Goal: Task Accomplishment & Management: Manage account settings

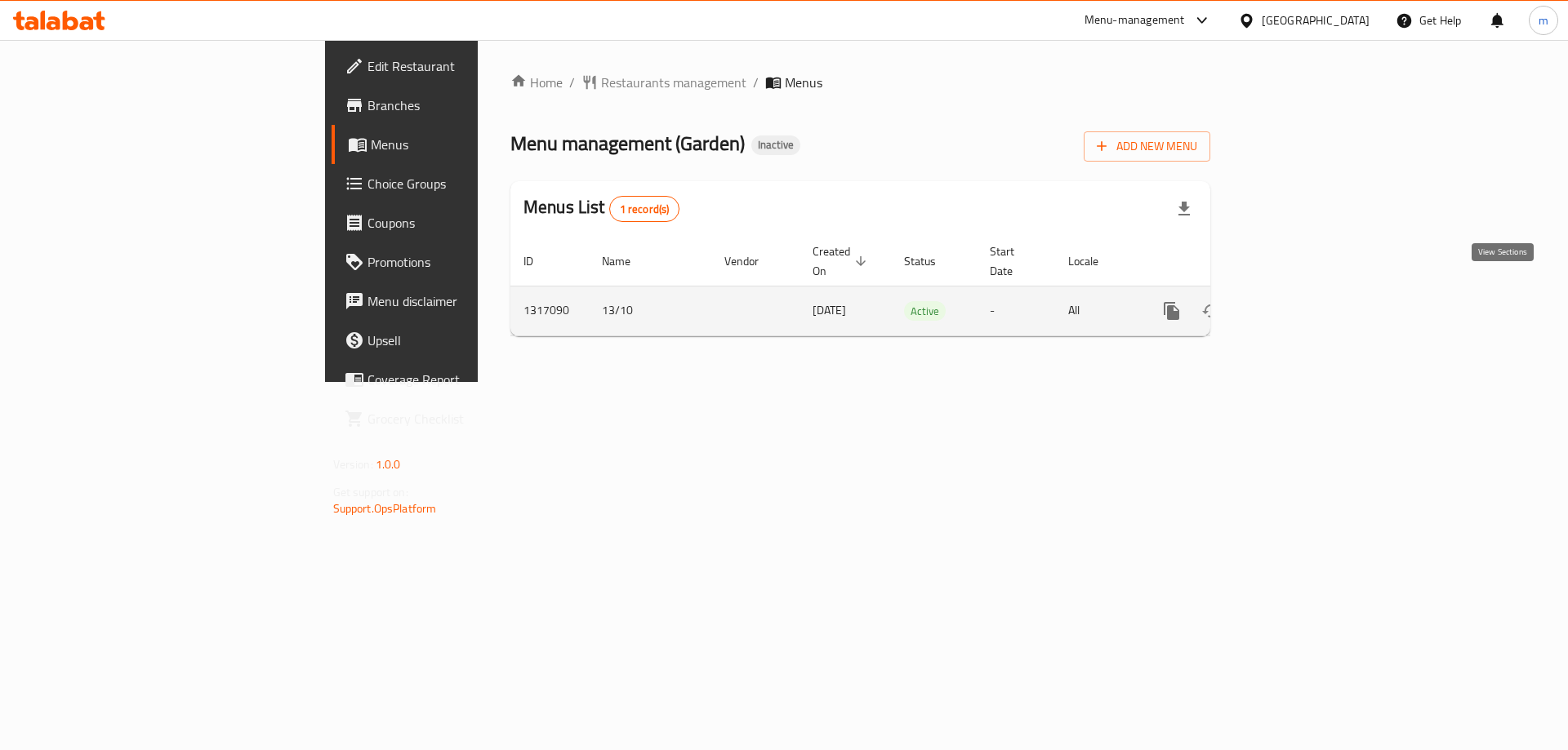
click at [1299, 302] on icon "enhanced table" at bounding box center [1289, 311] width 19 height 19
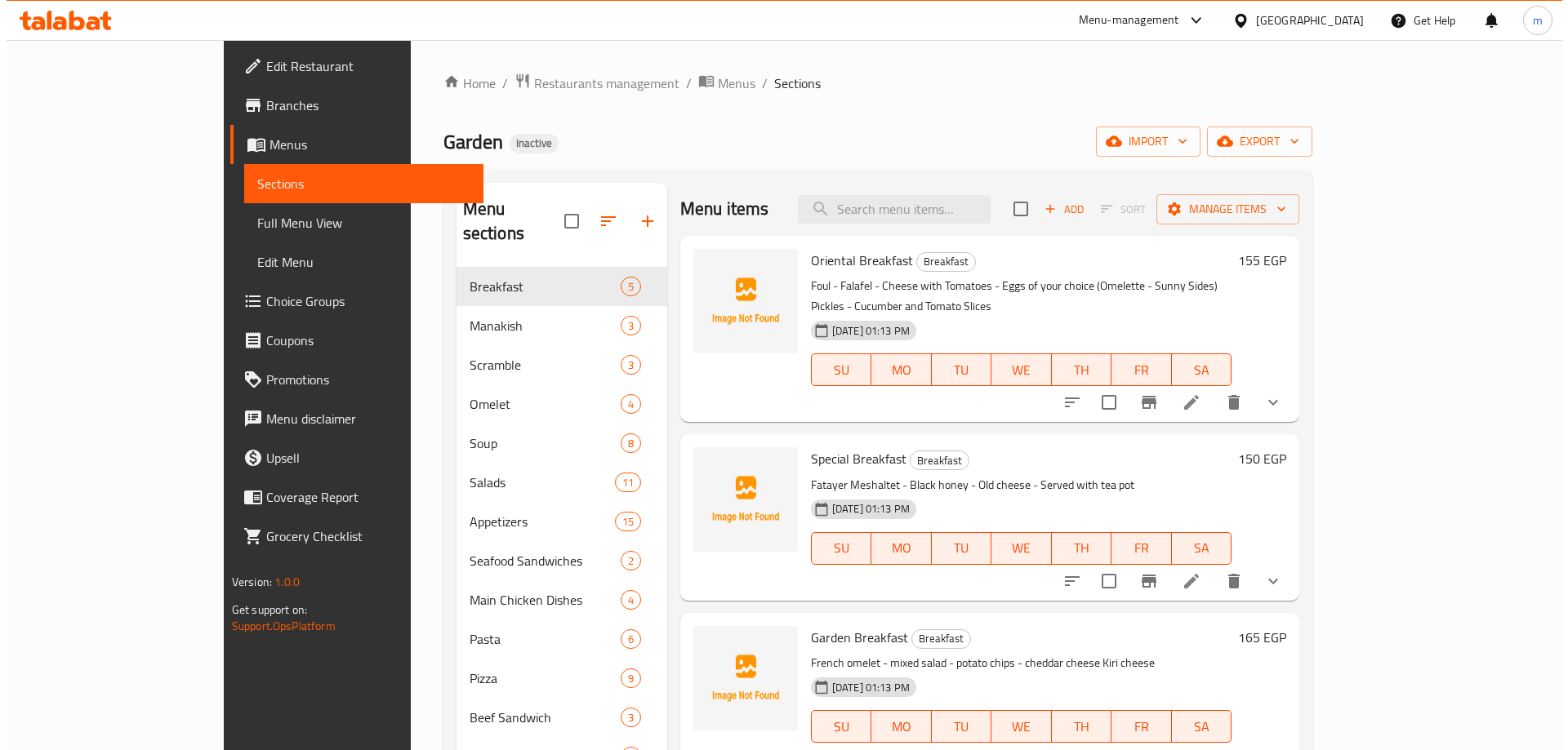
scroll to position [43, 0]
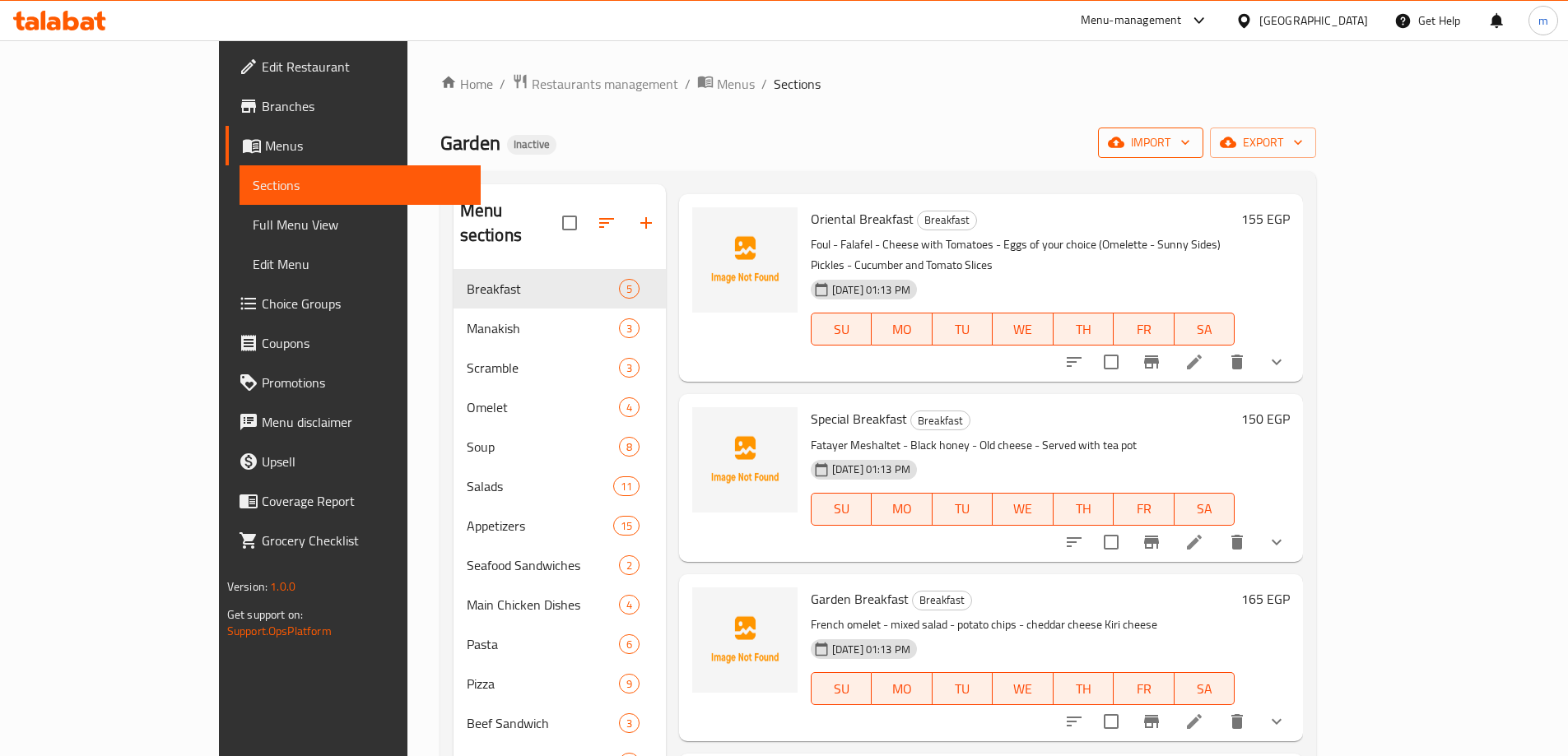
click at [1190, 139] on span "import" at bounding box center [1150, 142] width 79 height 20
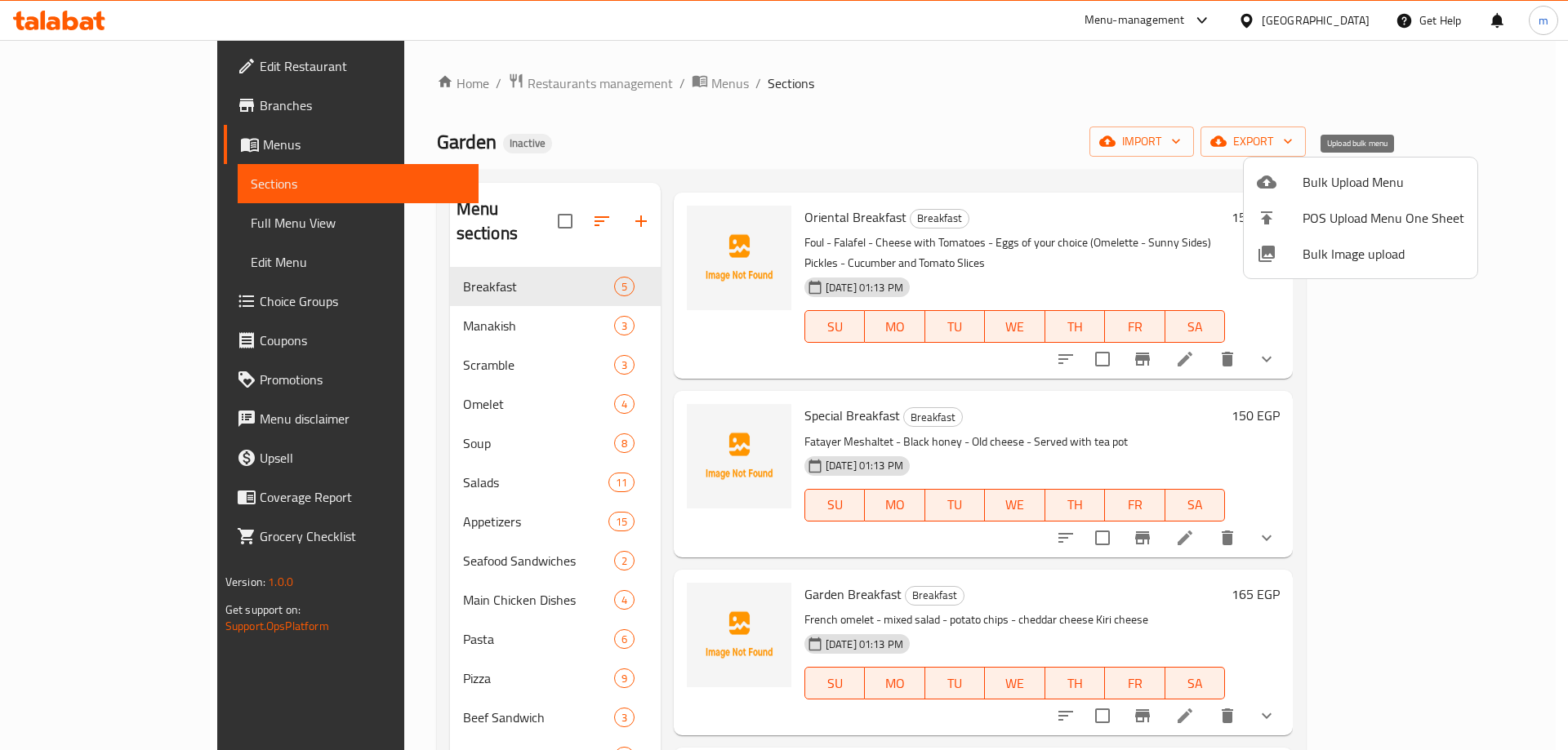
click at [1319, 180] on span "Bulk Upload Menu" at bounding box center [1382, 182] width 162 height 19
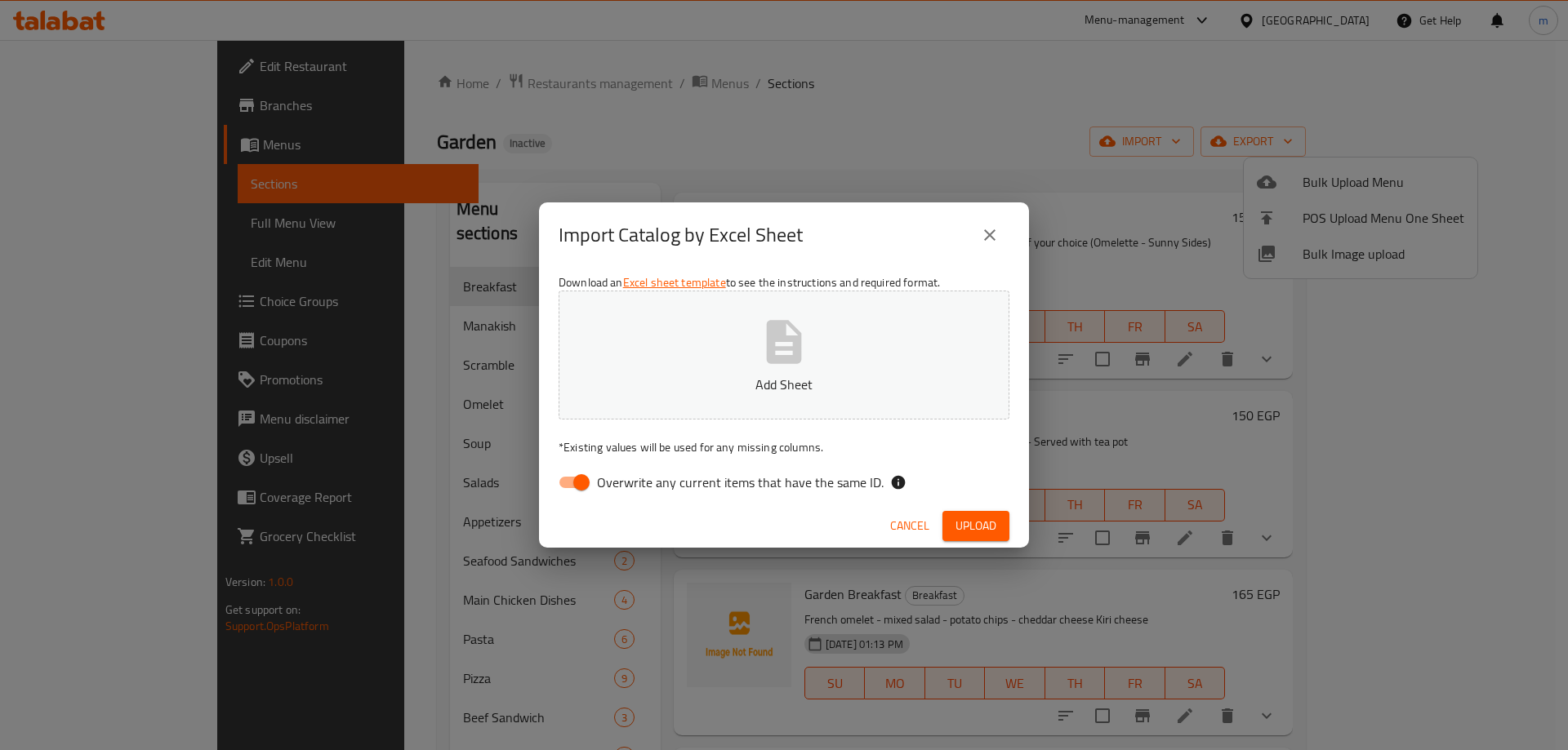
click at [585, 487] on input "Overwrite any current items that have the same ID." at bounding box center [581, 482] width 93 height 31
checkbox input "false"
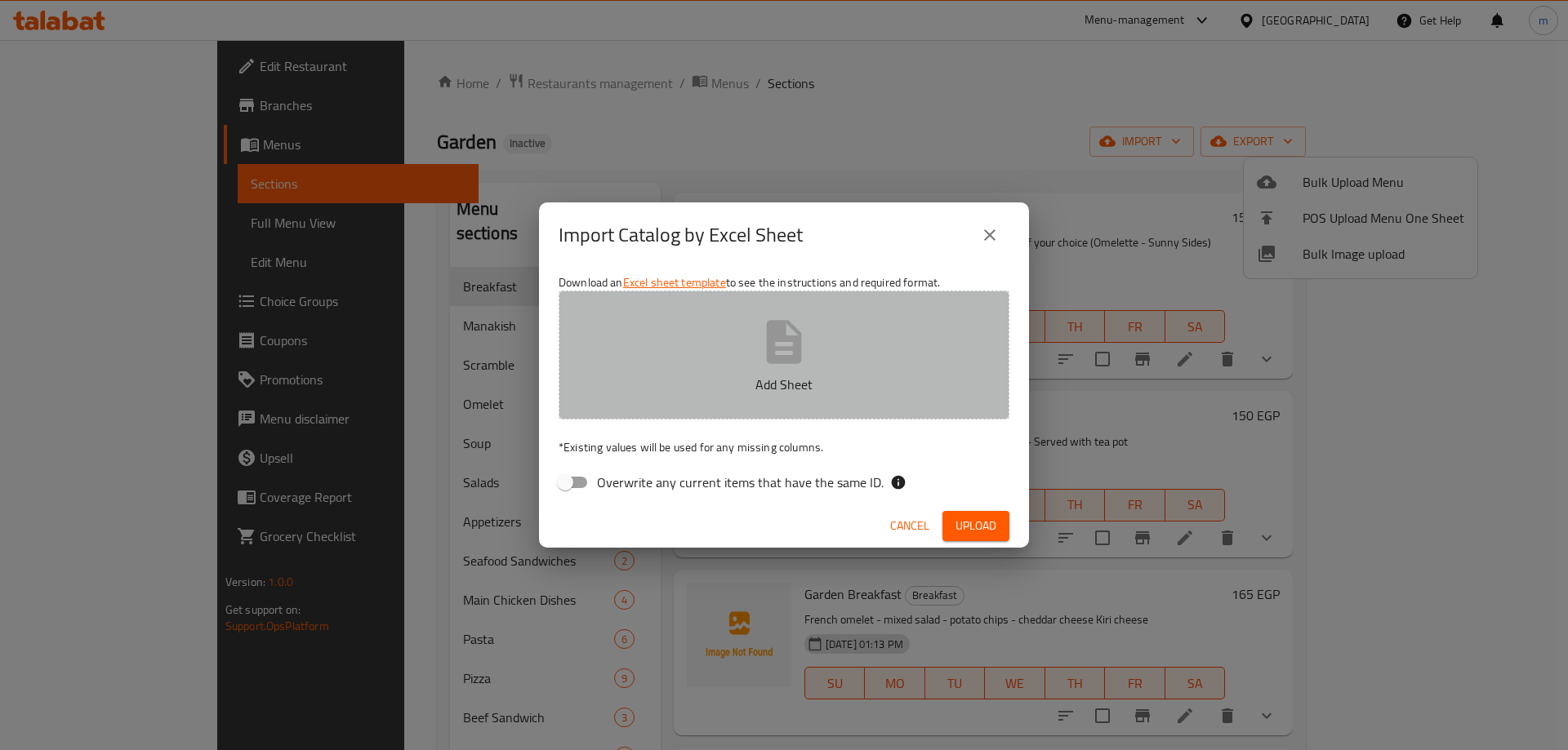
click at [700, 401] on button "Add Sheet" at bounding box center [784, 355] width 450 height 129
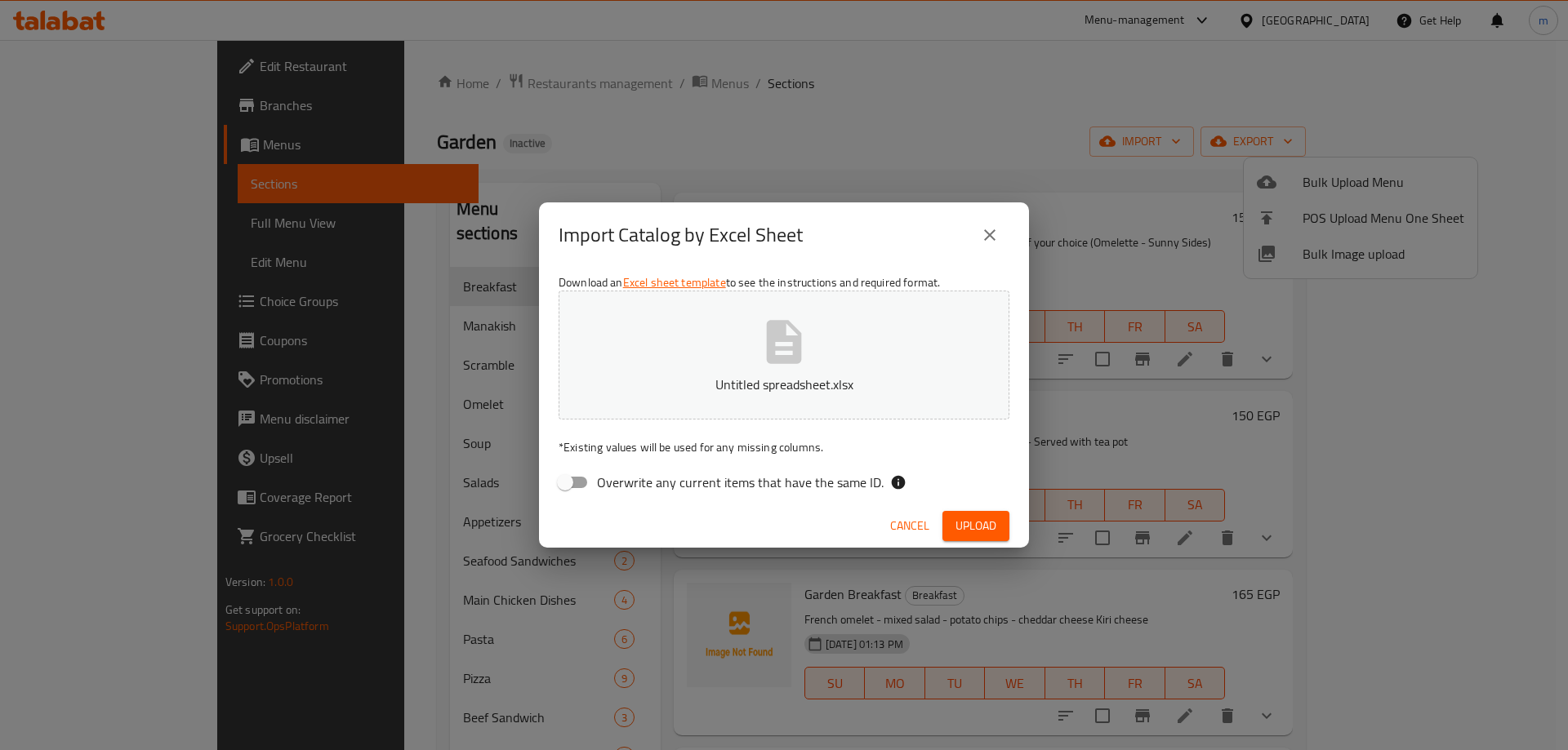
click at [964, 518] on span "Upload" at bounding box center [976, 526] width 41 height 20
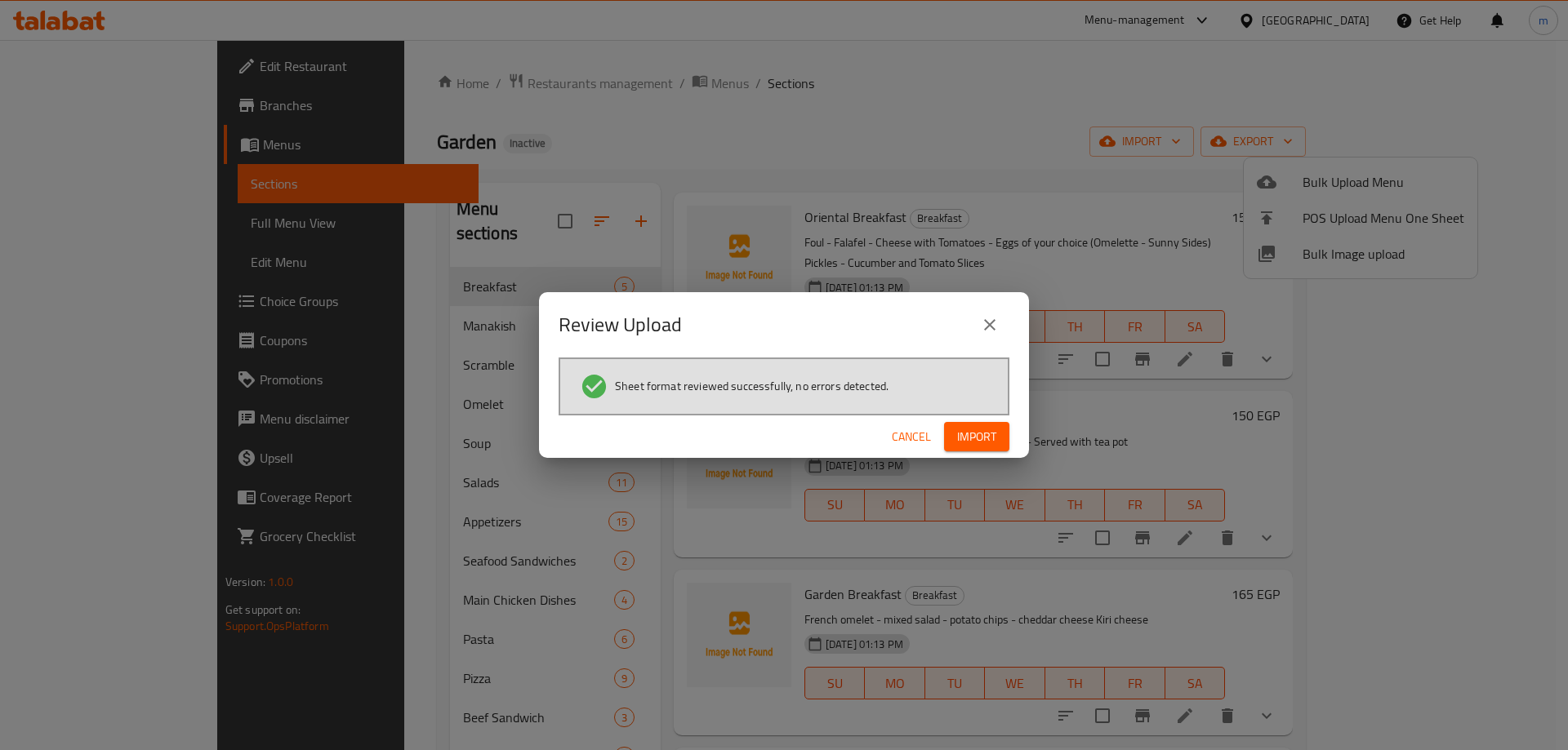
click at [990, 439] on span "Import" at bounding box center [976, 437] width 39 height 20
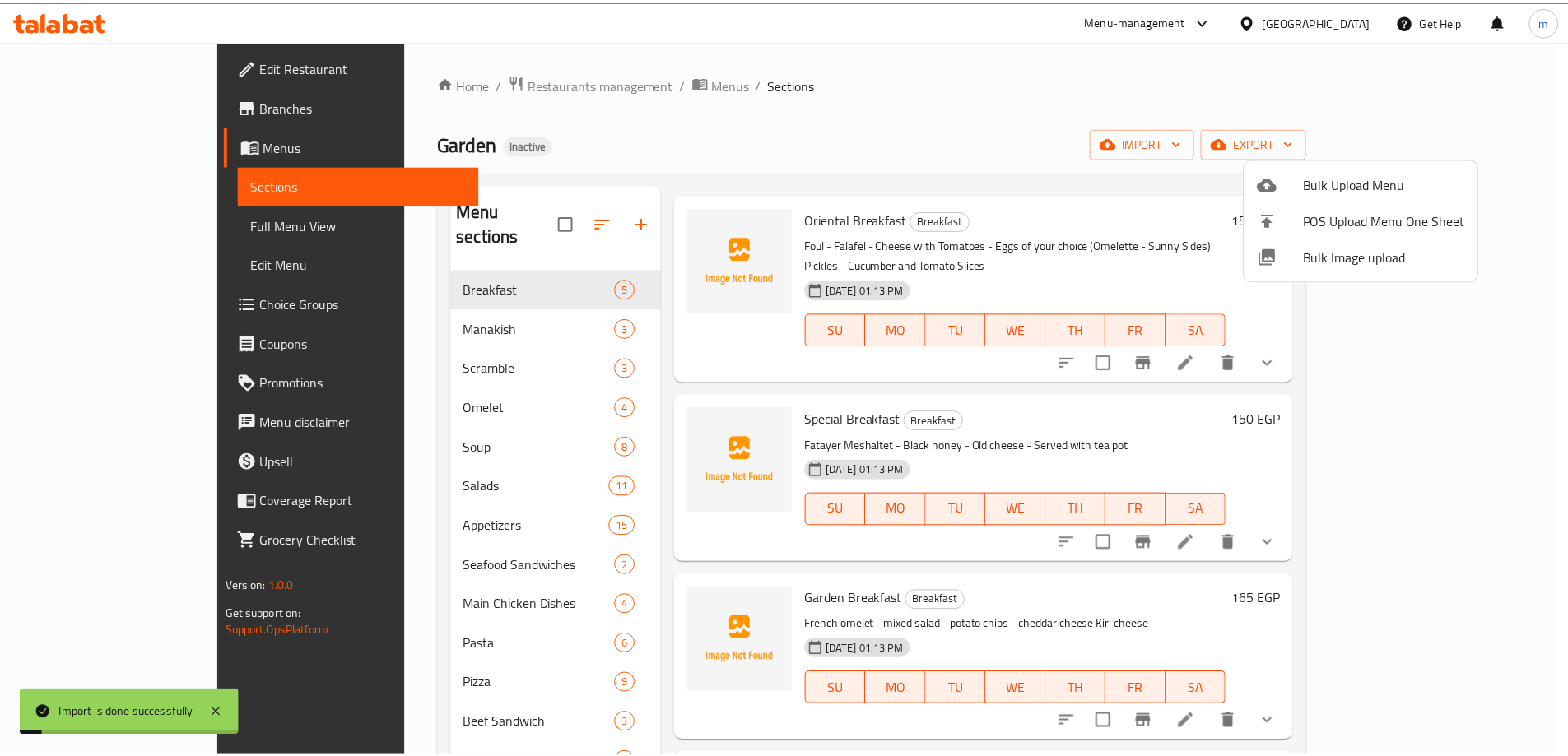
scroll to position [0, 0]
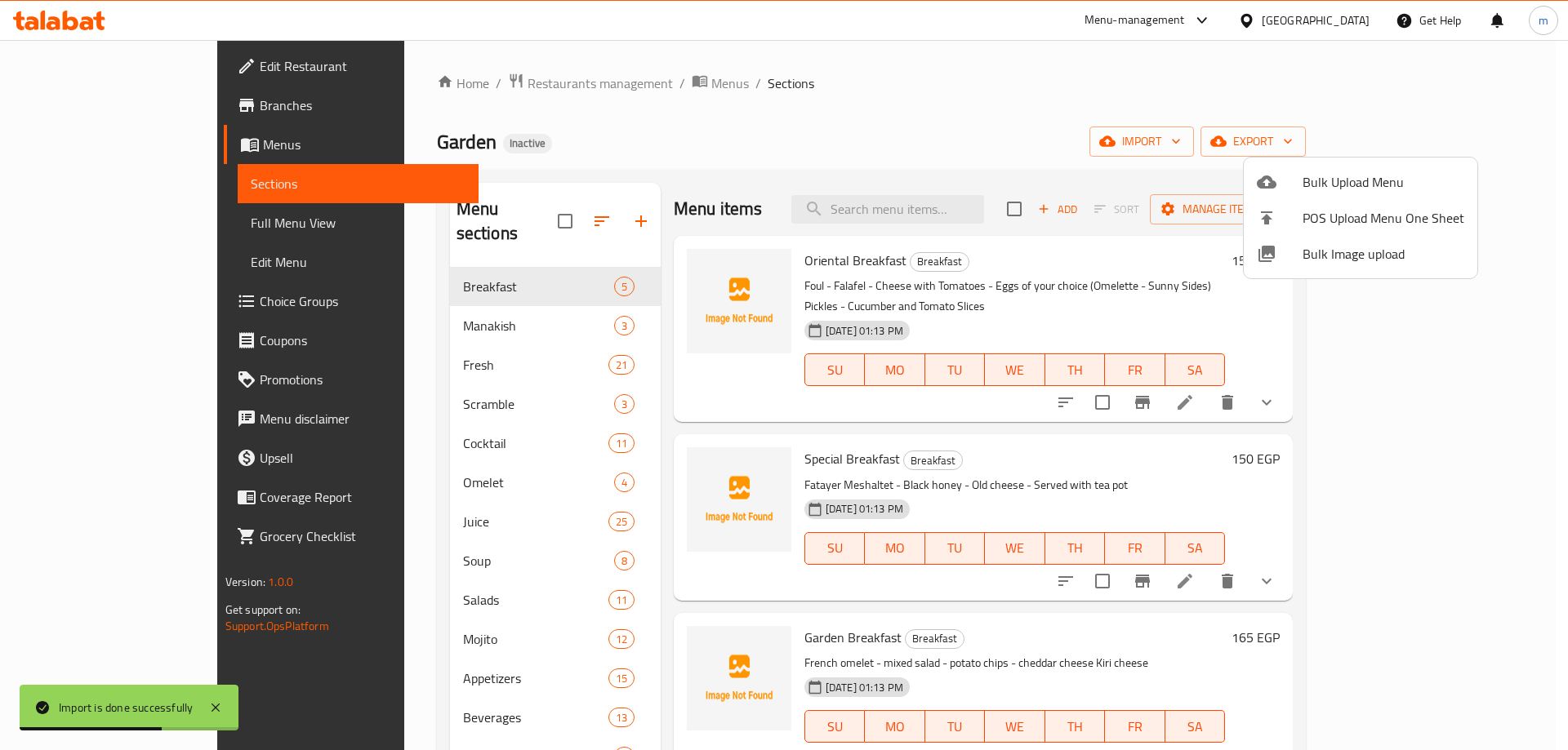
click at [138, 226] on div at bounding box center [784, 375] width 1568 height 750
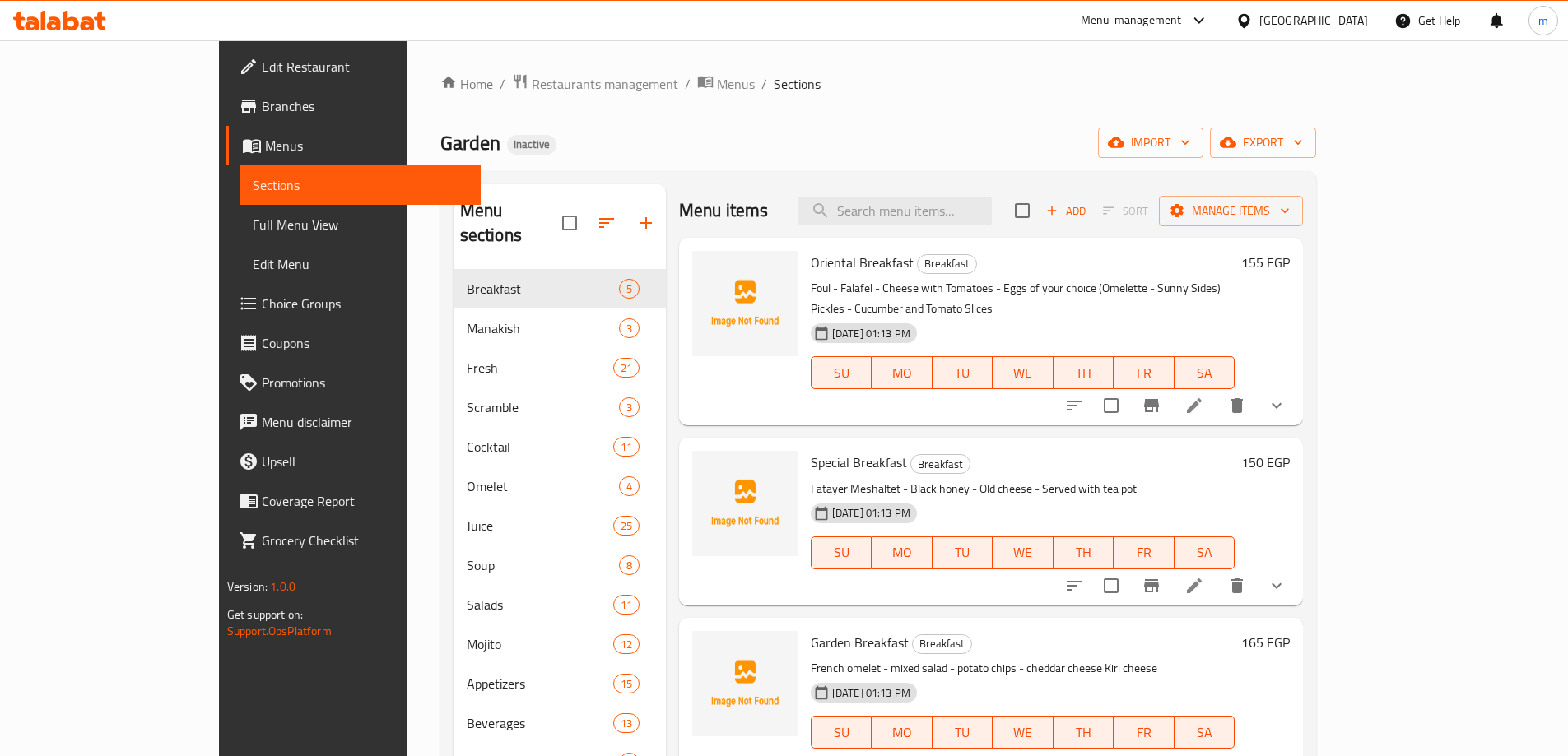
click at [253, 228] on span "Full Menu View" at bounding box center [360, 224] width 215 height 20
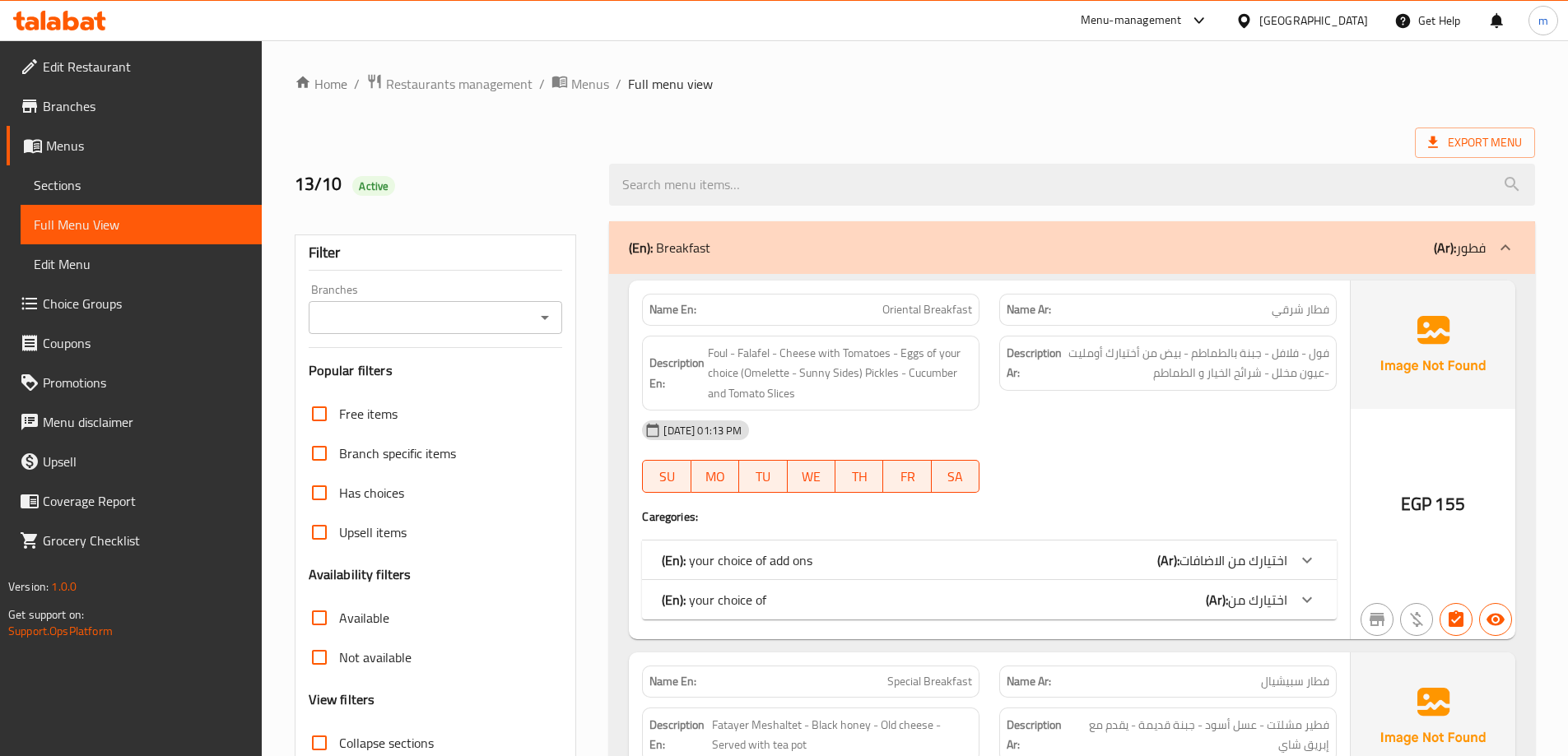
scroll to position [329, 0]
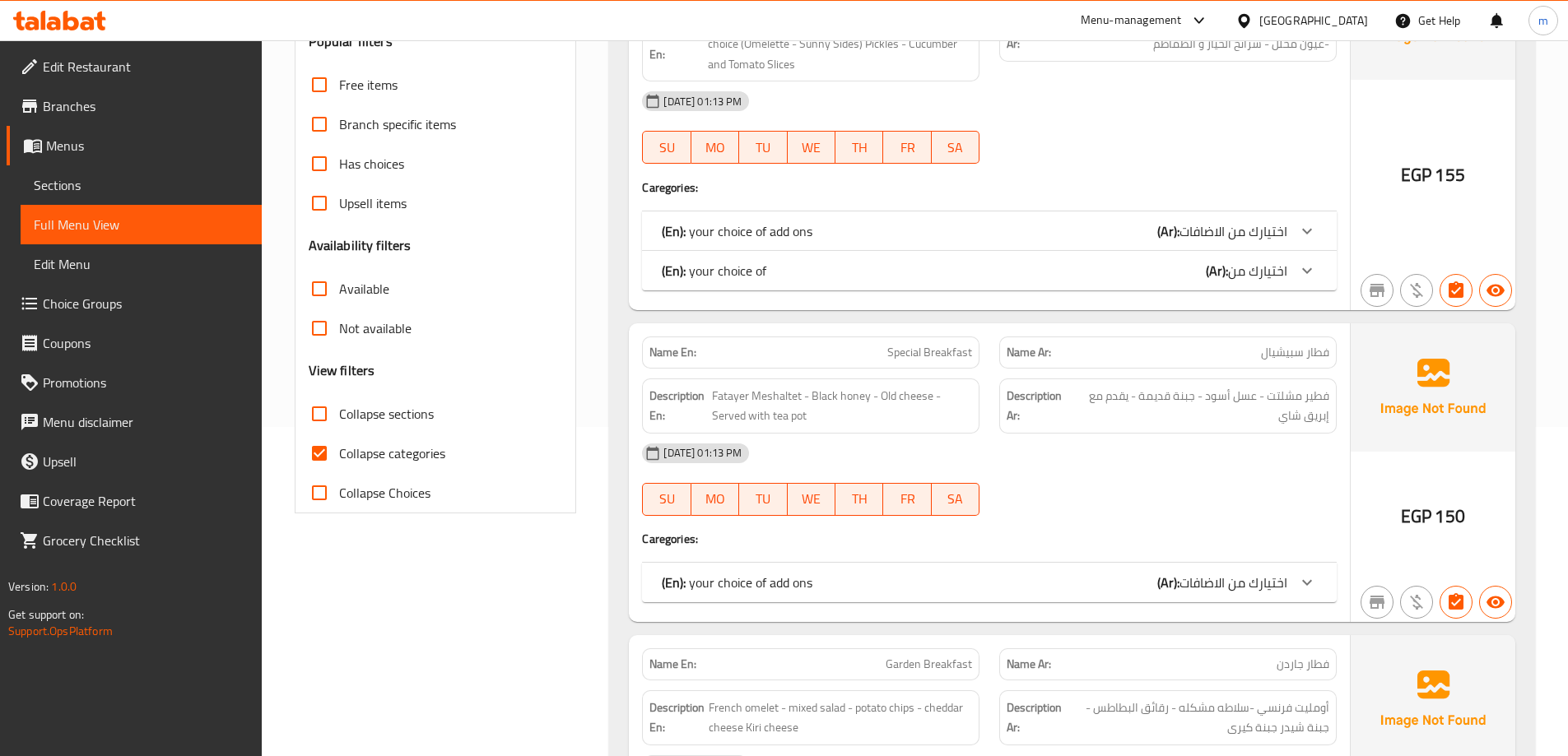
click at [322, 418] on input "Collapse sections" at bounding box center [319, 414] width 39 height 39
checkbox input "true"
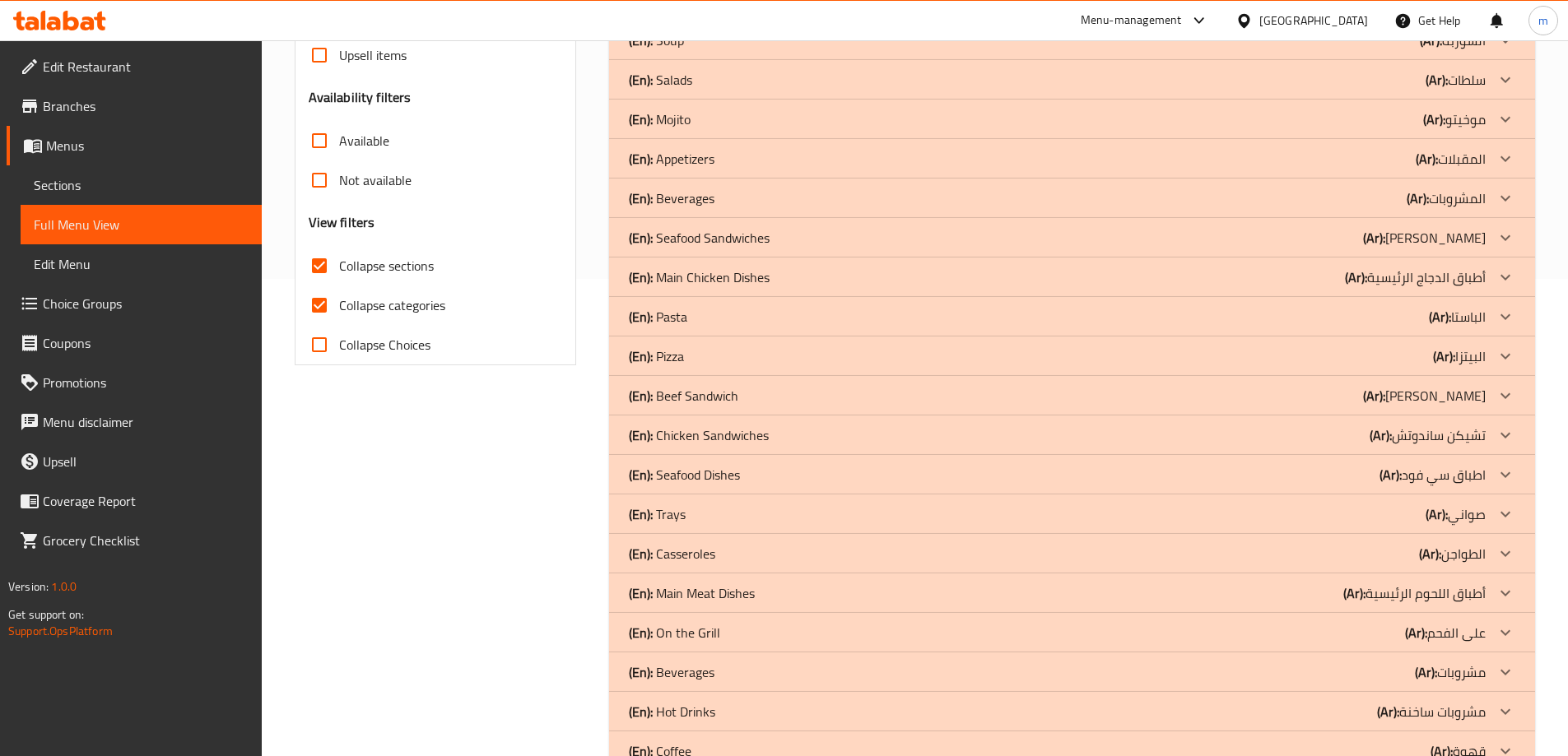
scroll to position [525, 0]
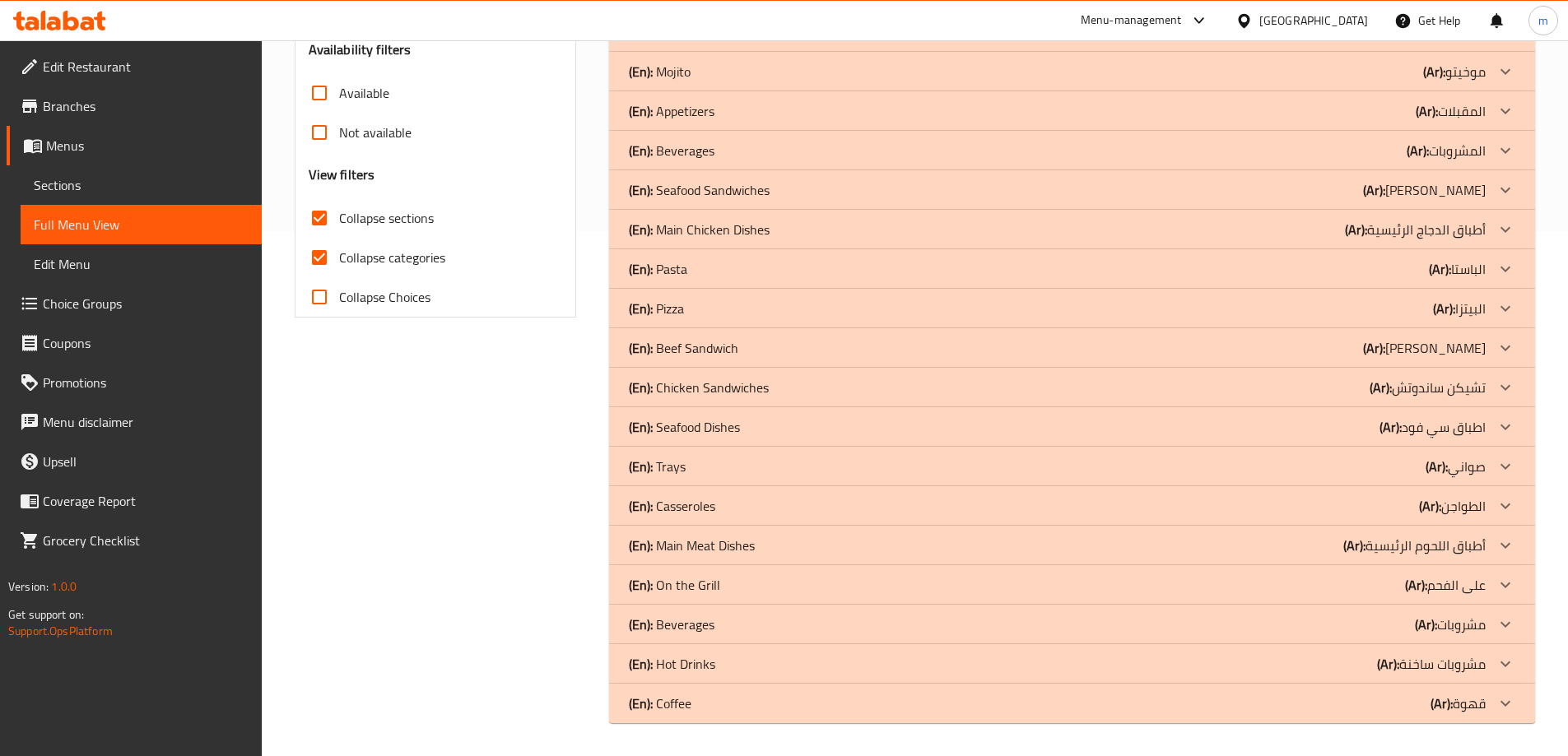
click at [715, 620] on div "(En): Beverages (Ar): مشروبات" at bounding box center [1056, 624] width 857 height 20
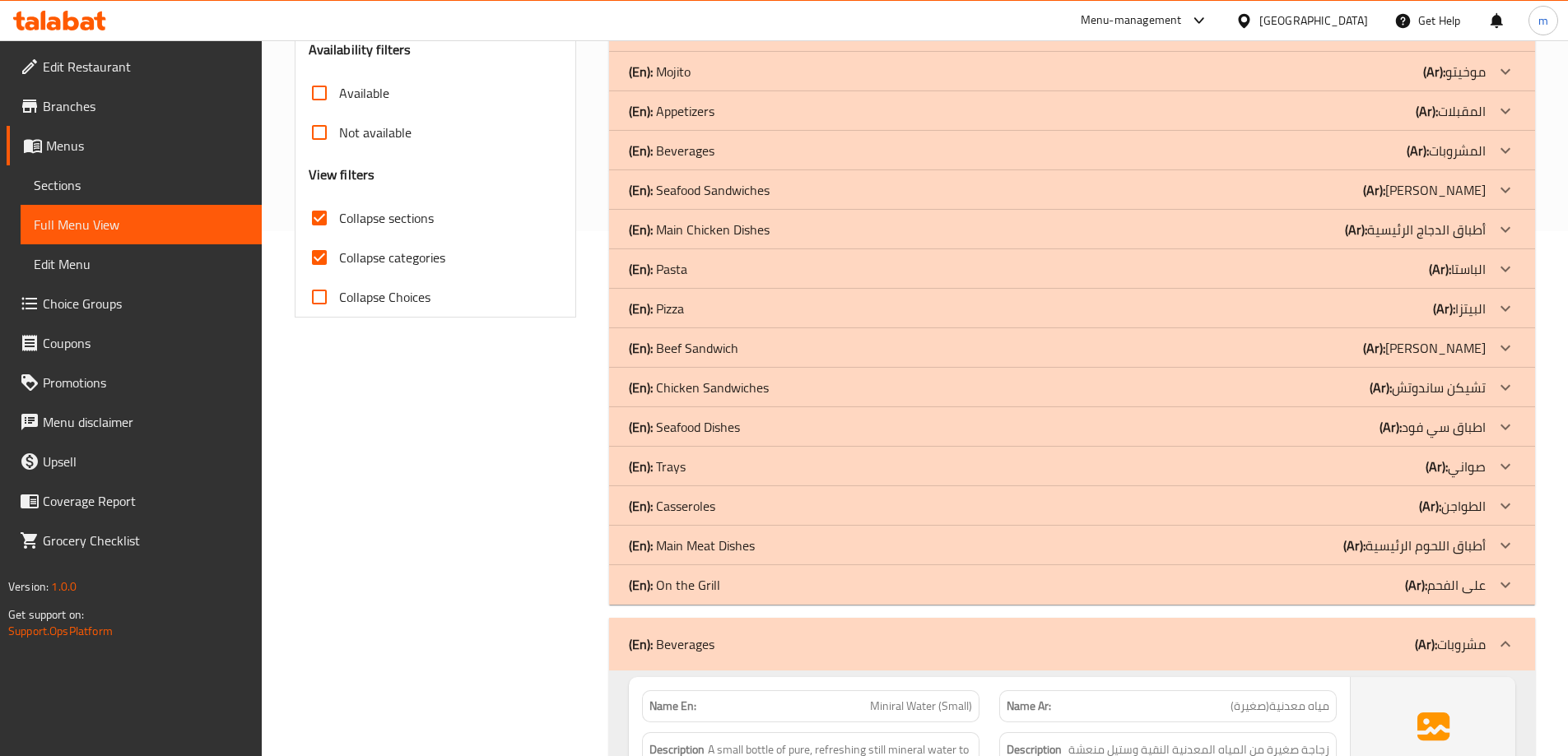
scroll to position [690, 0]
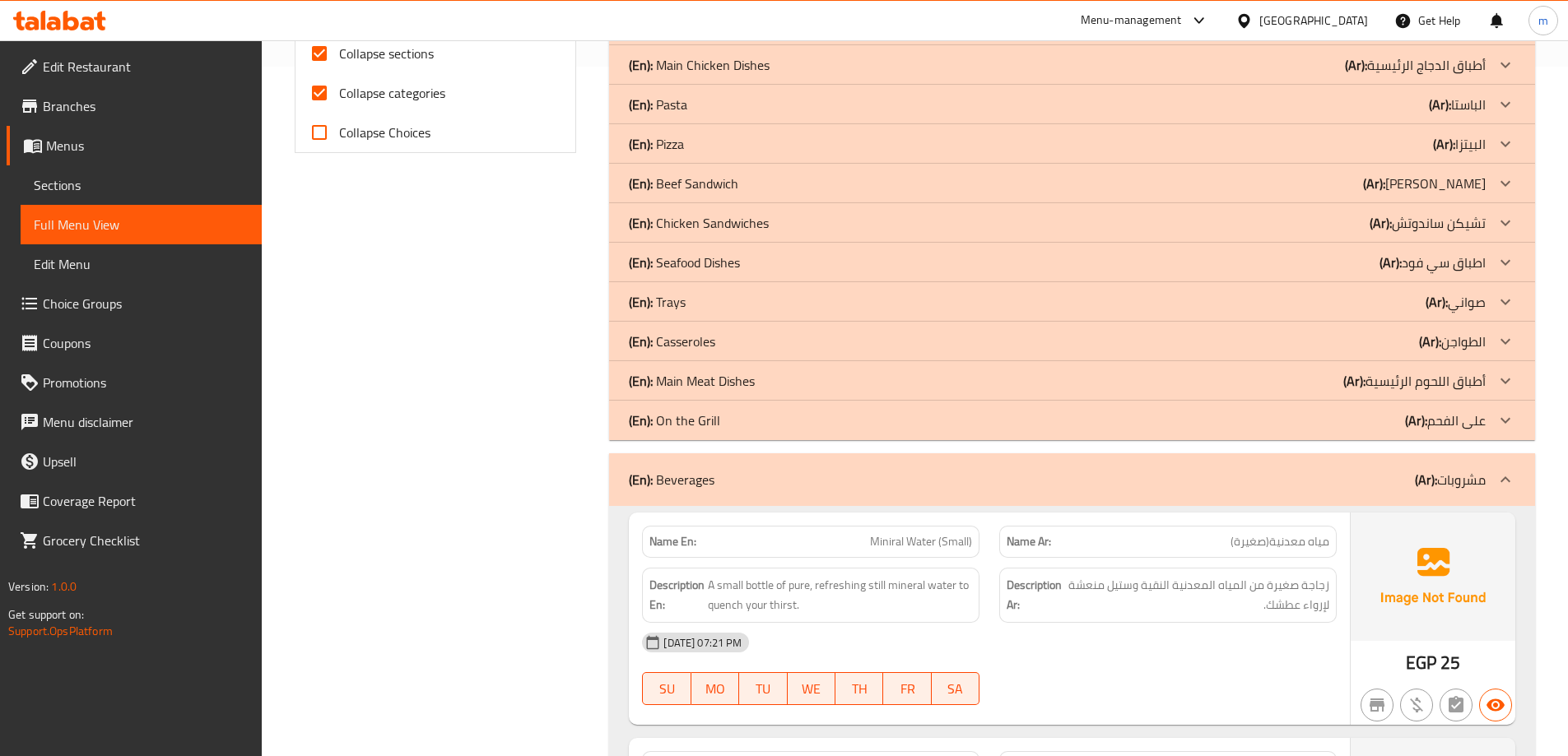
click at [755, 477] on div "(En): Beverages (Ar): مشروبات" at bounding box center [1056, 479] width 857 height 20
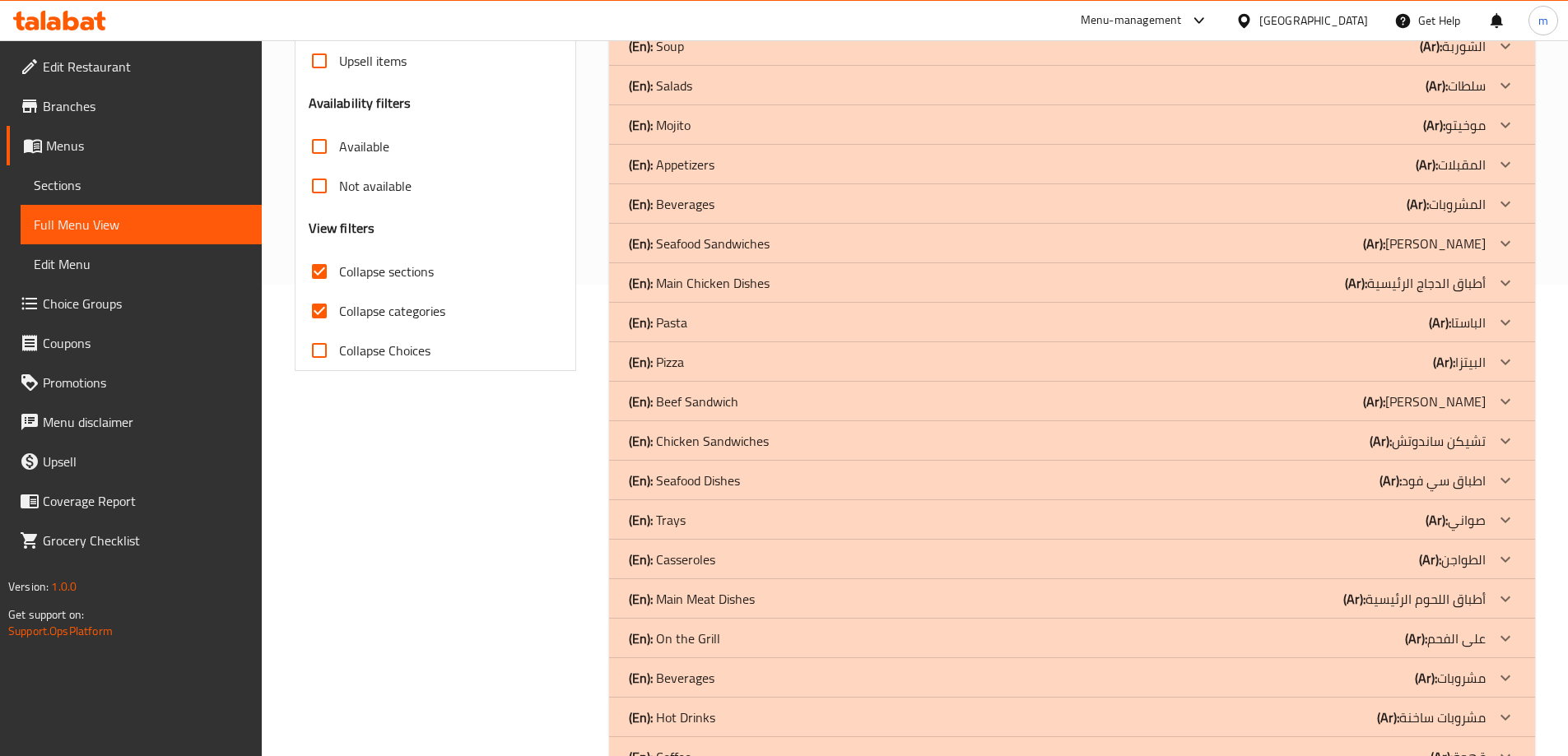
scroll to position [443, 0]
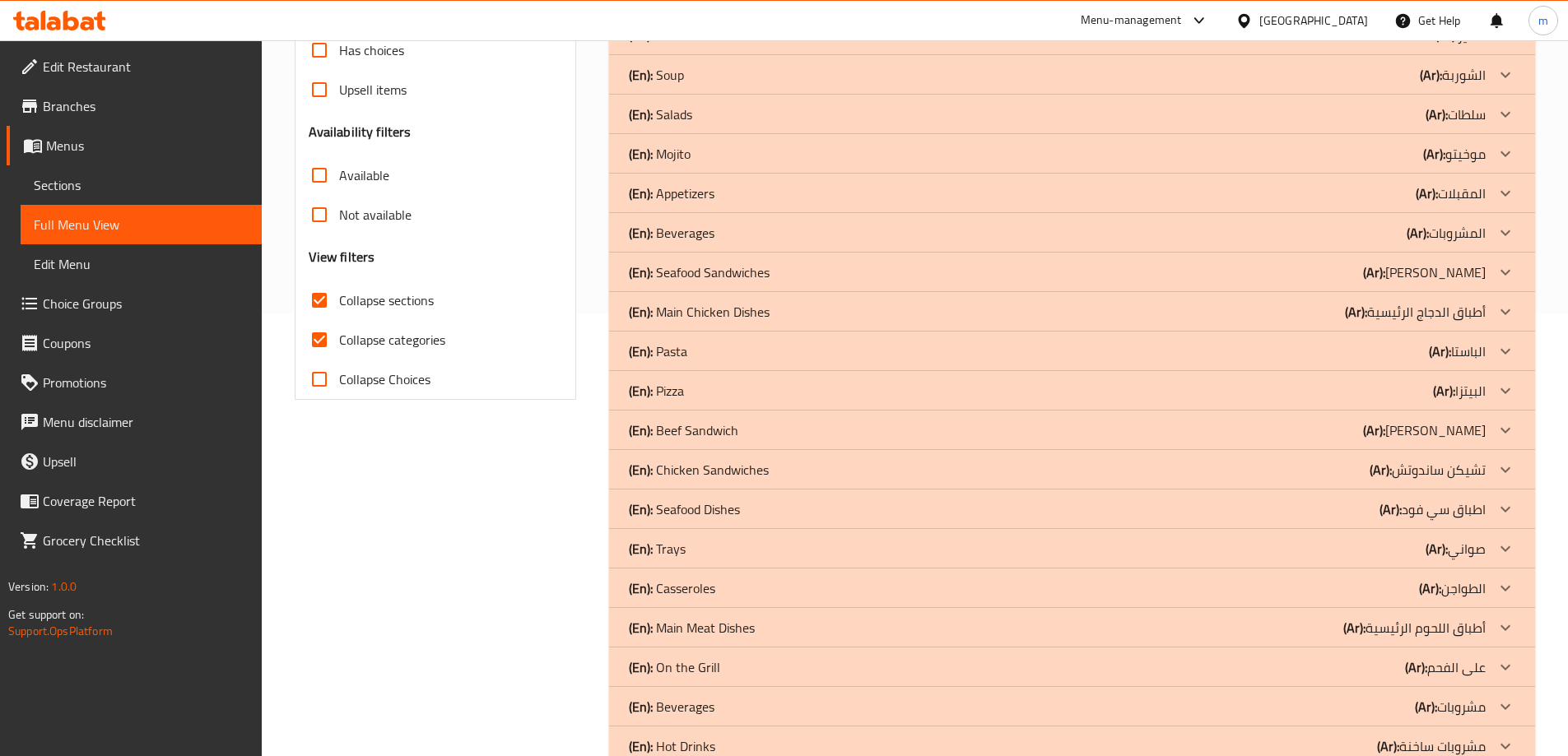
click at [740, 225] on div "(En): Beverages (Ar): المشروبات" at bounding box center [1056, 232] width 857 height 20
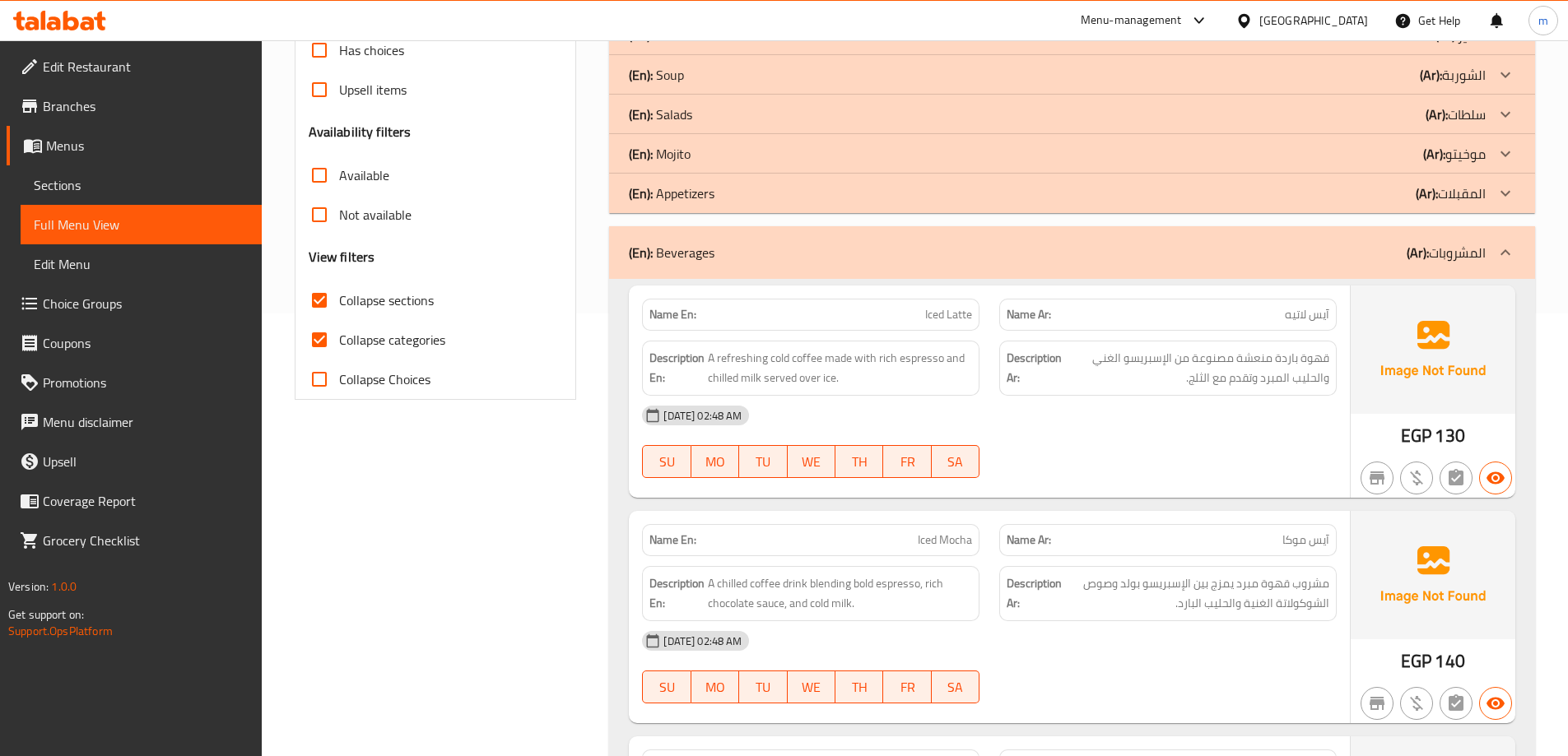
click at [759, 254] on div "(En): Beverages (Ar): المشروبات" at bounding box center [1056, 252] width 857 height 20
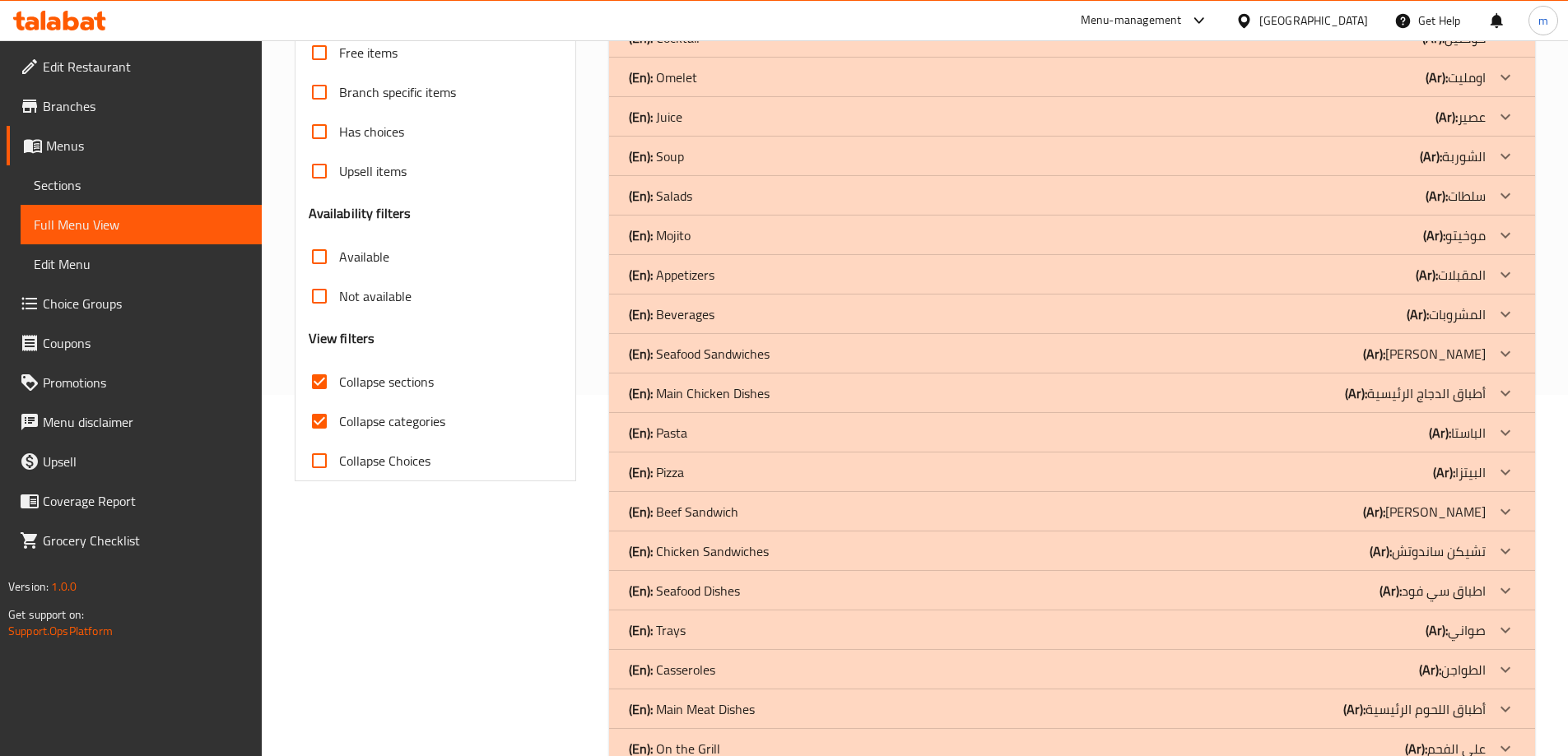
scroll to position [361, 0]
click at [135, 190] on span "Sections" at bounding box center [140, 184] width 215 height 20
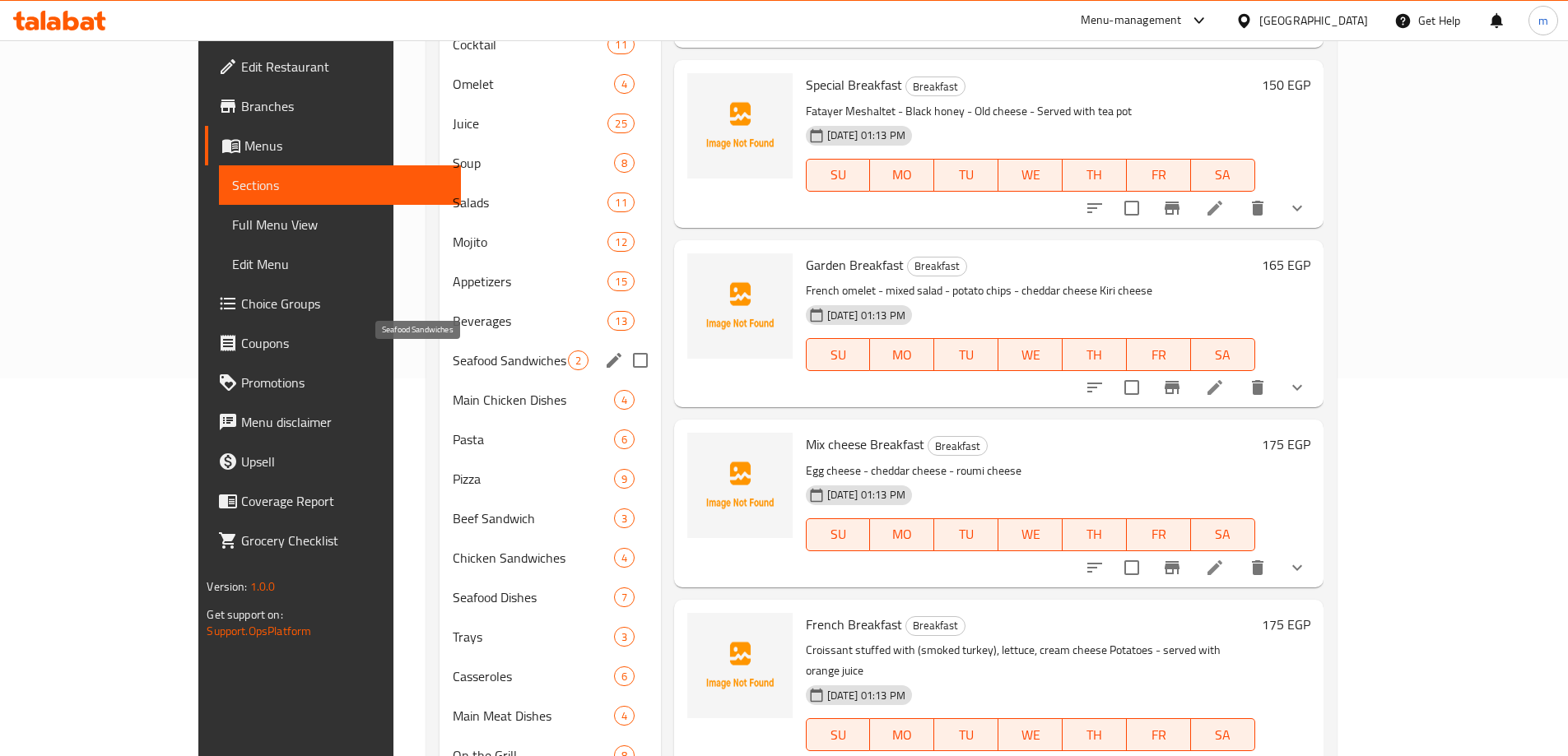
scroll to position [395, 0]
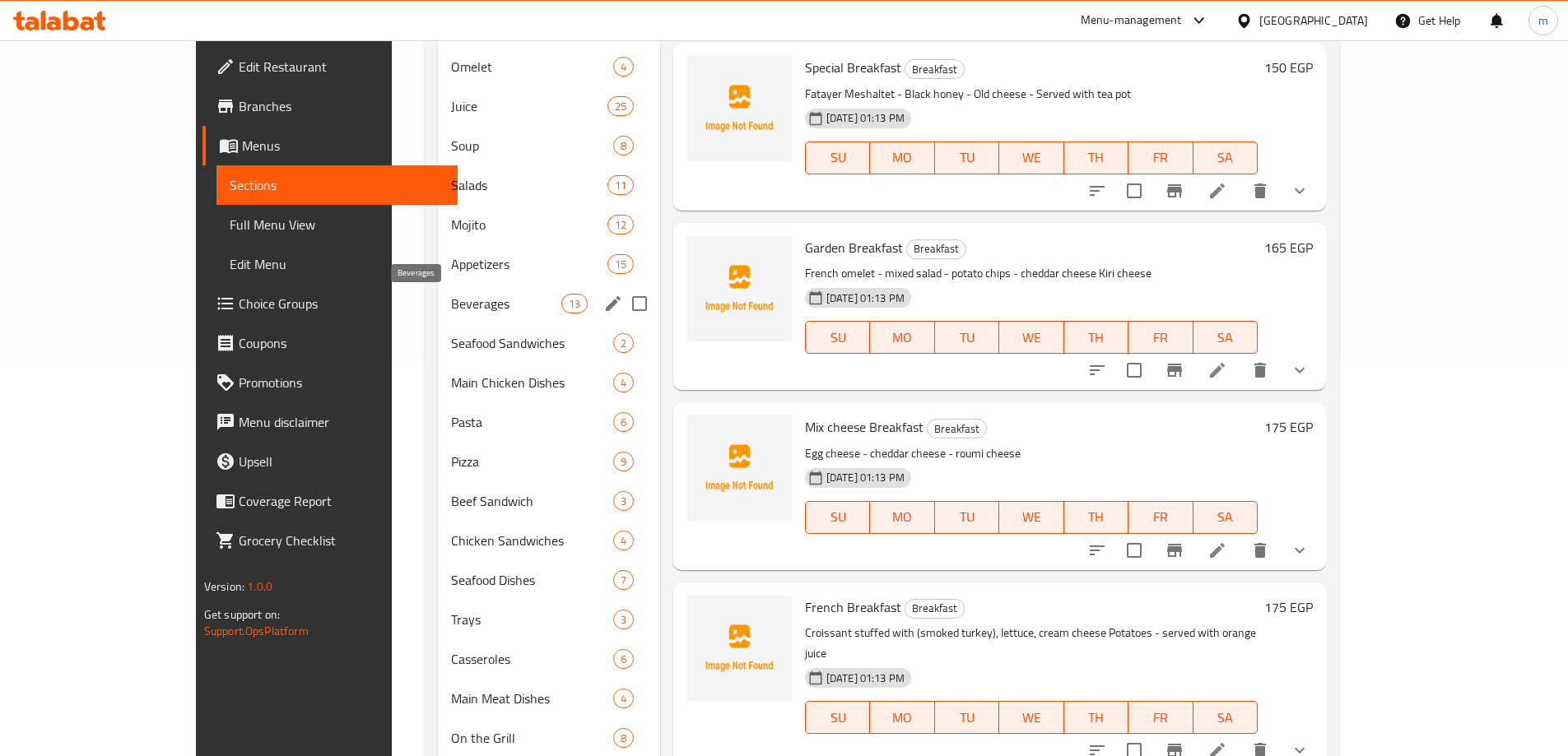
click at [451, 304] on span "Beverages" at bounding box center [506, 303] width 110 height 20
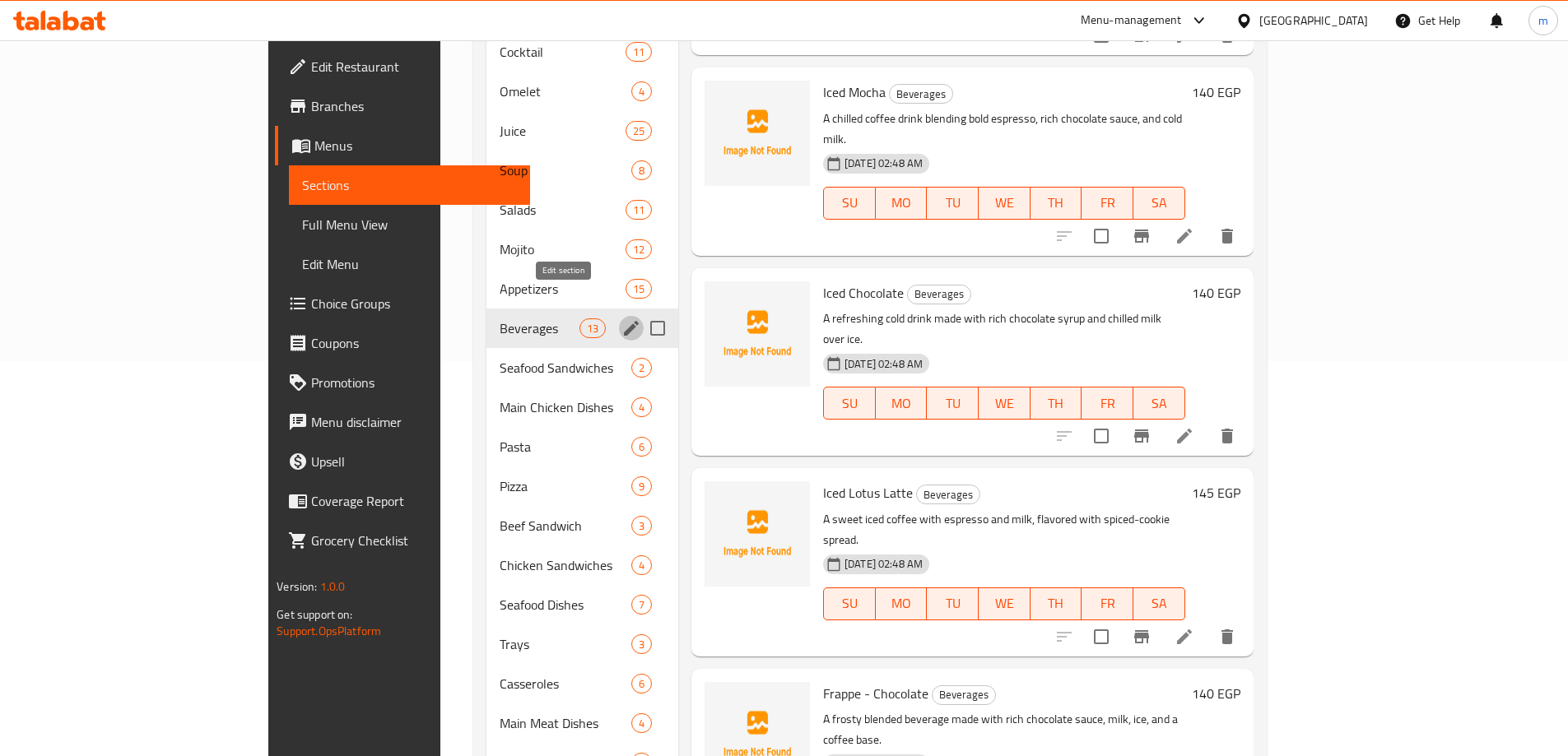
click at [624, 321] on icon "edit" at bounding box center [631, 328] width 15 height 15
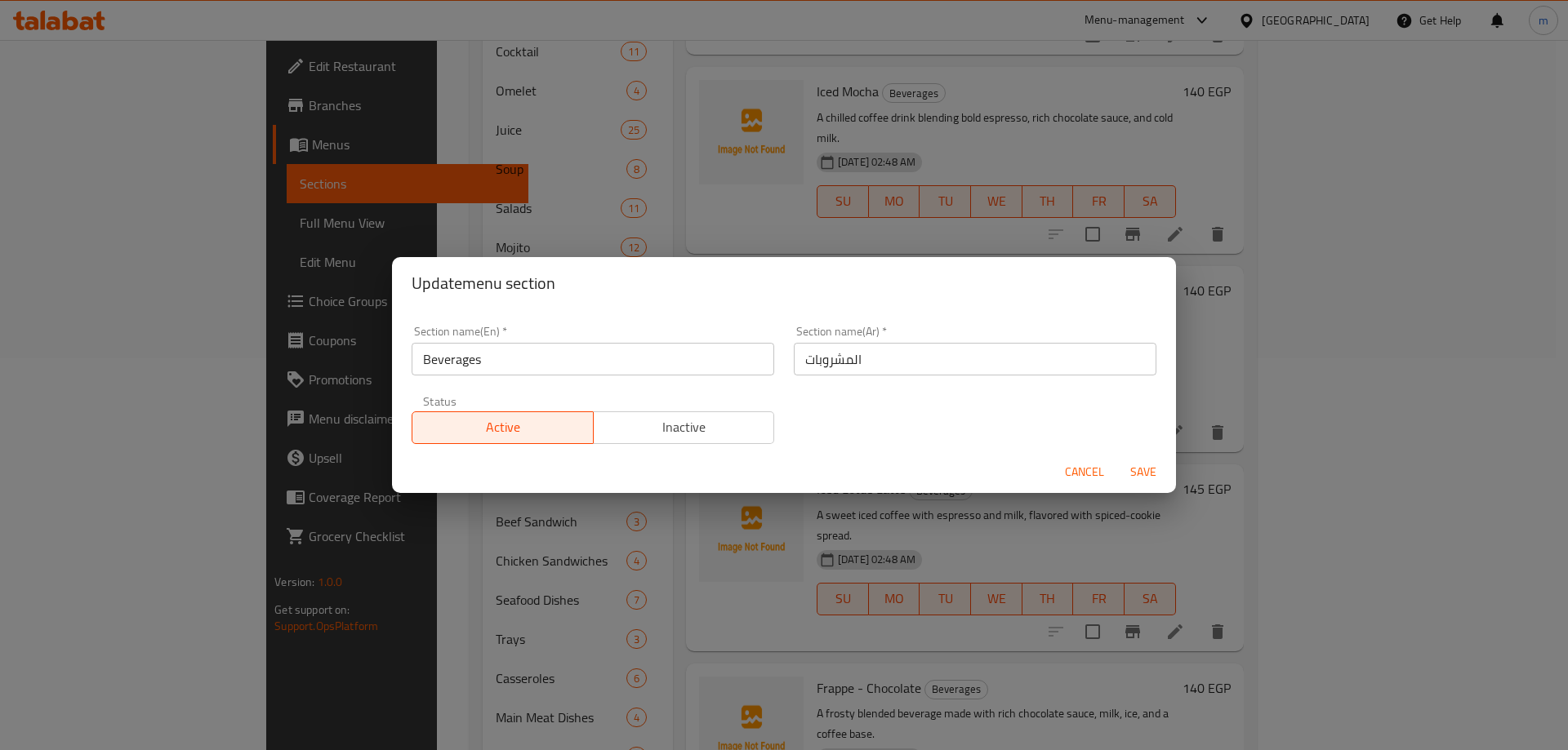
click at [569, 359] on input "Beverages" at bounding box center [592, 359] width 363 height 32
click at [1100, 177] on div "Update menu section Section name(En)   * Beverages Section name(En) * Section n…" at bounding box center [784, 375] width 1568 height 750
click at [1083, 471] on span "Cancel" at bounding box center [1084, 472] width 39 height 20
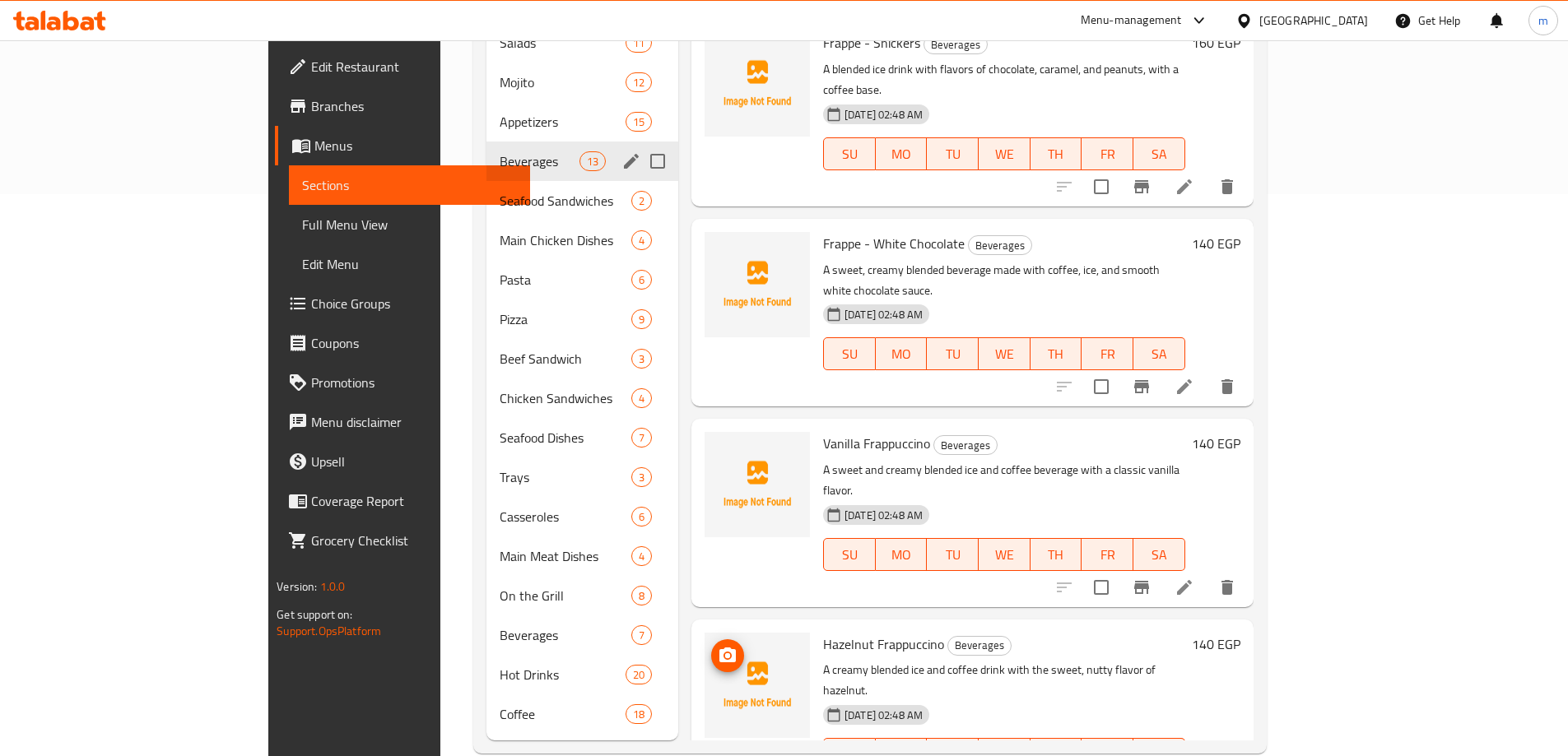
scroll to position [568, 0]
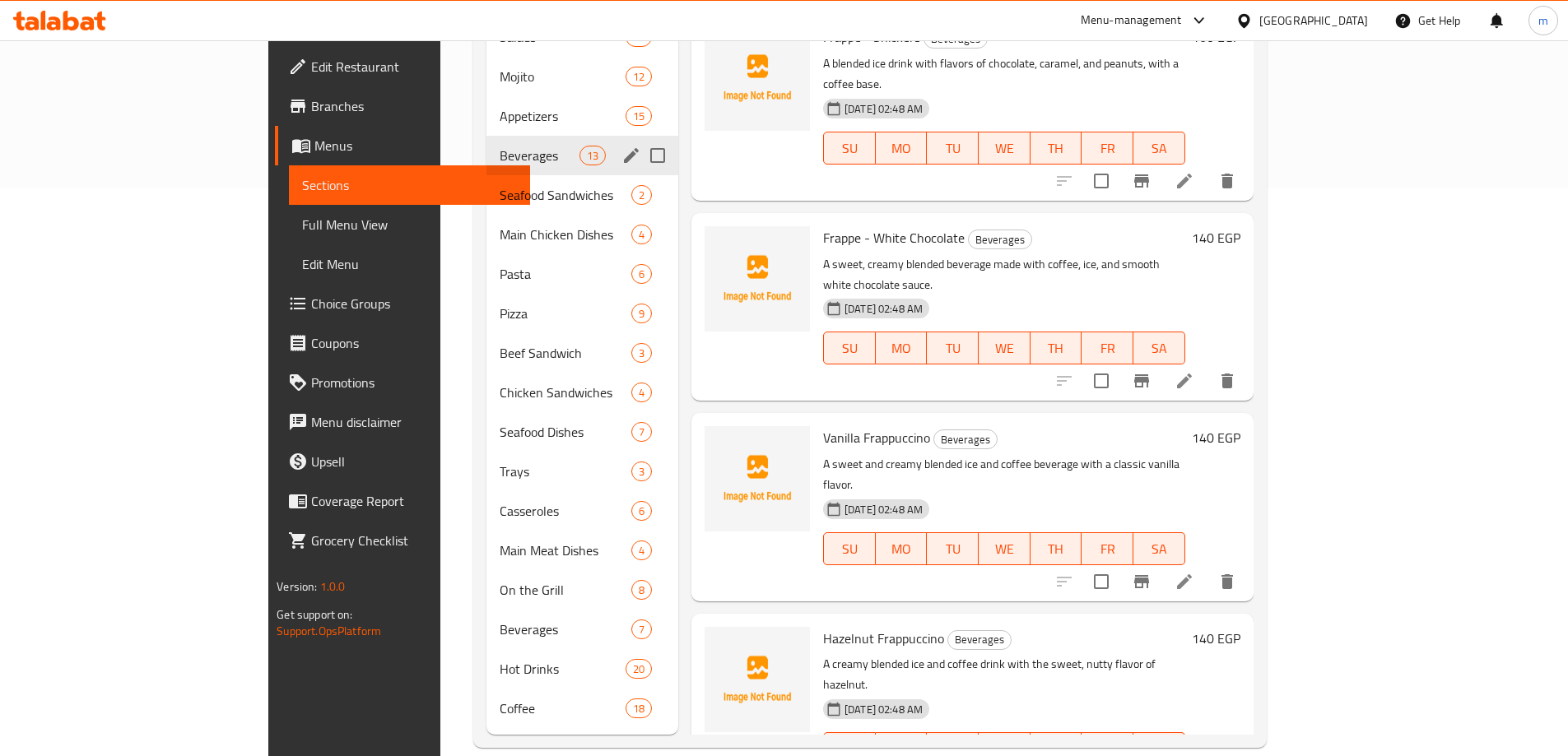
click at [621, 146] on icon "edit" at bounding box center [631, 155] width 20 height 20
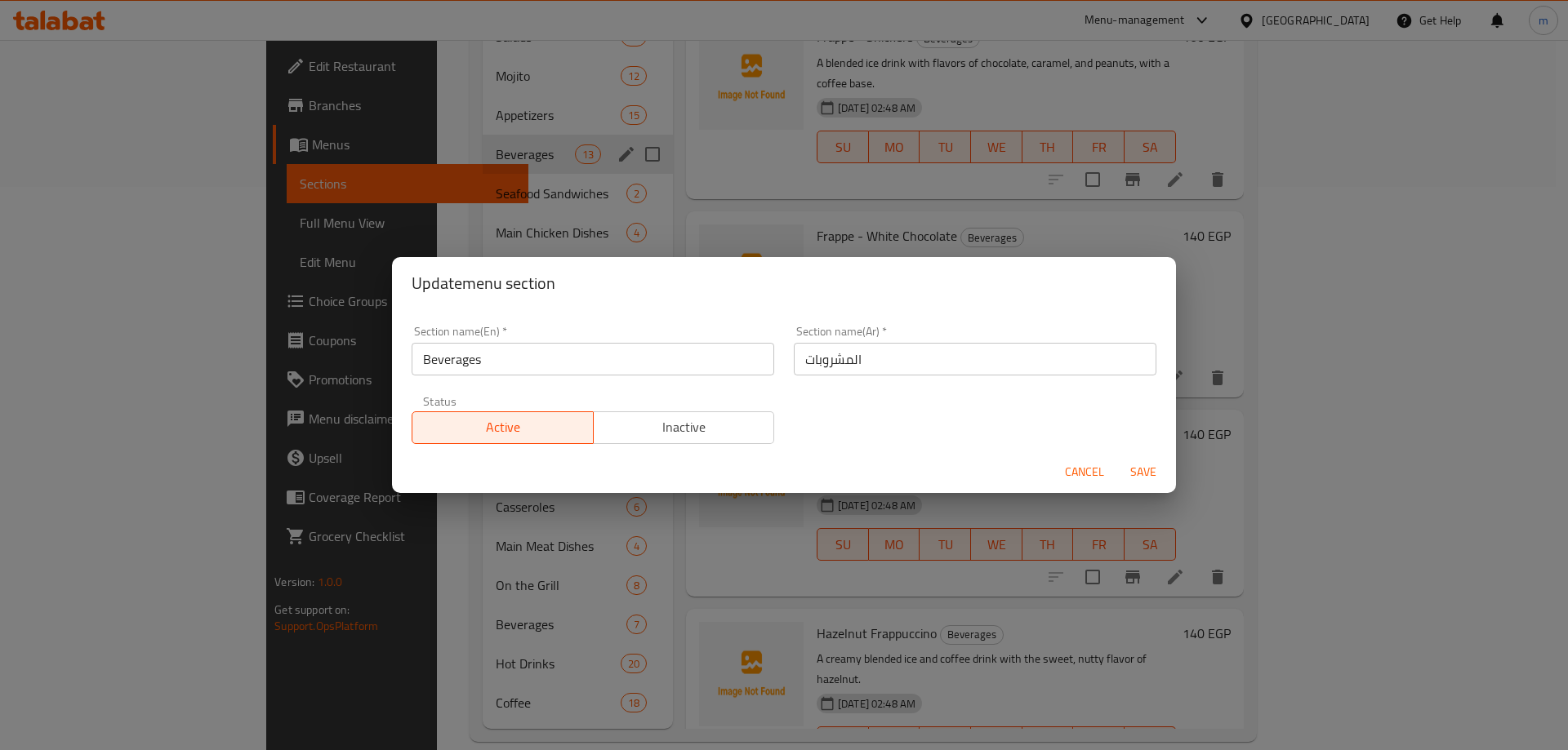
click at [557, 353] on input "Beverages" at bounding box center [592, 359] width 363 height 32
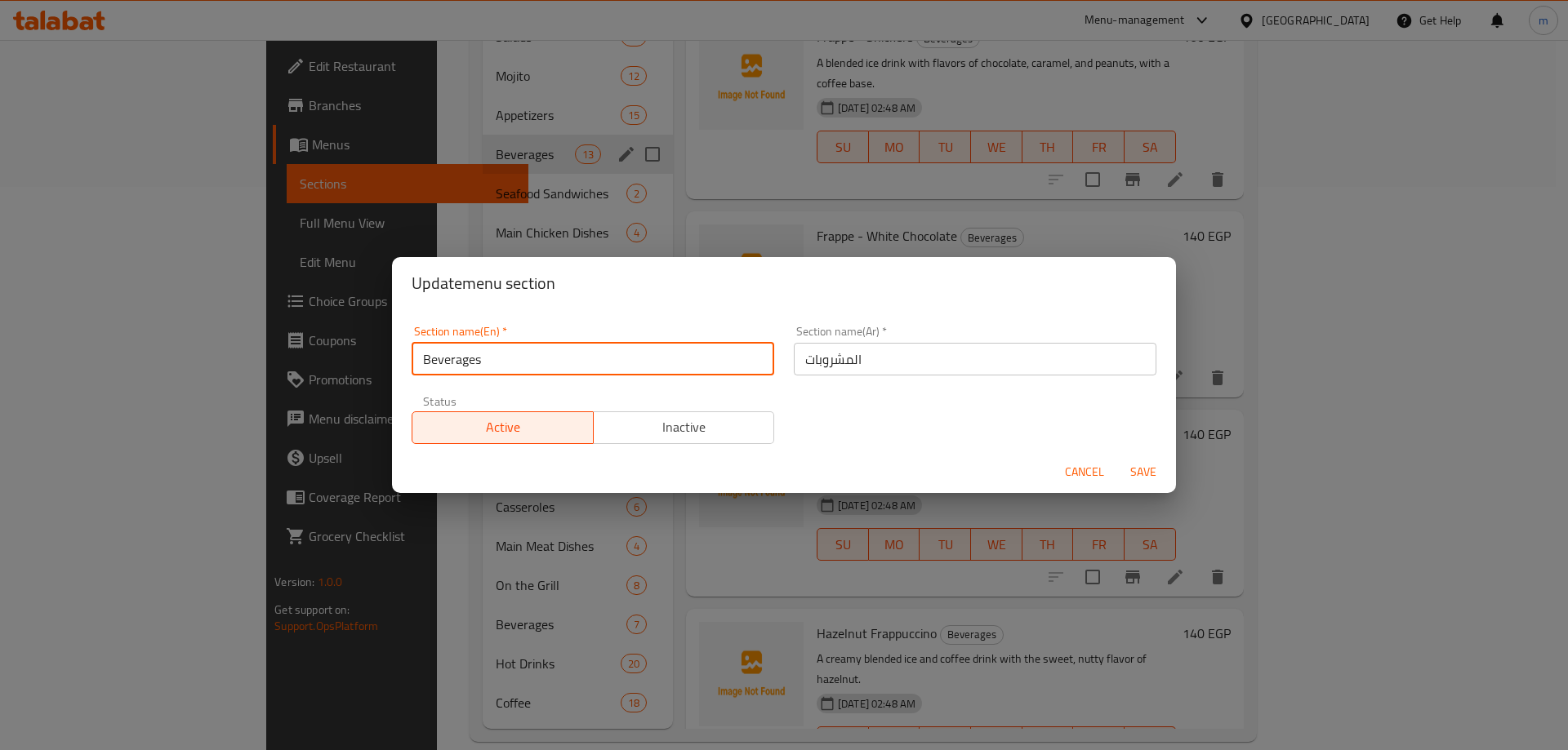
click at [419, 358] on input "Beverages" at bounding box center [592, 359] width 363 height 32
type input "iced Beverages"
click at [1118, 458] on button "Save" at bounding box center [1143, 472] width 53 height 30
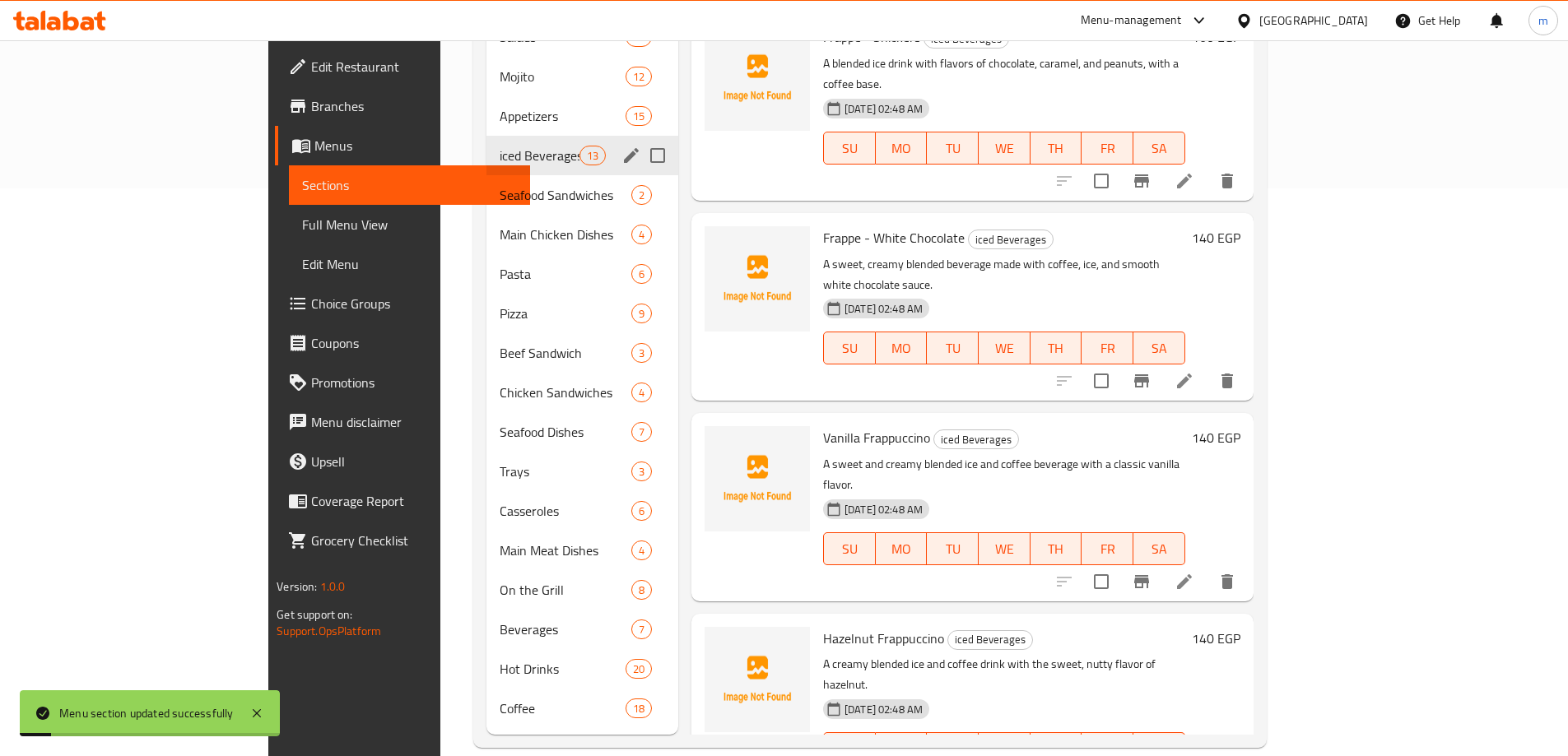
click at [621, 146] on icon "edit" at bounding box center [631, 155] width 20 height 20
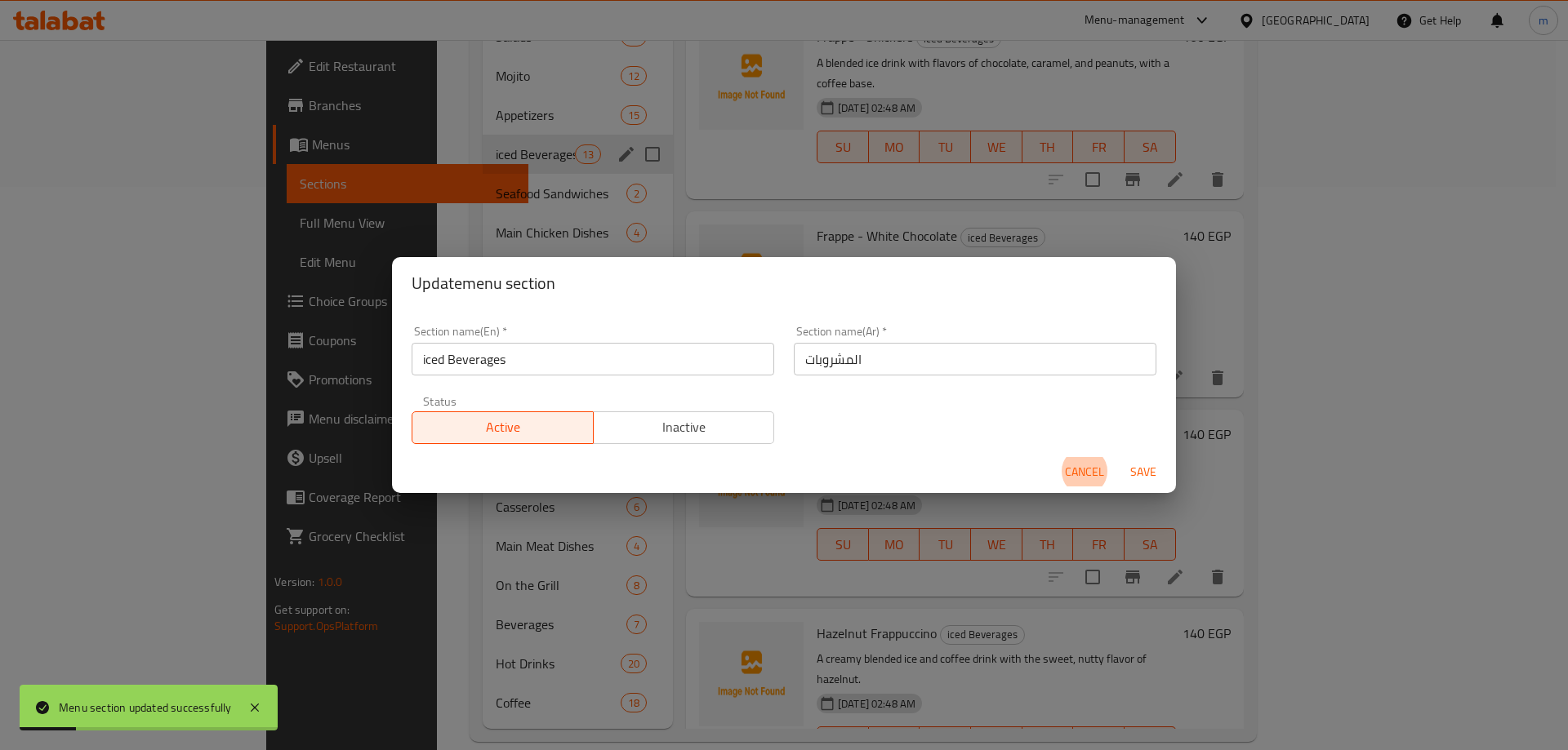
click at [872, 363] on input "المشروبات" at bounding box center [975, 359] width 363 height 32
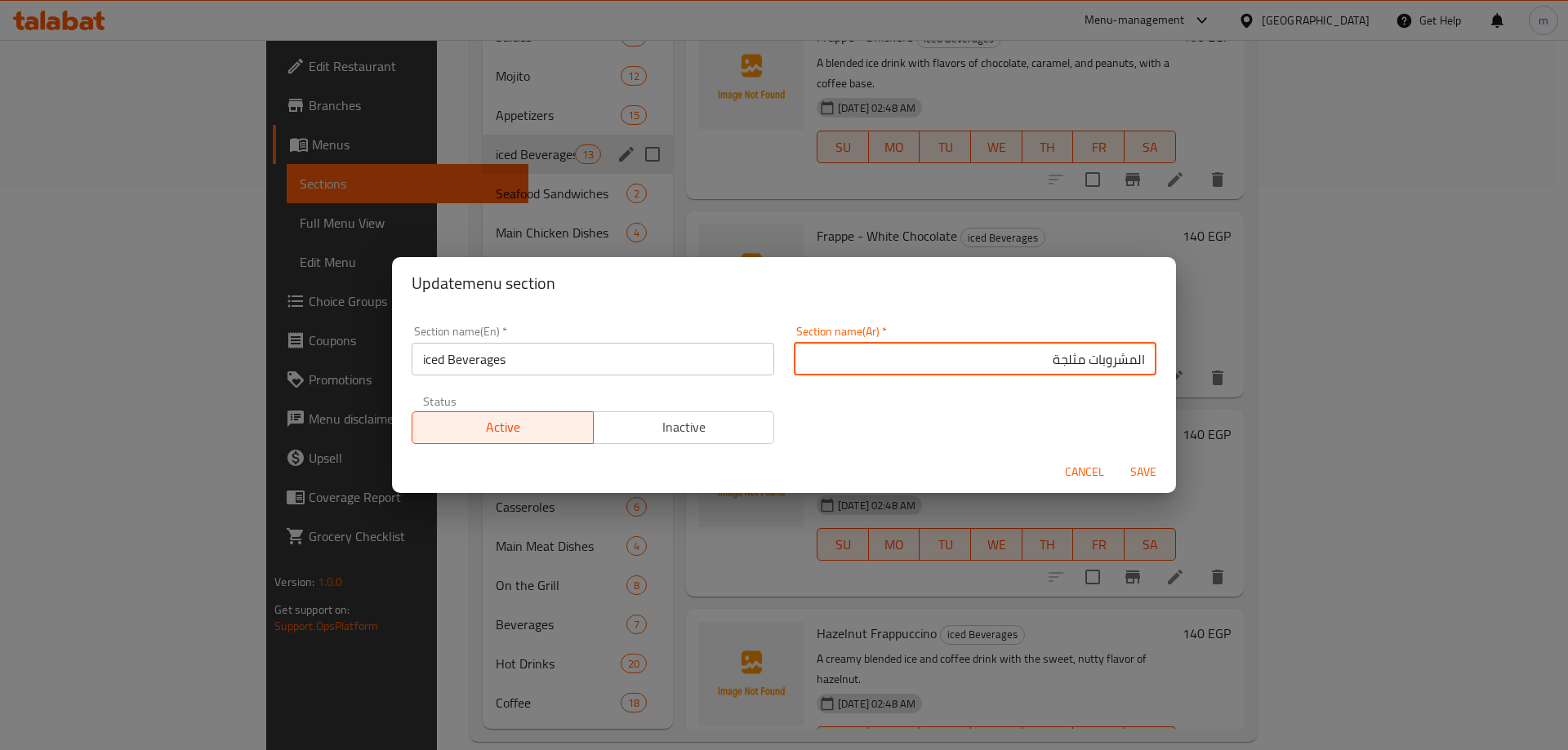
type input "المشروبات مثلجة"
click at [1118, 458] on button "Save" at bounding box center [1143, 472] width 53 height 30
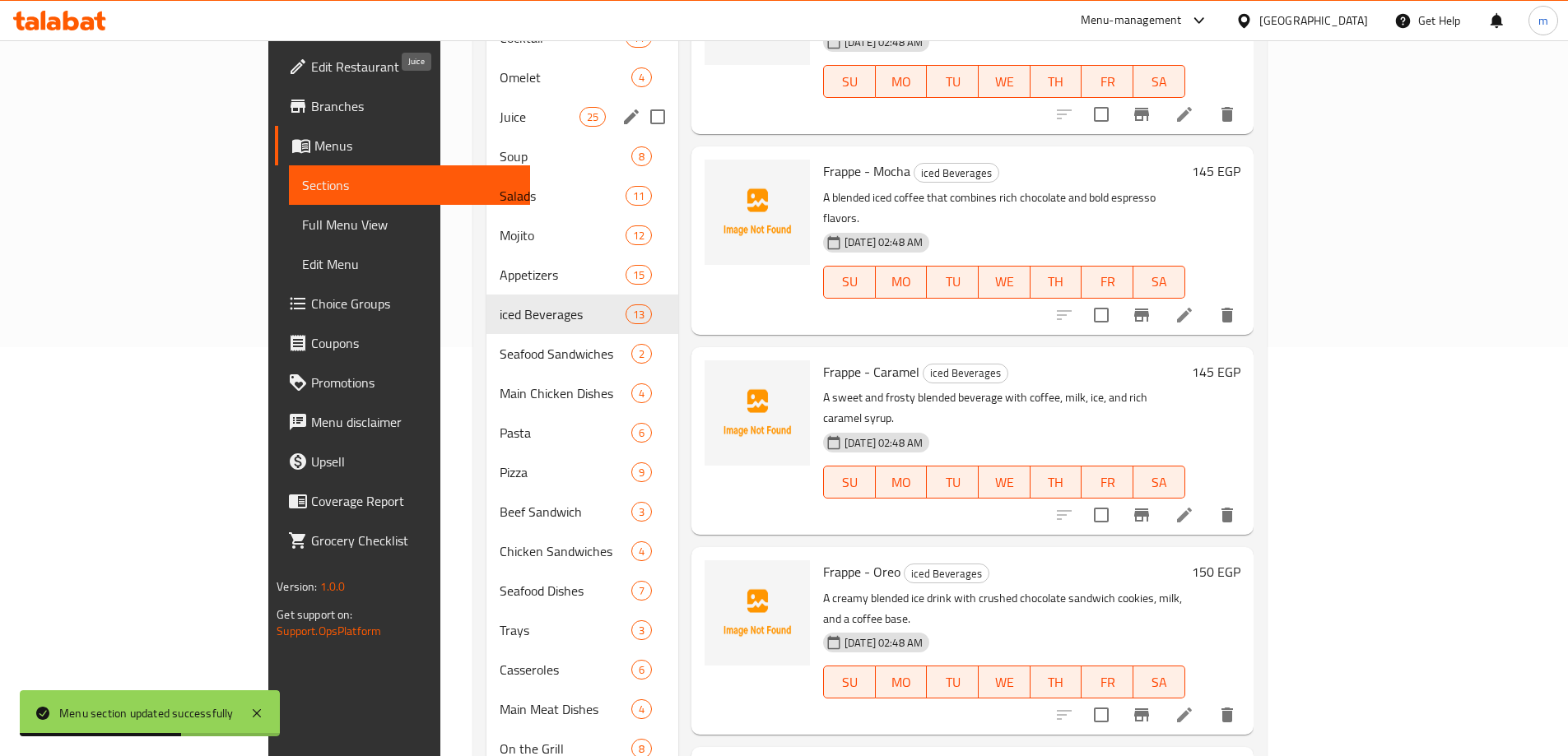
scroll to position [404, 0]
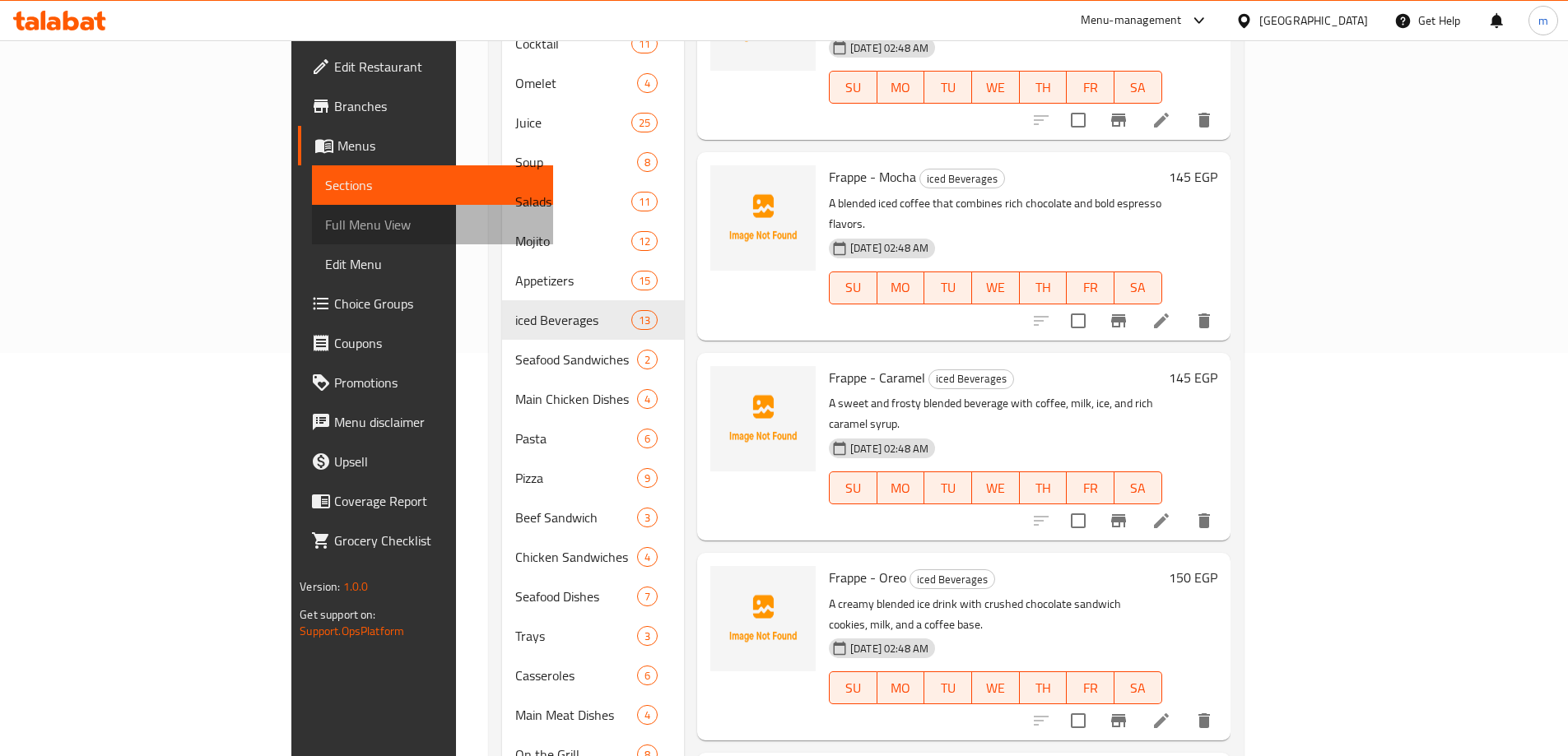
click at [326, 226] on span "Full Menu View" at bounding box center [432, 224] width 215 height 20
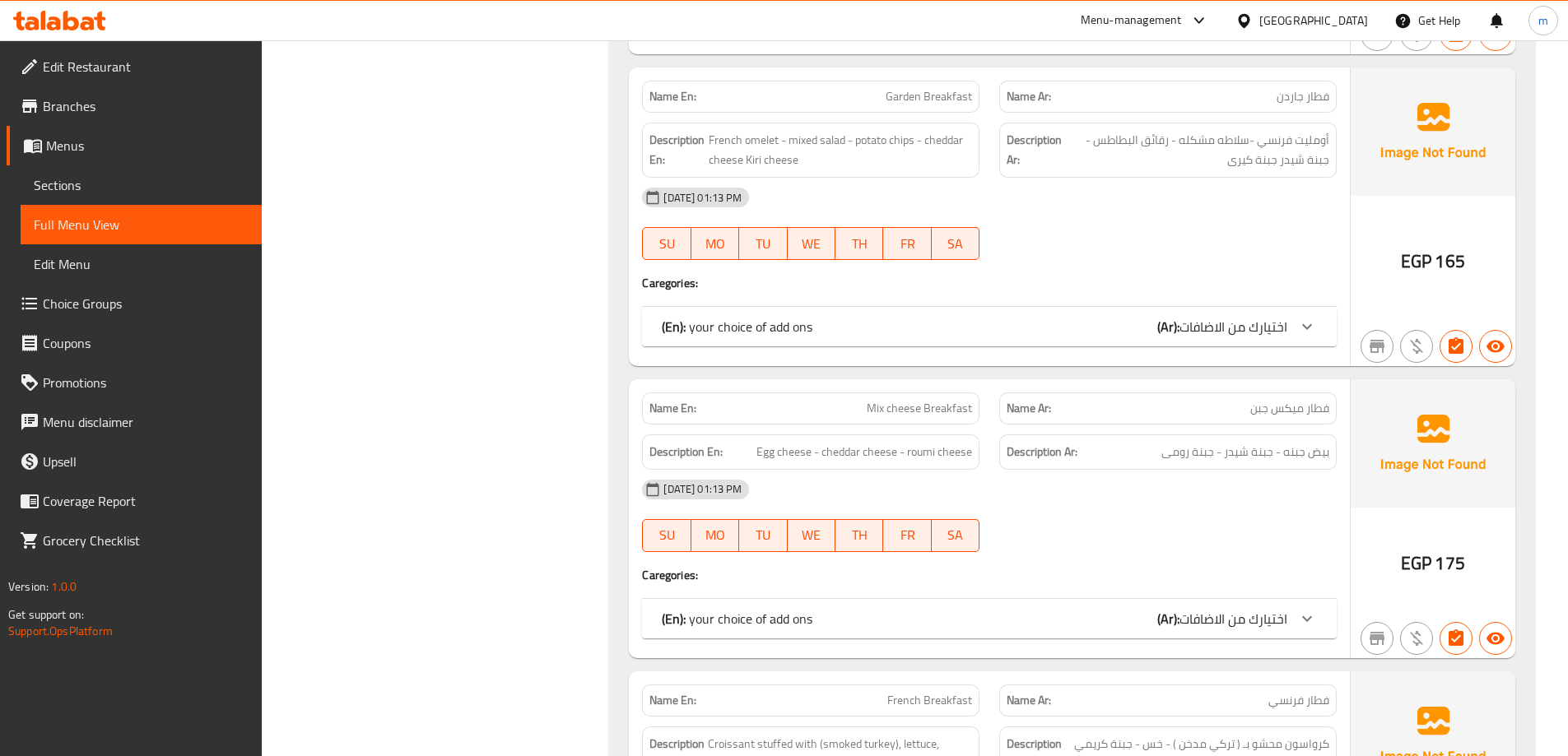
scroll to position [404, 0]
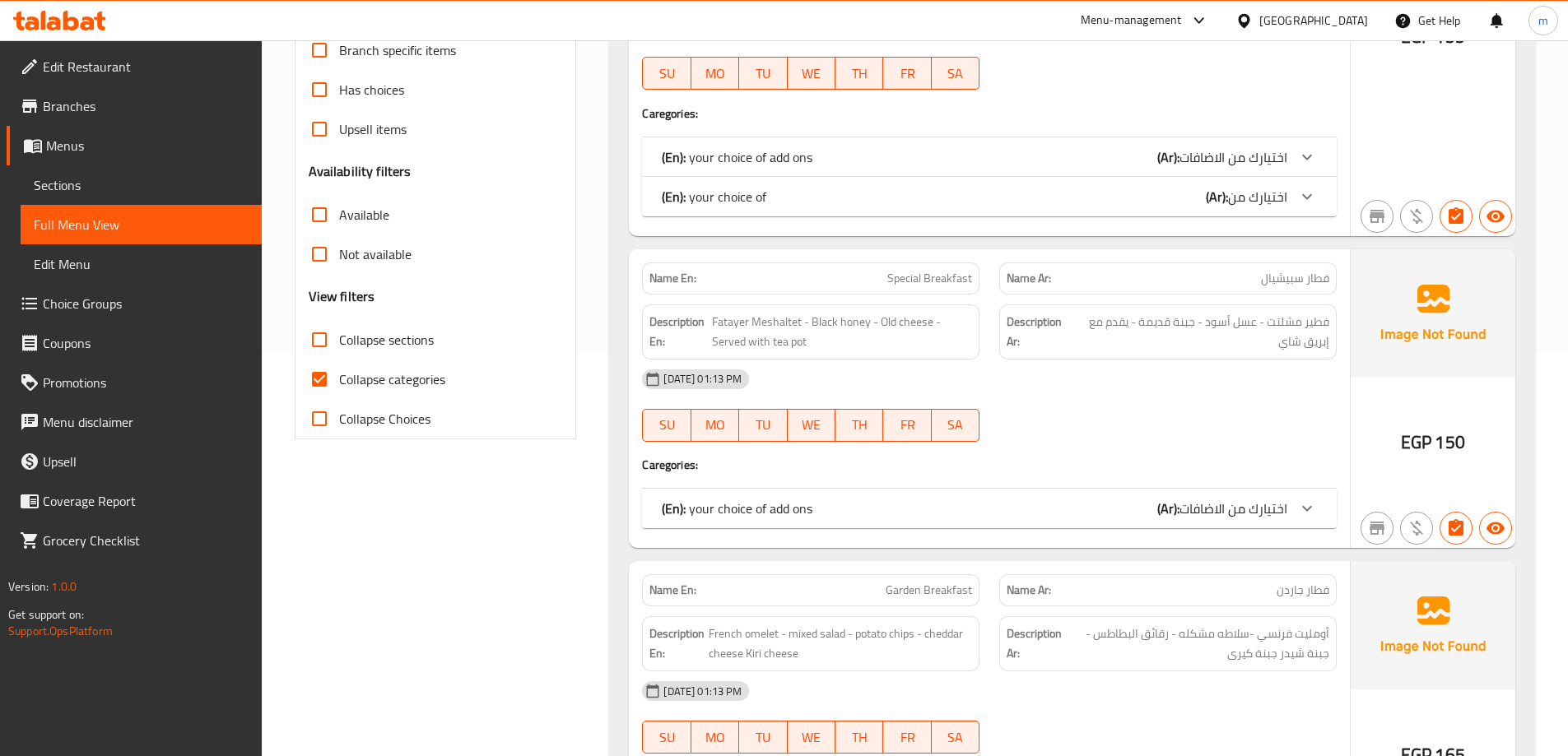
click at [327, 342] on input "Collapse sections" at bounding box center [319, 339] width 39 height 39
checkbox input "true"
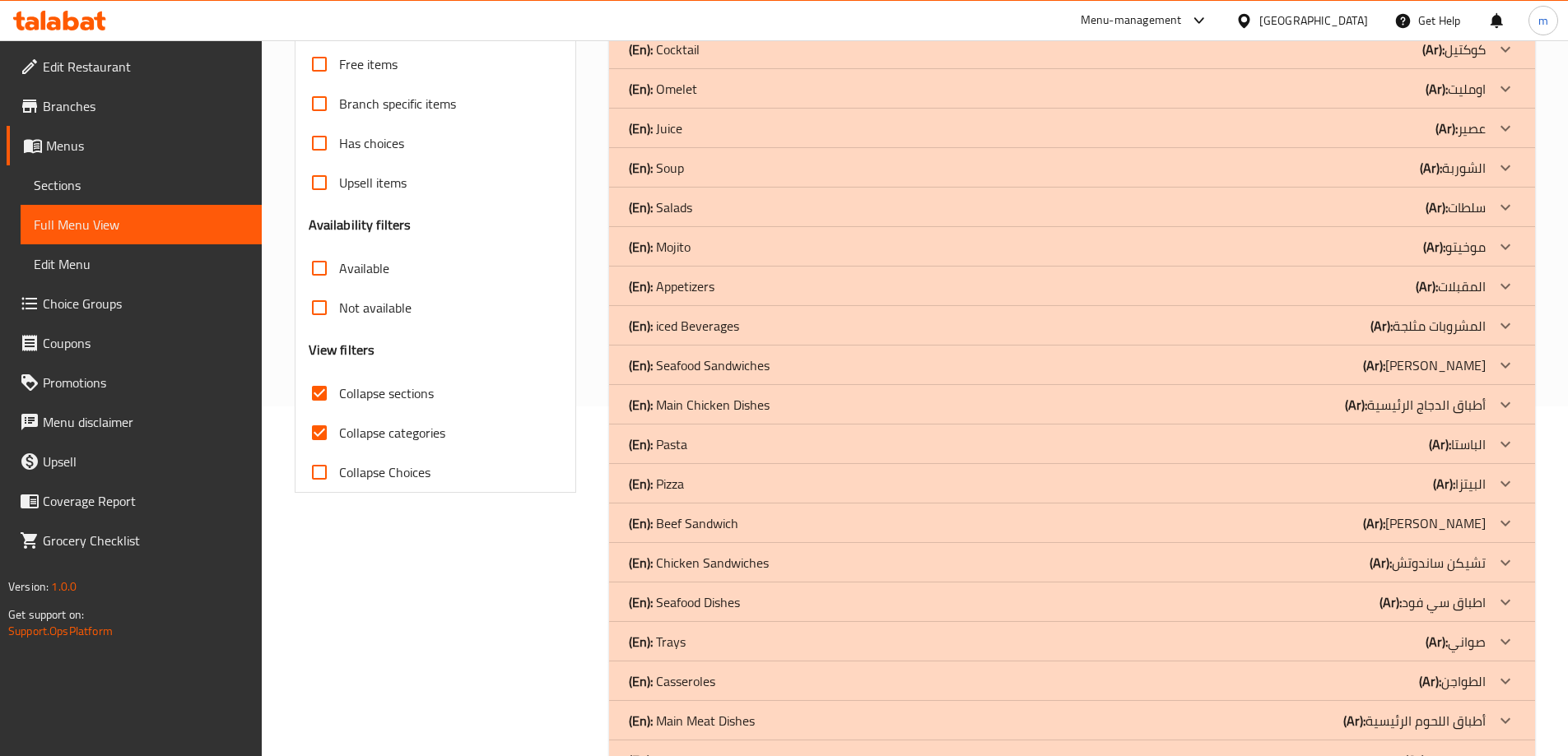
scroll to position [278, 0]
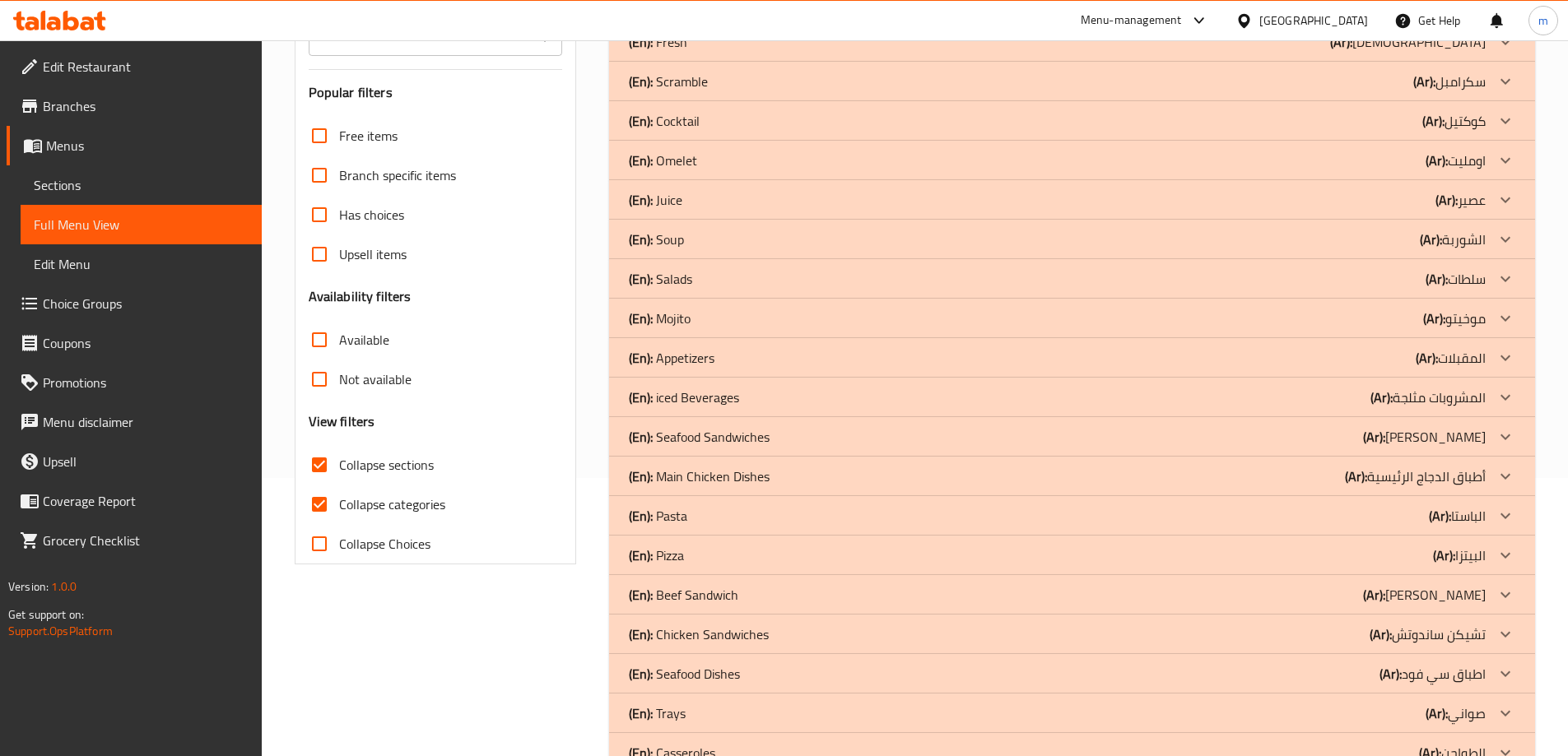
click at [753, 401] on div "(En): iced Beverages (Ar): المشروبات مثلجة" at bounding box center [1056, 397] width 857 height 20
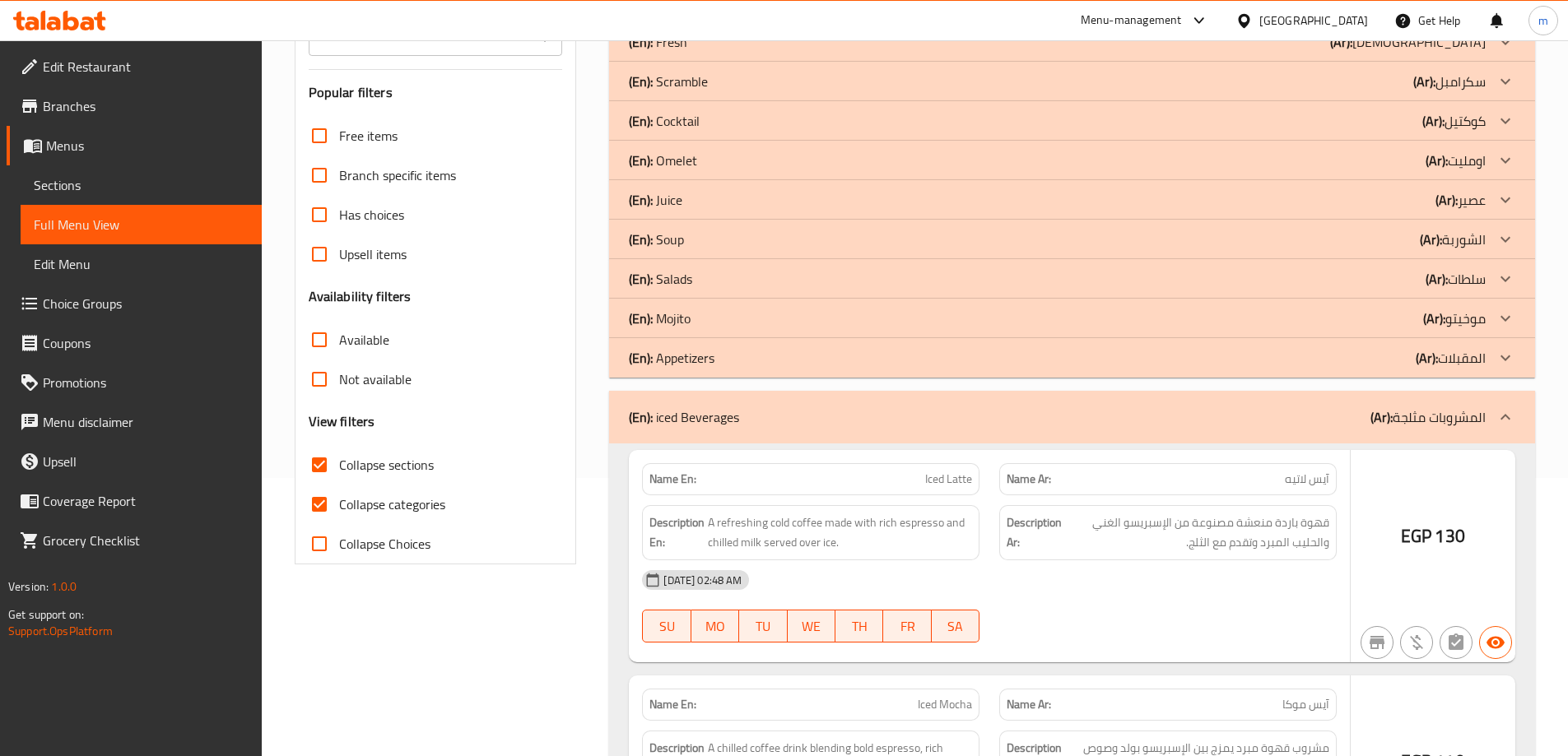
scroll to position [196, 0]
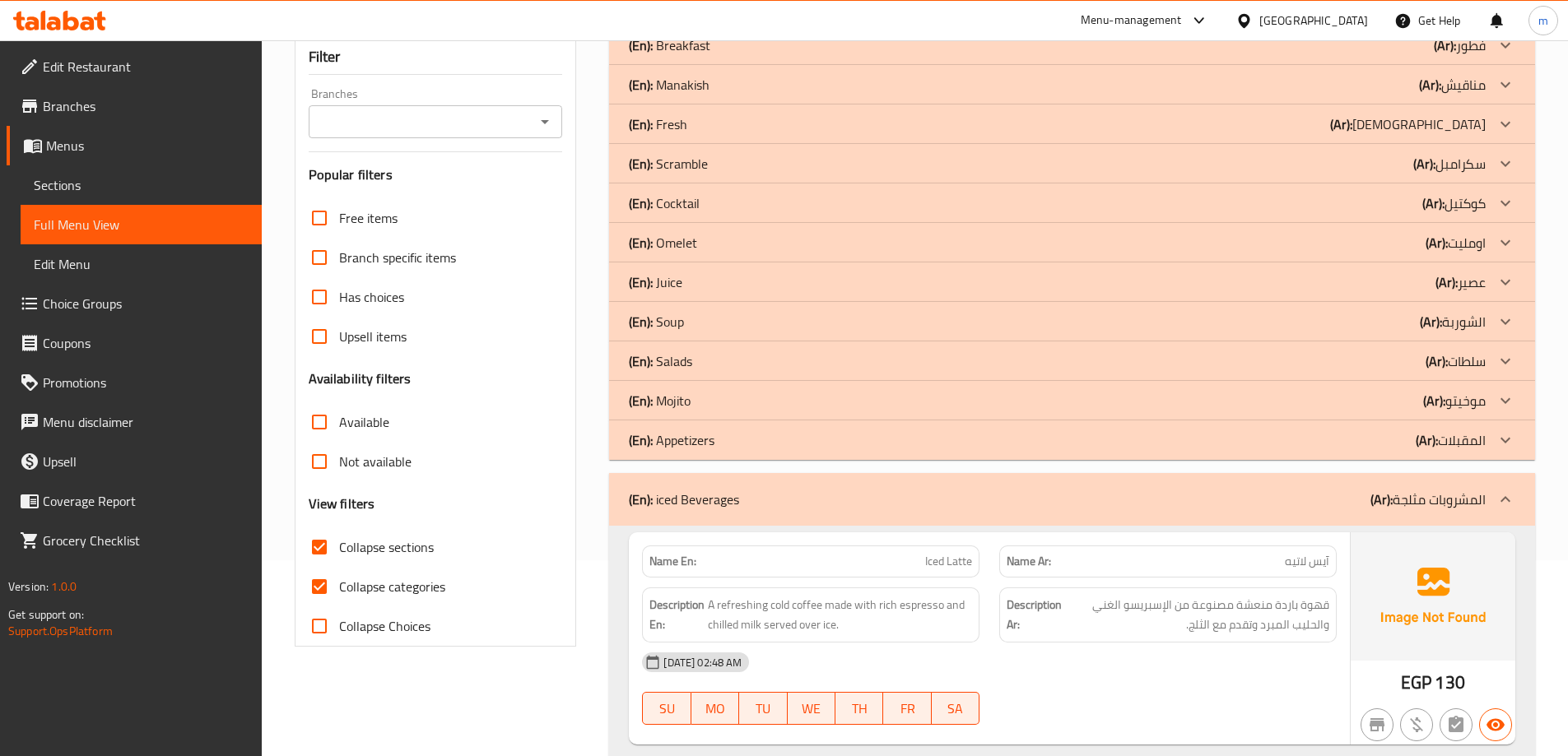
click at [746, 402] on div "(En): Mojito (Ar): موخيتو" at bounding box center [1056, 400] width 857 height 20
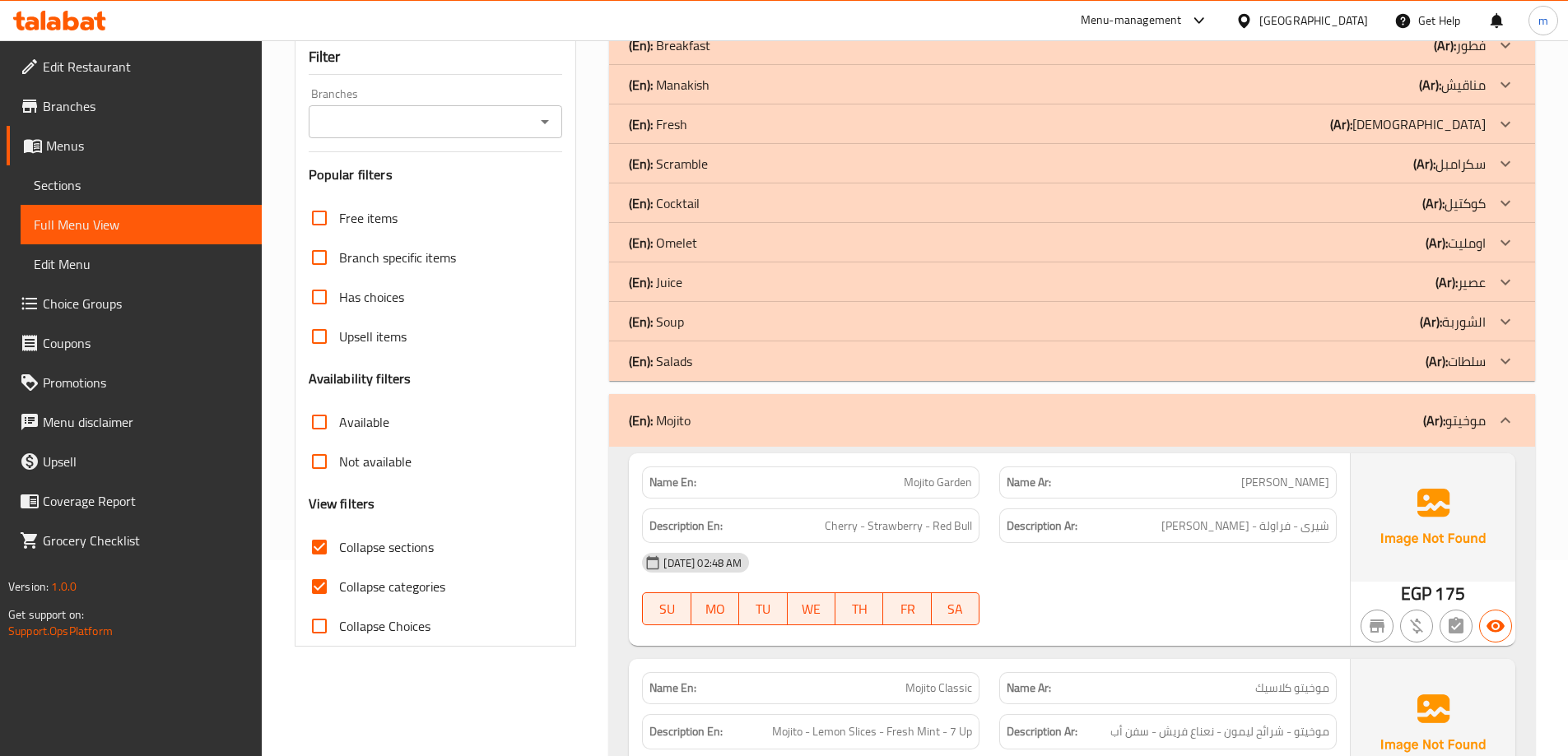
click at [754, 280] on div "(En): Juice (Ar): عصير" at bounding box center [1056, 282] width 857 height 20
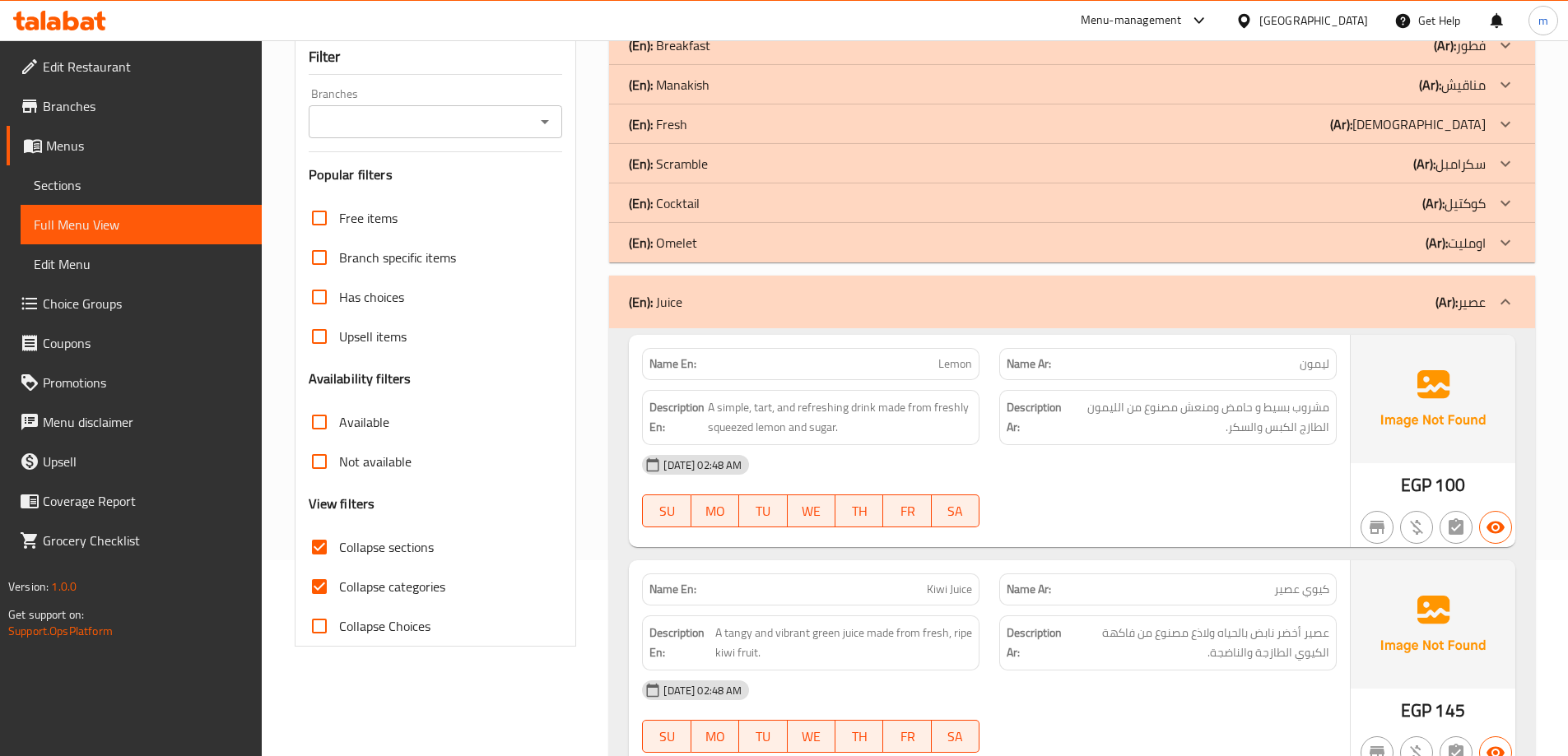
scroll to position [32, 0]
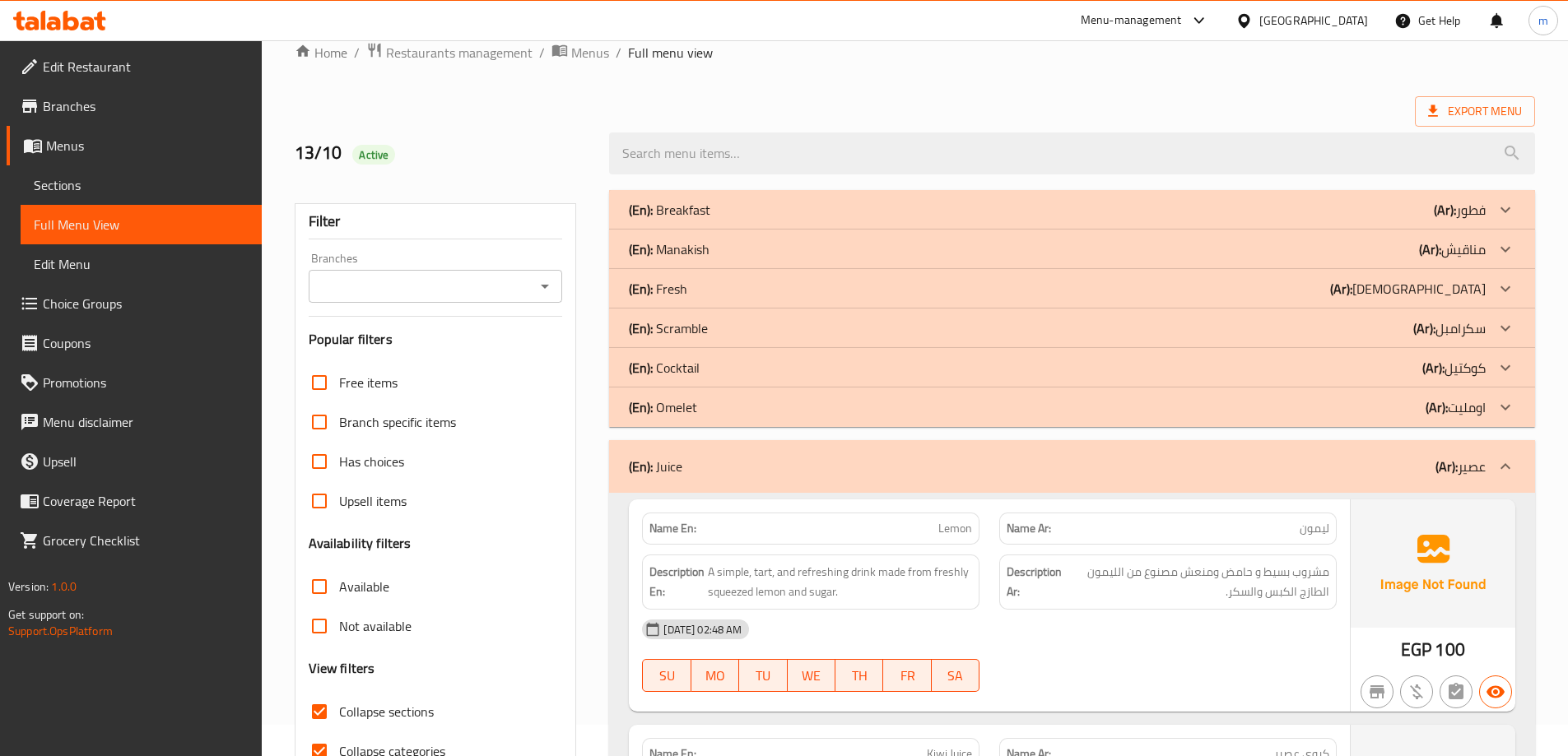
click at [720, 294] on div "(En): Fresh (Ar): فريش" at bounding box center [1056, 288] width 857 height 20
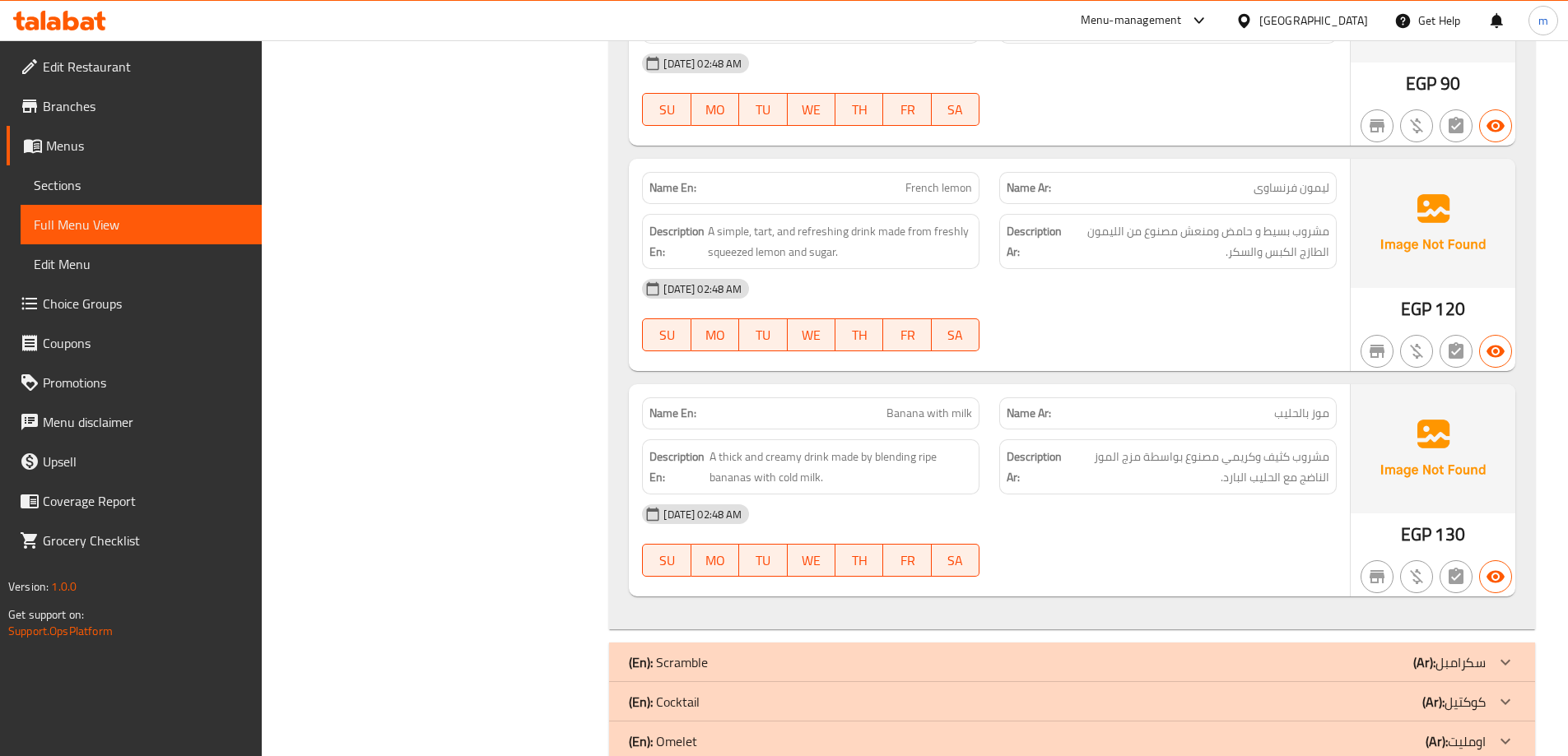
scroll to position [4475, 0]
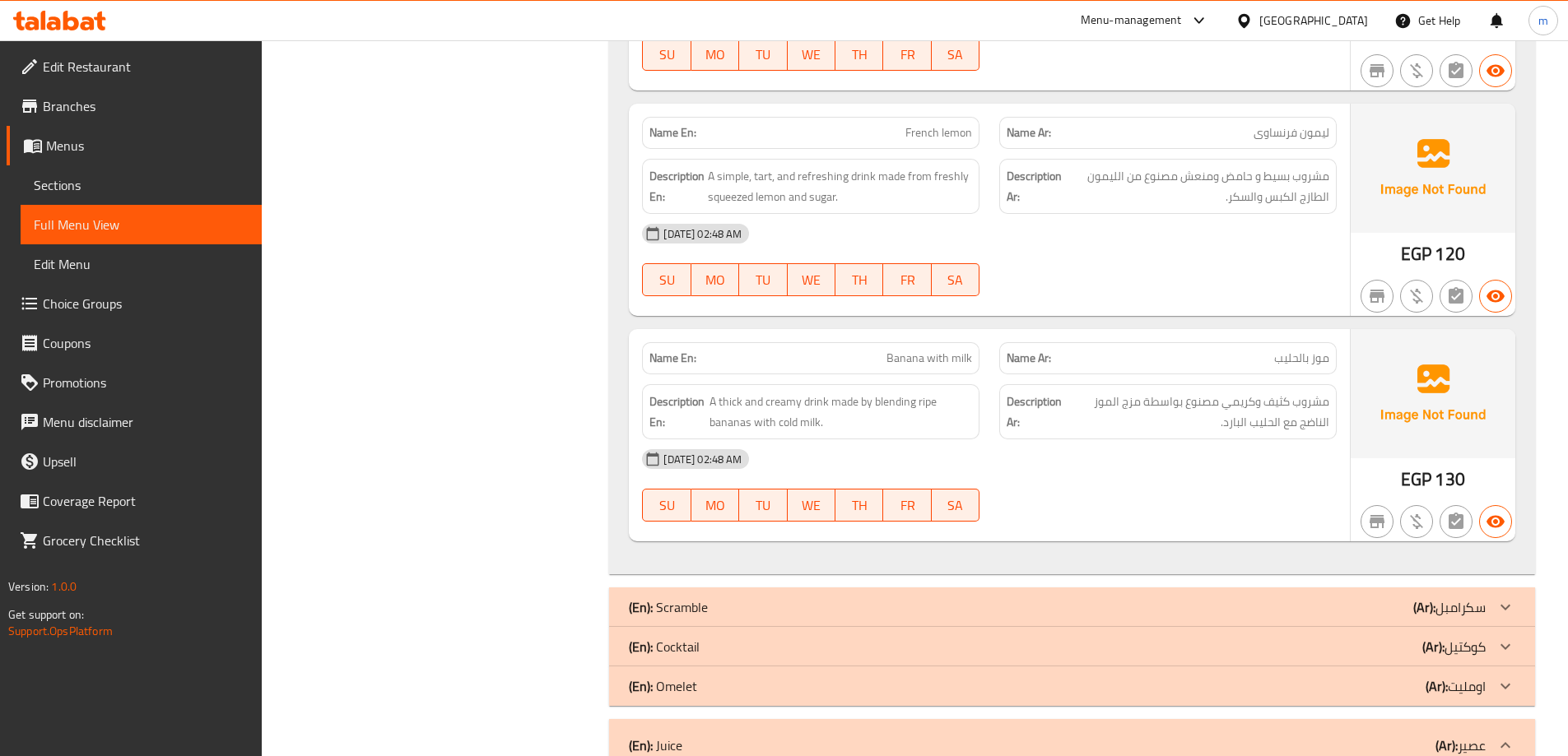
drag, startPoint x: 716, startPoint y: 641, endPoint x: 798, endPoint y: 523, distance: 143.7
click at [715, 641] on div "(En): Cocktail (Ar): كوكتيل" at bounding box center [1056, 646] width 857 height 20
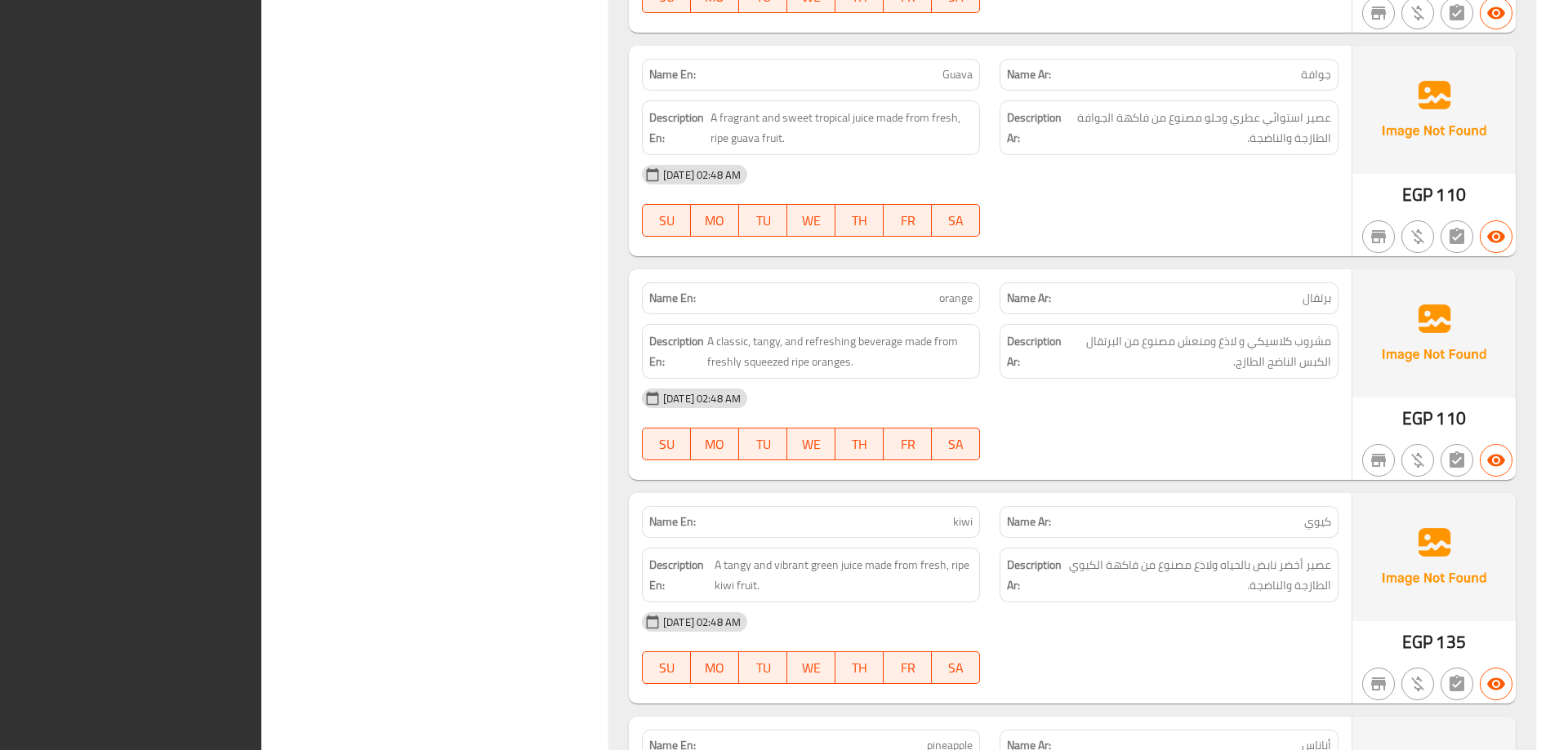
scroll to position [3517, 0]
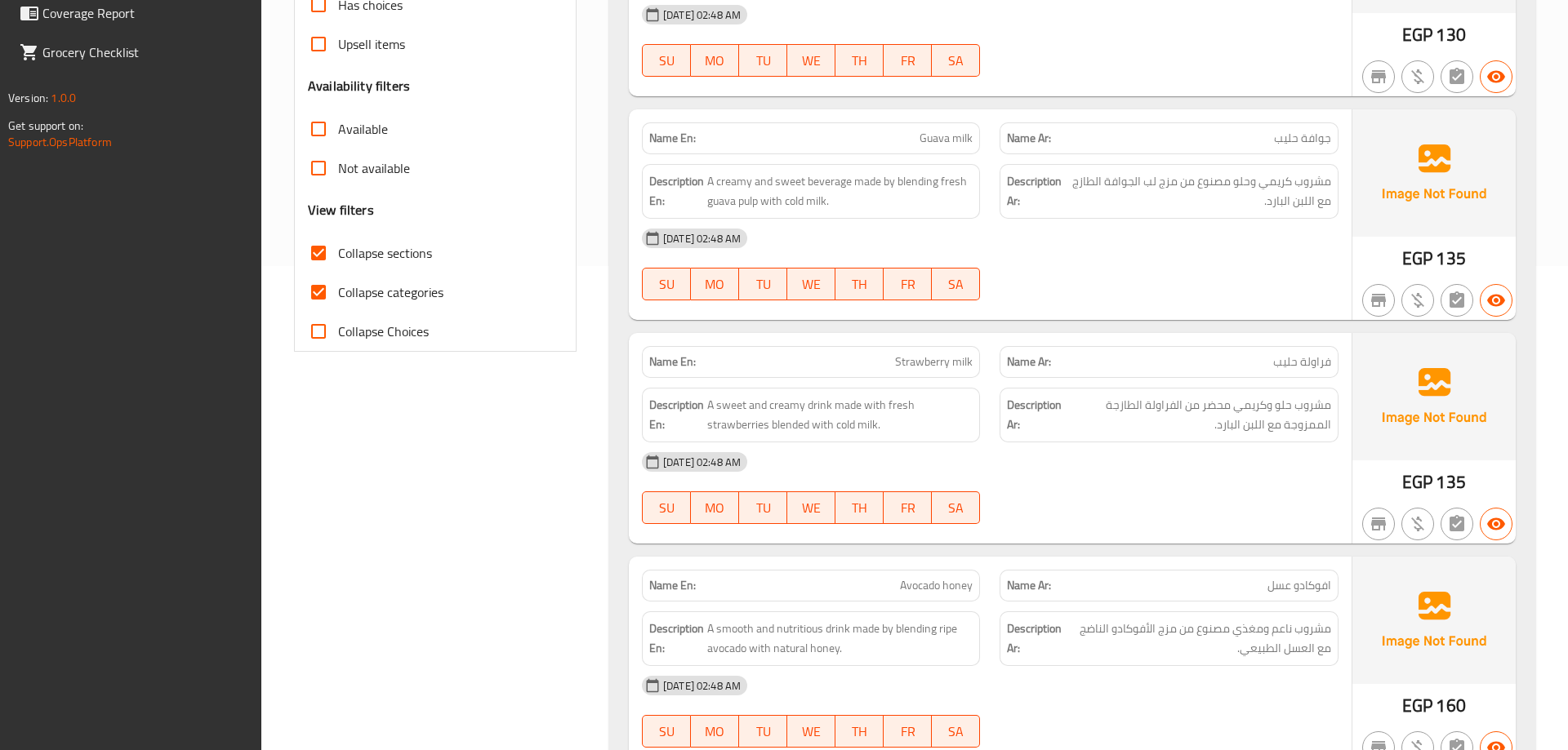
scroll to position [468, 0]
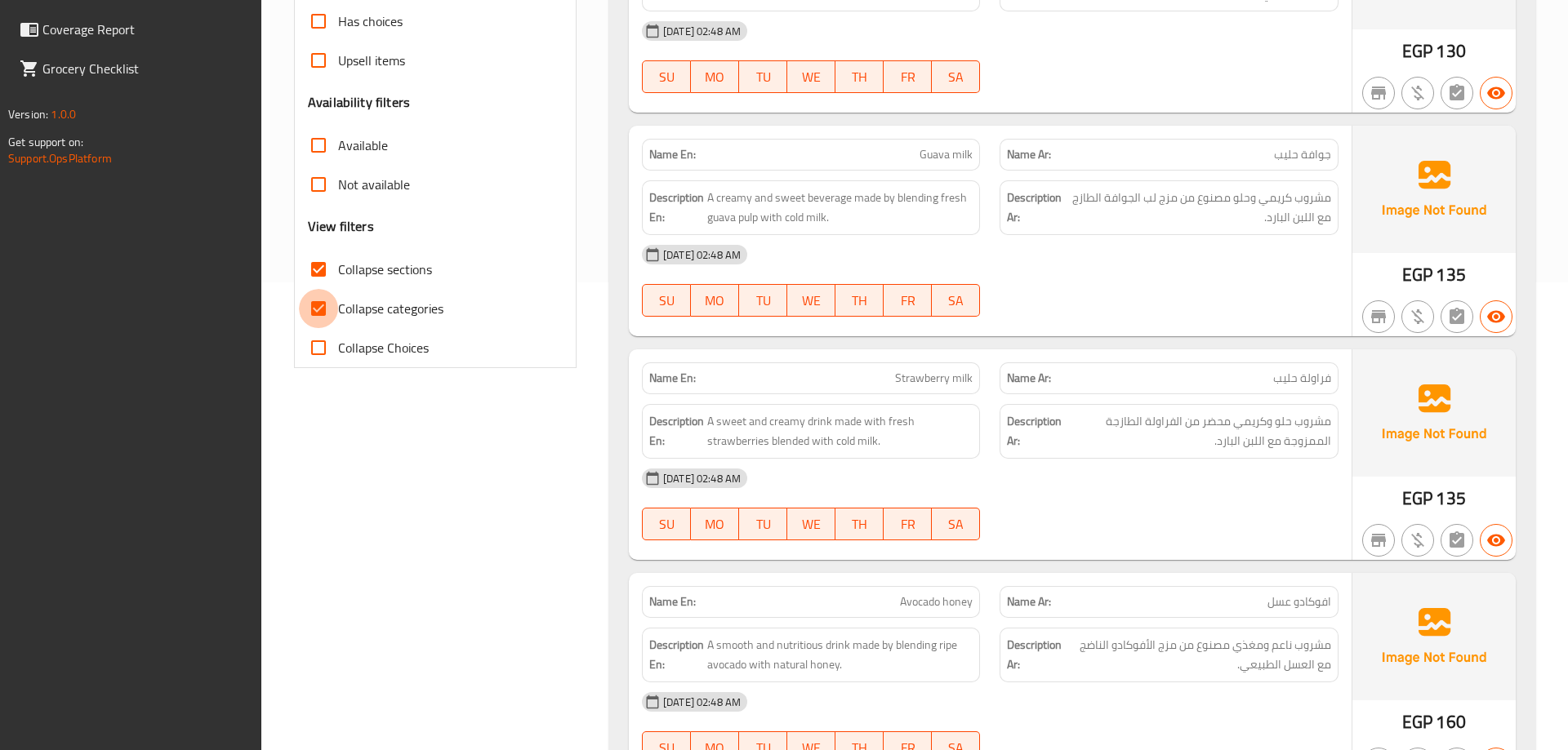
click at [317, 314] on input "Collapse categories" at bounding box center [318, 308] width 39 height 39
checkbox input "false"
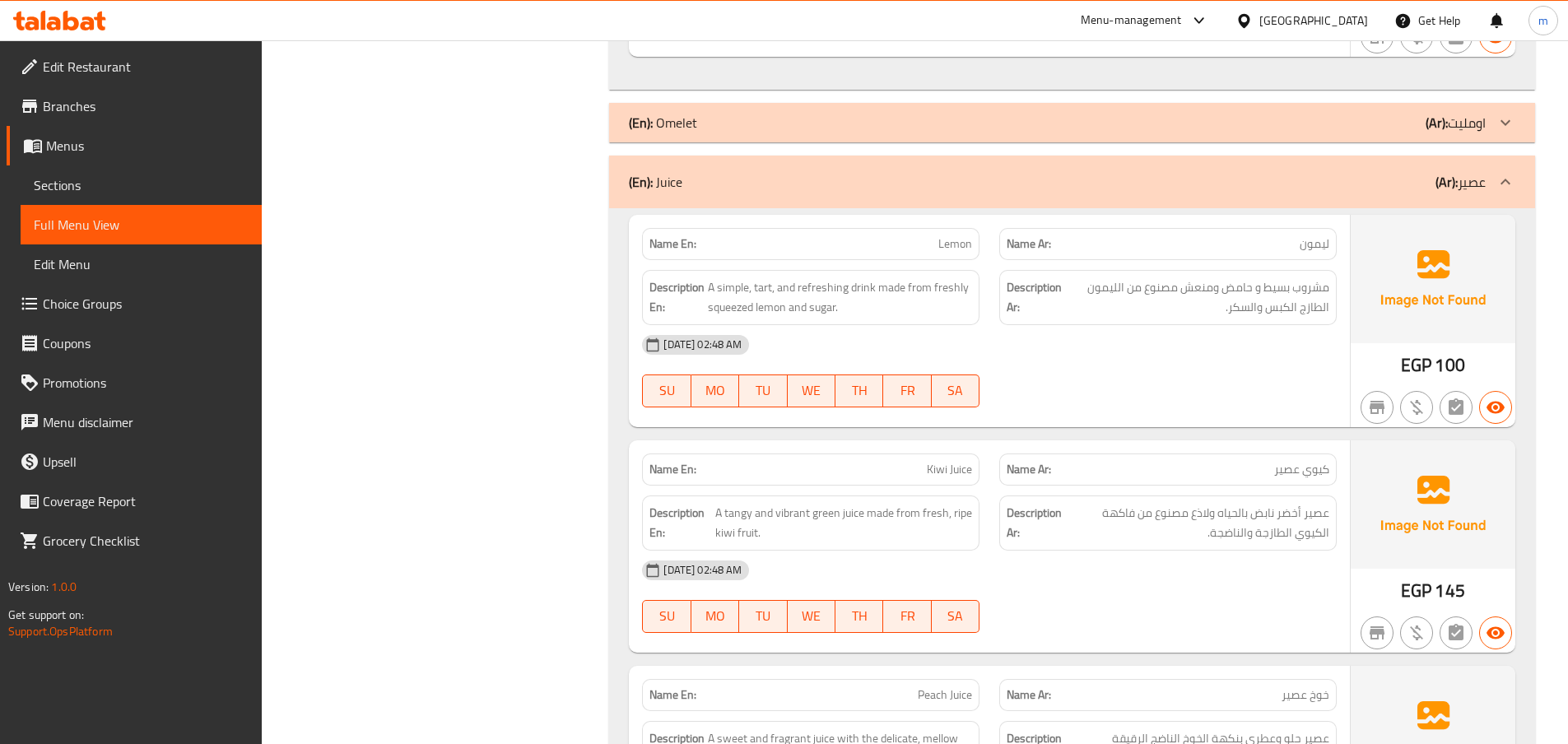
scroll to position [7488, 0]
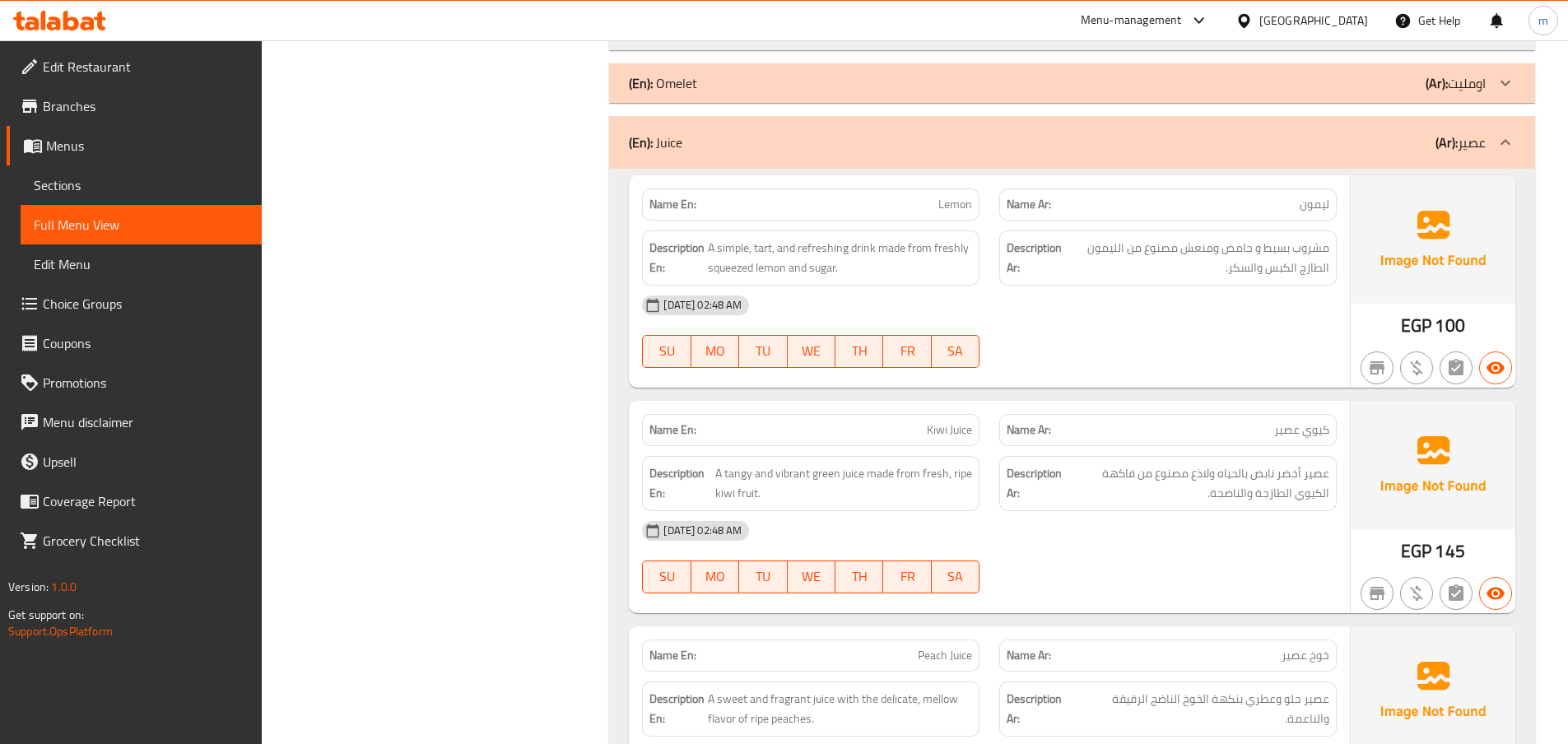
click at [968, 196] on span "Lemon" at bounding box center [955, 205] width 33 height 18
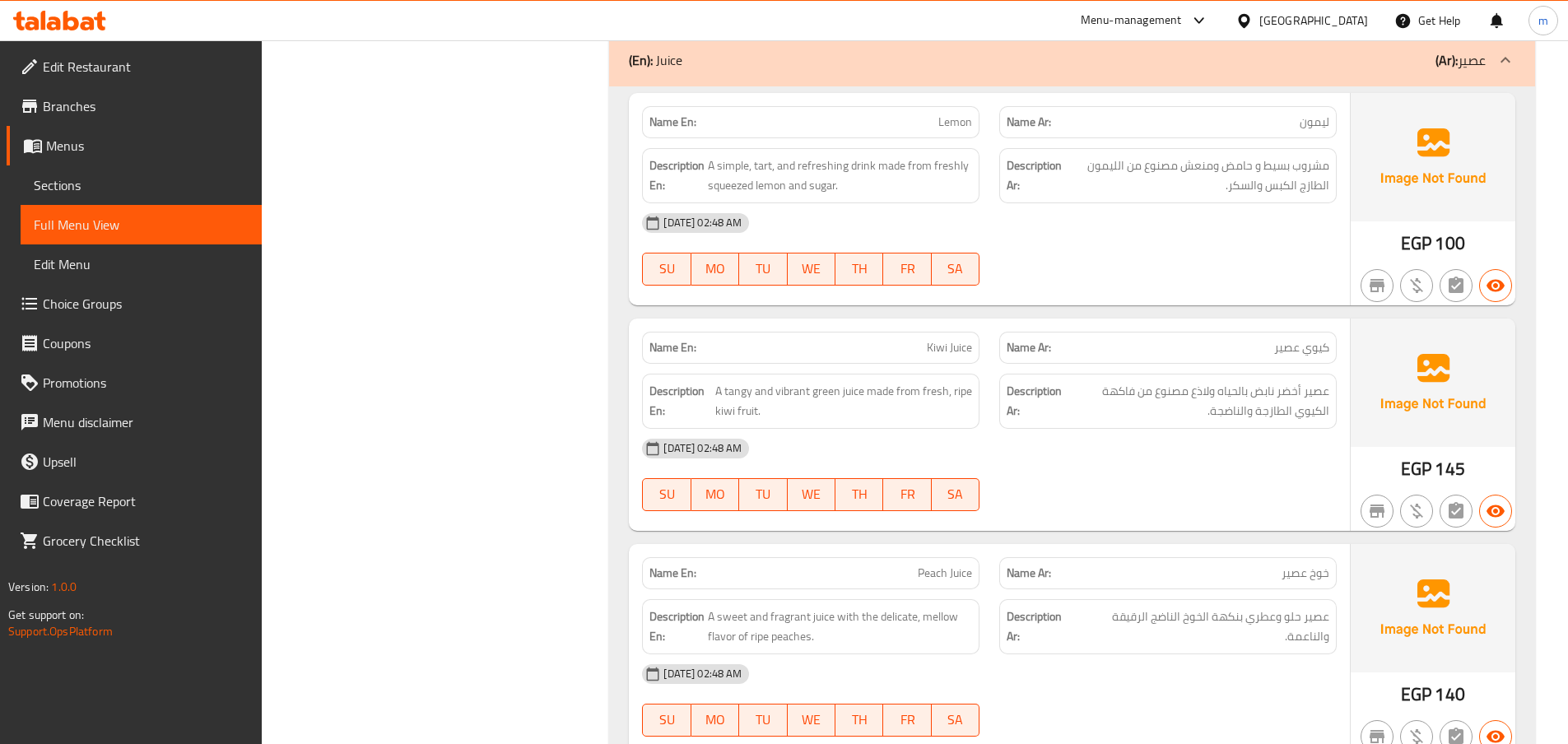
click at [1108, 275] on div at bounding box center [1168, 285] width 357 height 20
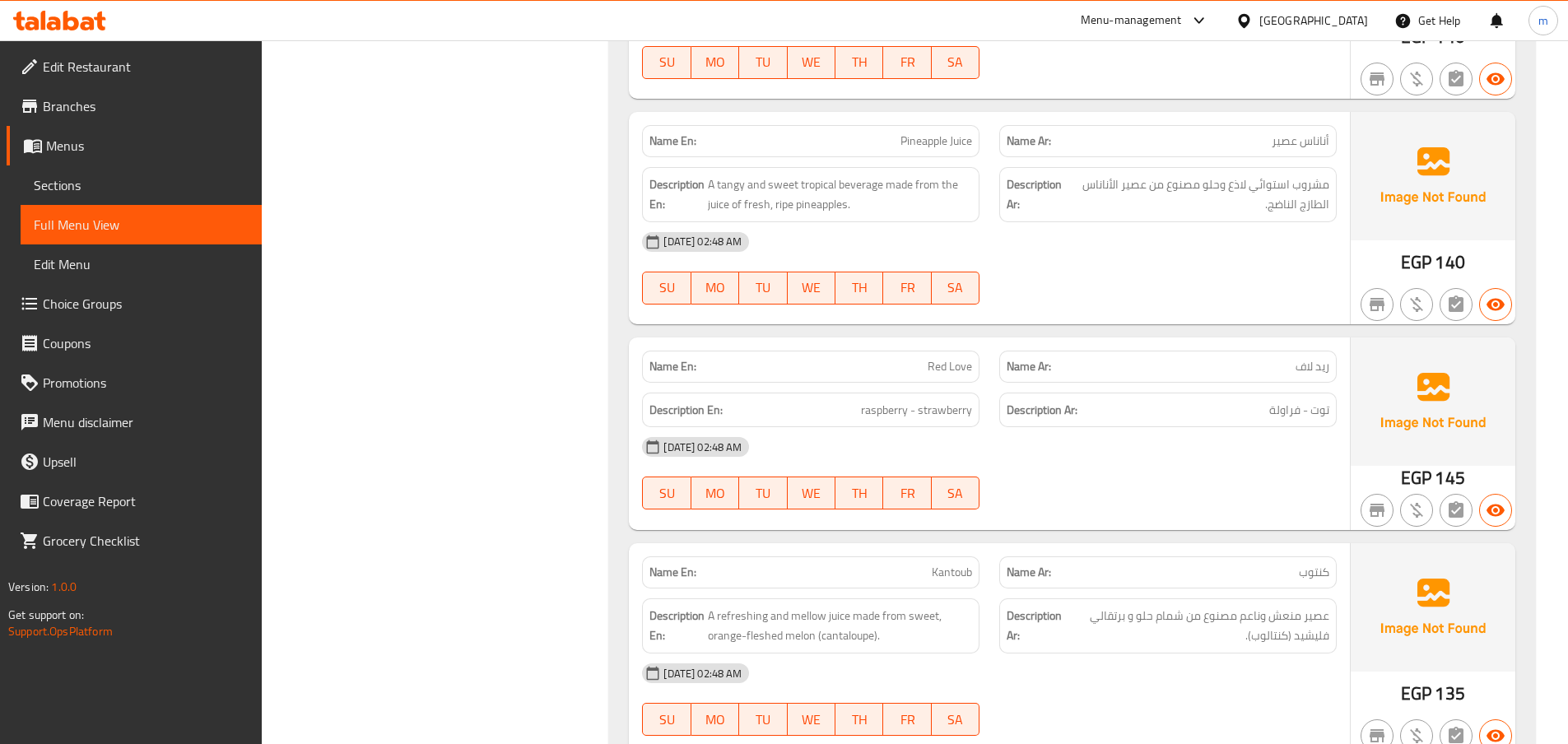
scroll to position [8230, 0]
click at [966, 357] on span "Red Love" at bounding box center [950, 365] width 45 height 18
click at [966, 563] on span "Kantoub" at bounding box center [951, 571] width 40 height 18
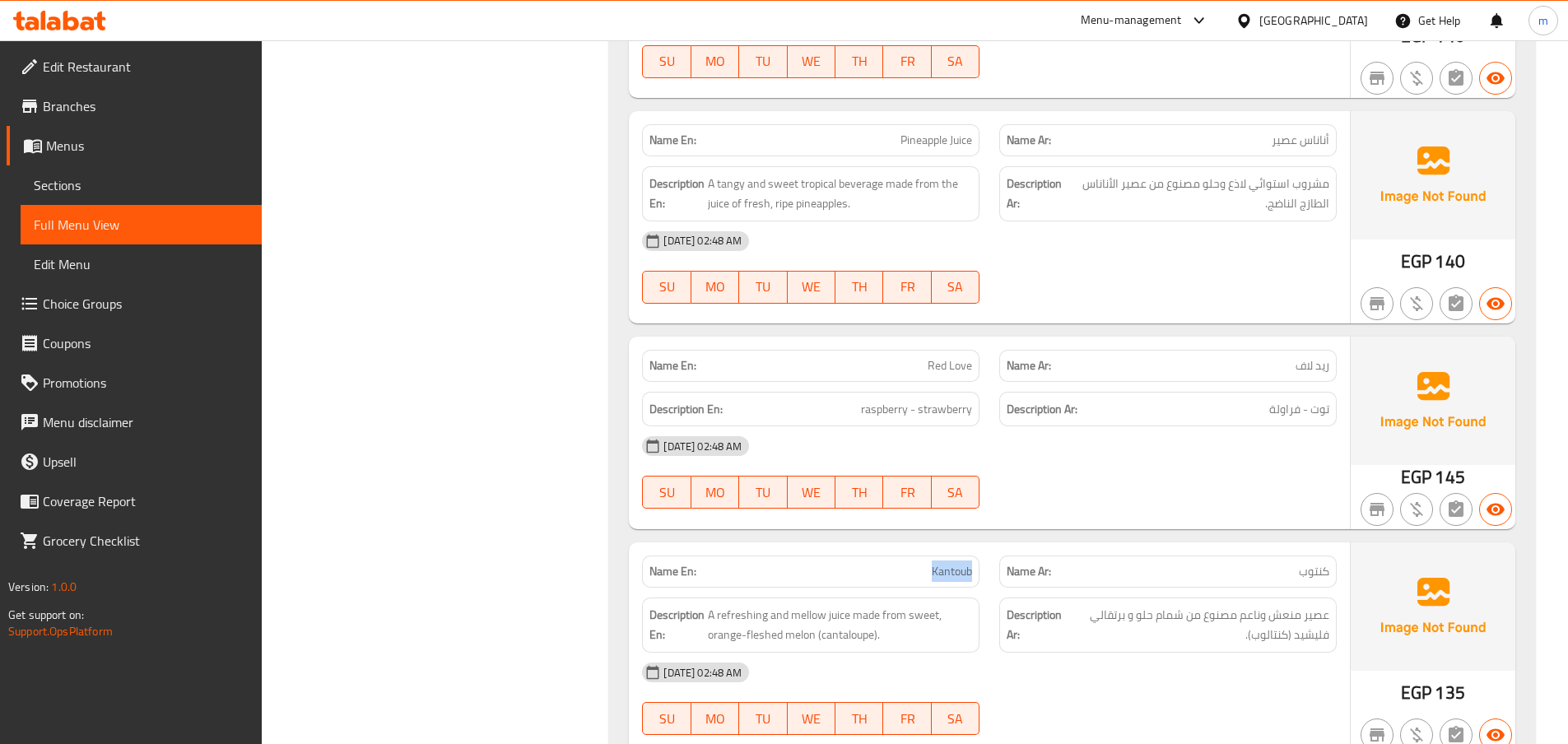
click at [966, 563] on span "Kantoub" at bounding box center [951, 571] width 40 height 18
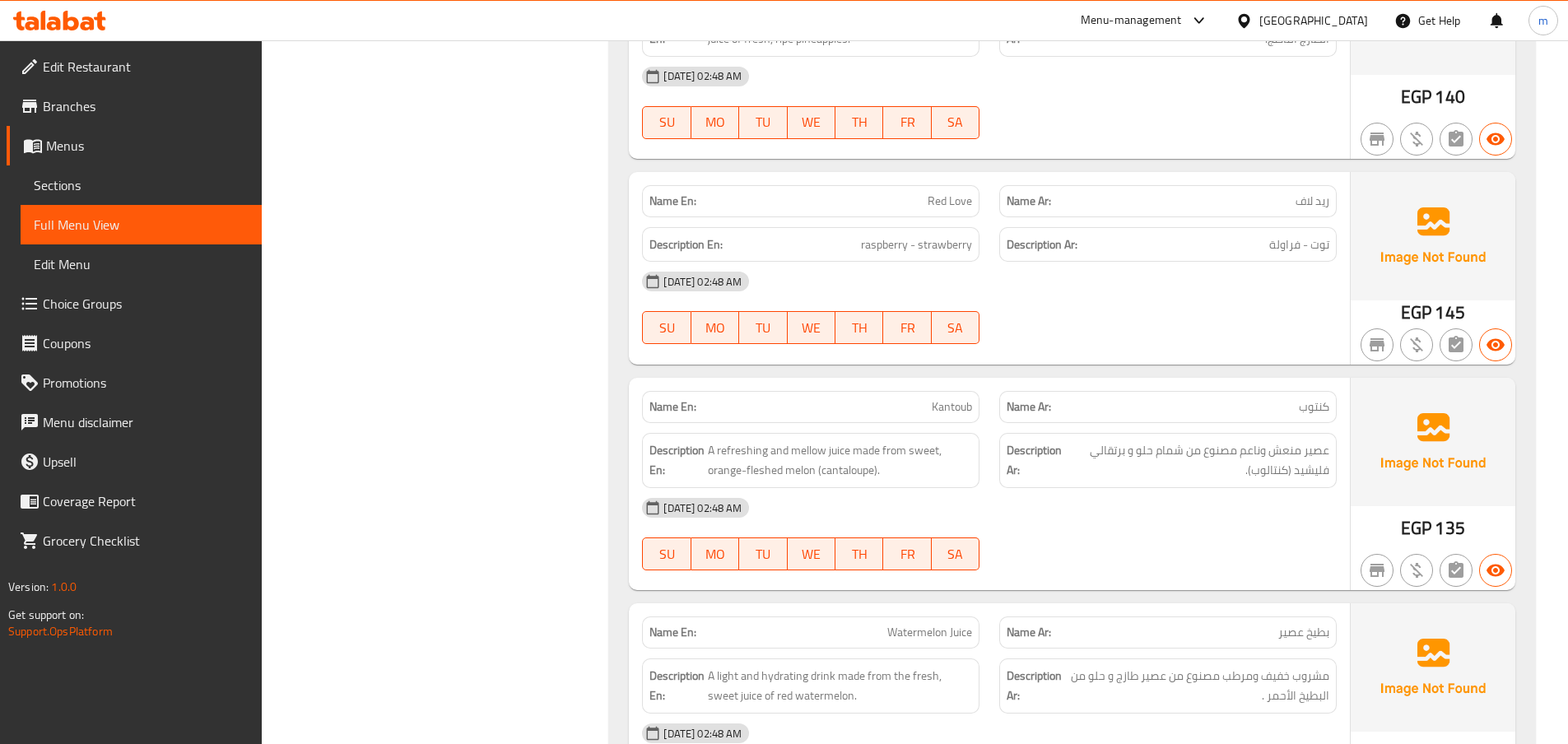
click at [979, 432] on div "Description En: A refreshing and mellow juice made from sweet, orange-fleshed m…" at bounding box center [810, 459] width 338 height 55
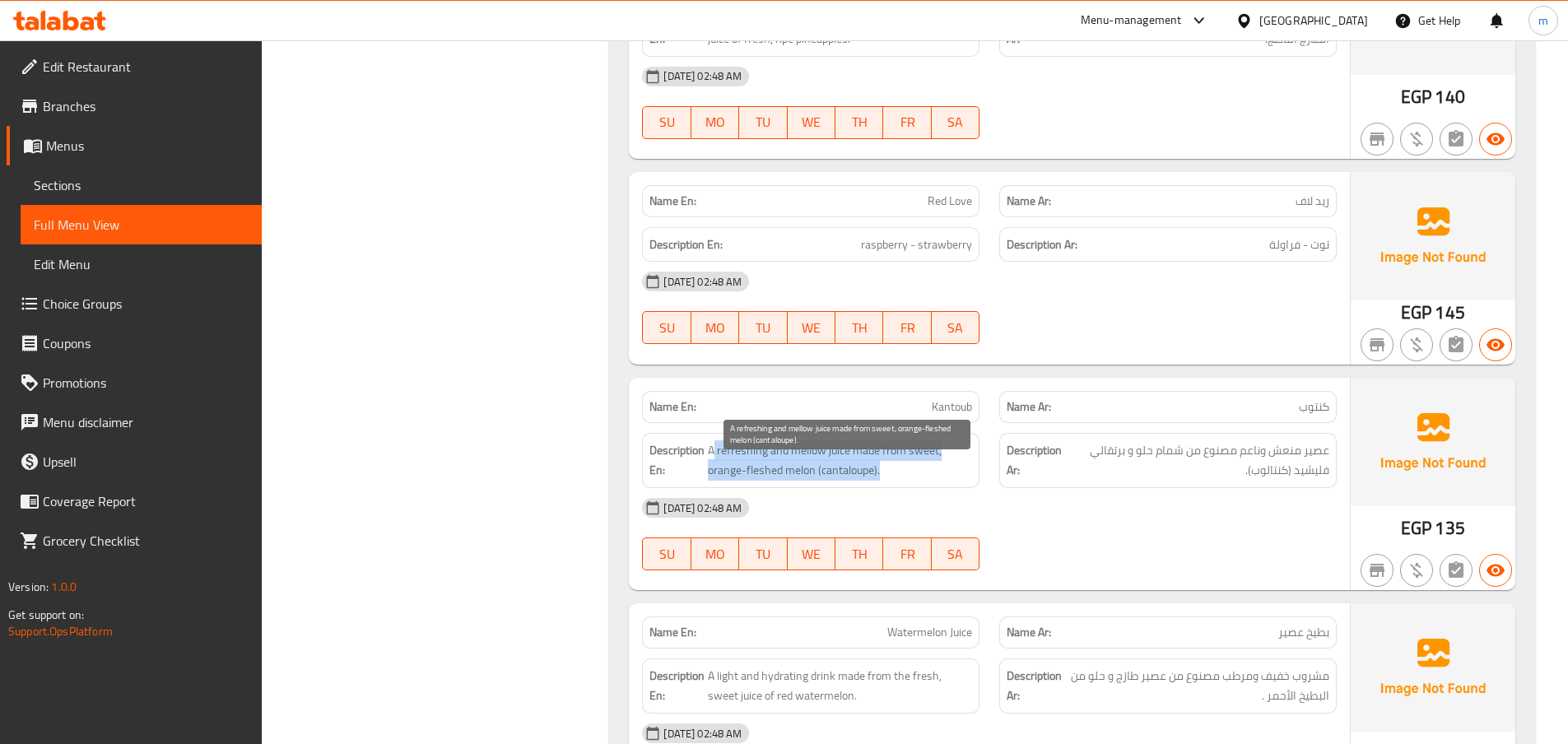
drag, startPoint x: 716, startPoint y: 440, endPoint x: 898, endPoint y: 452, distance: 182.4
click at [898, 452] on span "A refreshing and mellow juice made from sweet, orange-fleshed melon (cantaloupe…" at bounding box center [840, 459] width 264 height 40
click at [898, 453] on span "A refreshing and mellow juice made from sweet, orange-fleshed melon (cantaloupe…" at bounding box center [840, 459] width 264 height 40
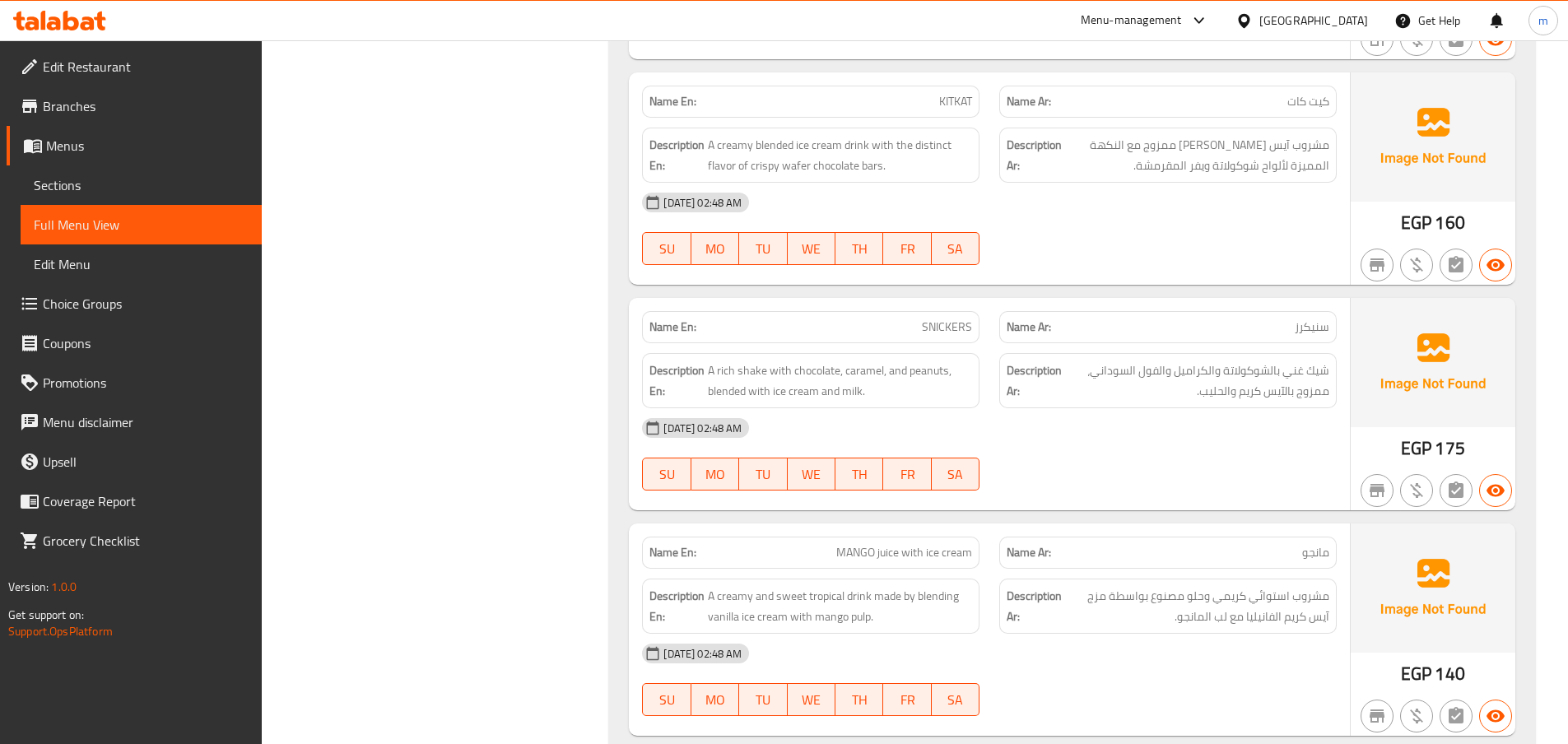
scroll to position [10287, 0]
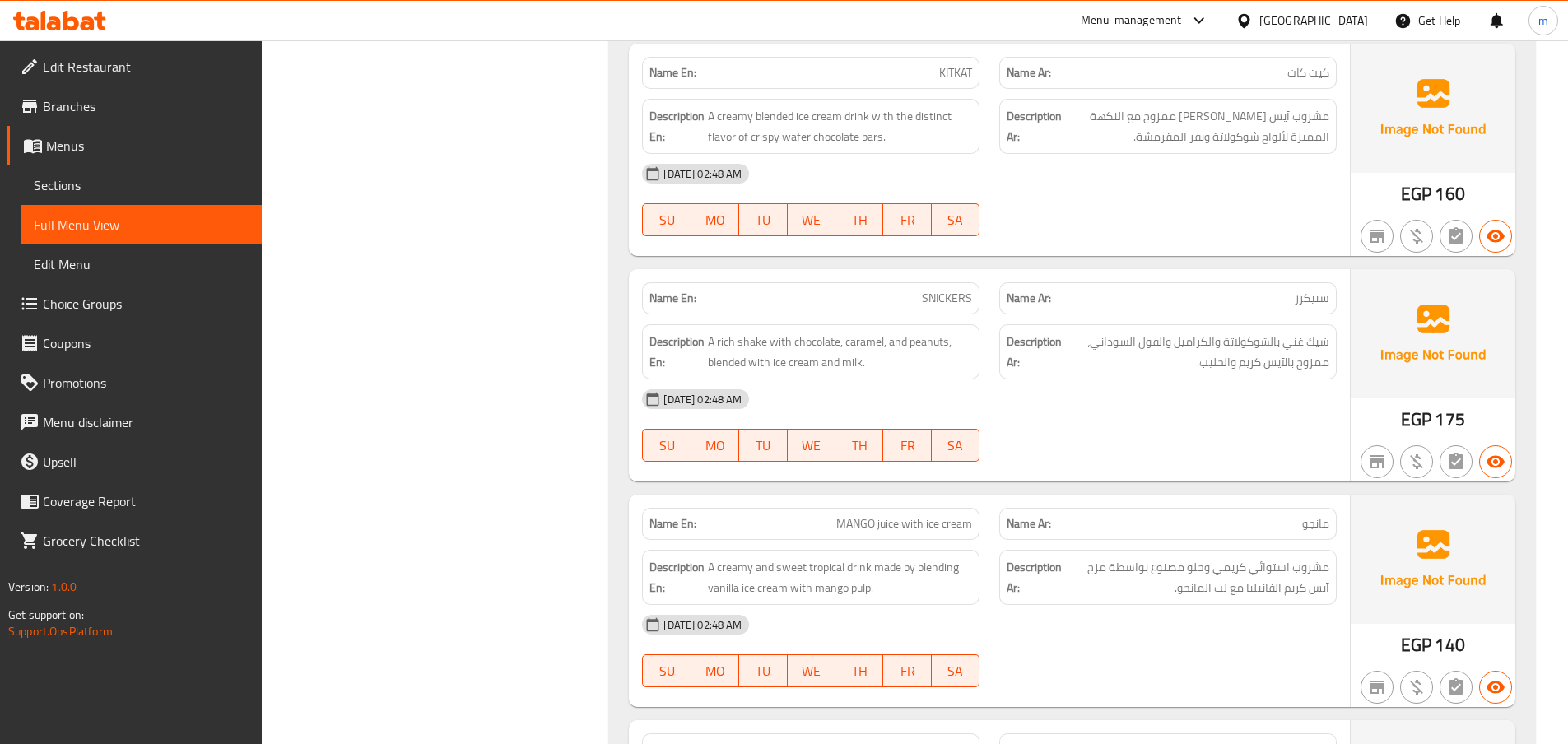
click at [952, 515] on span "MANGO juice with ice cream" at bounding box center [904, 524] width 136 height 18
click at [1324, 515] on span "مانجو" at bounding box center [1315, 524] width 27 height 18
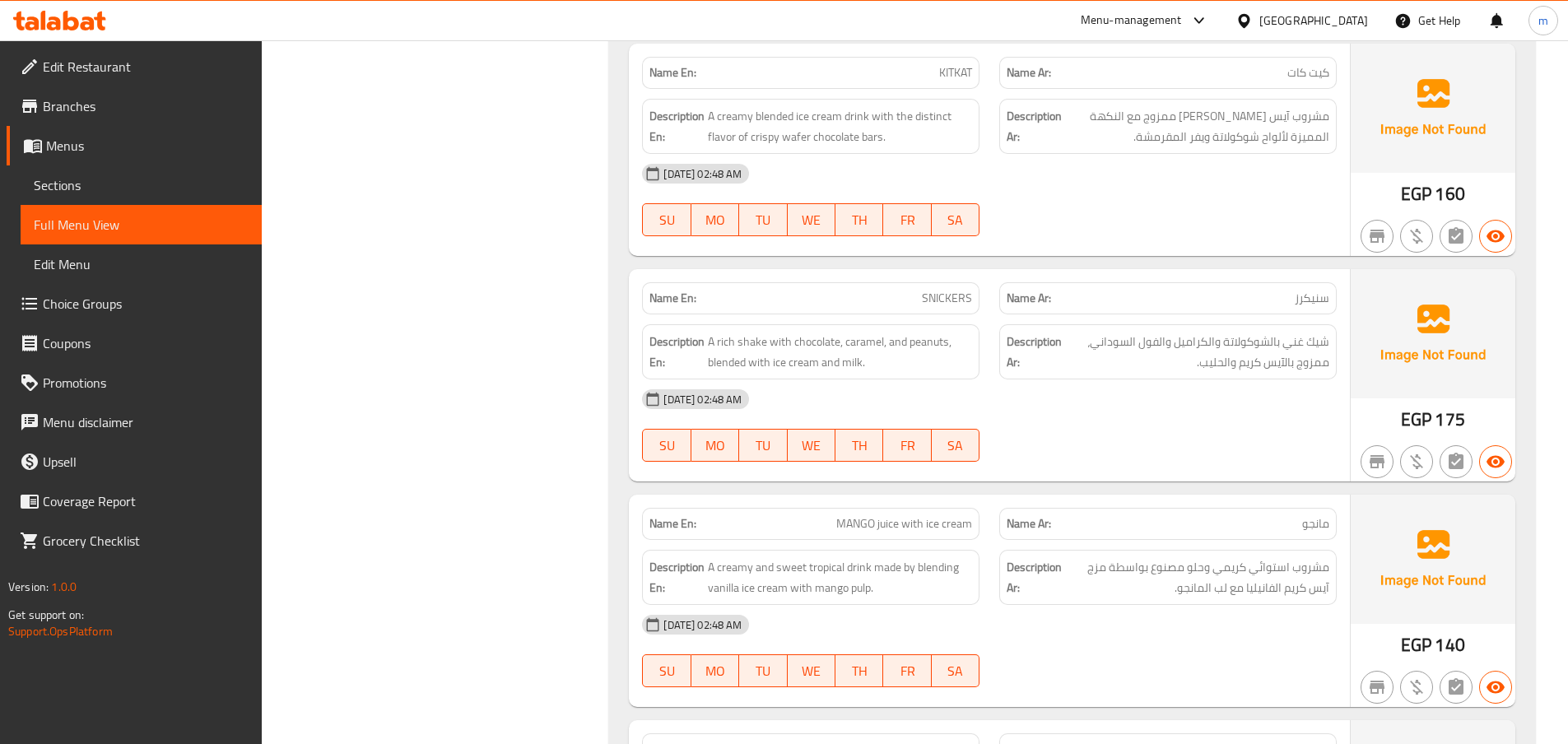
click at [891, 515] on span "MANGO juice with ice cream" at bounding box center [904, 524] width 136 height 18
click at [910, 515] on span "MANGO juice with ice cream" at bounding box center [904, 524] width 136 height 18
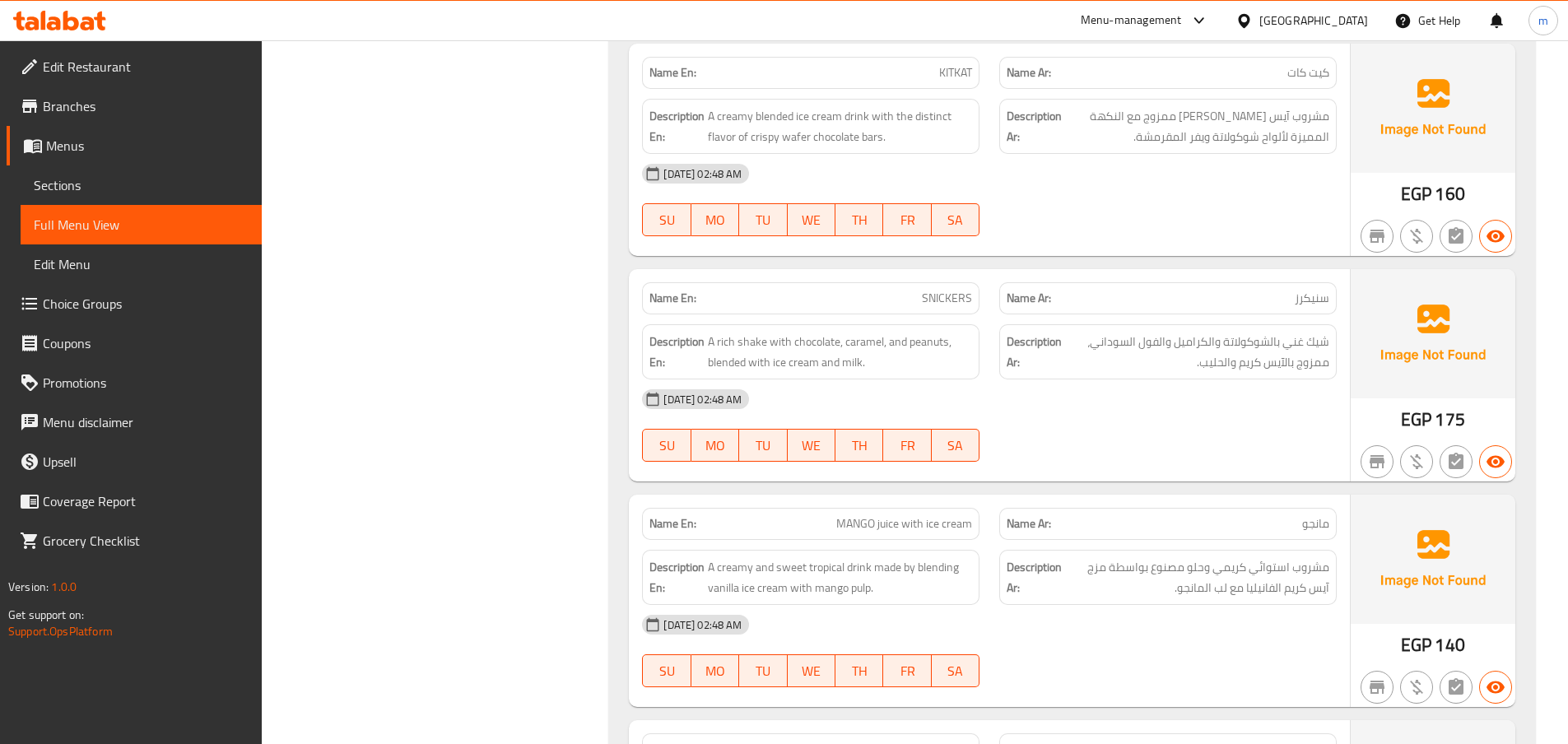
click at [1093, 559] on span "مشروب استوائي كريمي وحلو مصنوع بواسطة مزج آيس كريم الفانيليا مع لب المانجو." at bounding box center [1197, 577] width 264 height 40
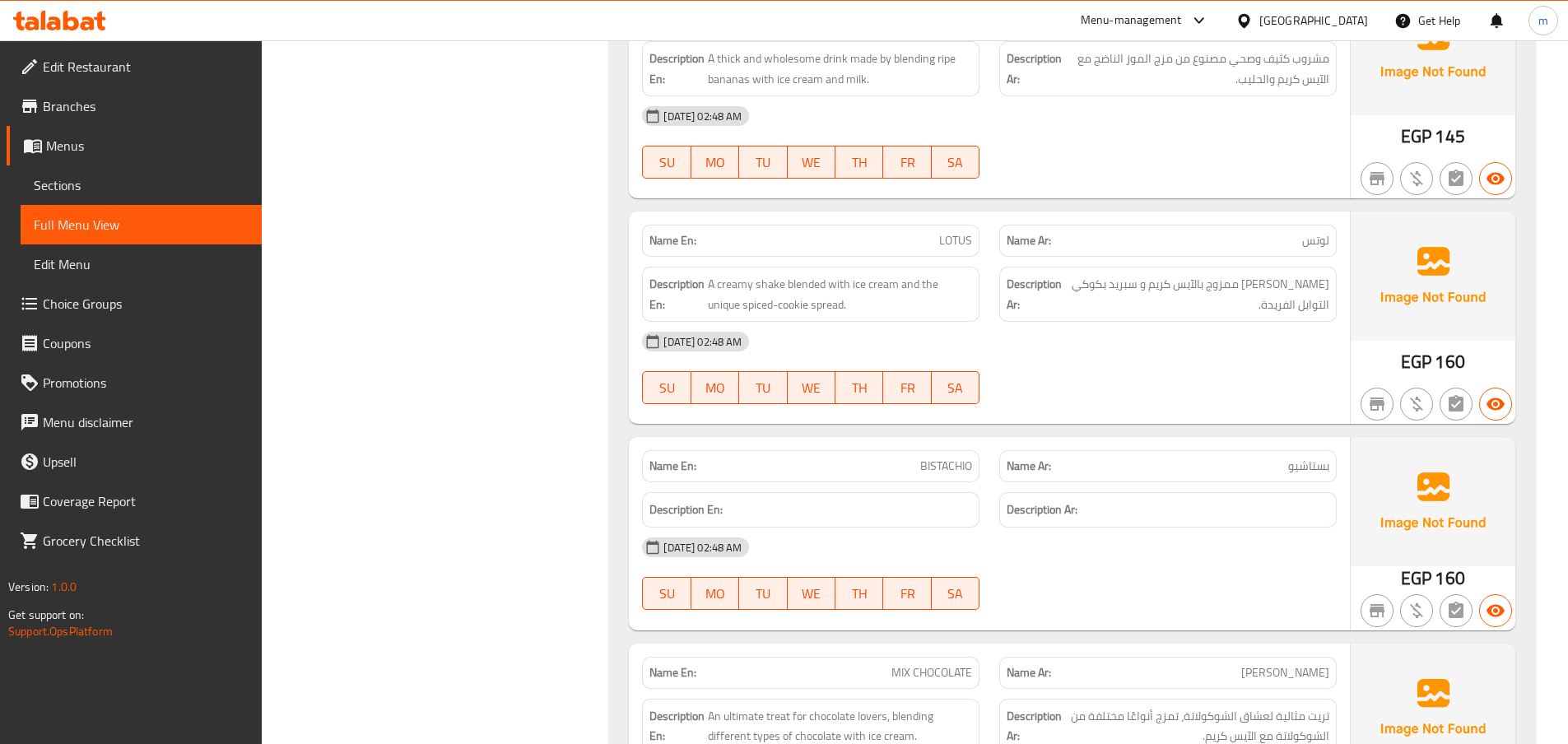
scroll to position [12427, 0]
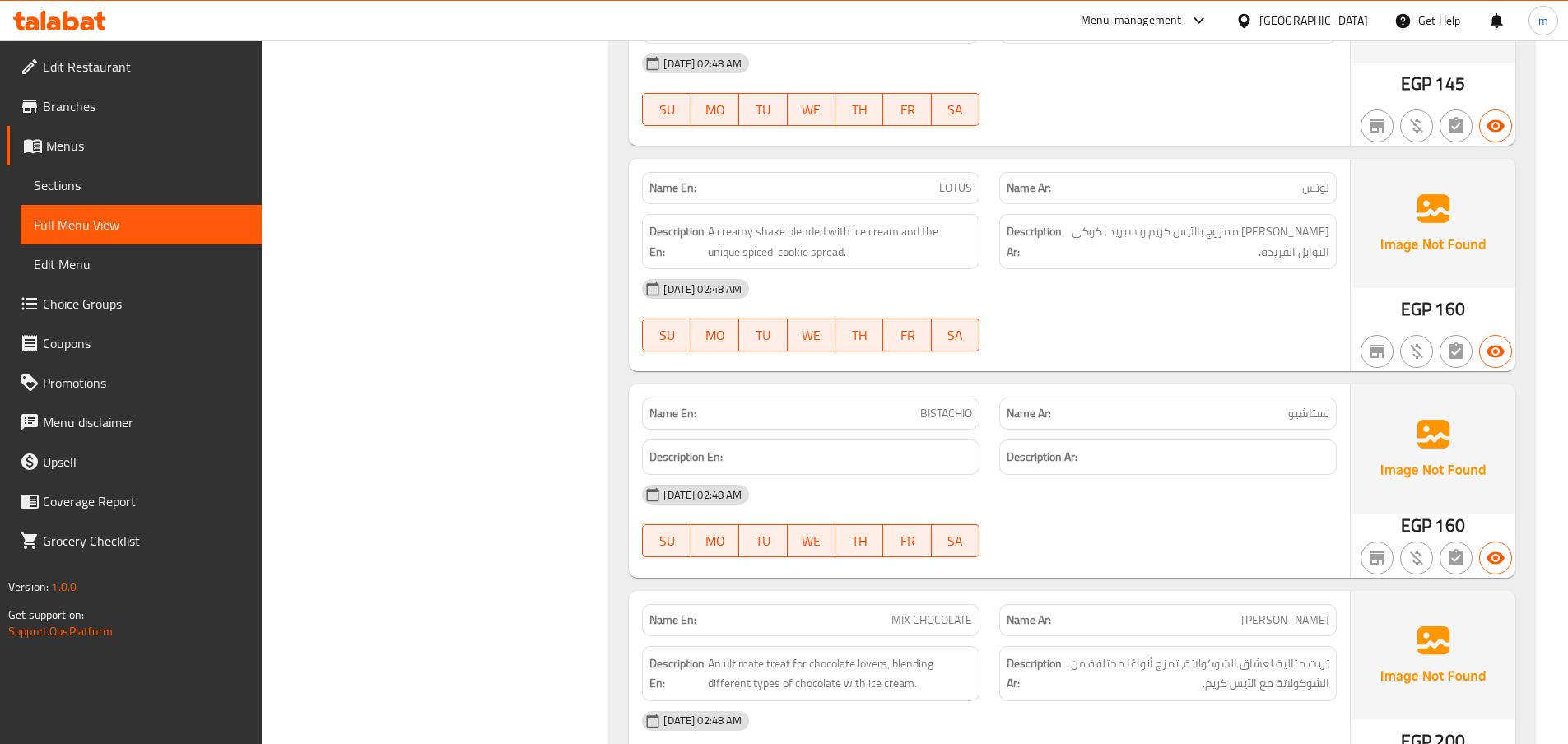
click at [943, 405] on span "BISTACHIO" at bounding box center [946, 413] width 52 height 18
click at [946, 405] on span "BISTACHIO" at bounding box center [946, 413] width 52 height 18
click at [917, 405] on p "Name En: BISTACHIO" at bounding box center [810, 413] width 323 height 18
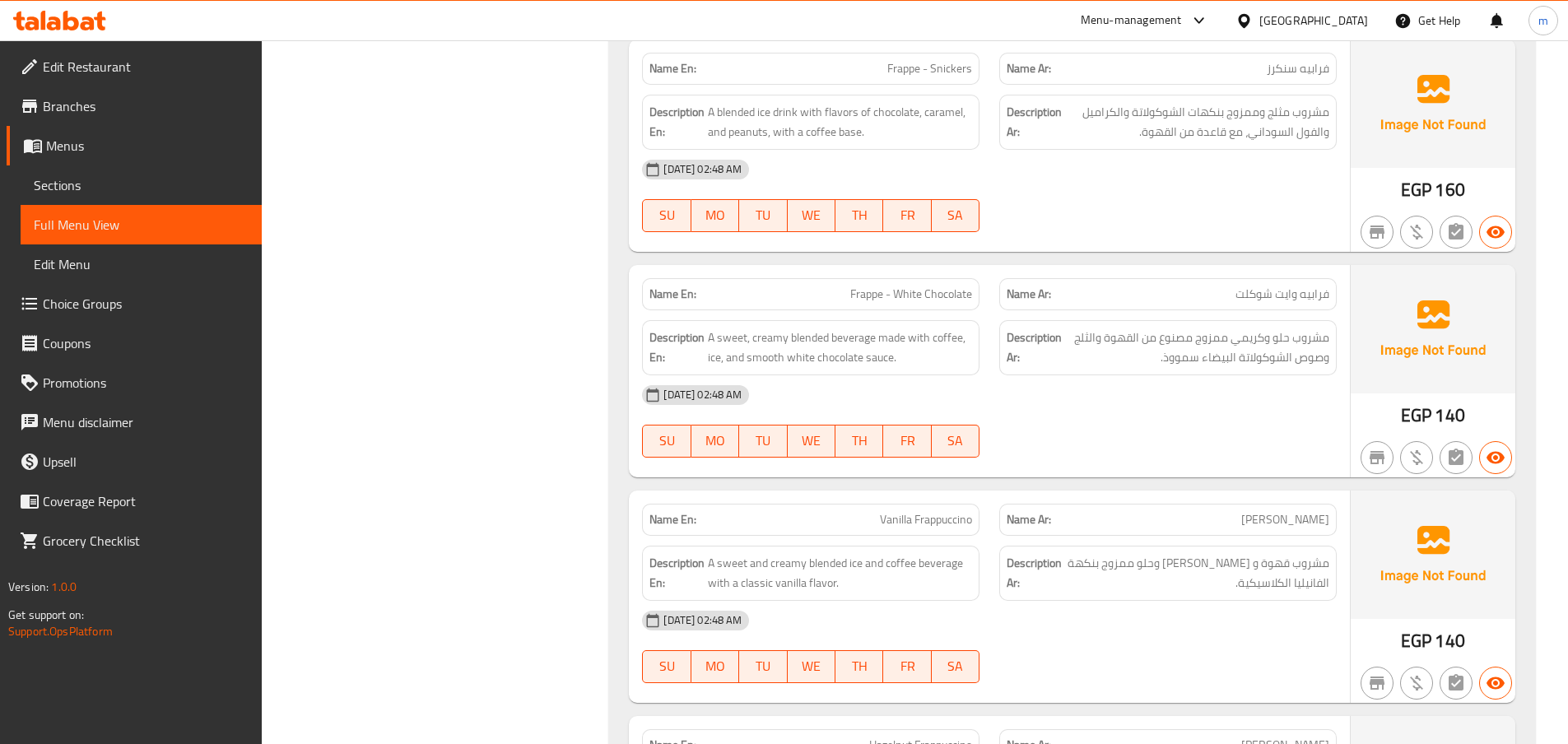
scroll to position [17940, 0]
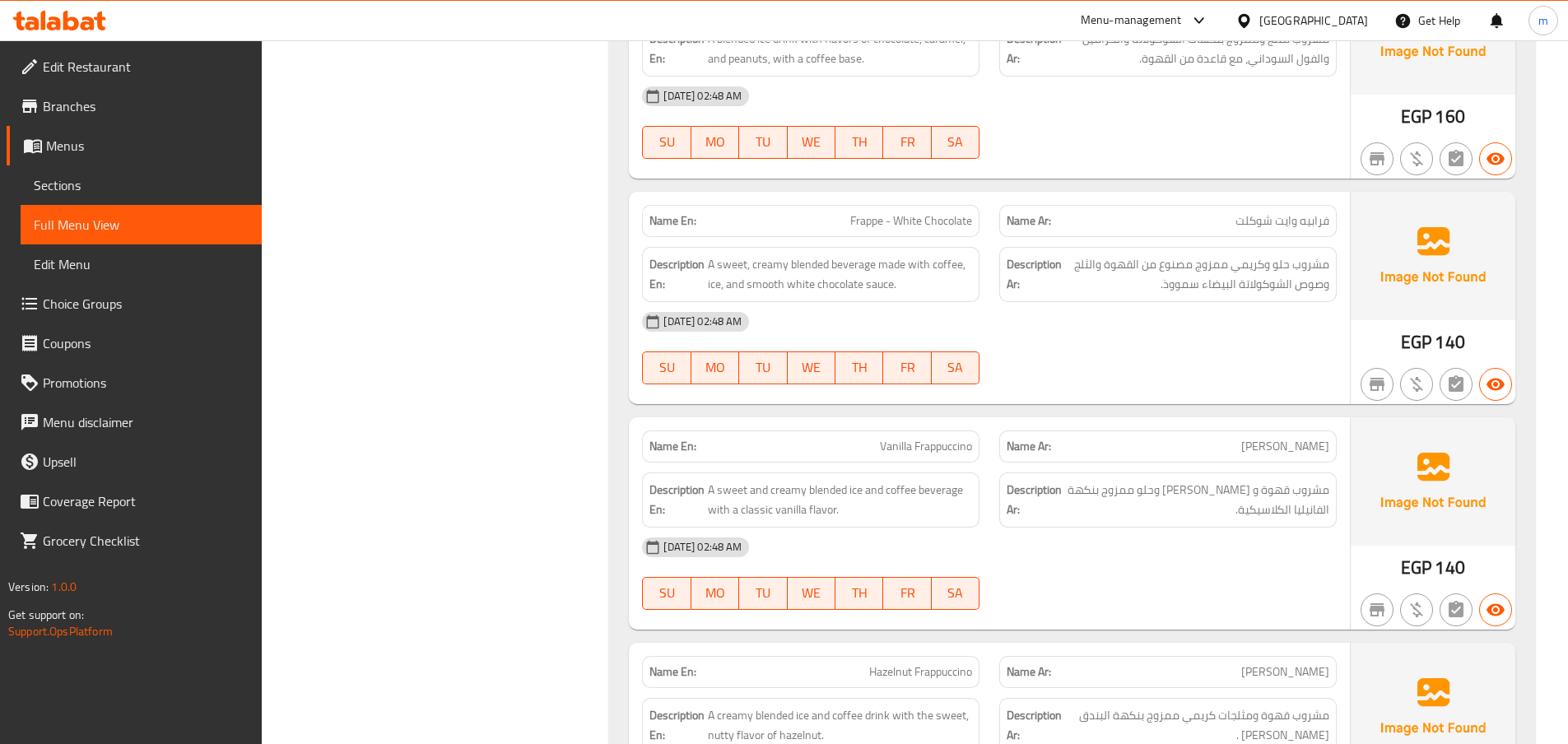
drag, startPoint x: 975, startPoint y: 326, endPoint x: 591, endPoint y: 348, distance: 384.6
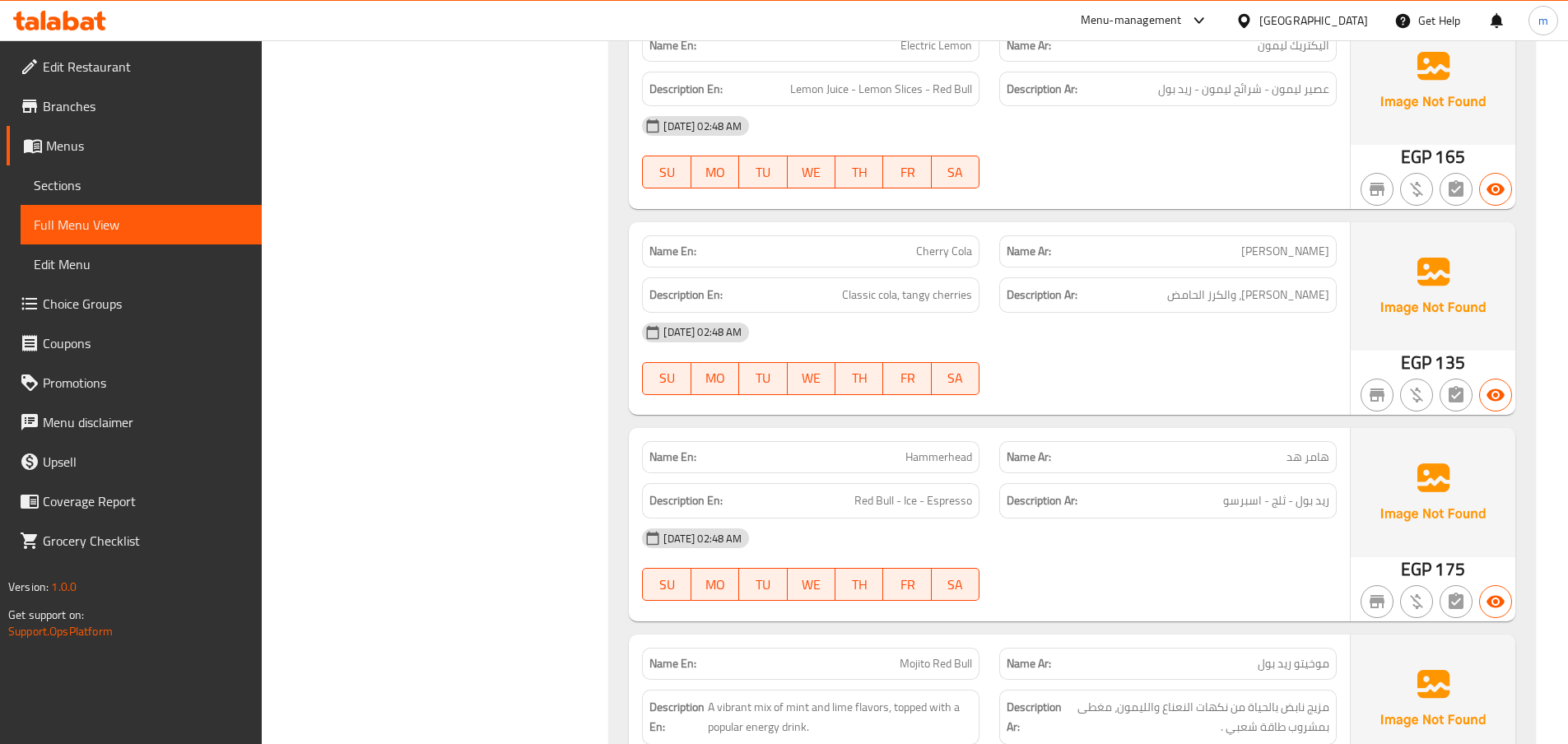
scroll to position [15084, 0]
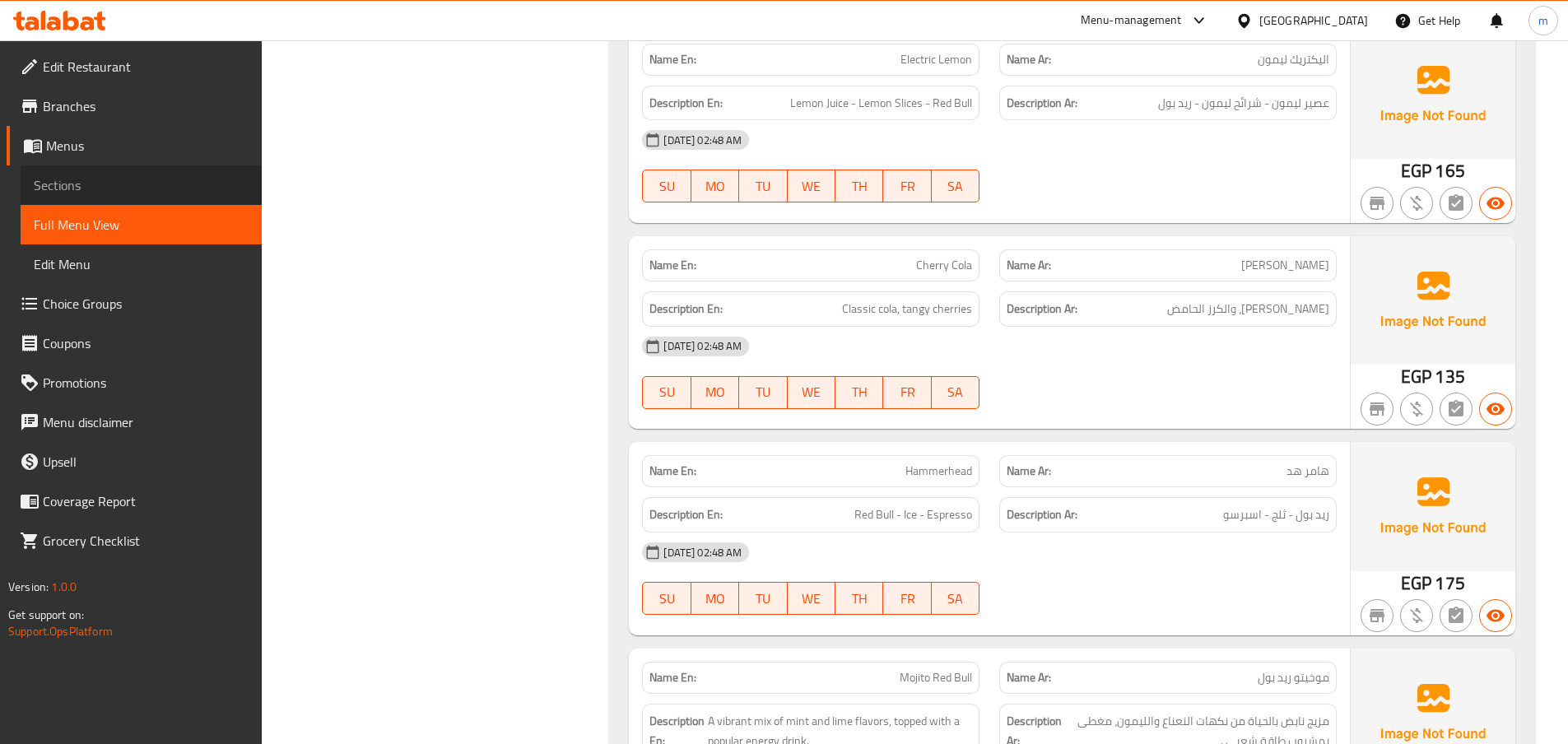
click at [98, 184] on span "Sections" at bounding box center [140, 184] width 215 height 20
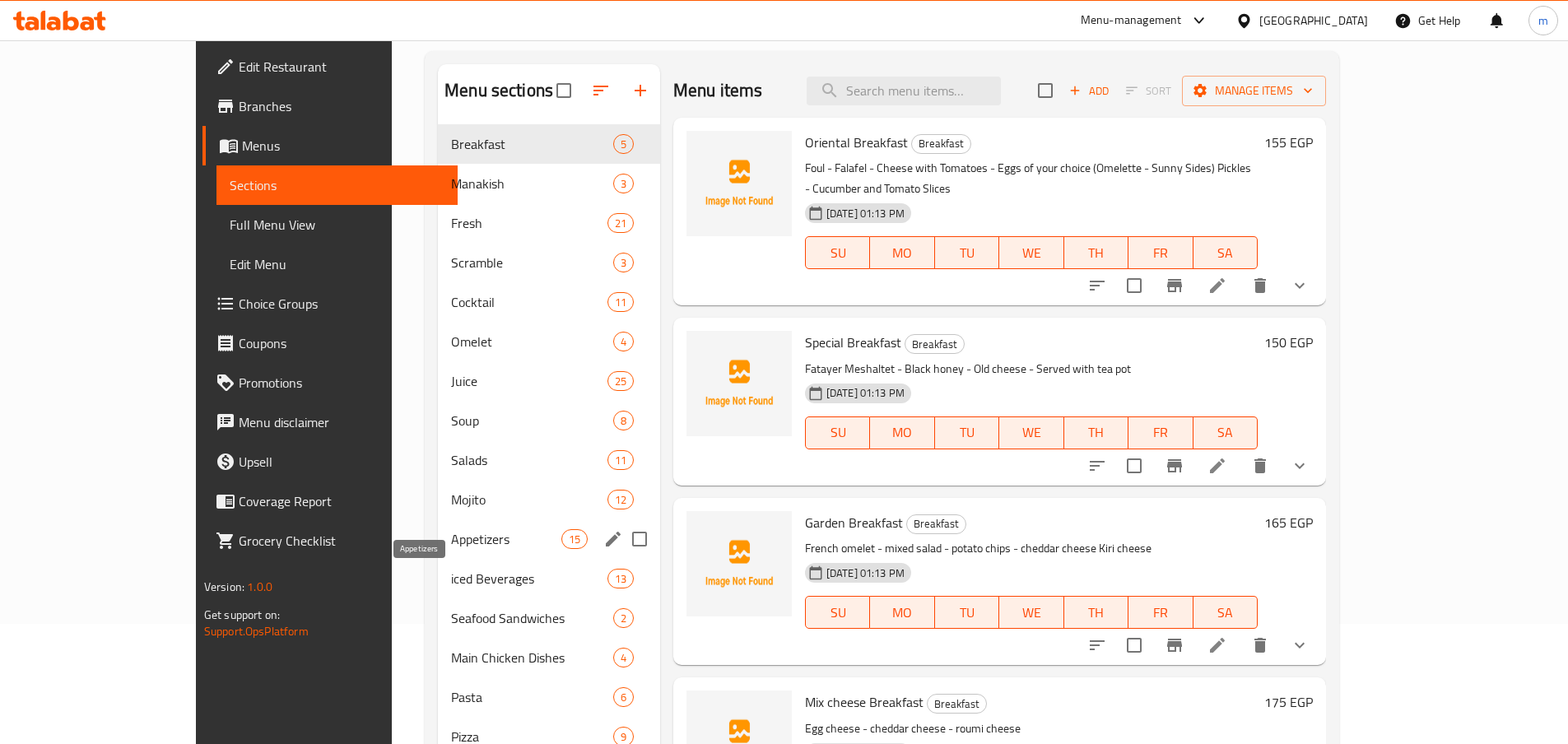
scroll to position [161, 0]
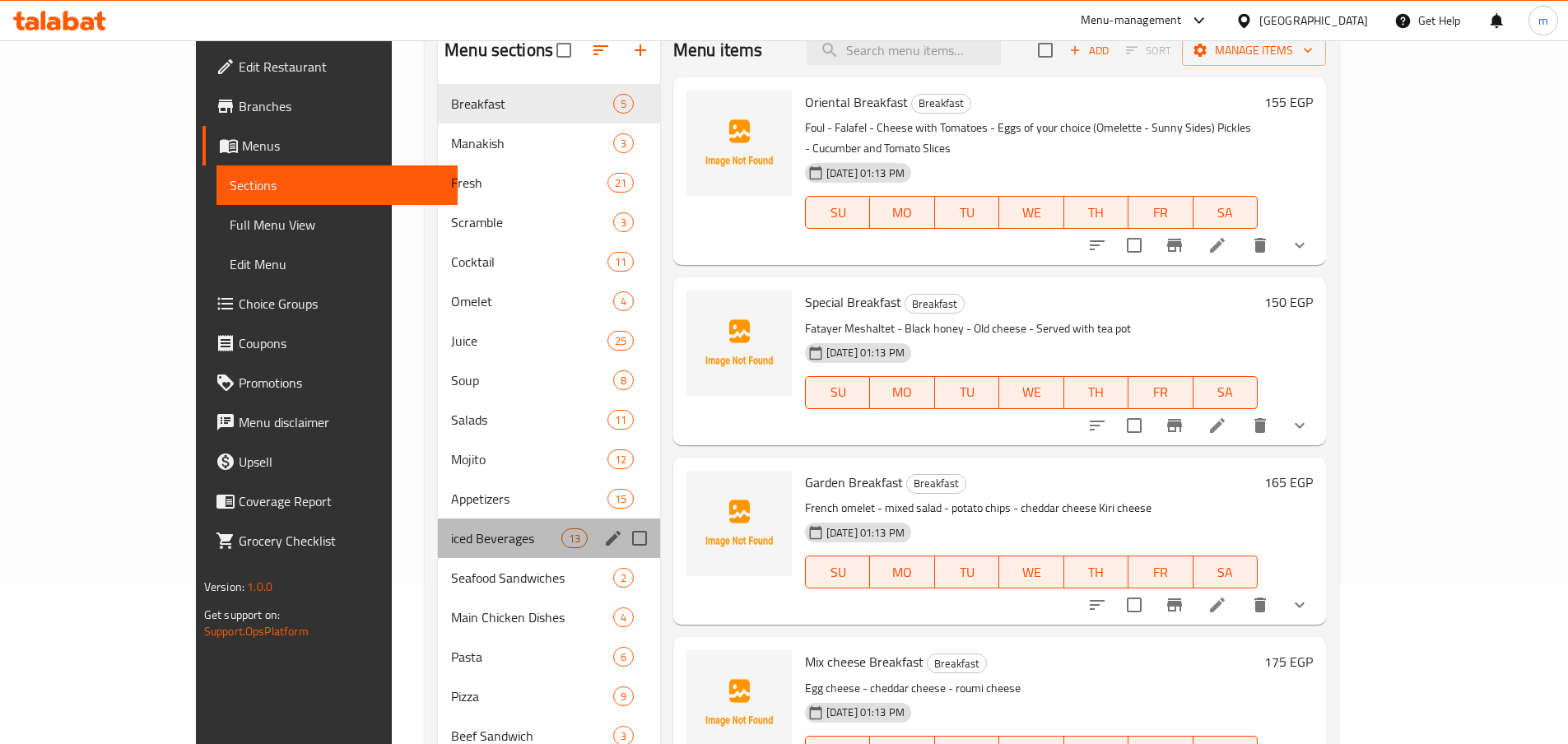
click at [438, 549] on div "iced Beverages 13" at bounding box center [549, 538] width 222 height 39
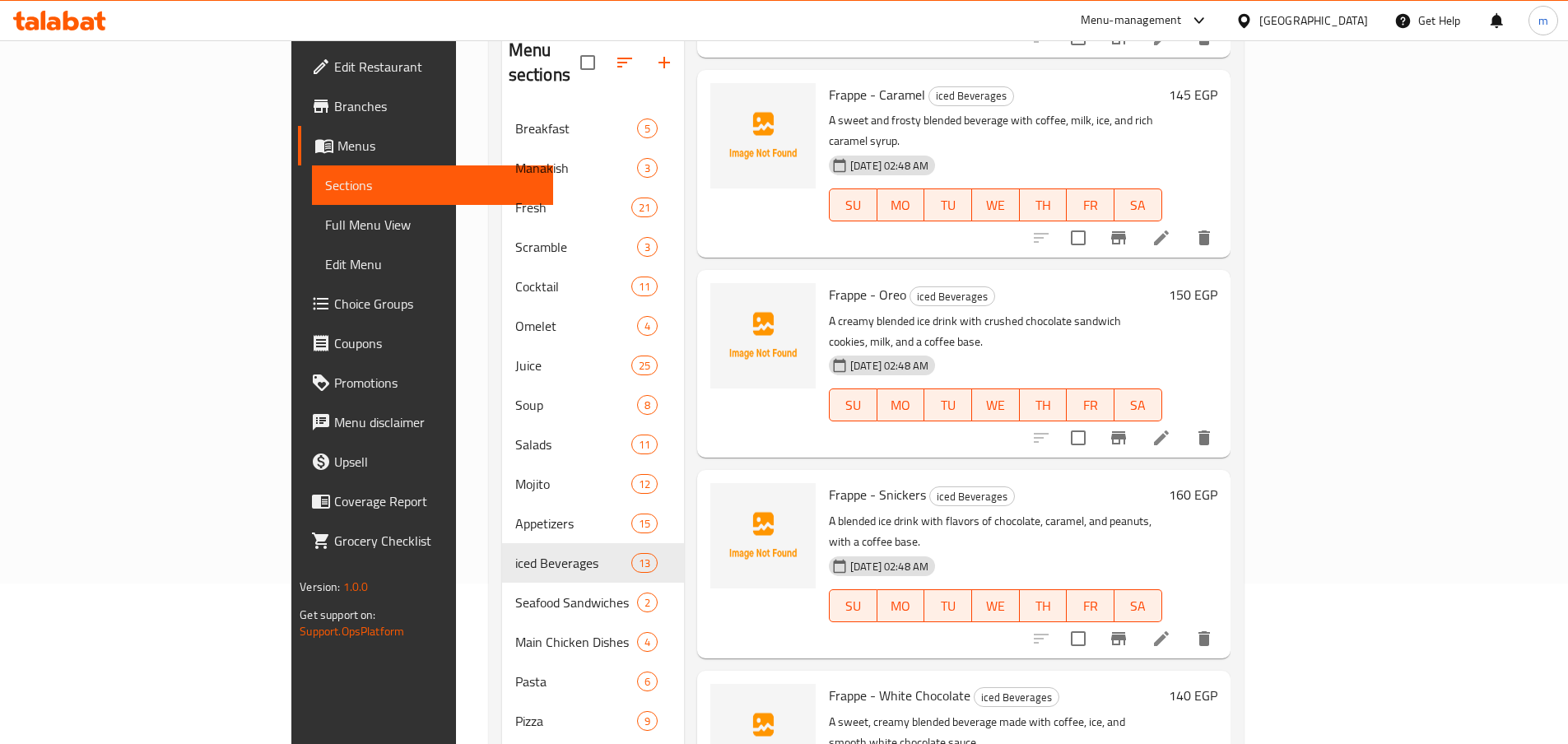
scroll to position [1284, 0]
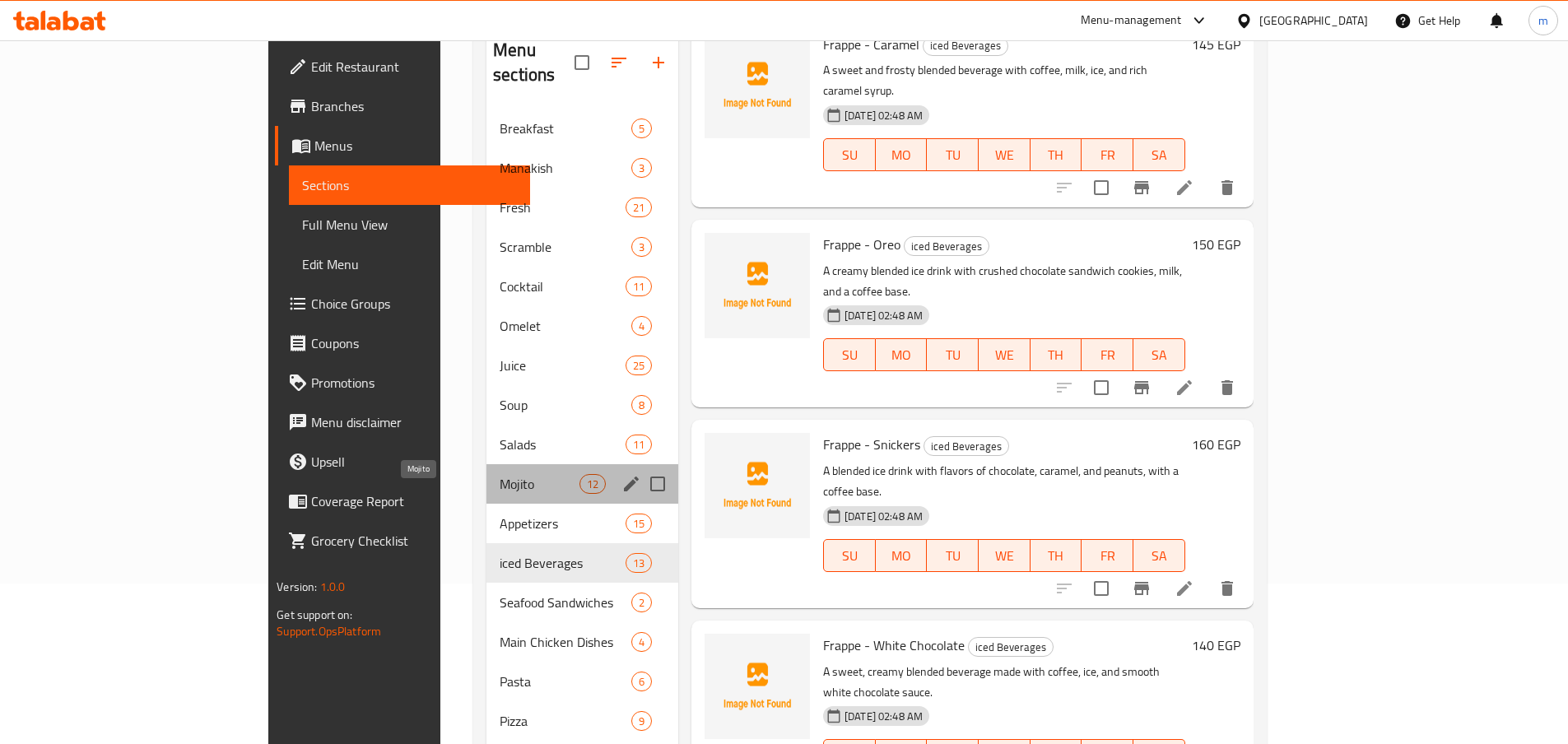
click at [499, 474] on span "Mojito" at bounding box center [539, 484] width 80 height 20
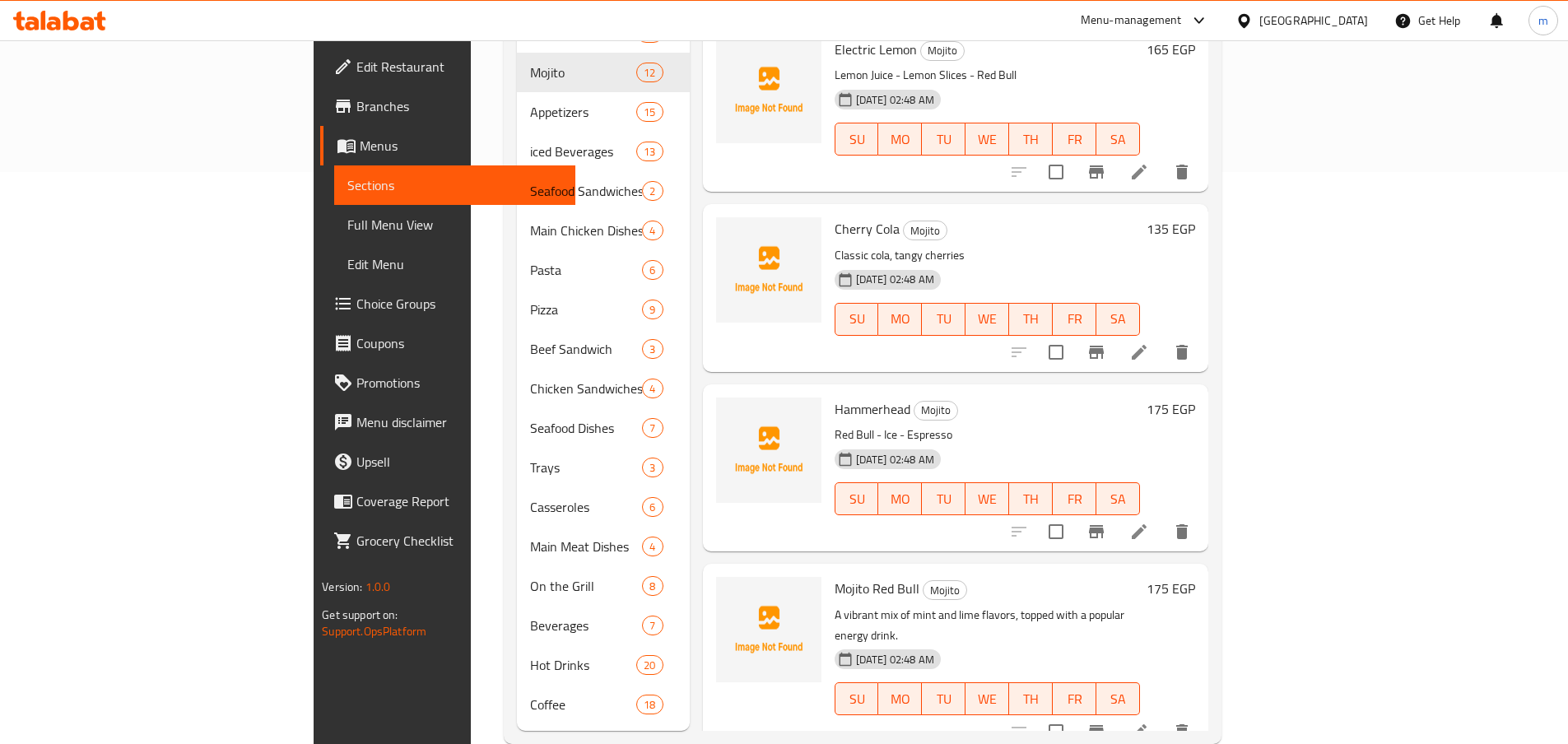
scroll to position [580, 0]
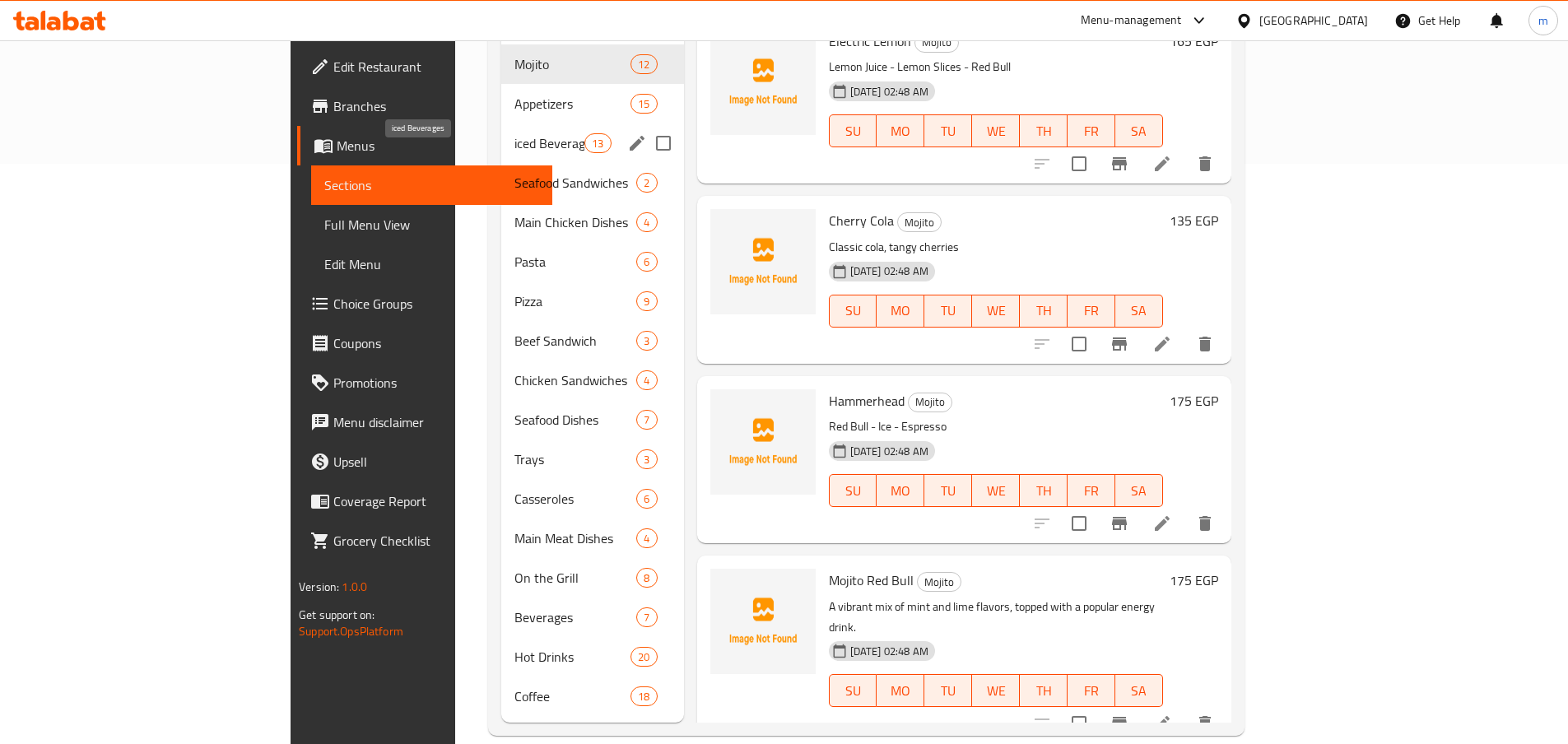
click at [514, 133] on span "iced Beverages" at bounding box center [549, 142] width 70 height 20
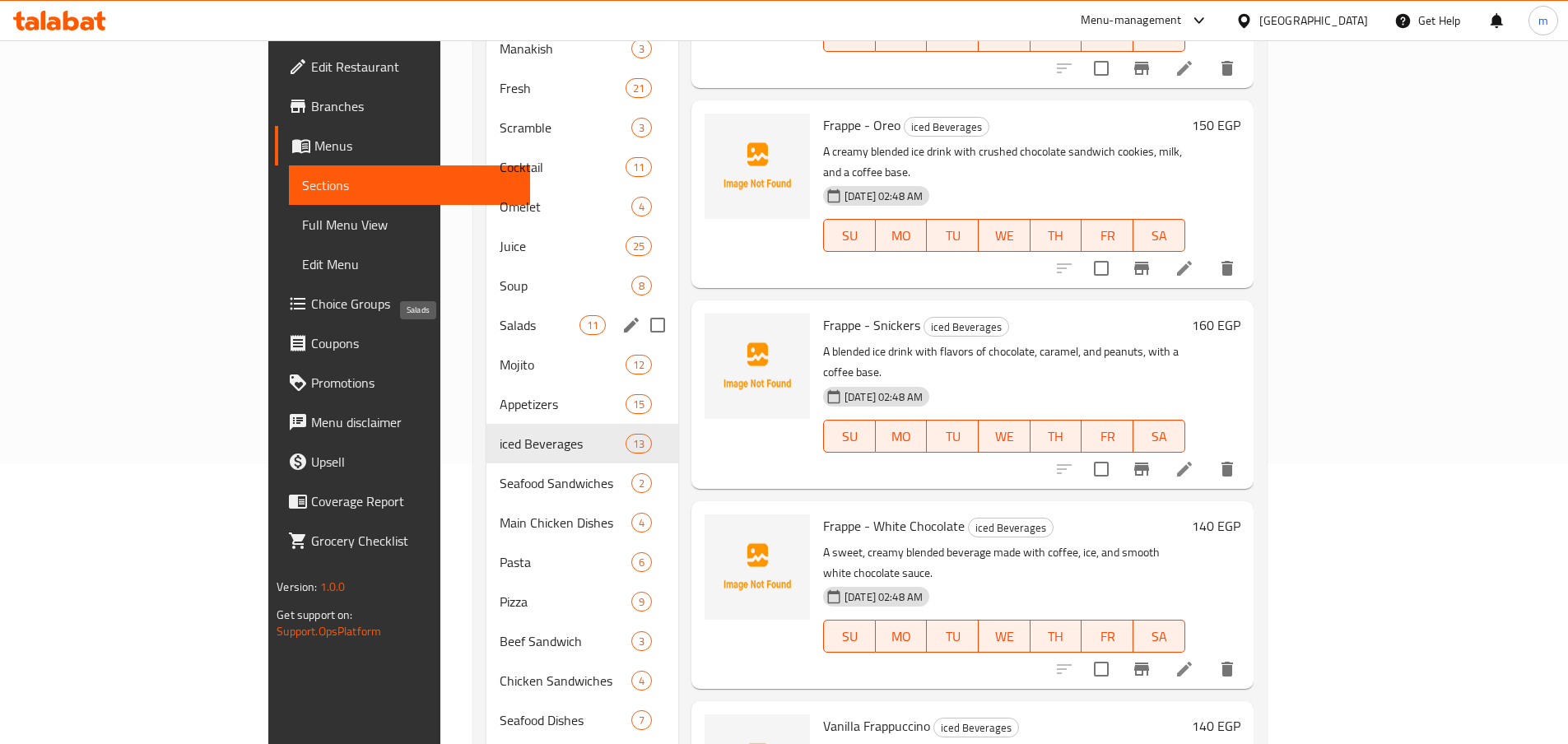
scroll to position [251, 0]
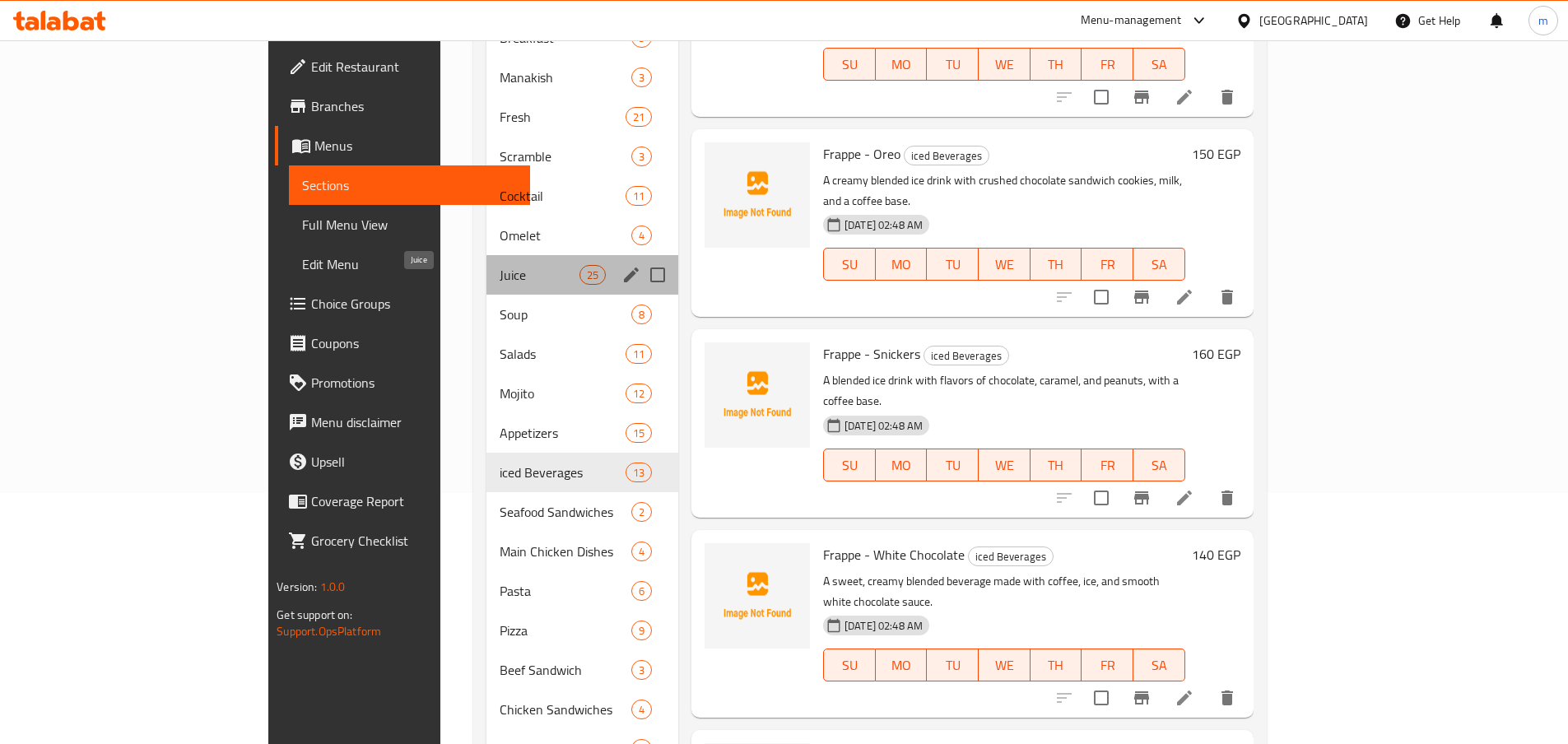
click at [499, 265] on span "Juice" at bounding box center [539, 274] width 80 height 20
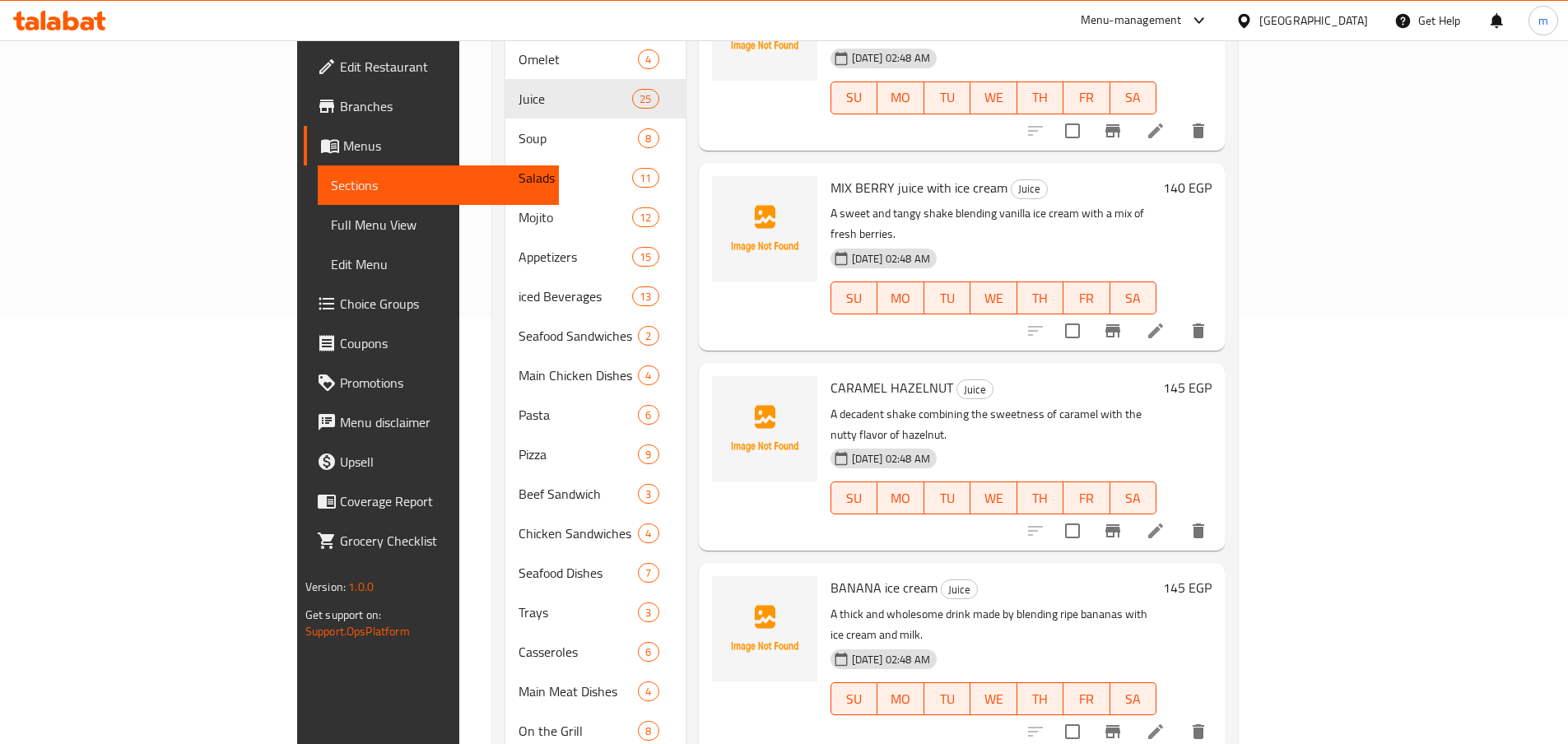
scroll to position [580, 0]
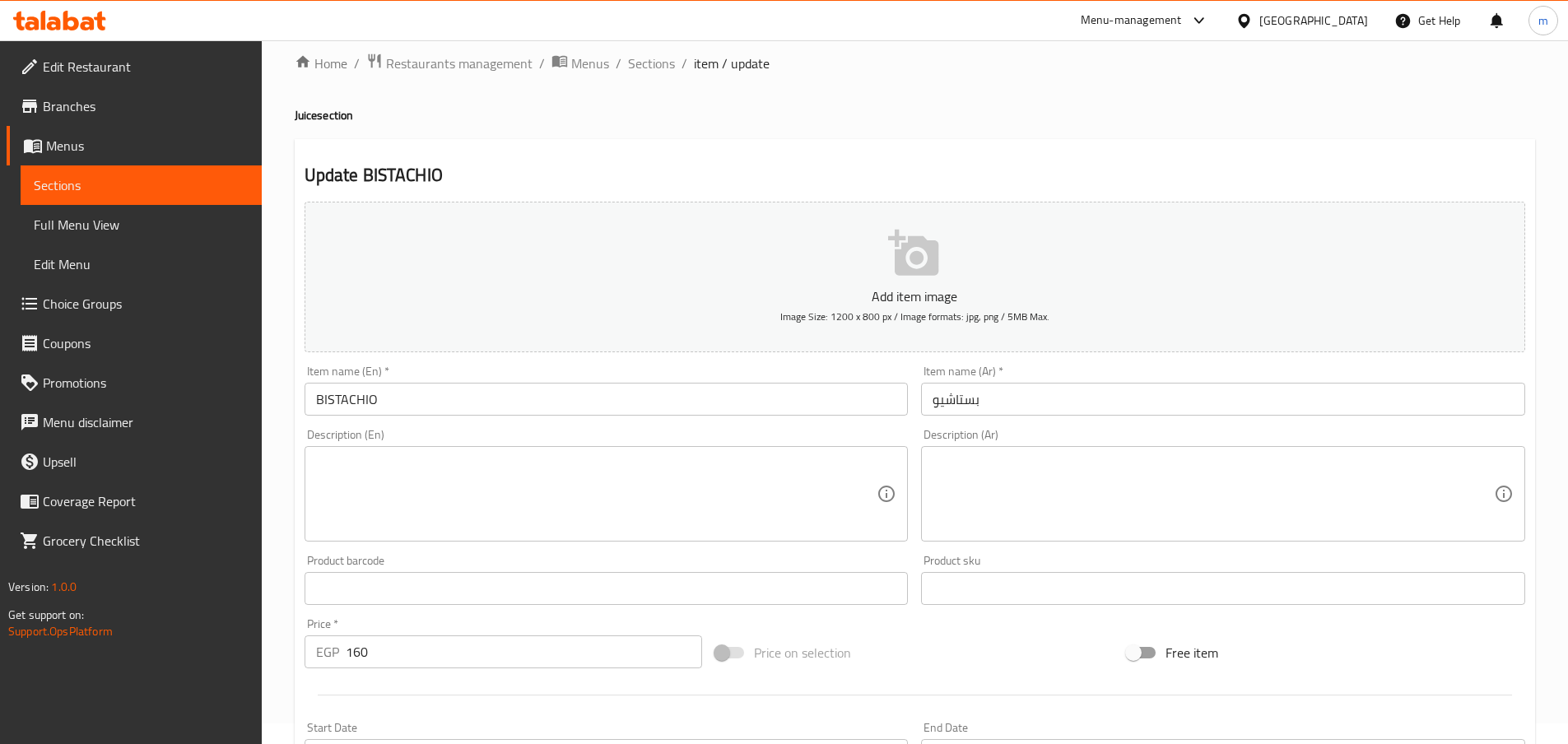
scroll to position [7, 0]
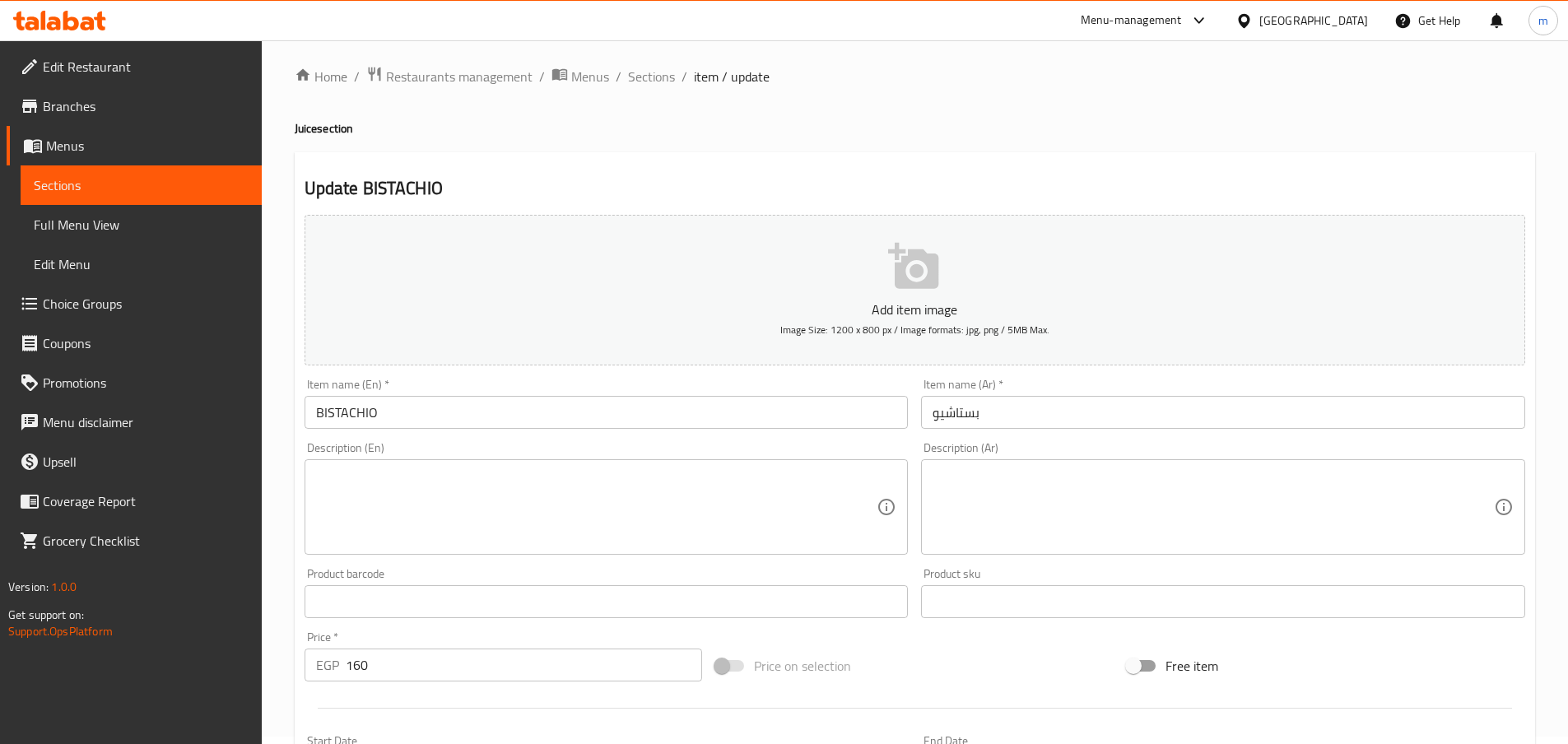
click at [326, 411] on input "BISTACHIO" at bounding box center [605, 412] width 604 height 33
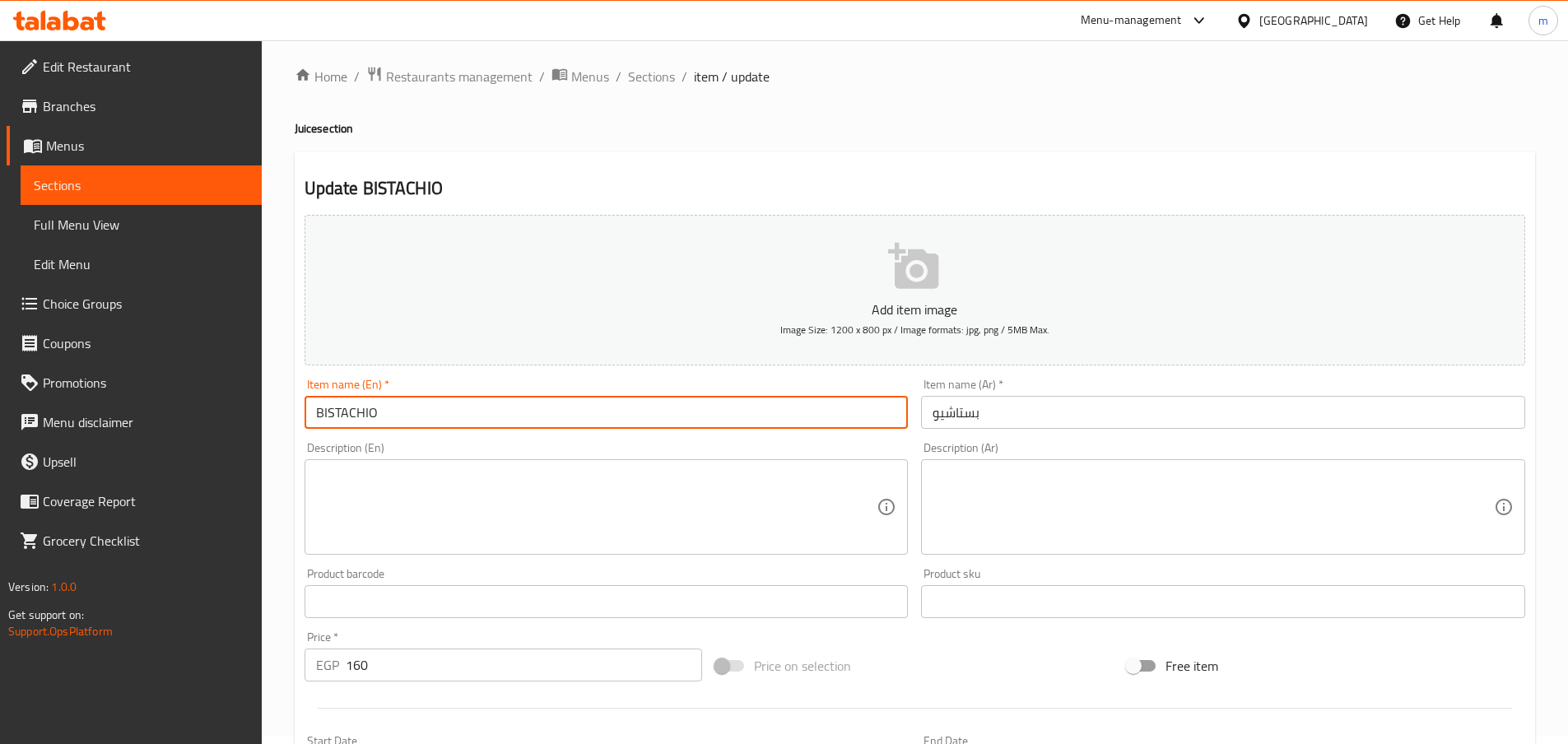
click at [326, 411] on input "BISTACHIO" at bounding box center [605, 412] width 604 height 33
paste input "Pistachio"
type input "Pistachio"
click at [644, 78] on span "Sections" at bounding box center [651, 76] width 47 height 20
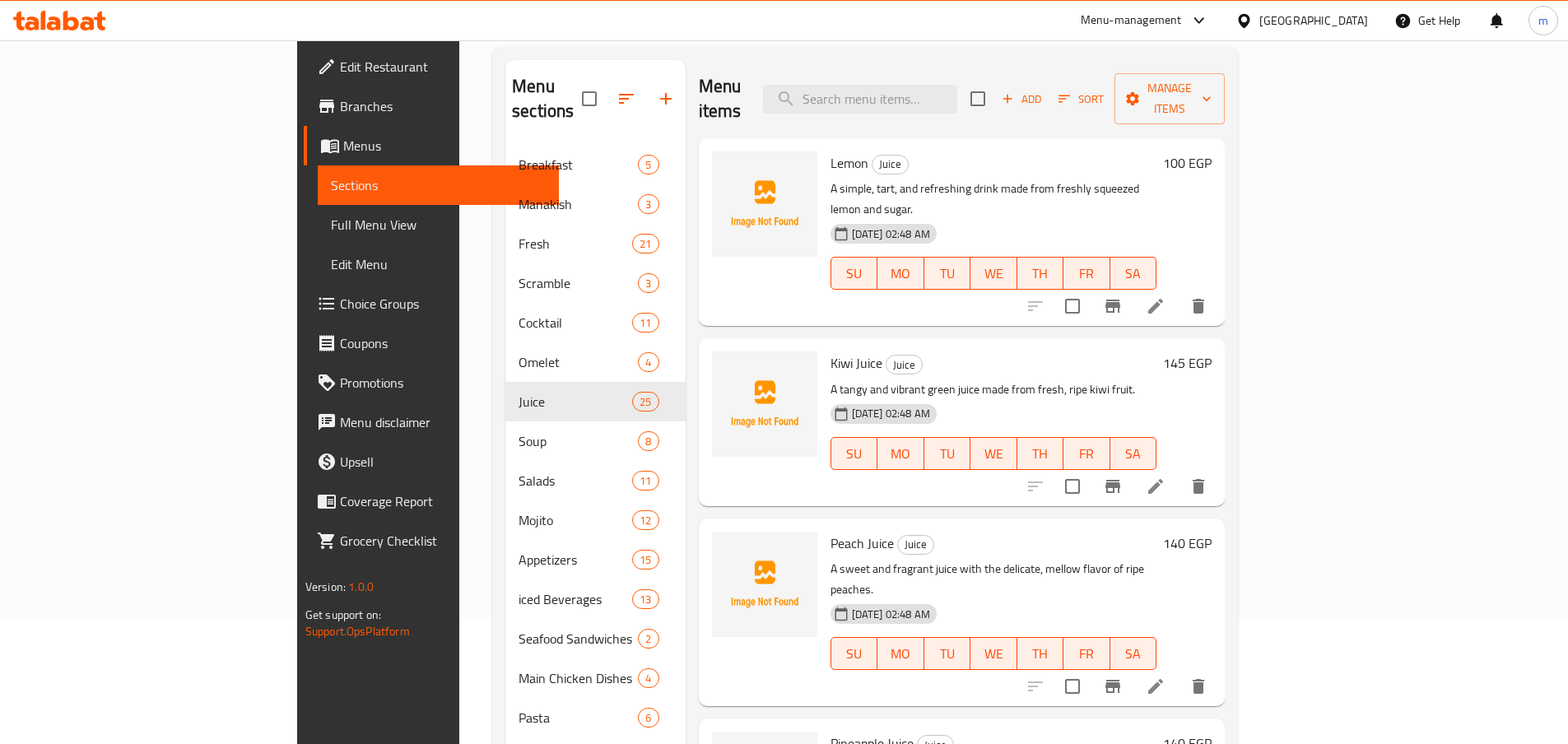
scroll to position [86, 0]
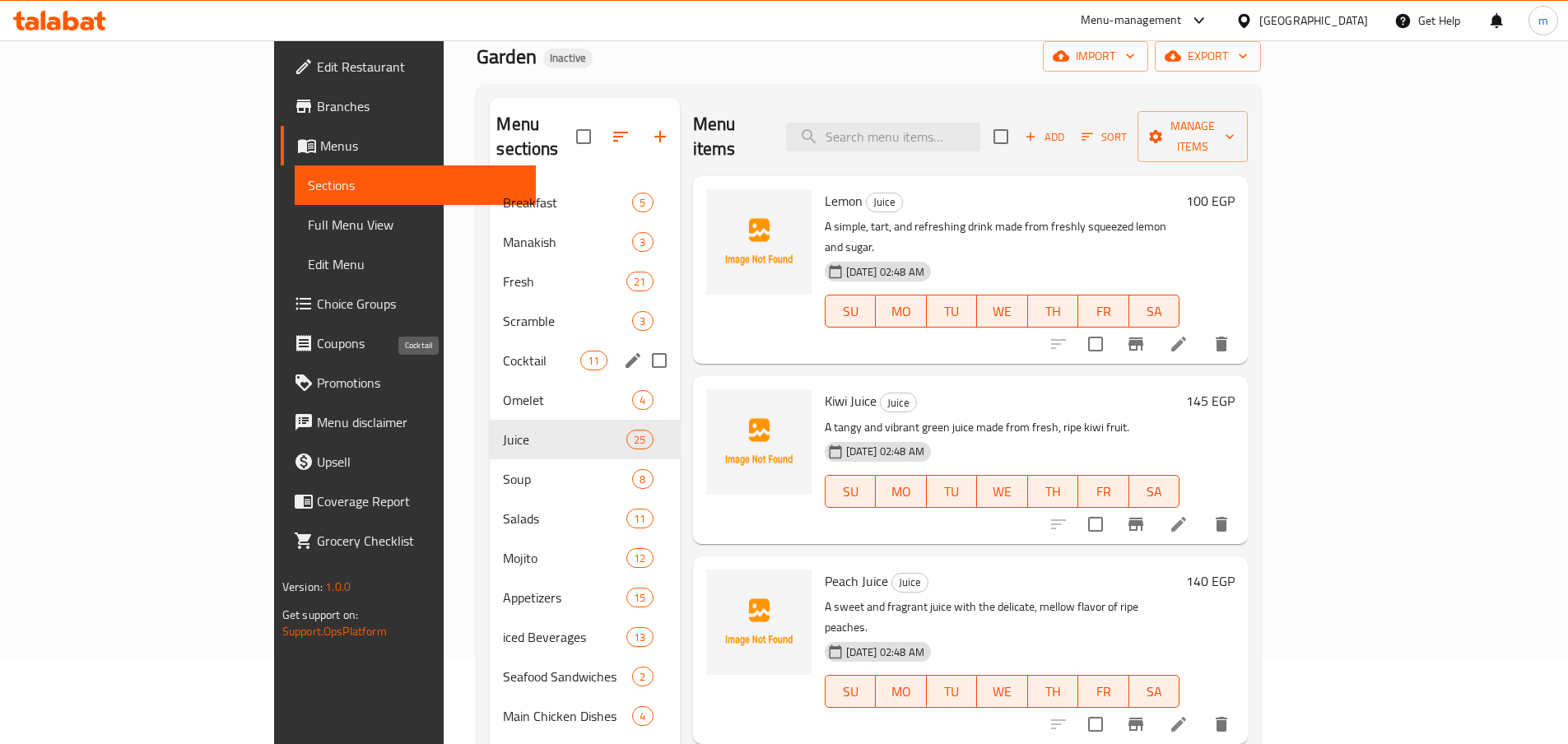
click at [503, 351] on span "Cocktail" at bounding box center [541, 360] width 77 height 20
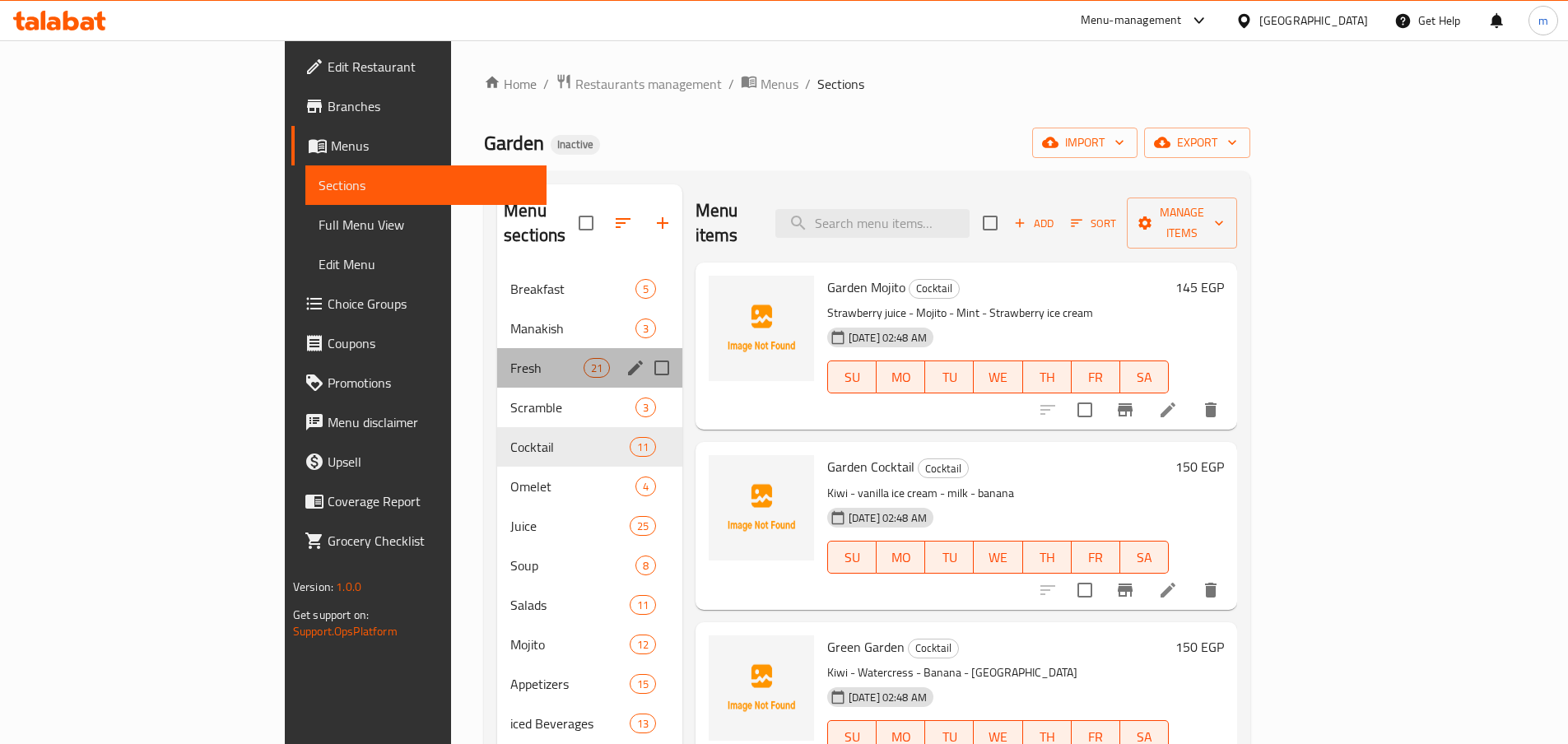
click at [497, 348] on div "Fresh 21" at bounding box center [589, 367] width 185 height 39
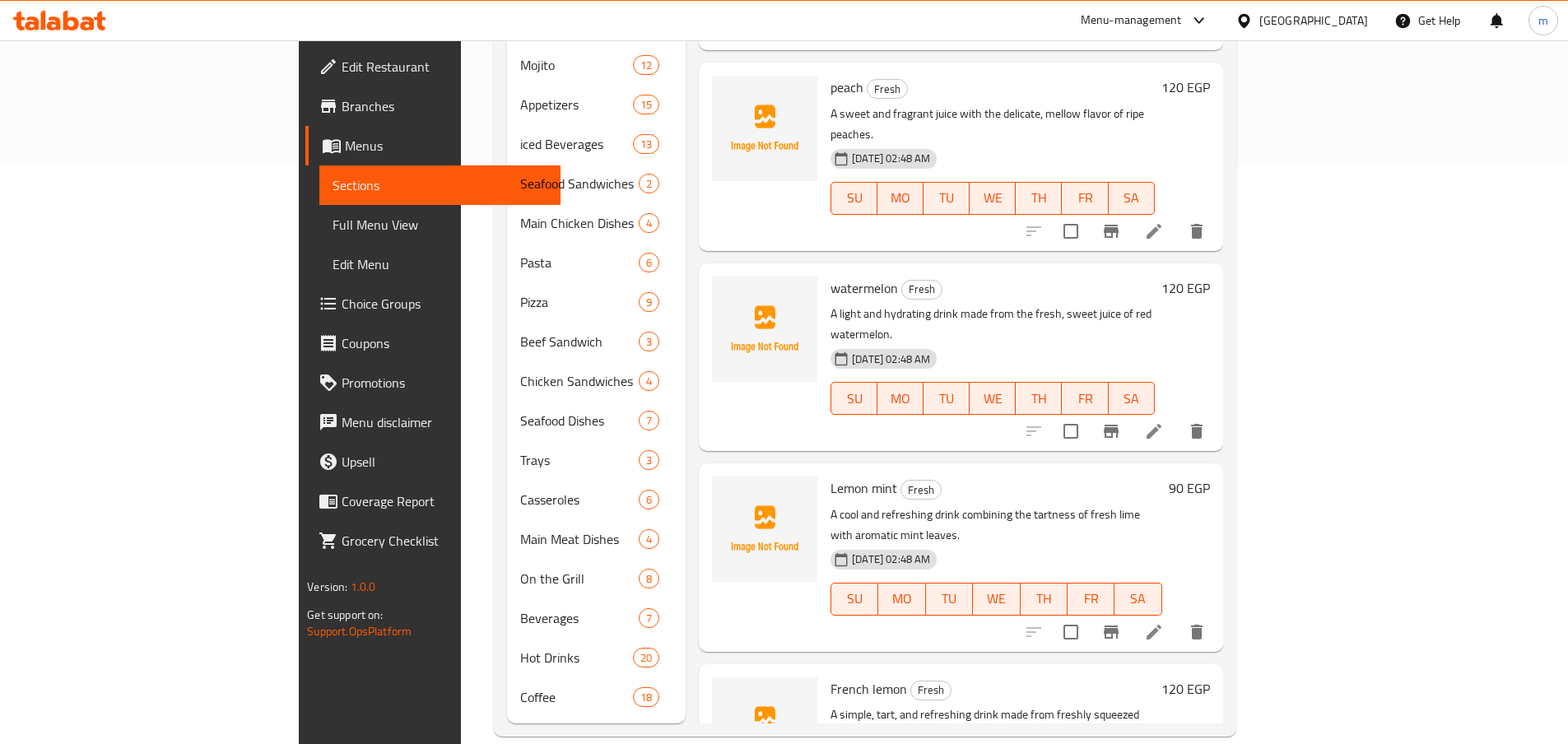
scroll to position [580, 0]
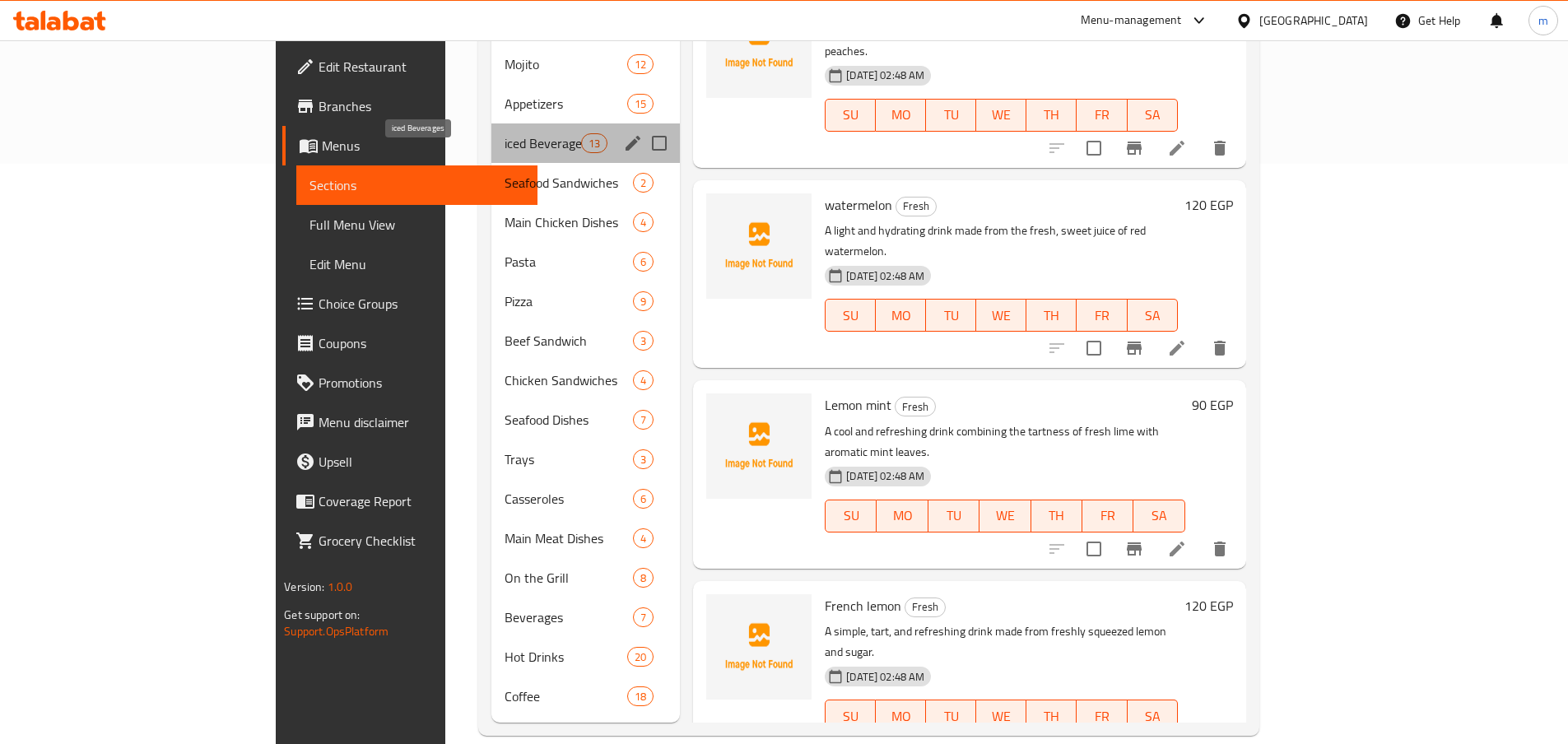
click at [504, 133] on span "iced Beverages" at bounding box center [542, 142] width 76 height 20
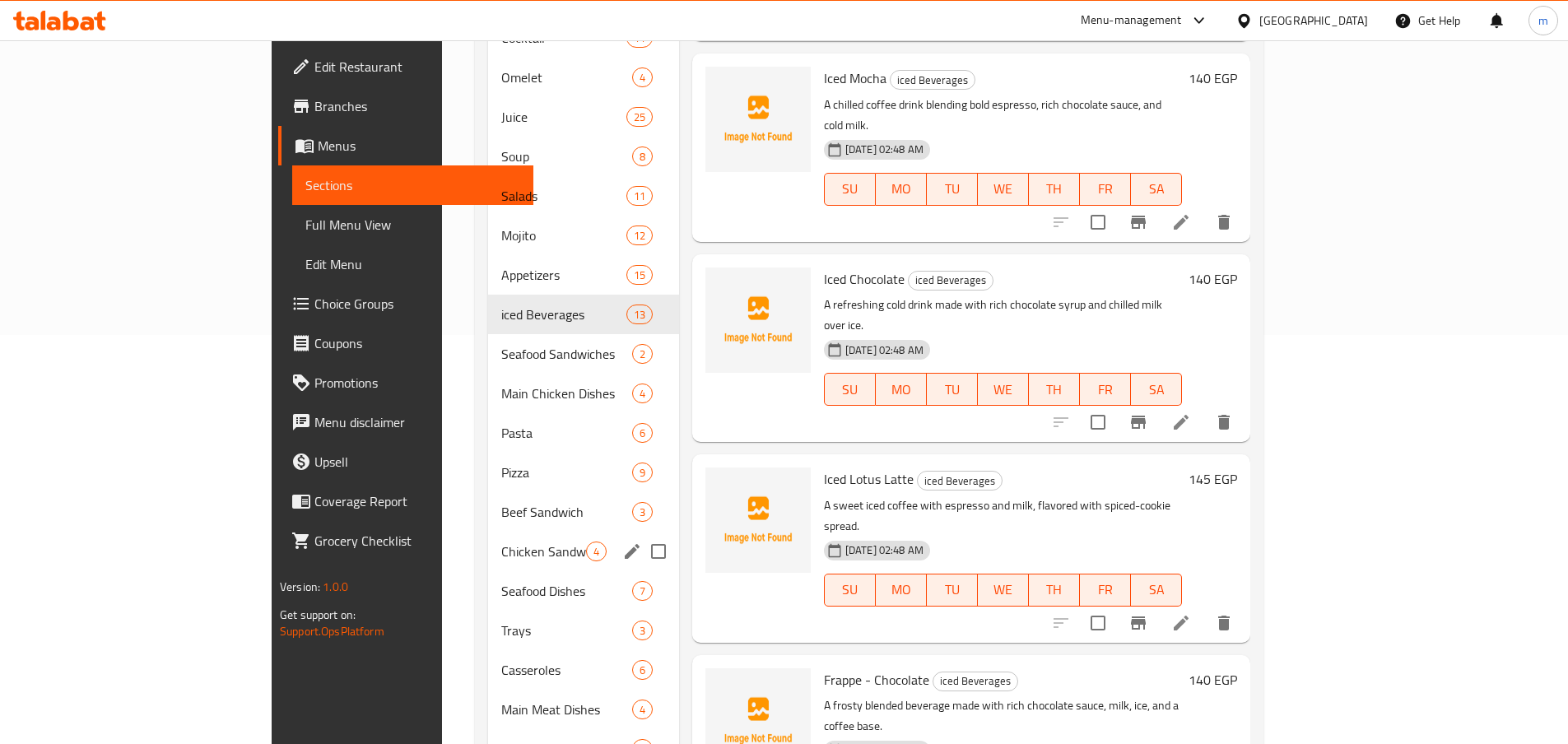
scroll to position [416, 0]
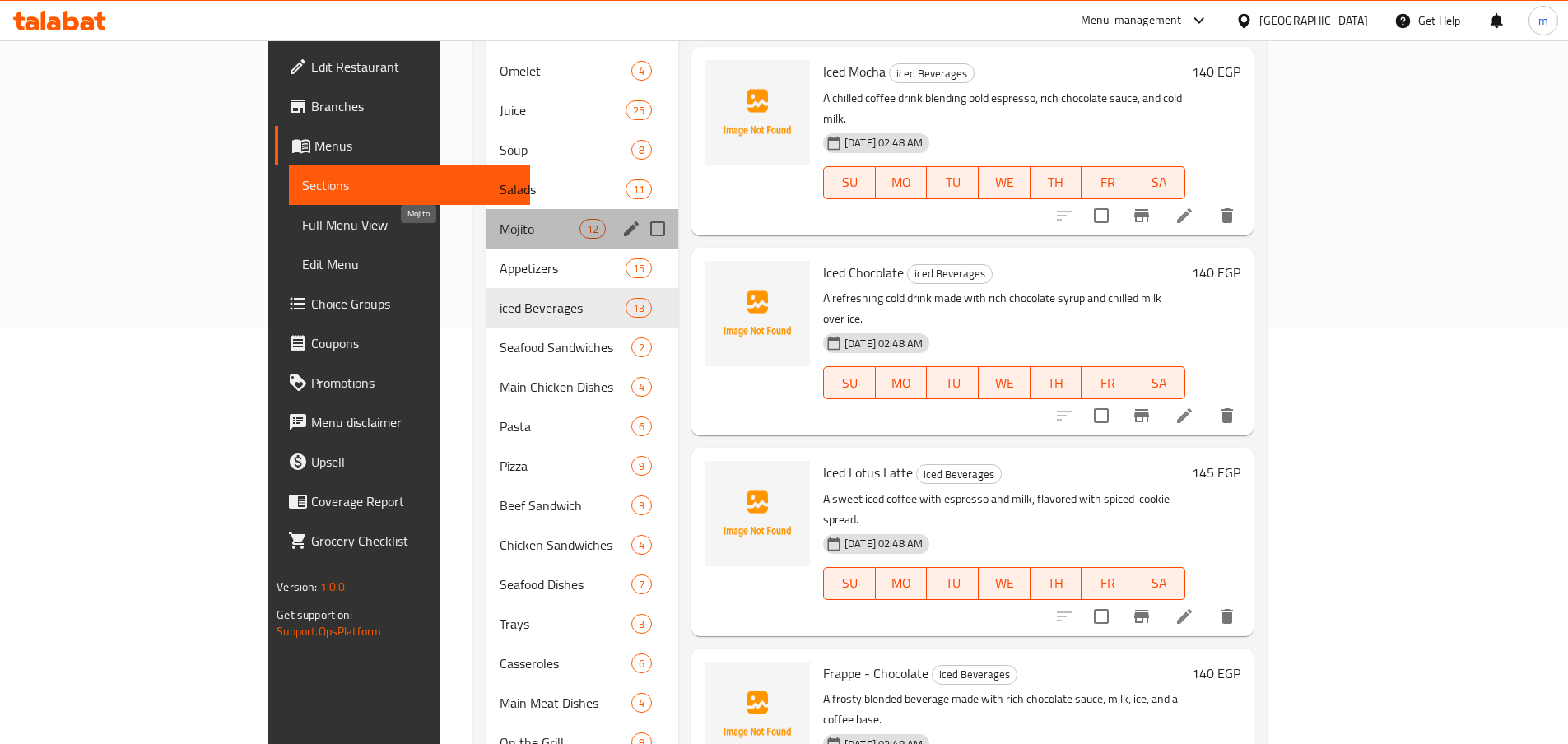
click at [499, 219] on span "Mojito" at bounding box center [539, 228] width 80 height 20
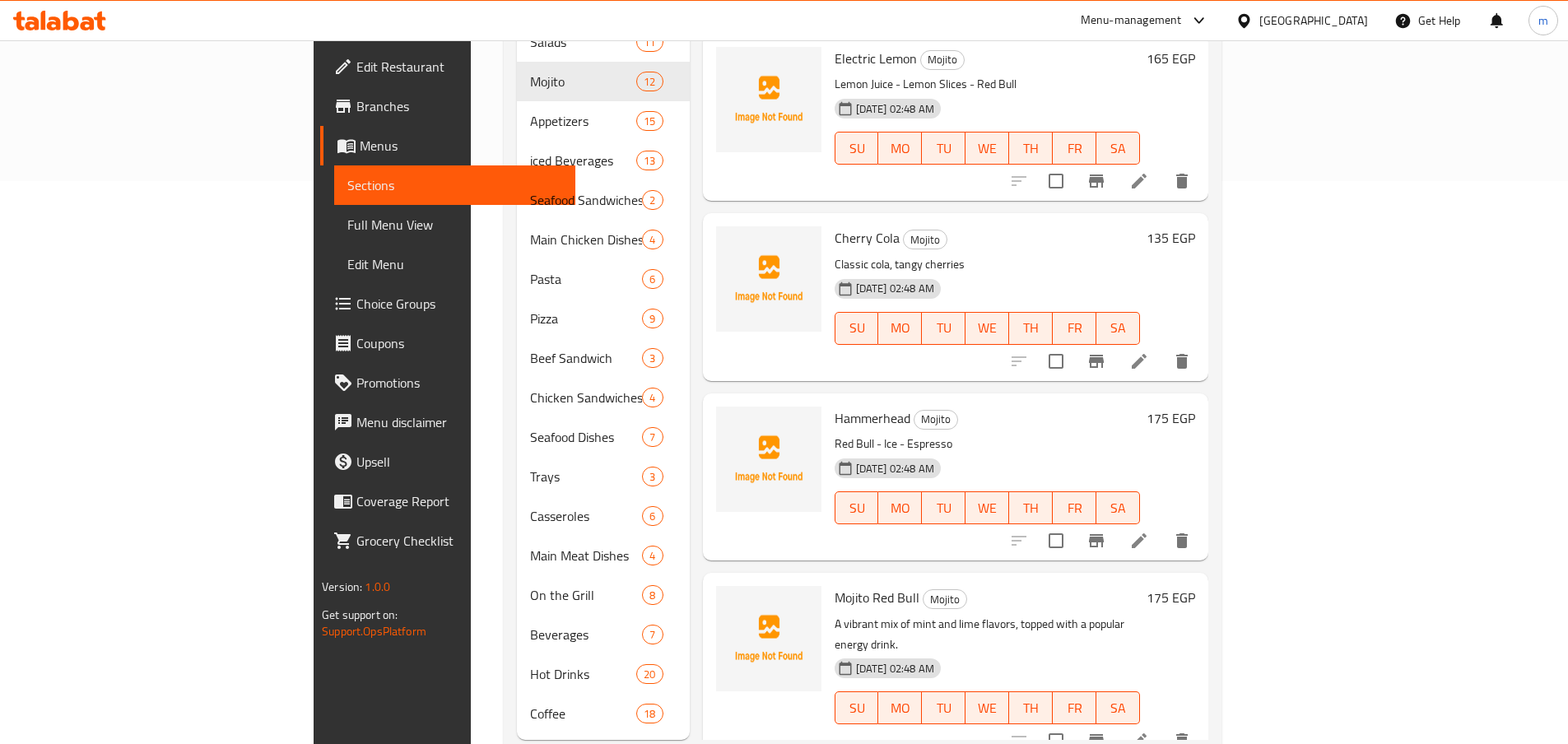
scroll to position [580, 0]
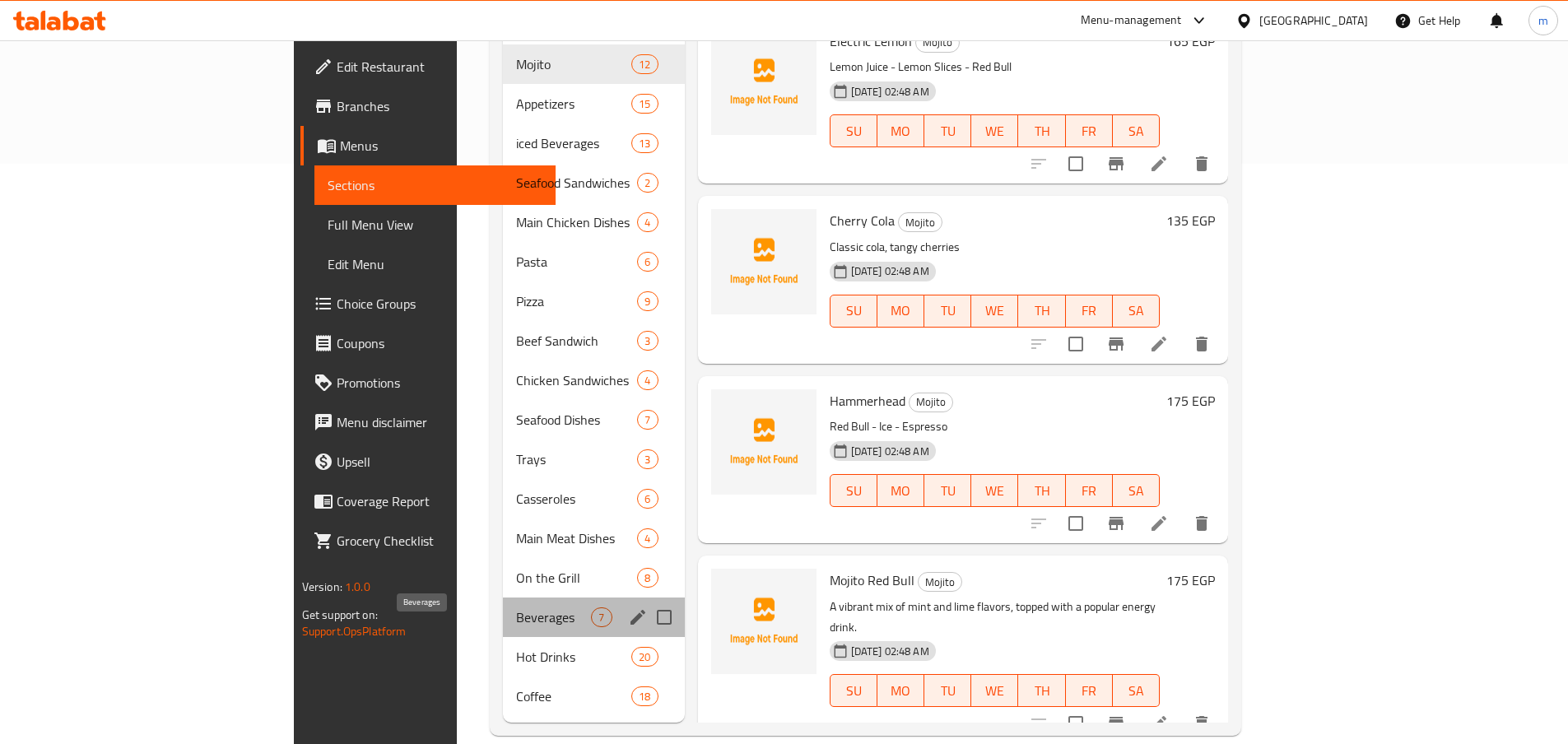
click at [516, 607] on span "Beverages" at bounding box center [553, 617] width 75 height 20
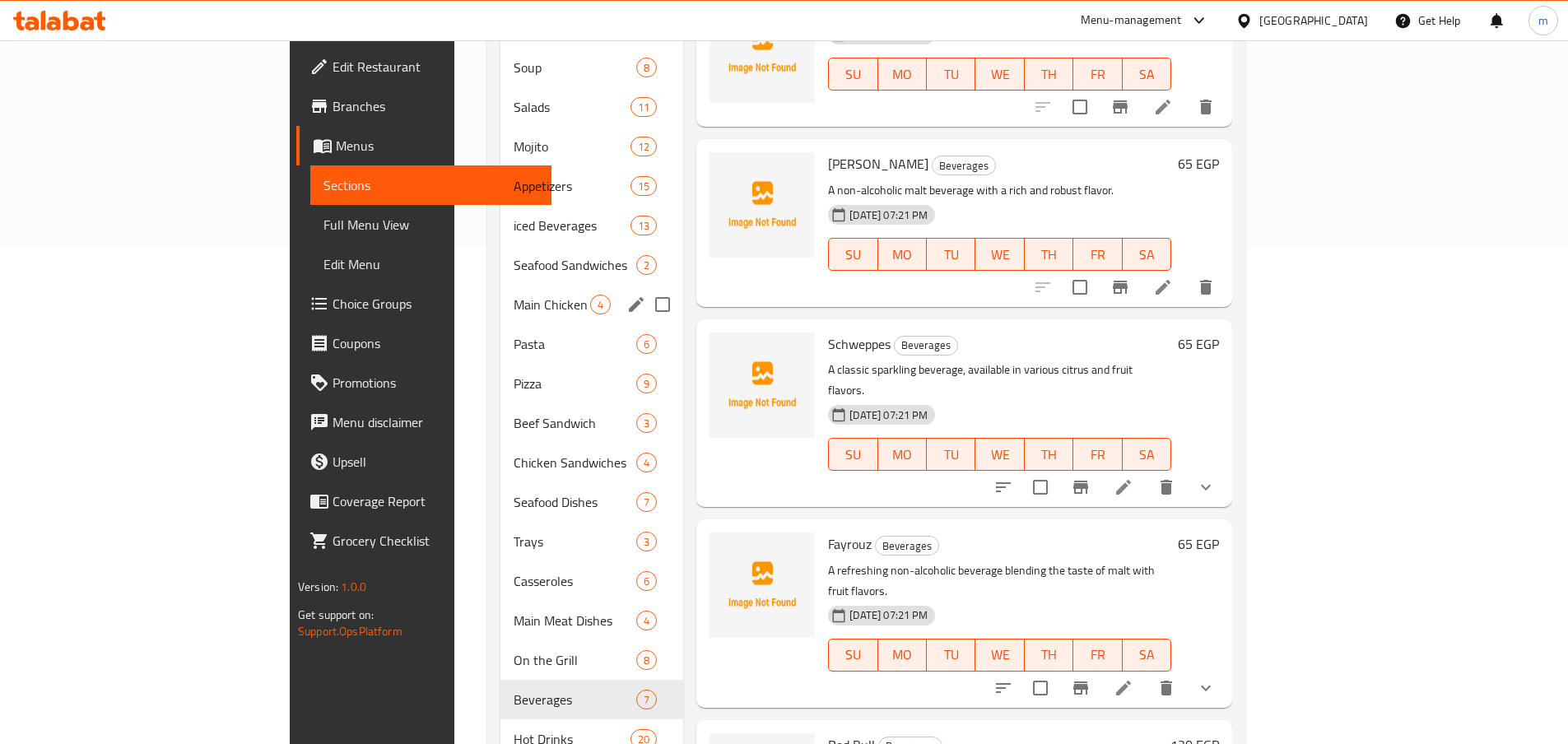
scroll to position [416, 0]
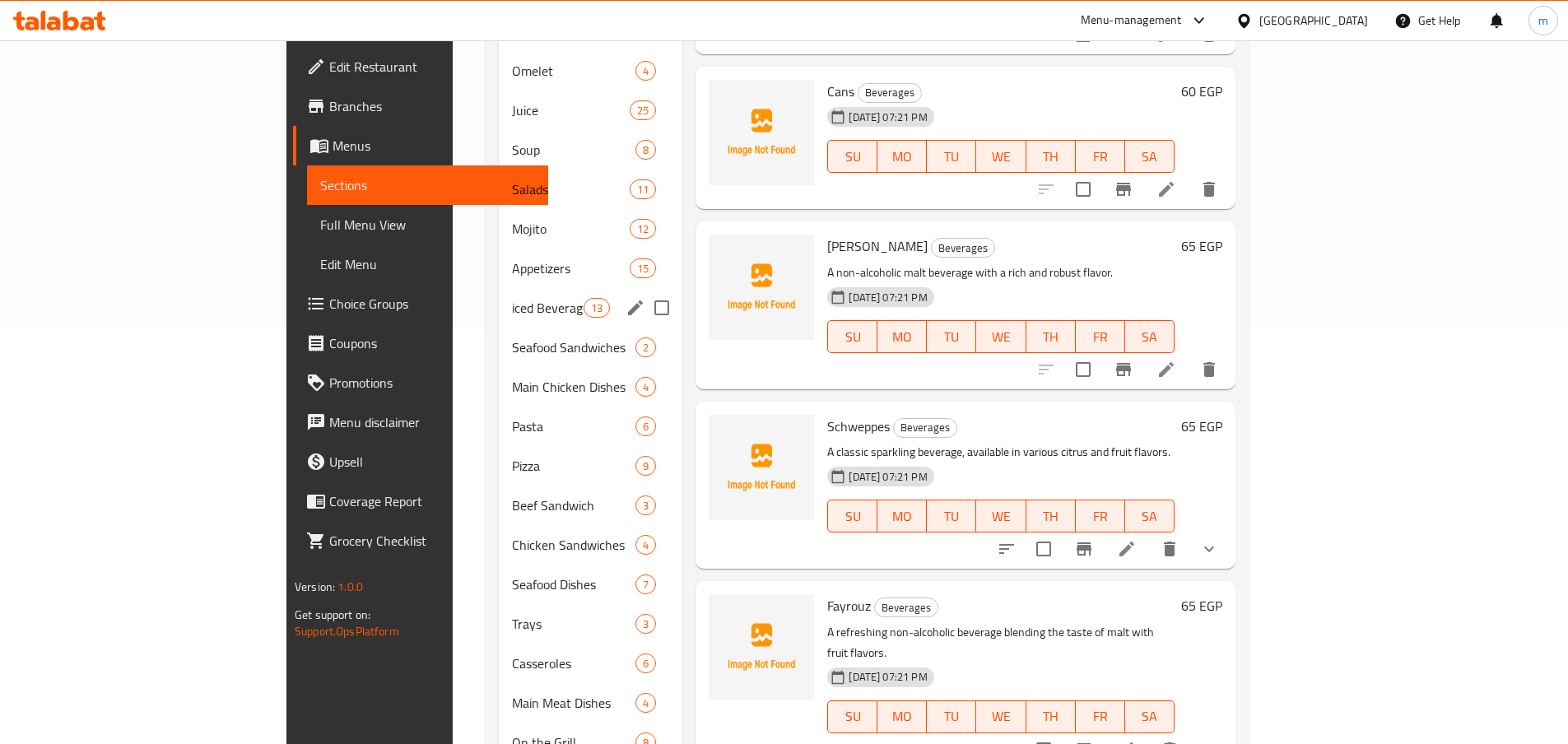
click at [498, 296] on div "iced Beverages 13" at bounding box center [591, 308] width 184 height 39
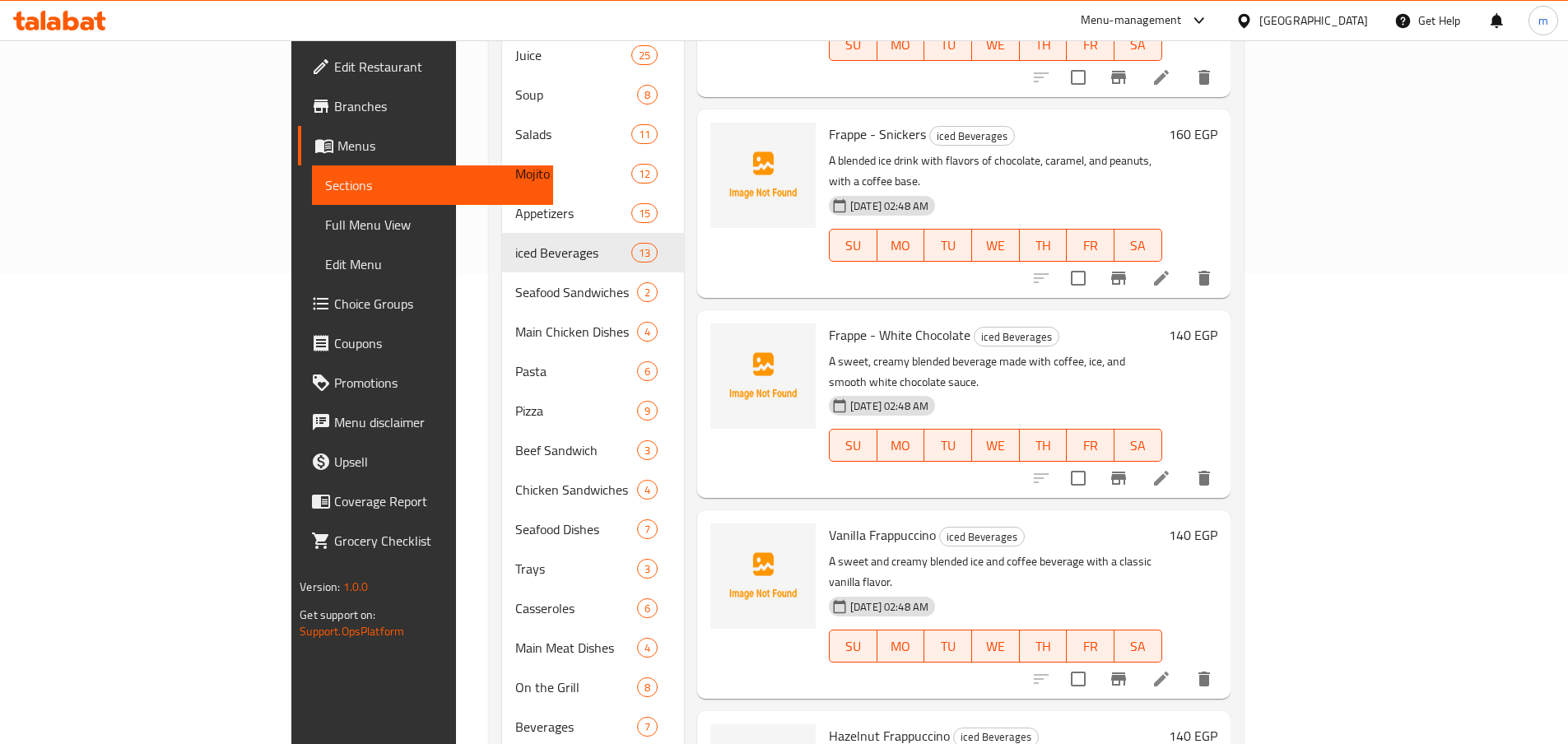
scroll to position [580, 0]
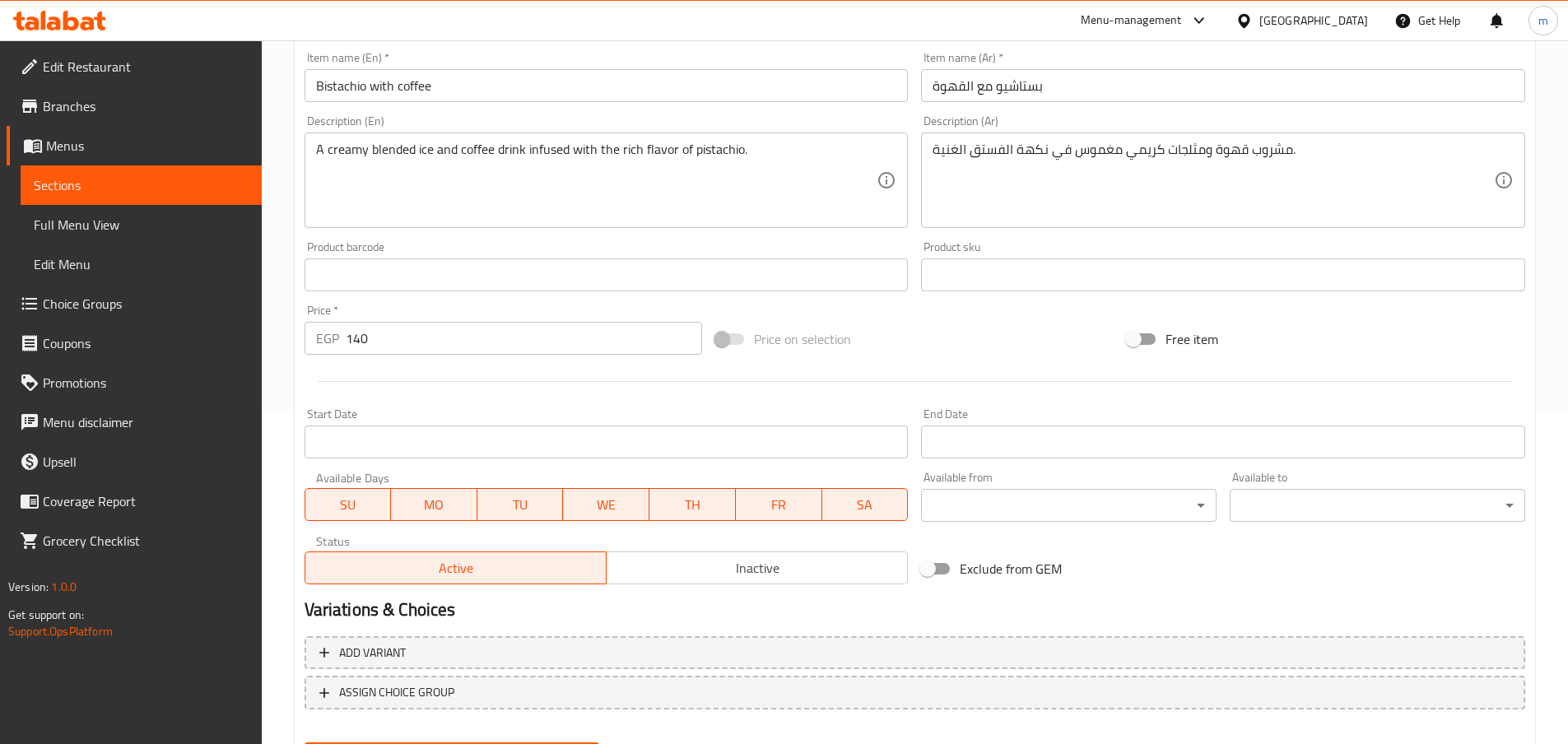
scroll to position [254, 0]
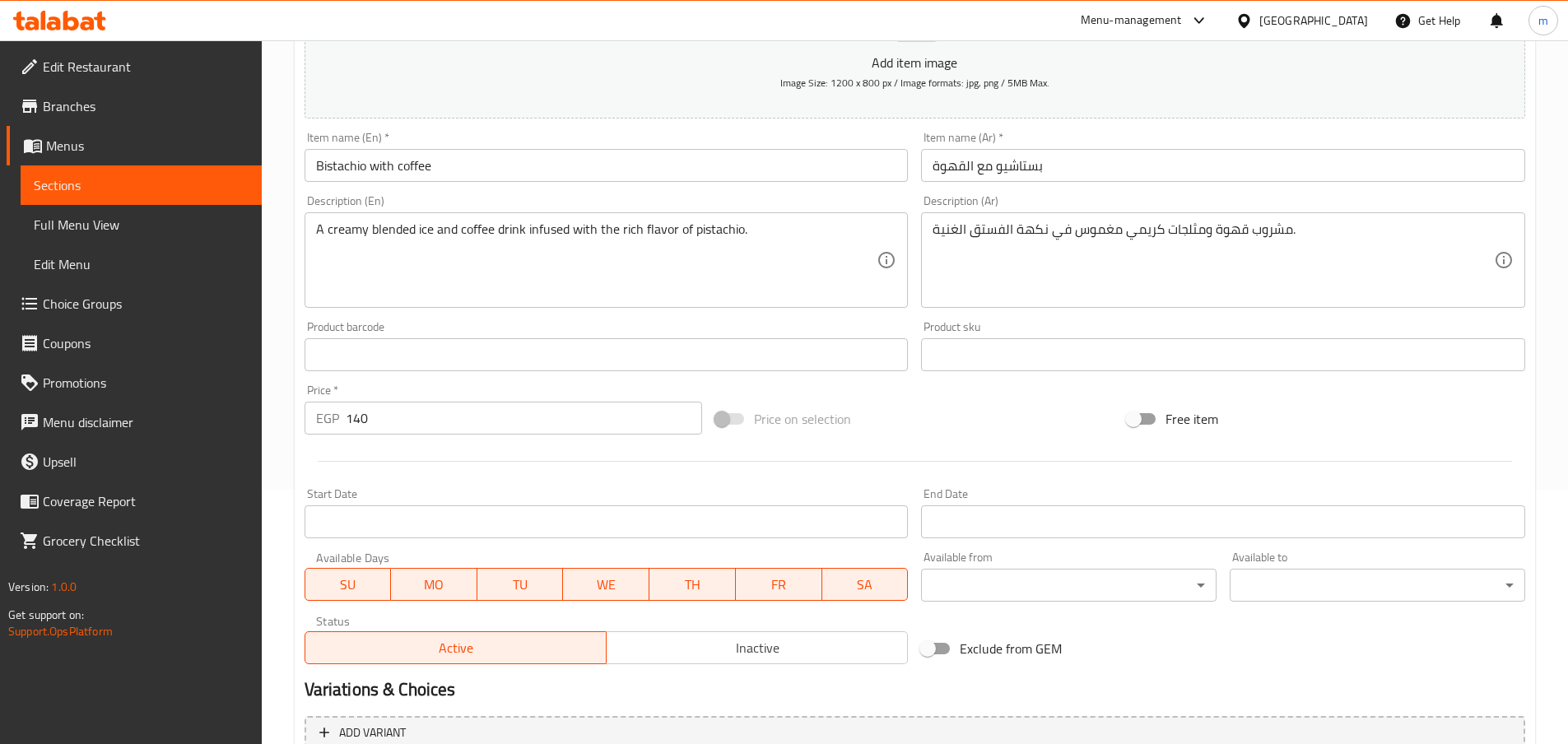
click at [342, 172] on input "Bistachio with coffee" at bounding box center [605, 165] width 604 height 33
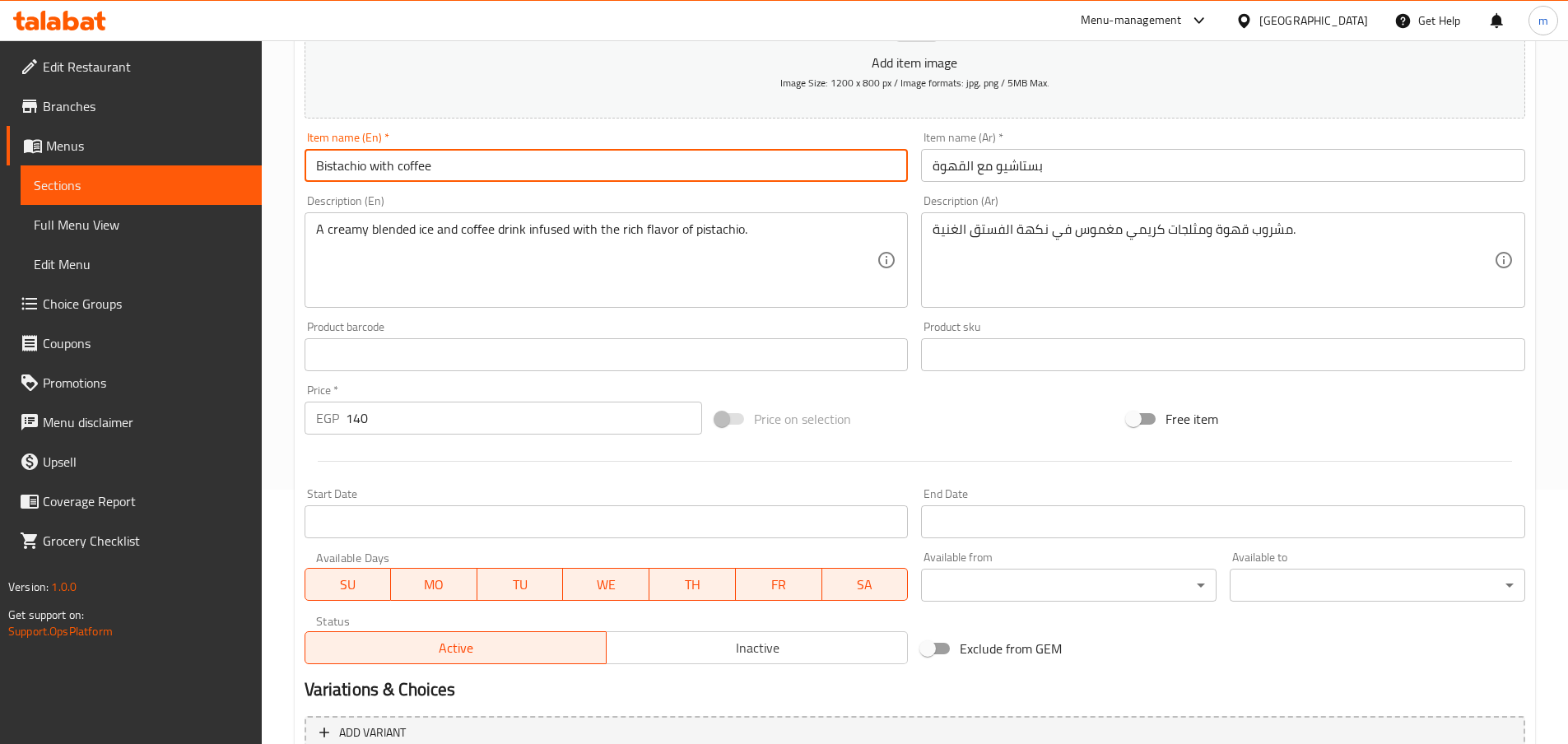
click at [342, 172] on input "Bistachio with coffee" at bounding box center [605, 165] width 604 height 33
paste input "P"
type input "Pistachio with coffee"
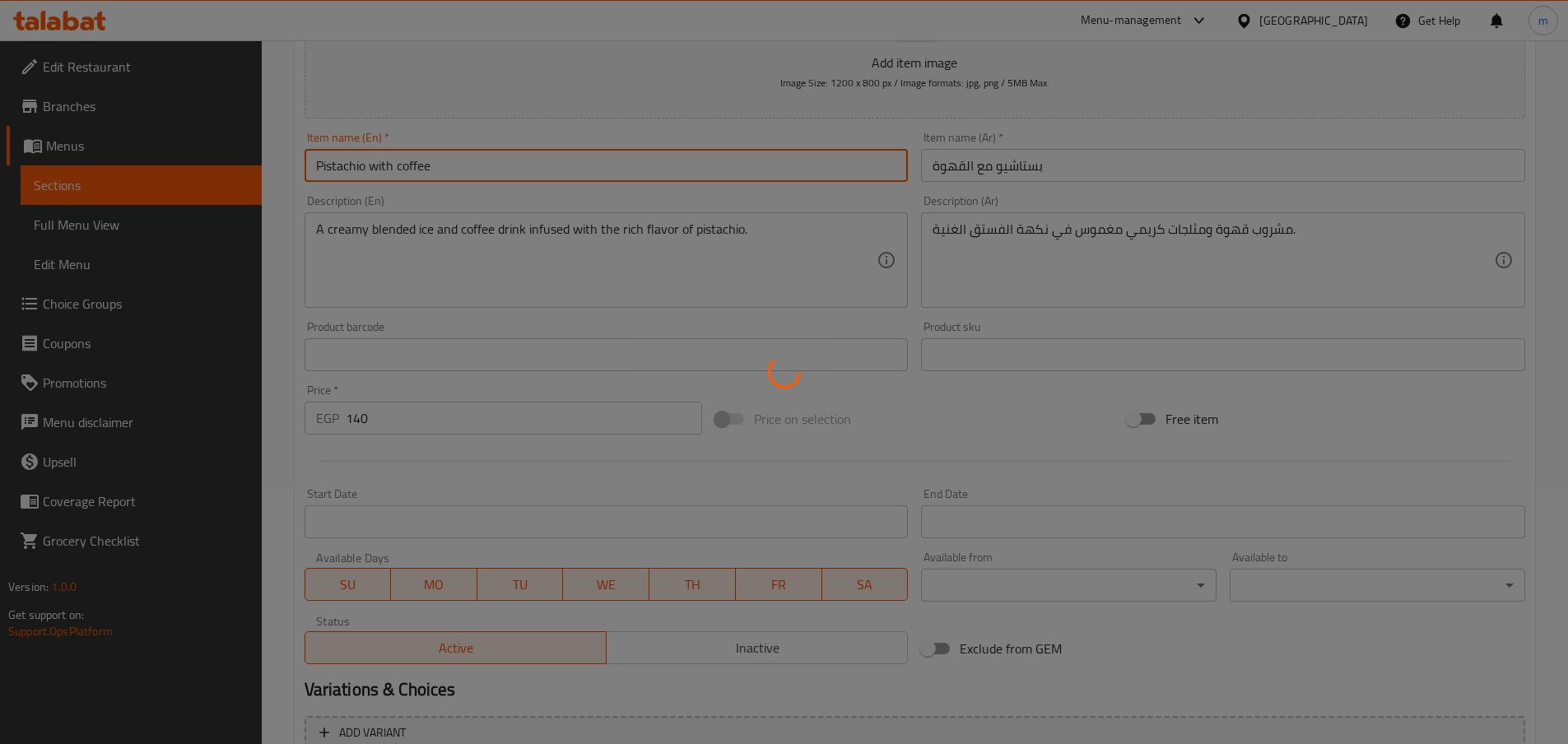
scroll to position [7, 0]
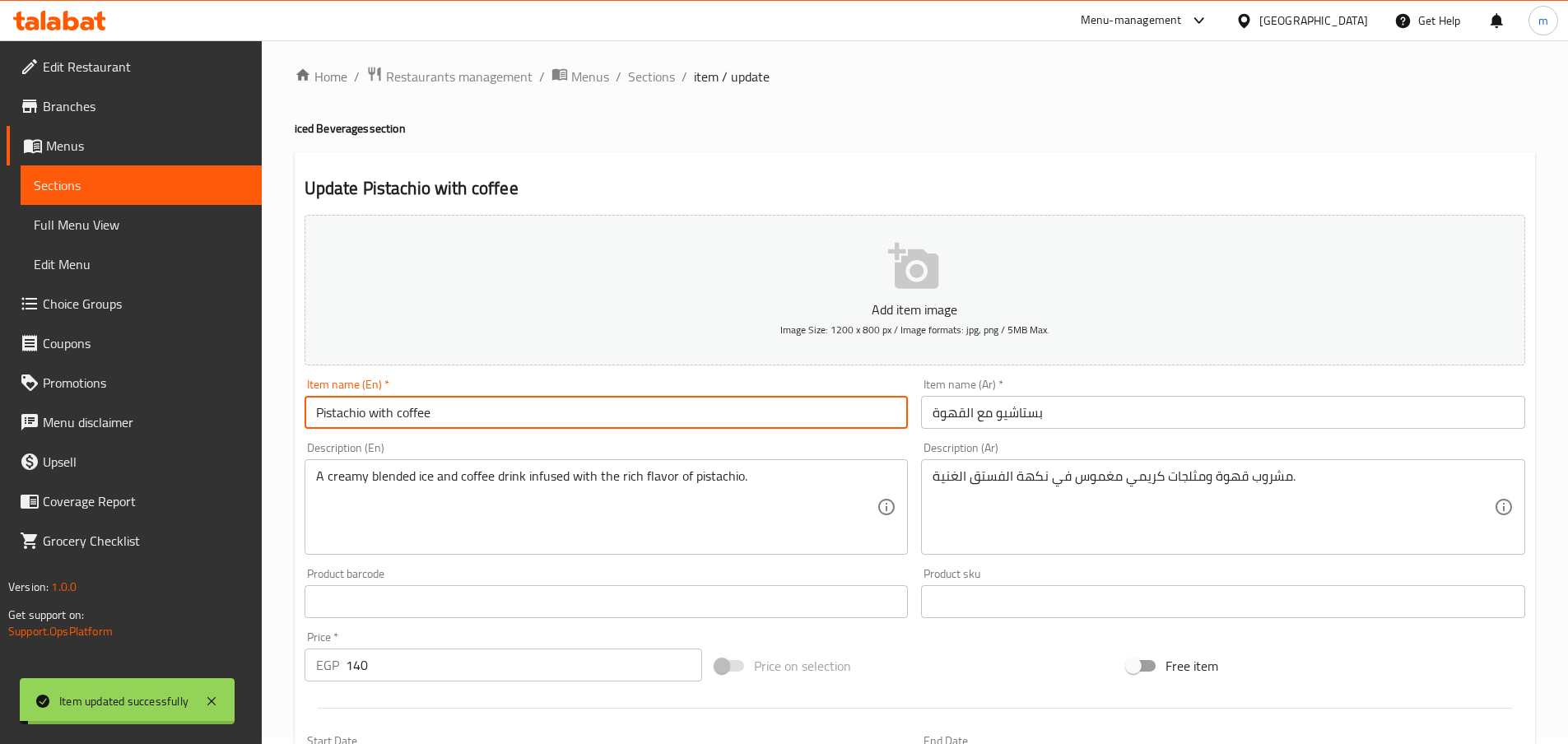
click at [658, 81] on span "Sections" at bounding box center [651, 76] width 47 height 20
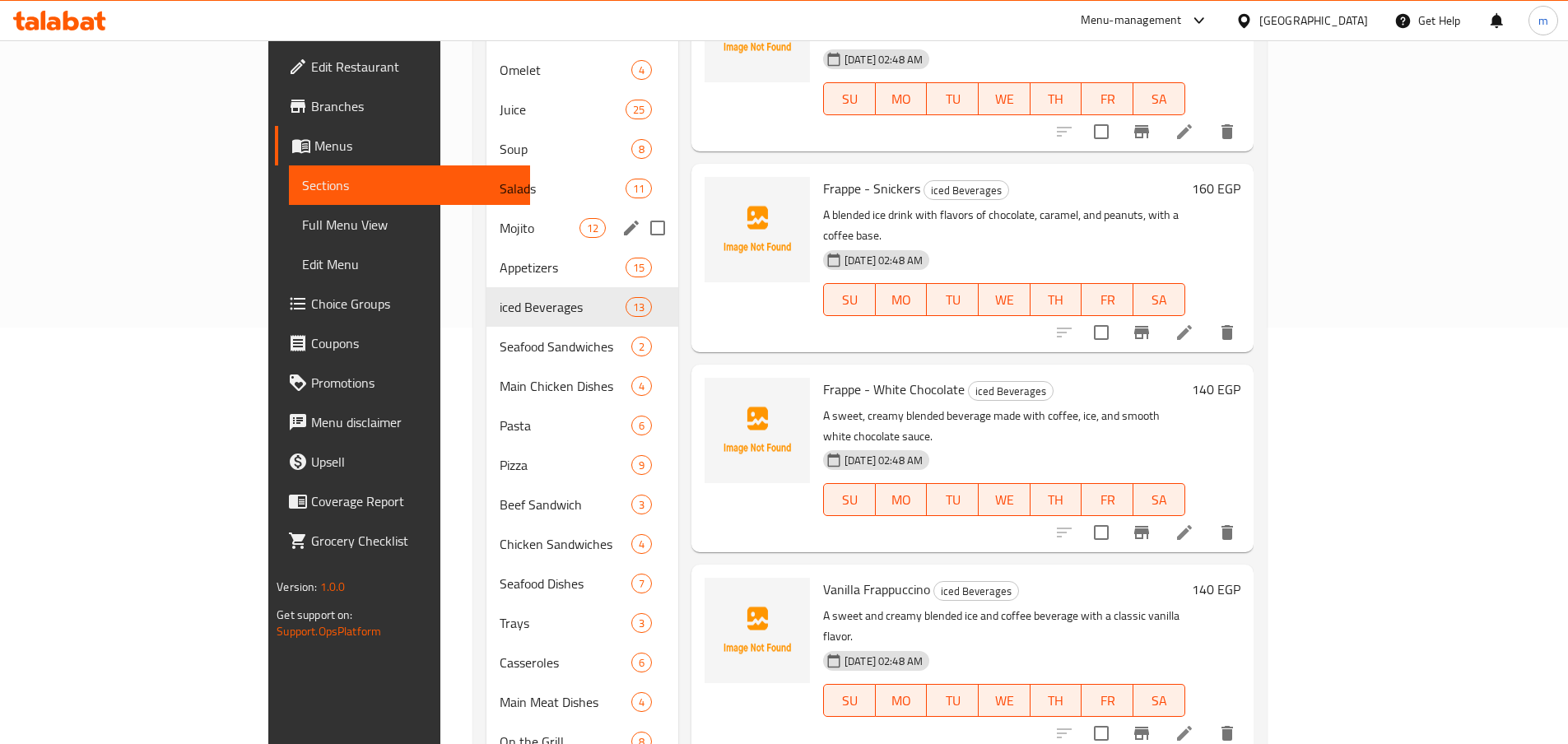
scroll to position [416, 0]
click at [499, 219] on span "Mojito" at bounding box center [539, 228] width 80 height 20
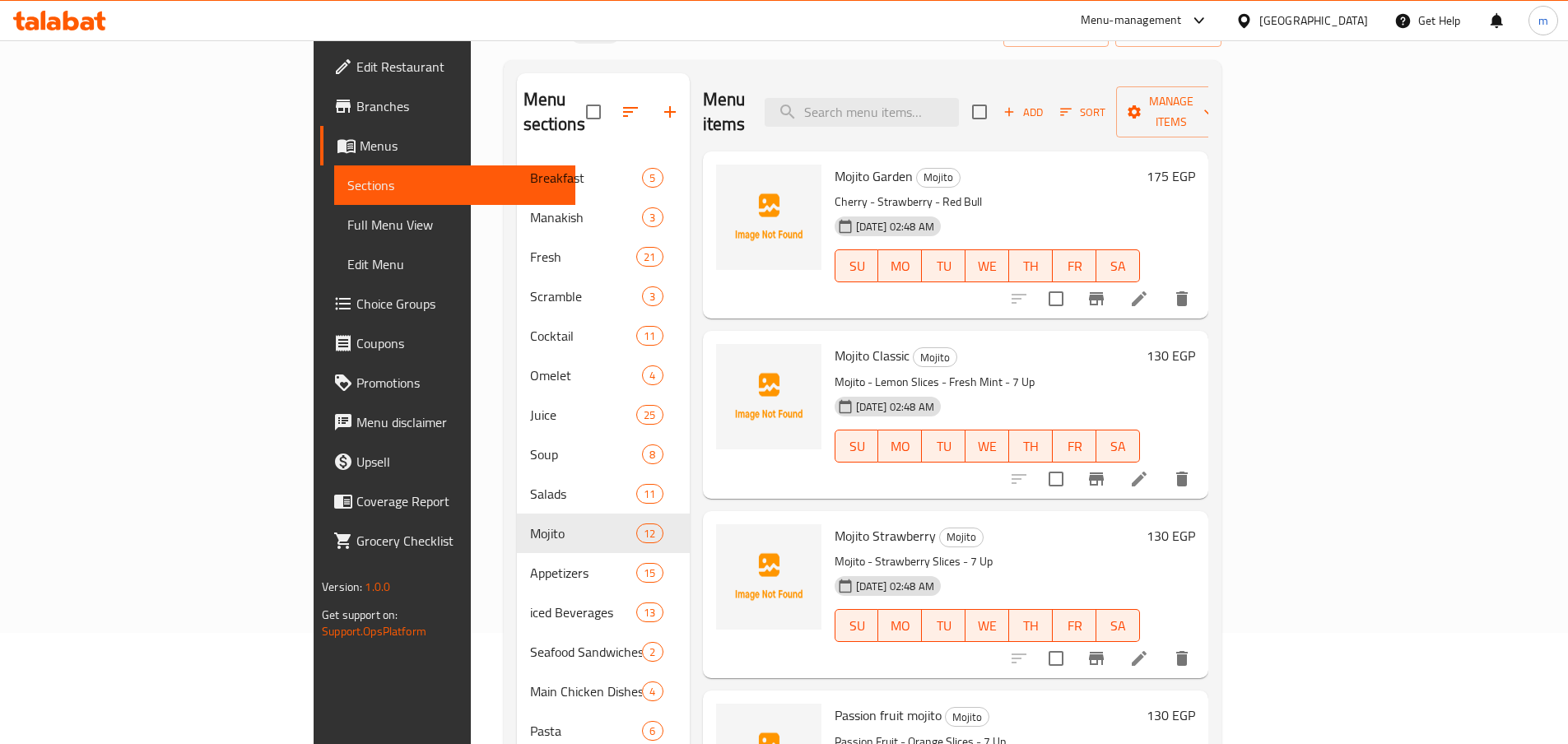
scroll to position [86, 0]
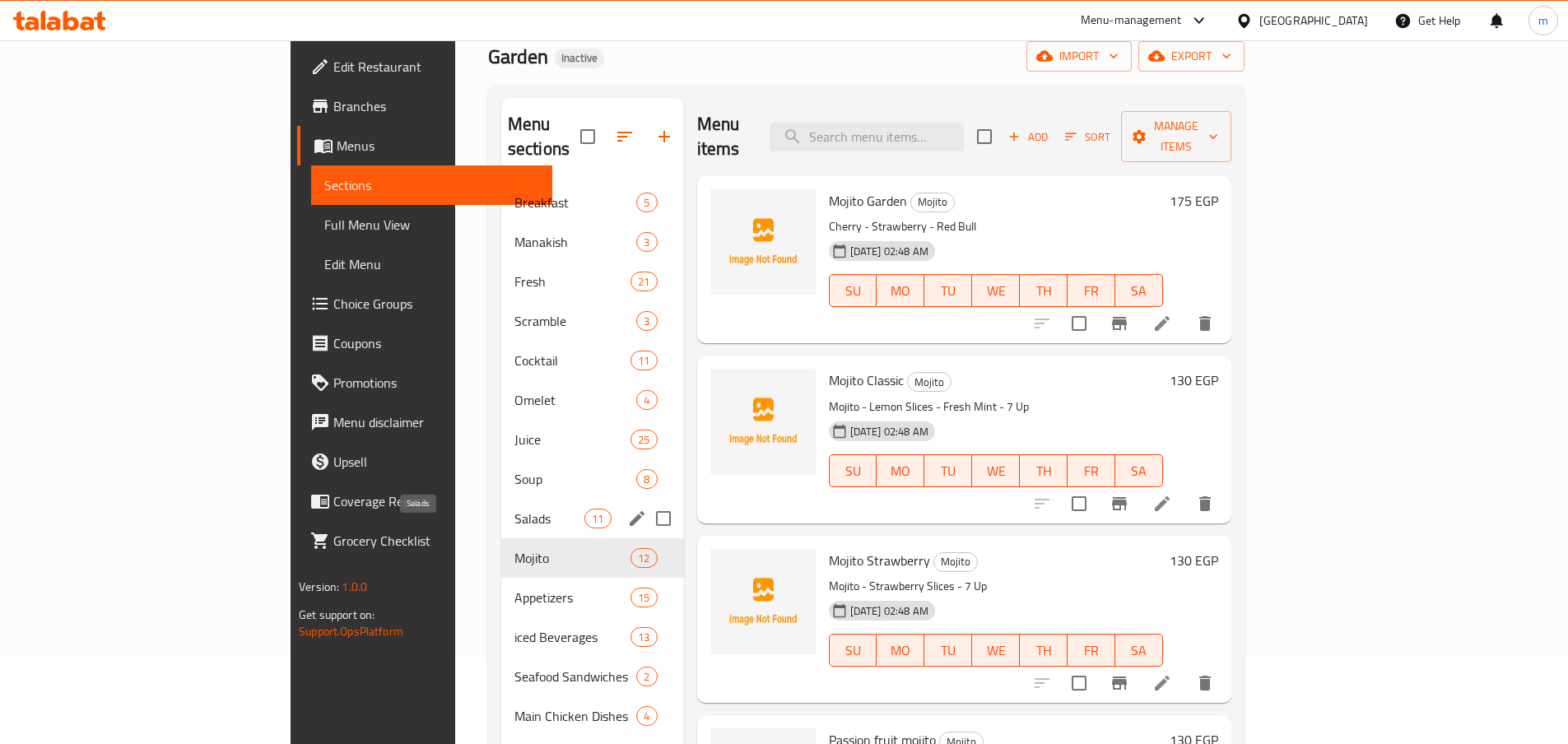
click at [514, 509] on span "Salads" at bounding box center [549, 518] width 70 height 20
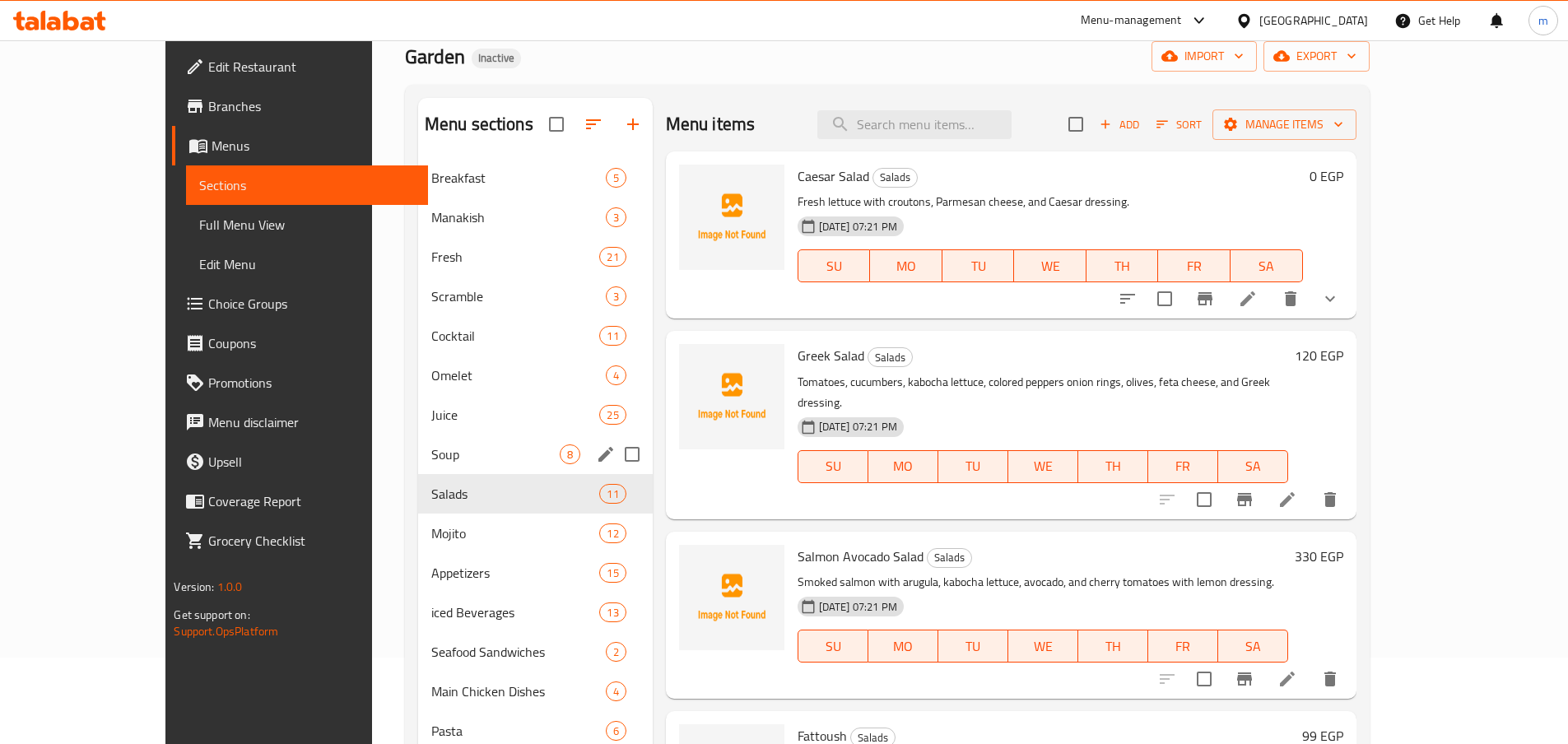
click at [419, 466] on div "Soup 8" at bounding box center [536, 454] width 234 height 39
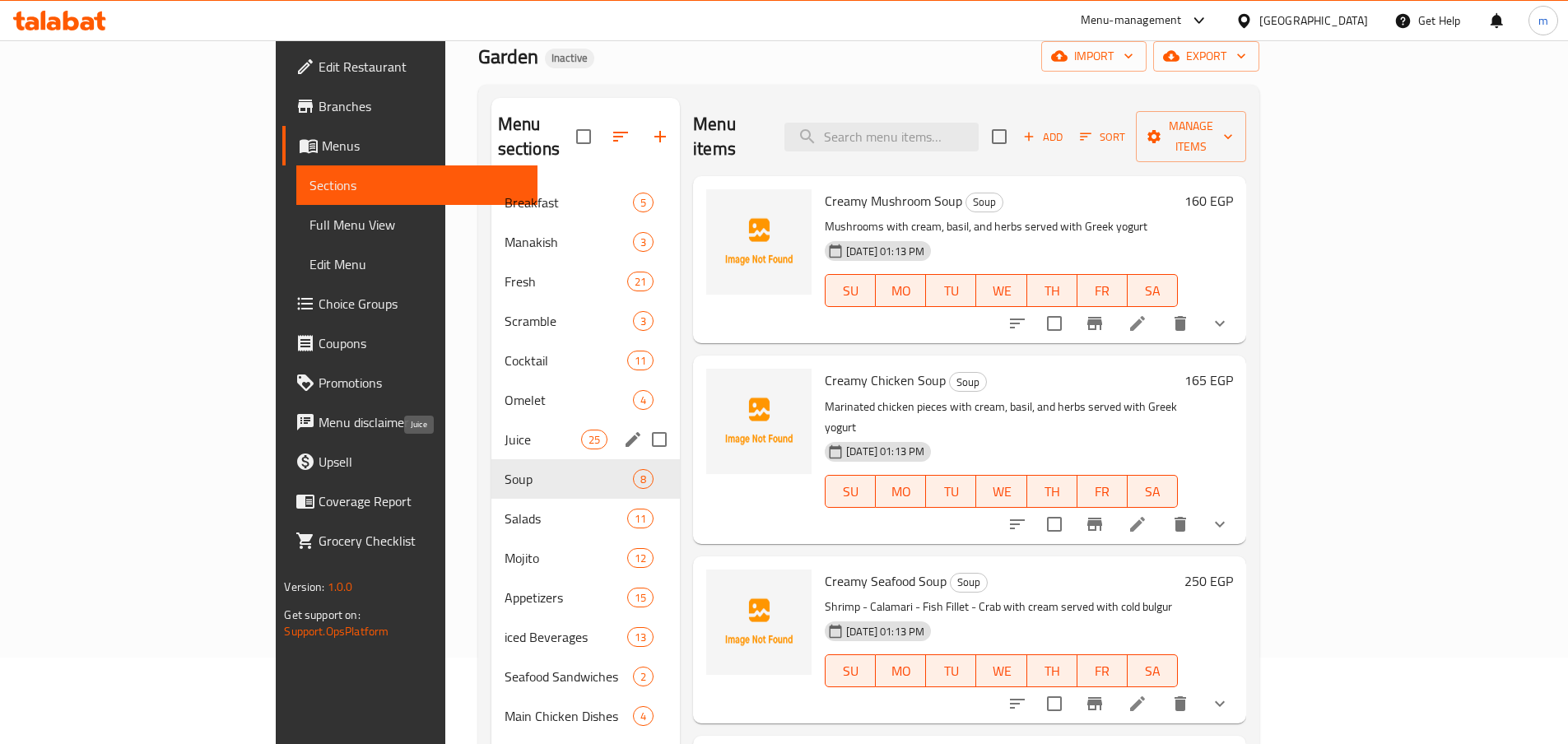
click at [504, 430] on span "Juice" at bounding box center [542, 439] width 76 height 20
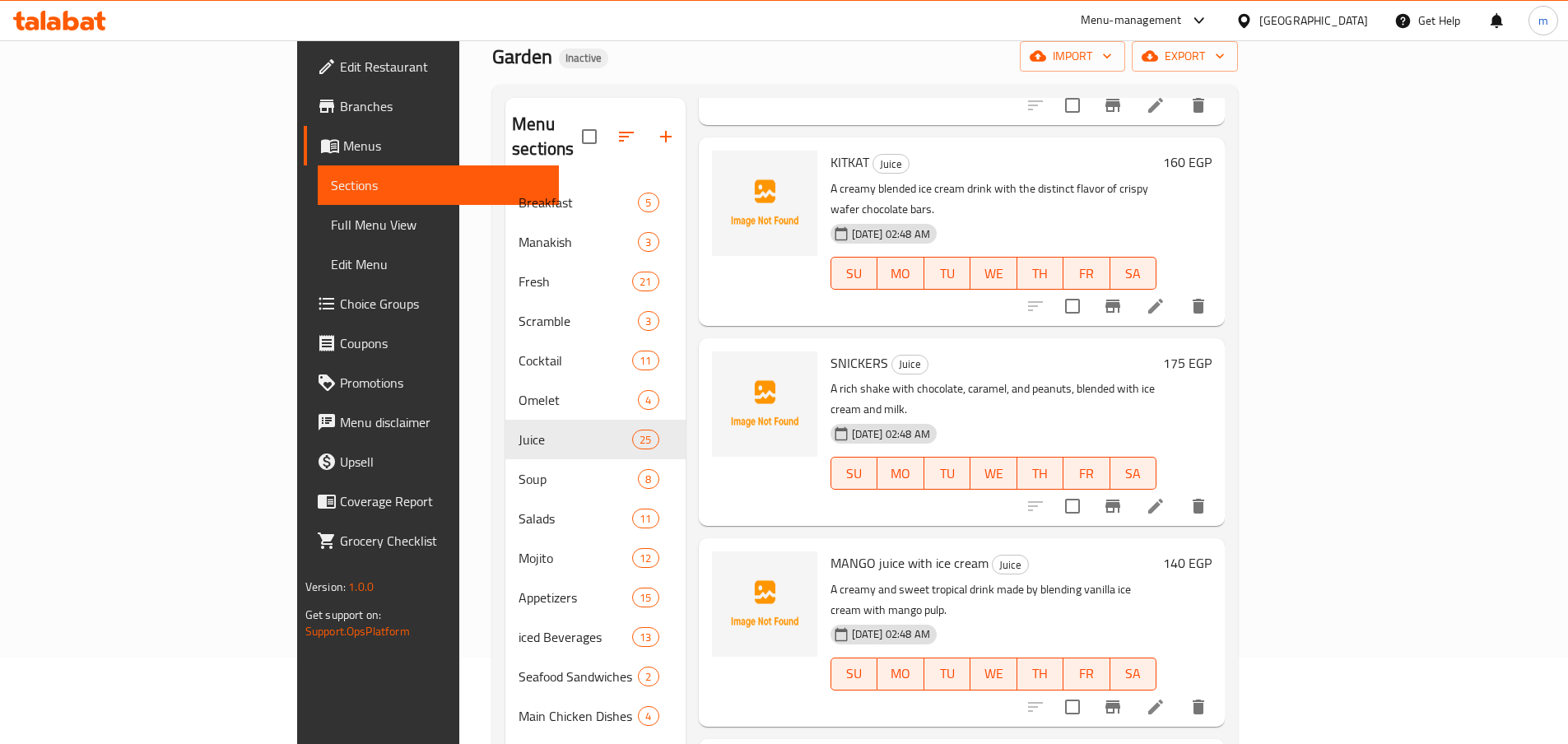
scroll to position [2469, 0]
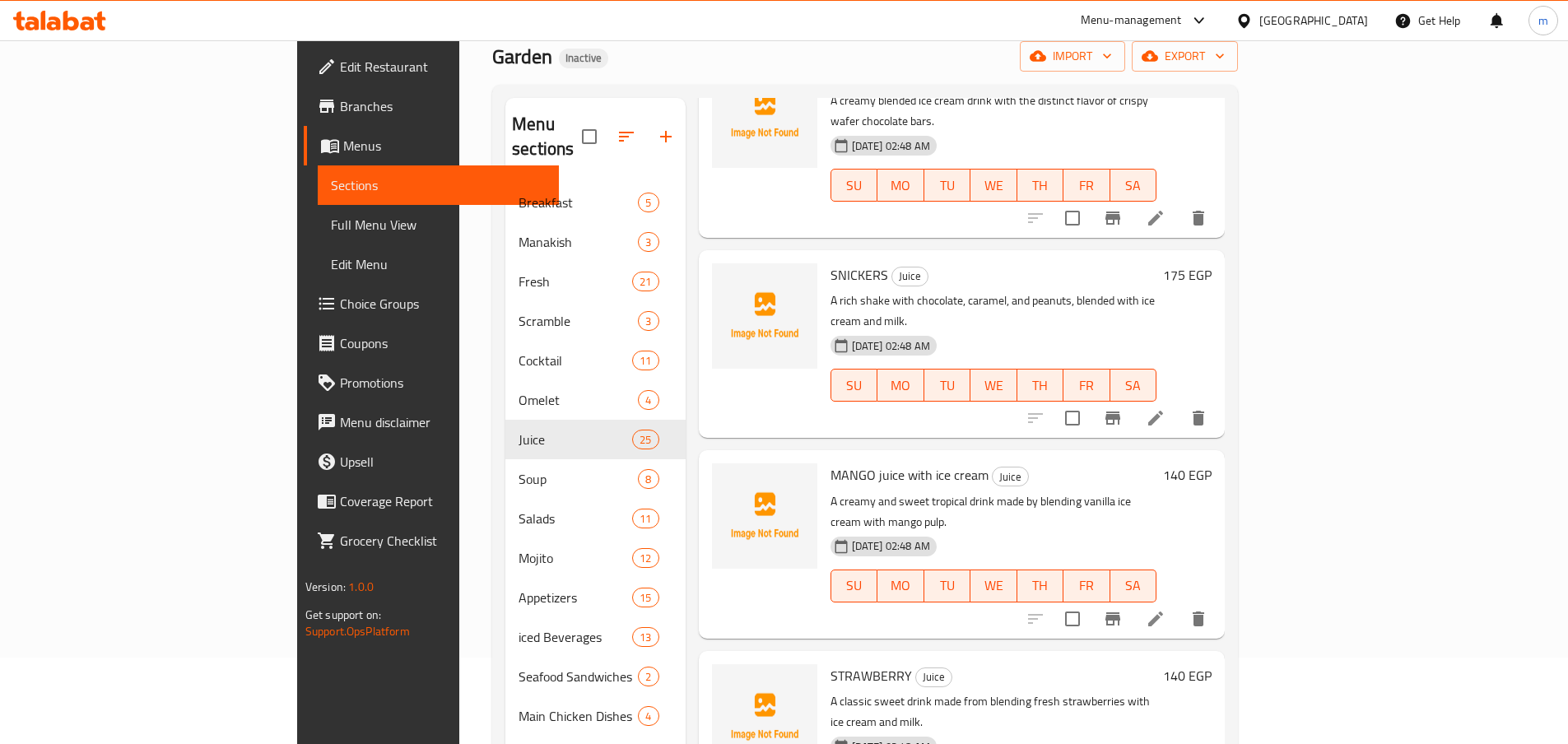
click at [1178, 604] on li at bounding box center [1156, 618] width 47 height 30
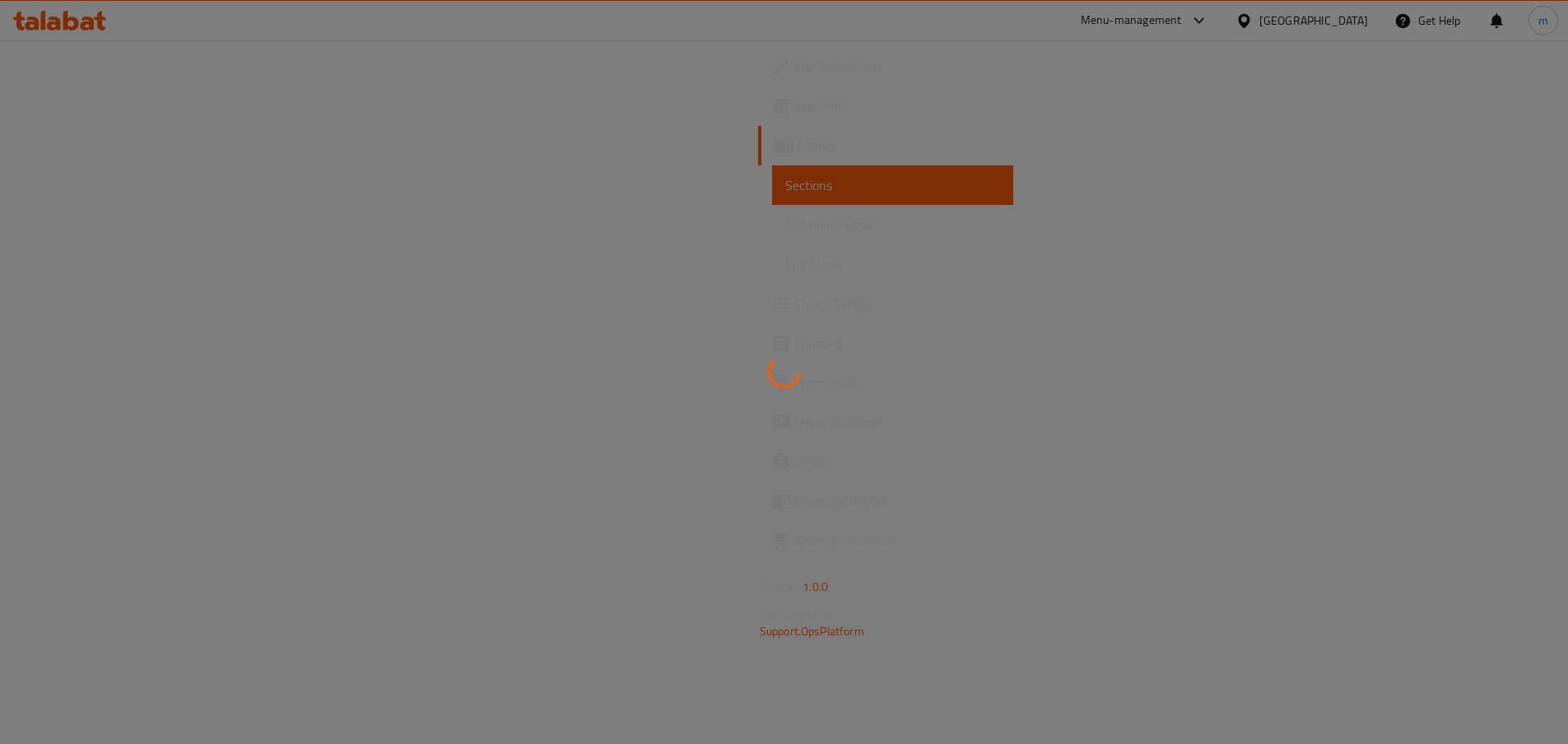
scroll to position [86, 0]
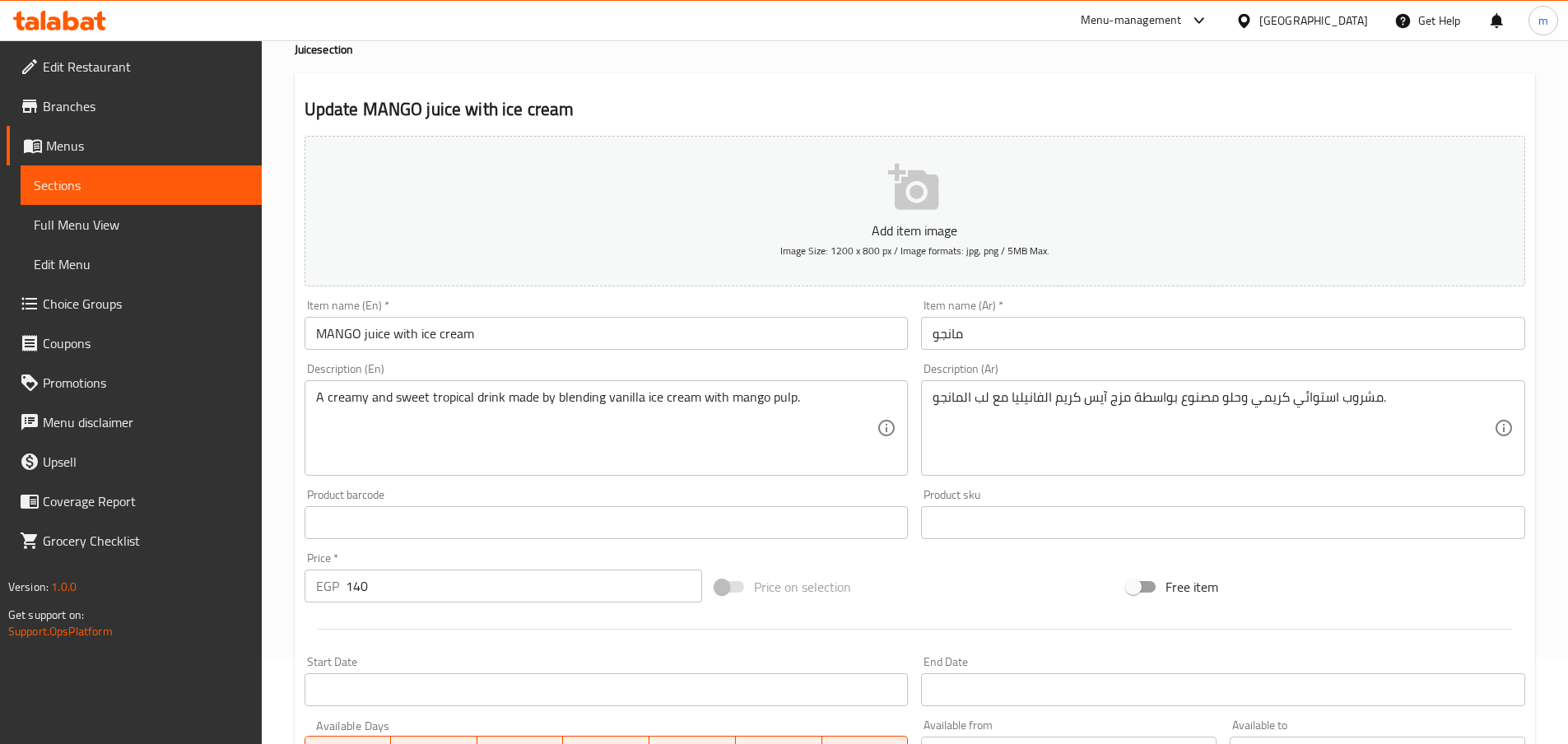
click at [1056, 341] on input "مانجو" at bounding box center [1222, 333] width 604 height 33
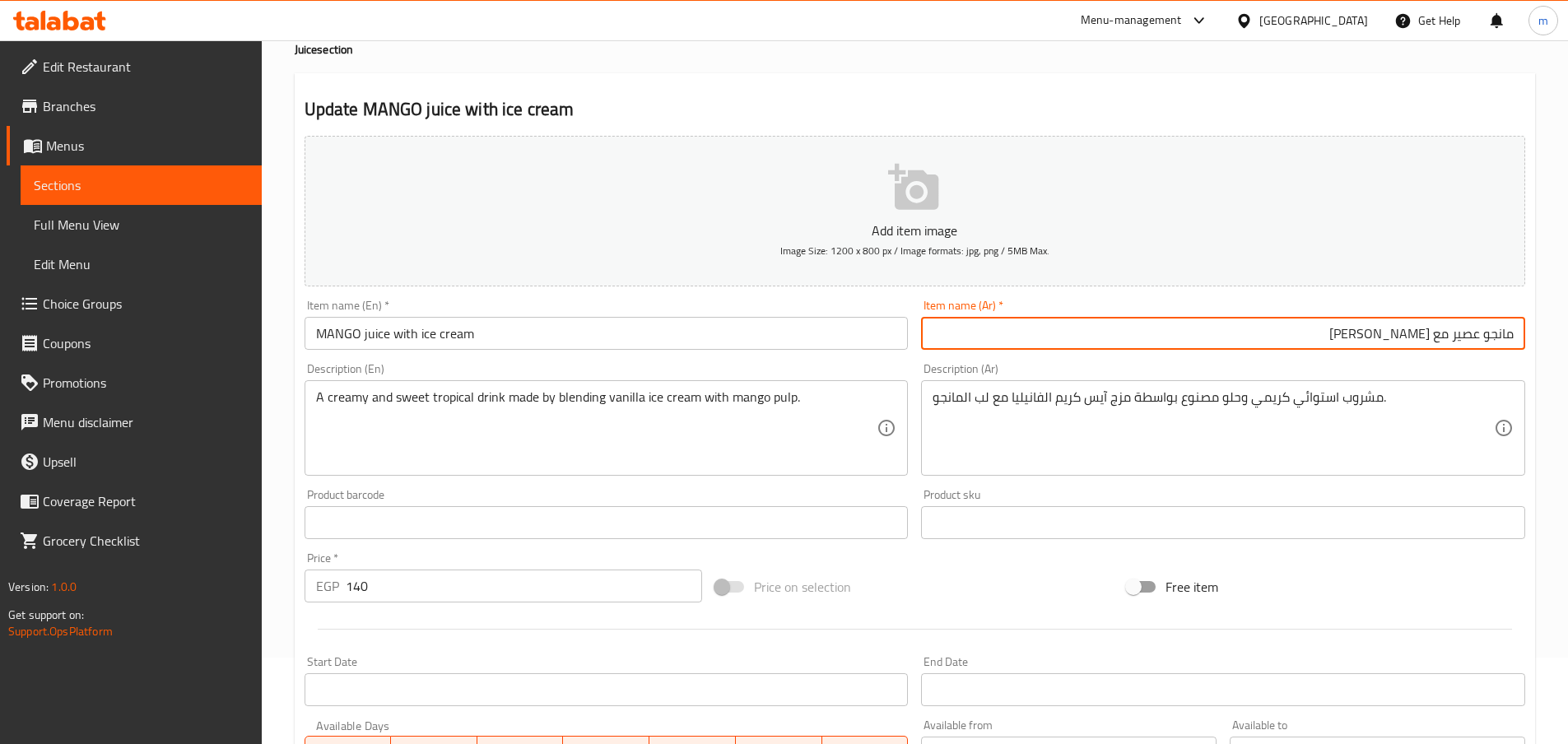
type input "مانجو عصير مع [PERSON_NAME]"
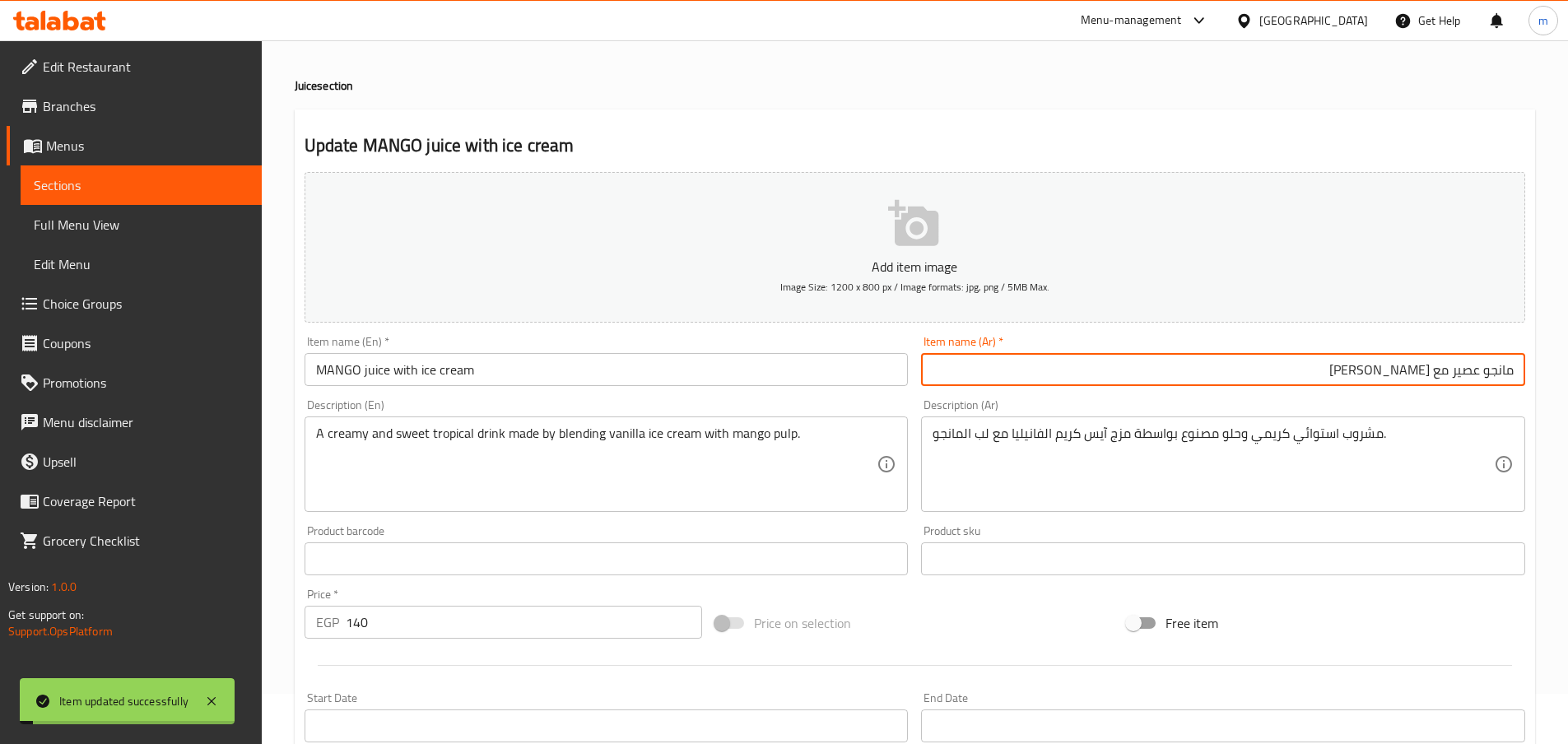
scroll to position [0, 0]
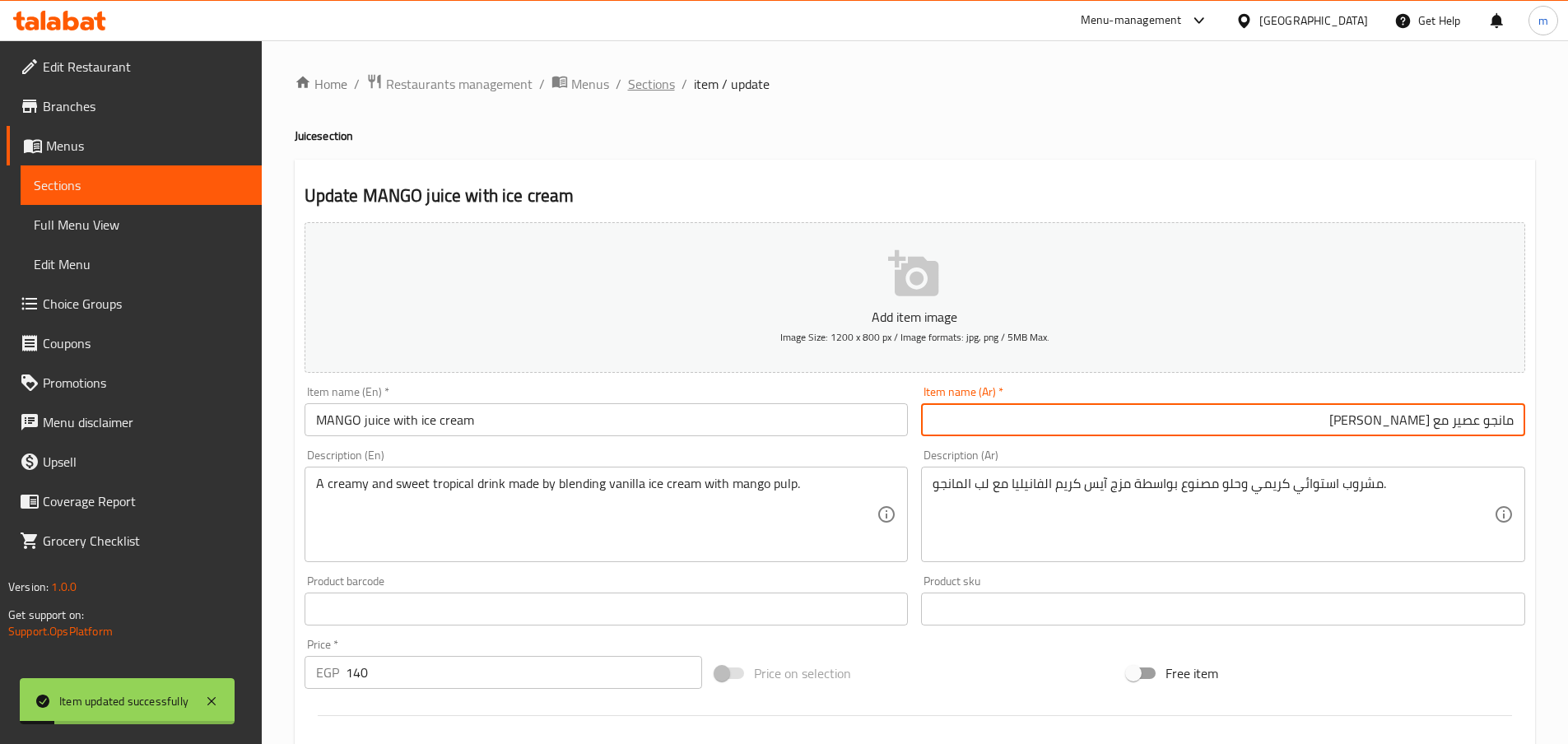
click at [642, 78] on span "Sections" at bounding box center [651, 84] width 47 height 20
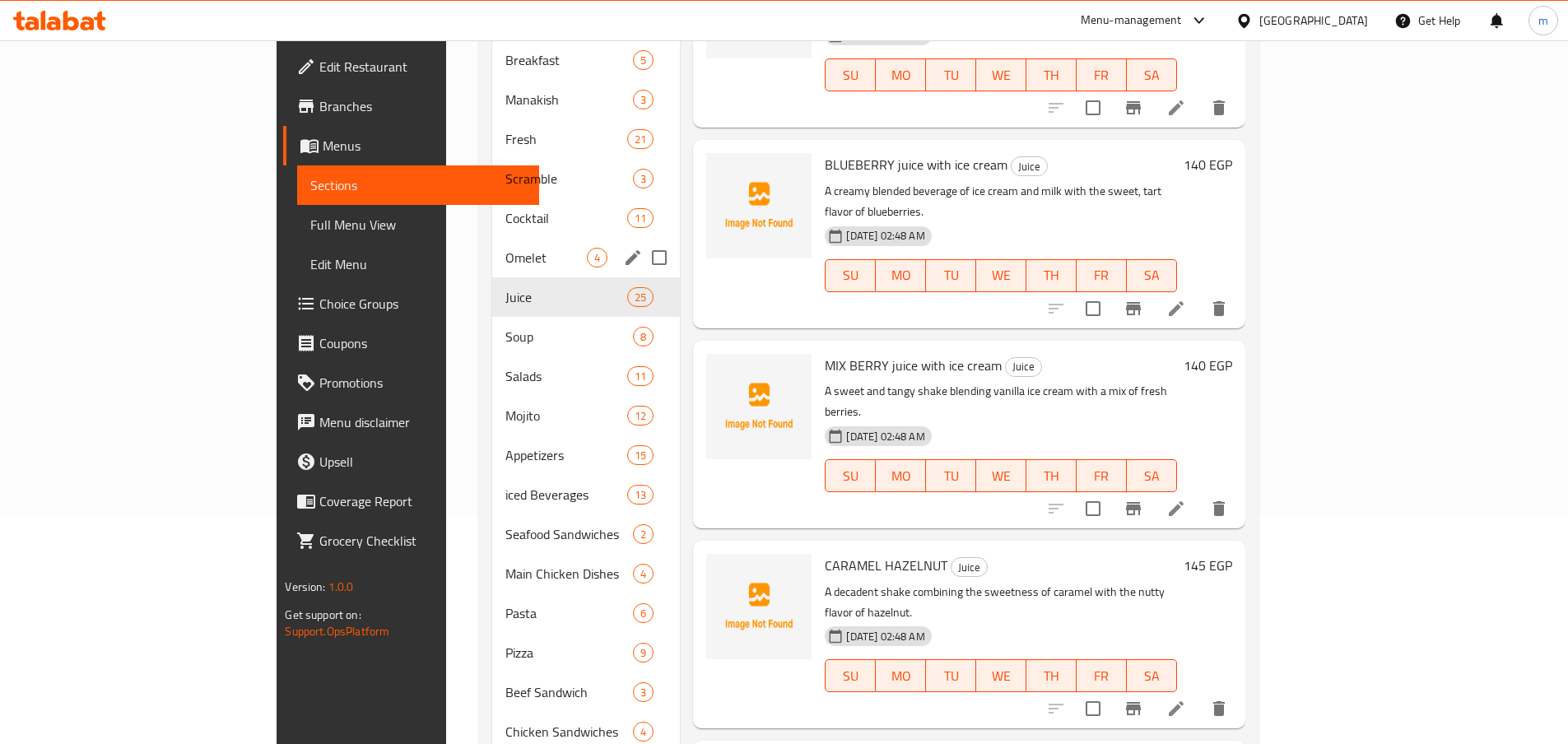
scroll to position [168, 0]
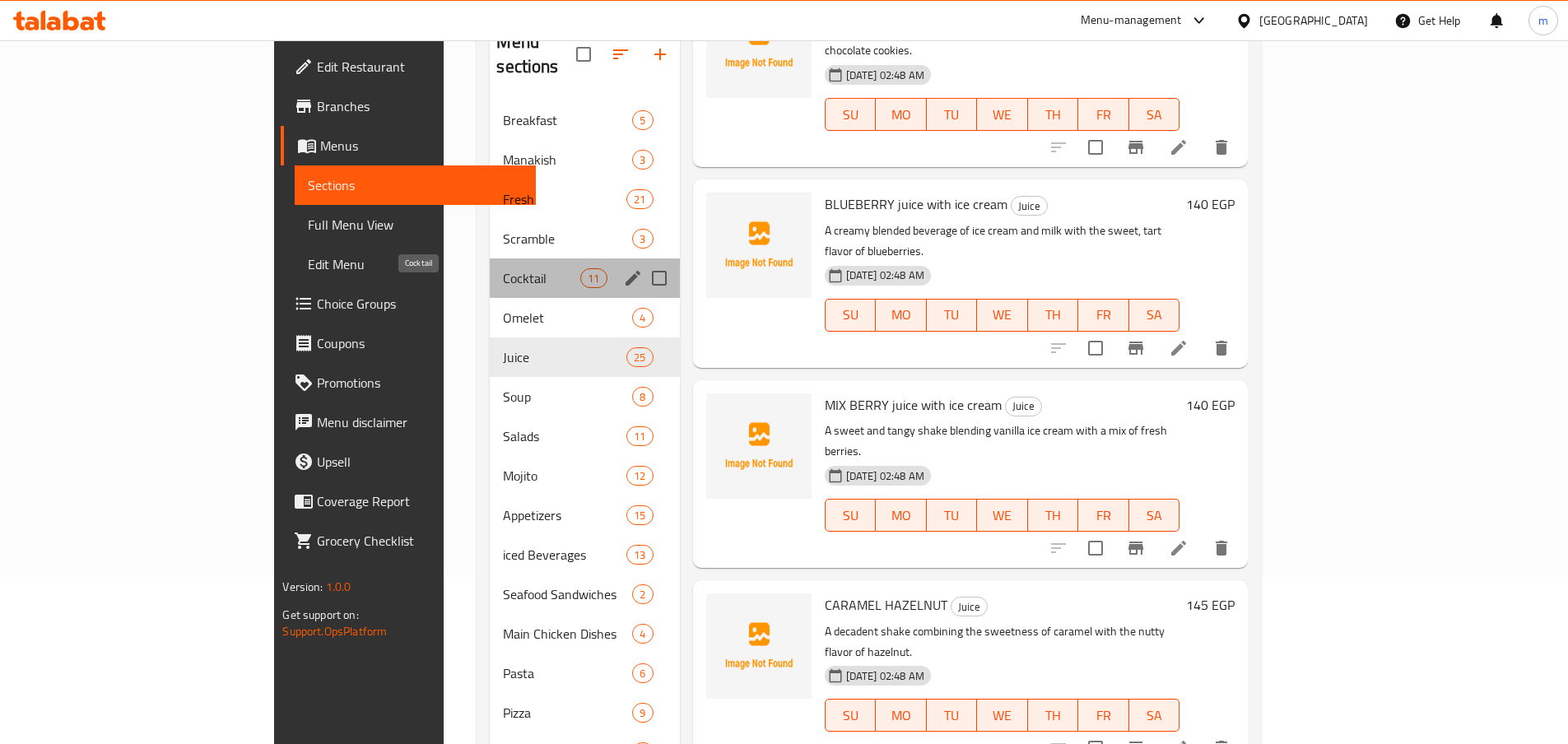
click at [503, 268] on span "Cocktail" at bounding box center [541, 277] width 77 height 20
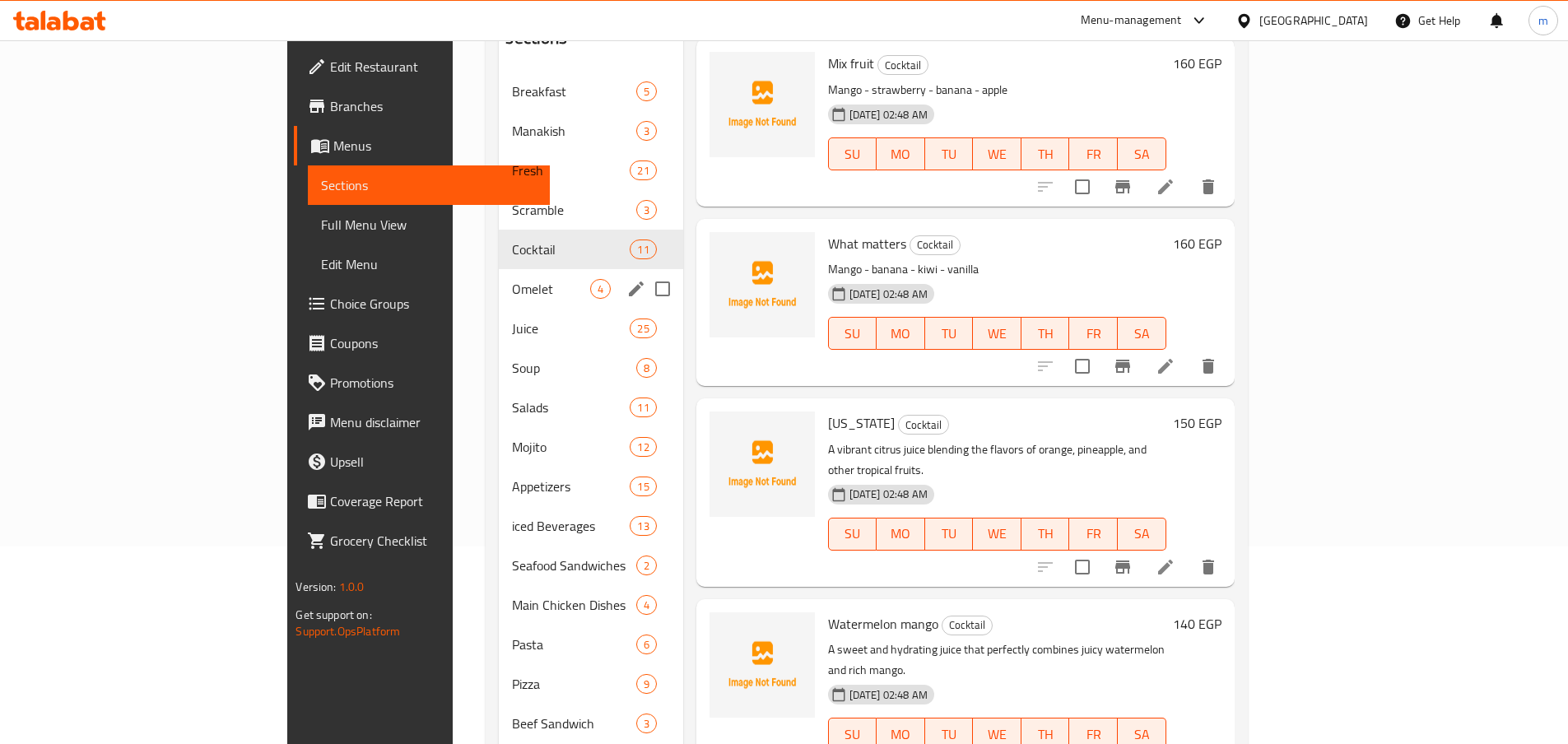
scroll to position [168, 0]
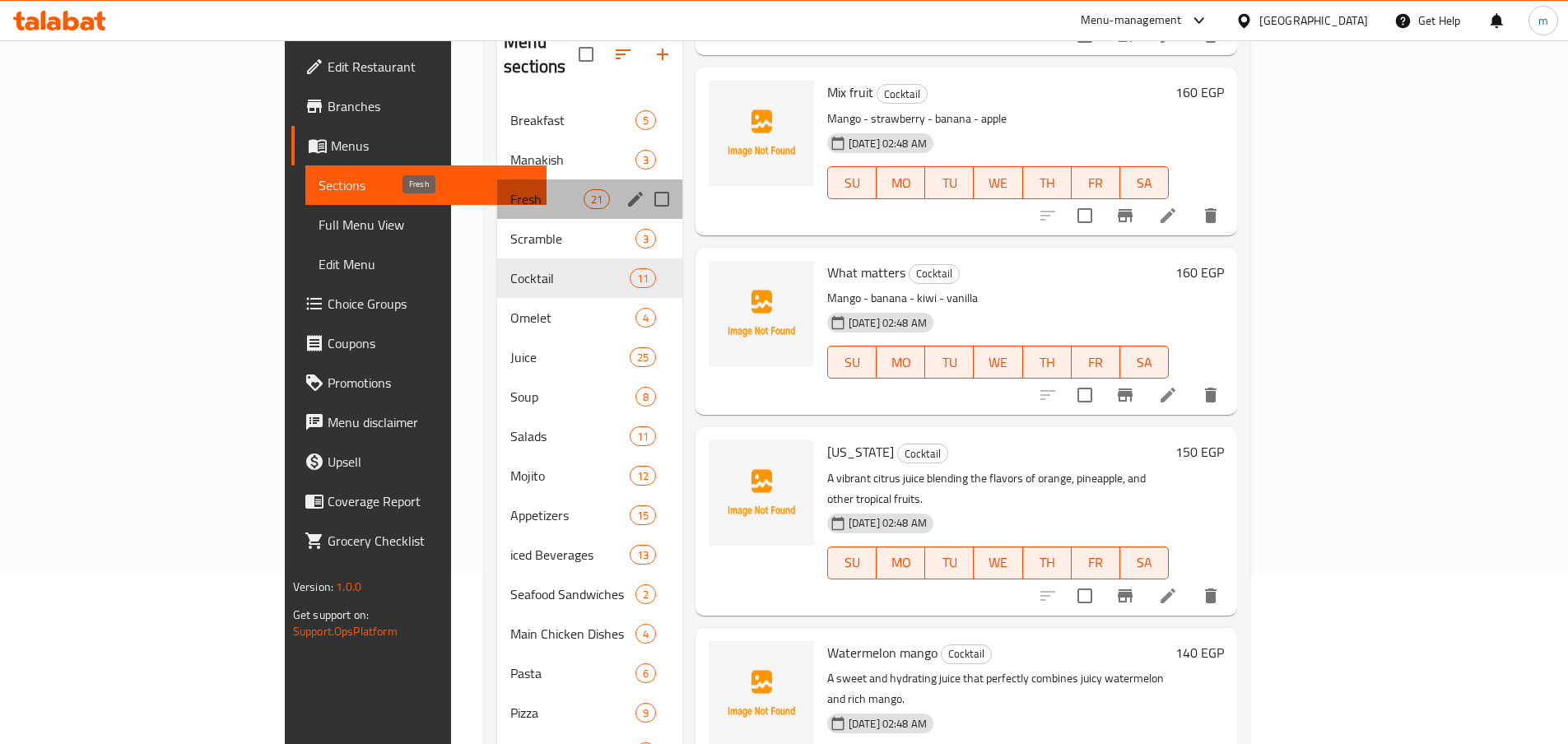
click at [511, 190] on span "Fresh" at bounding box center [547, 199] width 73 height 20
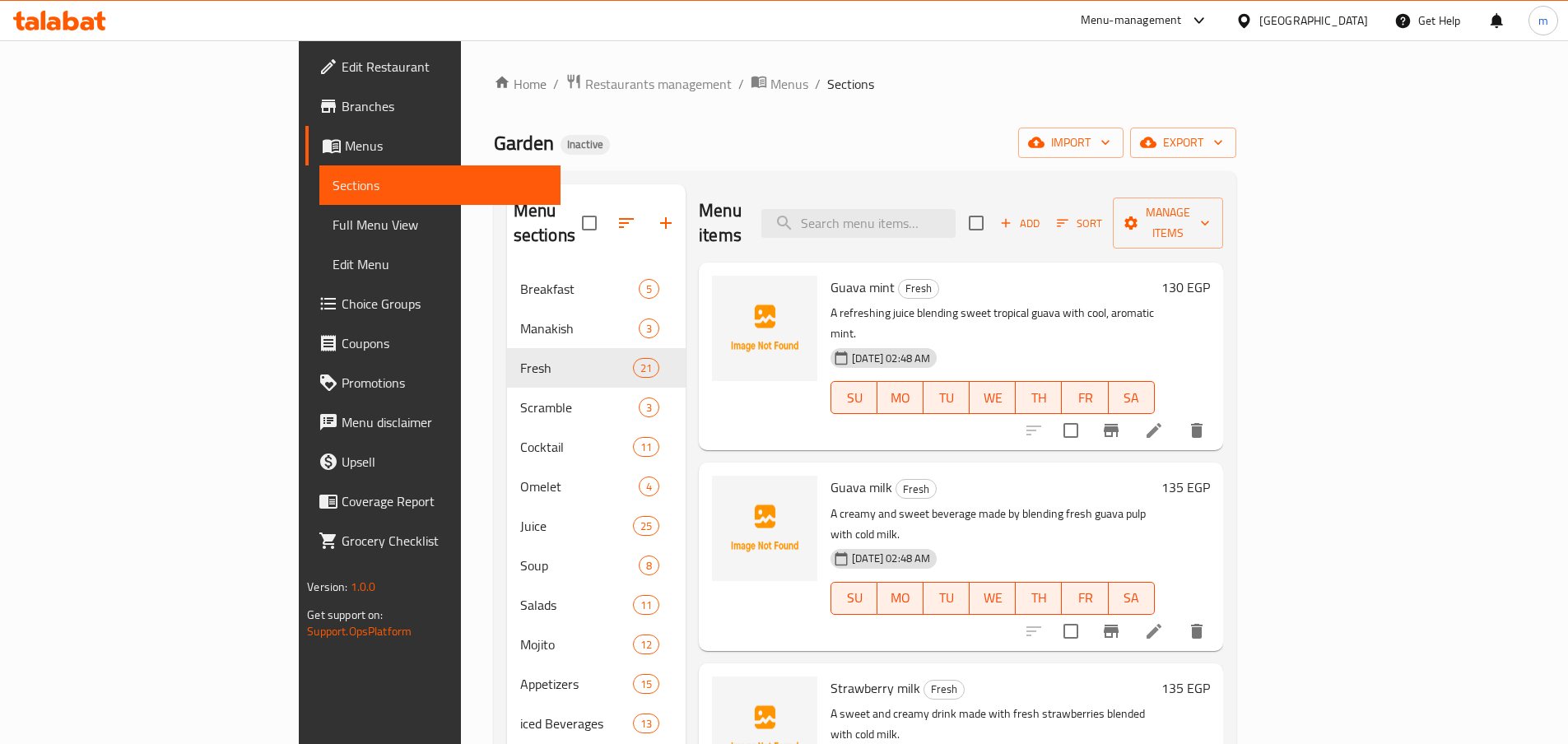
click at [332, 218] on span "Full Menu View" at bounding box center [439, 224] width 215 height 20
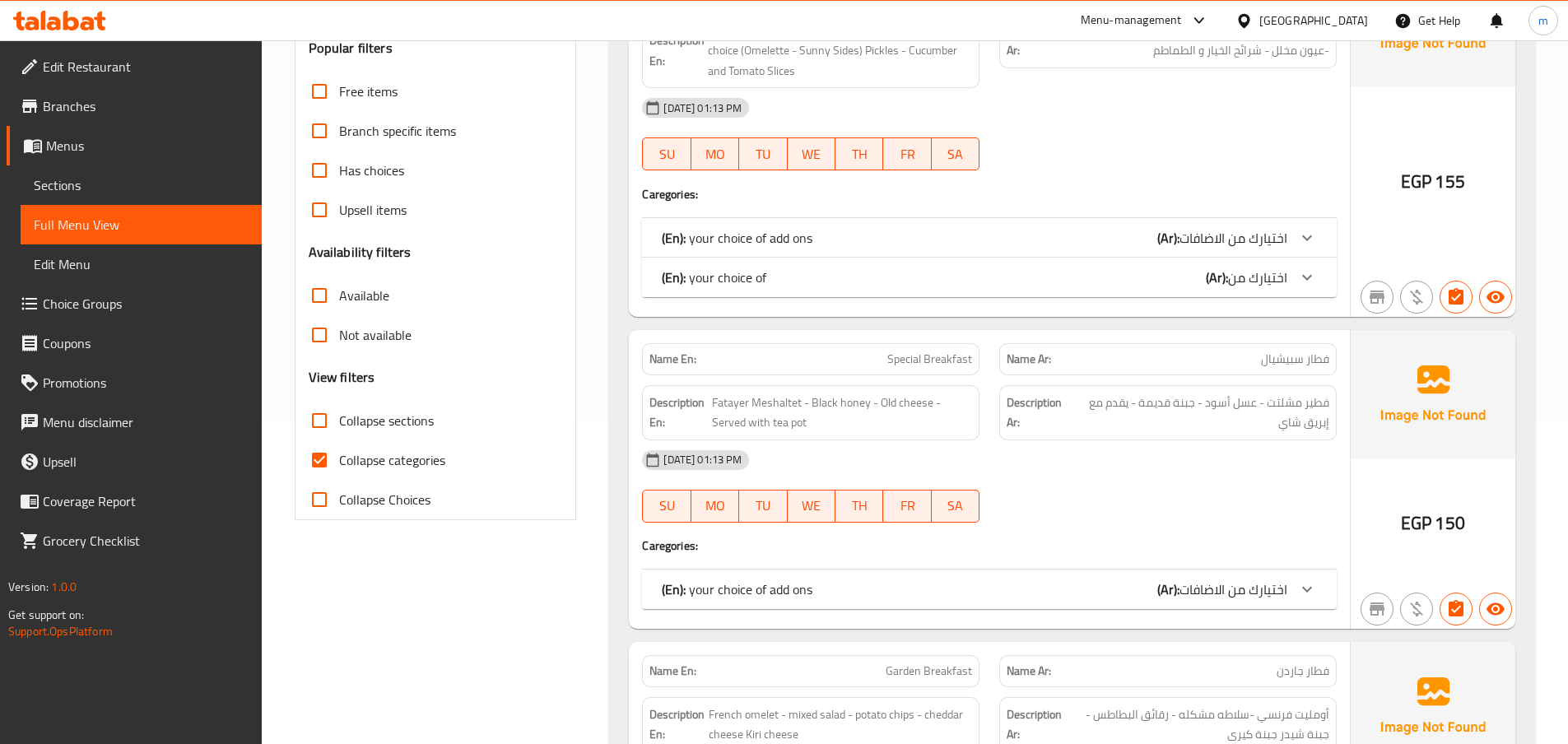
scroll to position [329, 0]
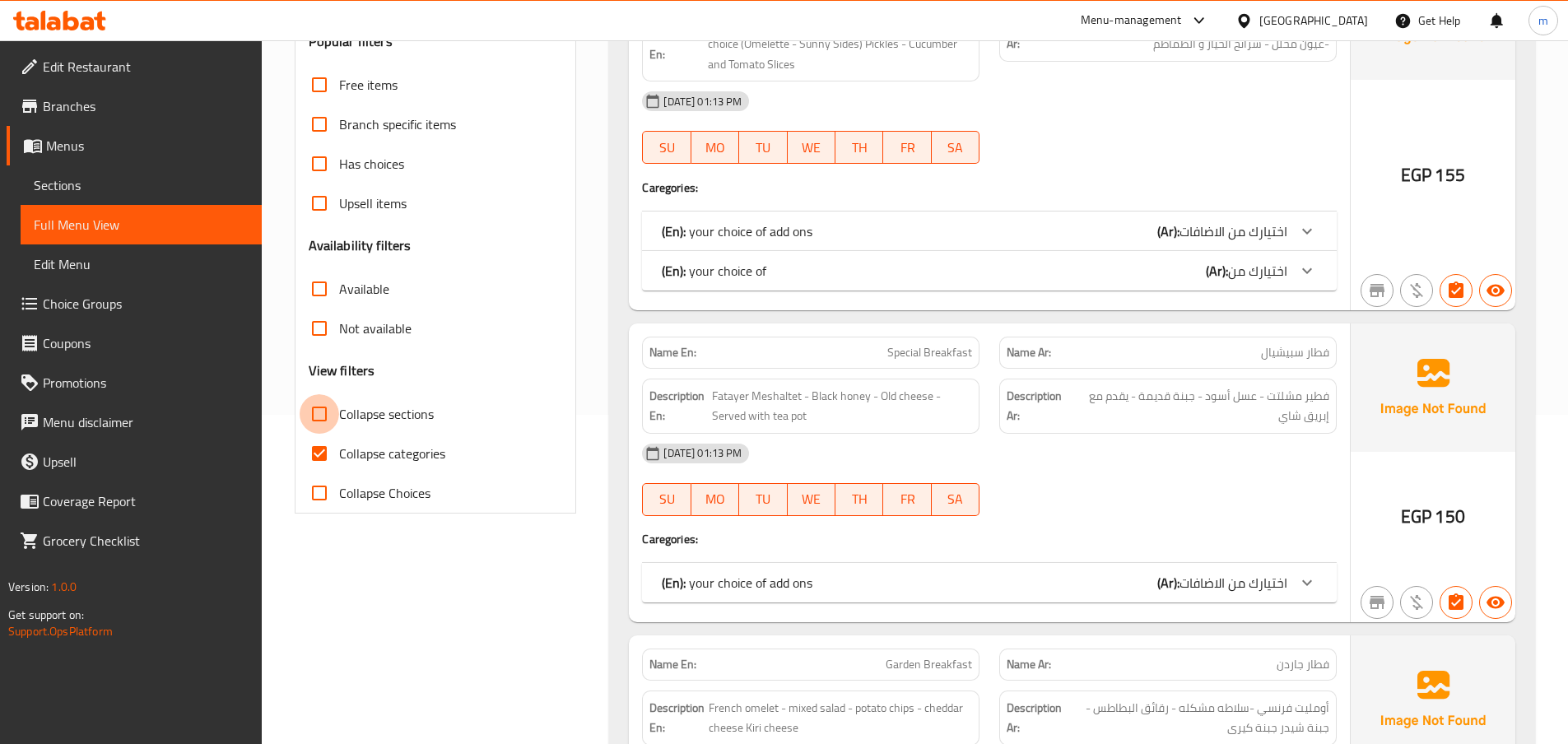
click at [332, 409] on input "Collapse sections" at bounding box center [319, 414] width 39 height 39
checkbox input "true"
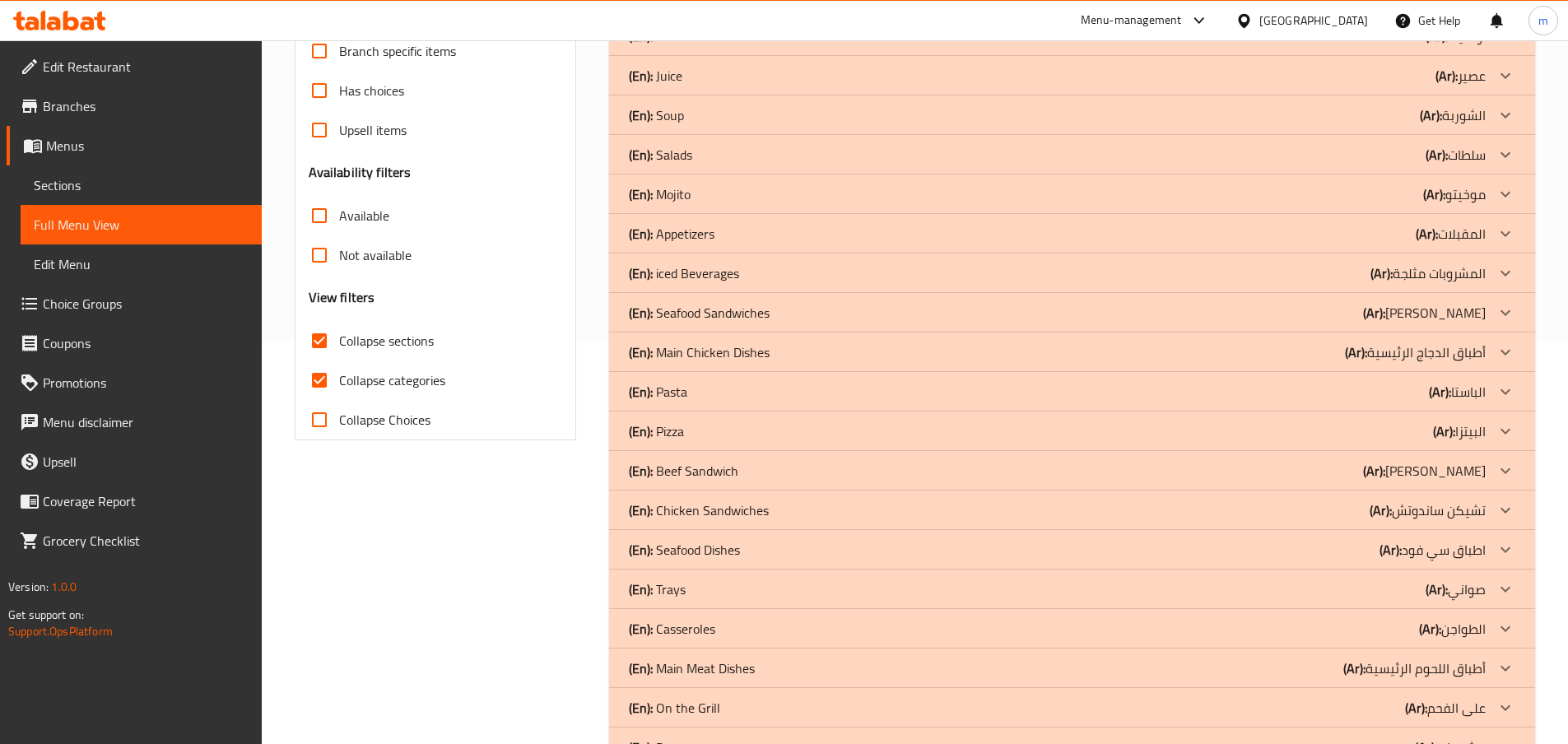
scroll to position [373, 0]
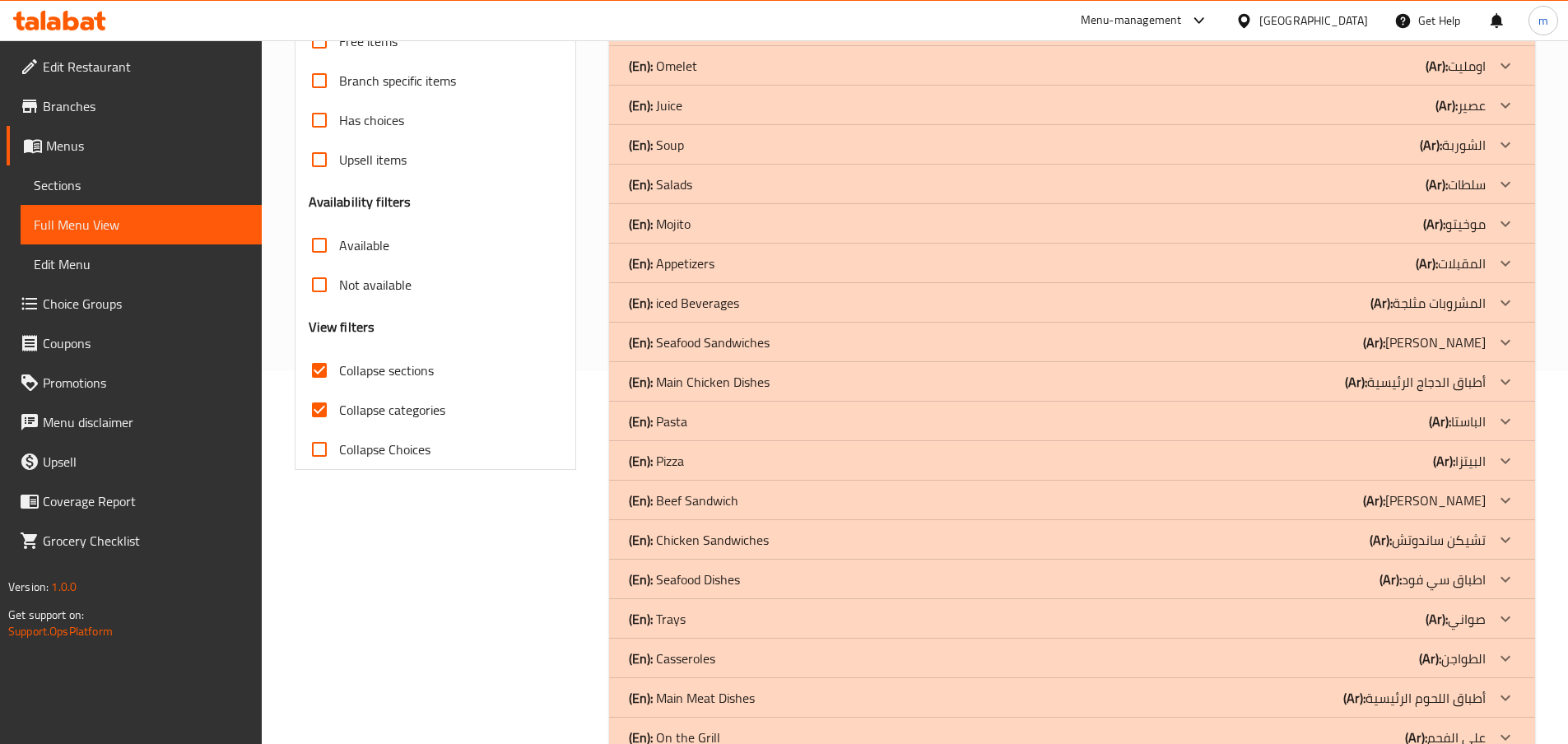
click at [692, 303] on p "(En): iced Beverages" at bounding box center [684, 302] width 111 height 20
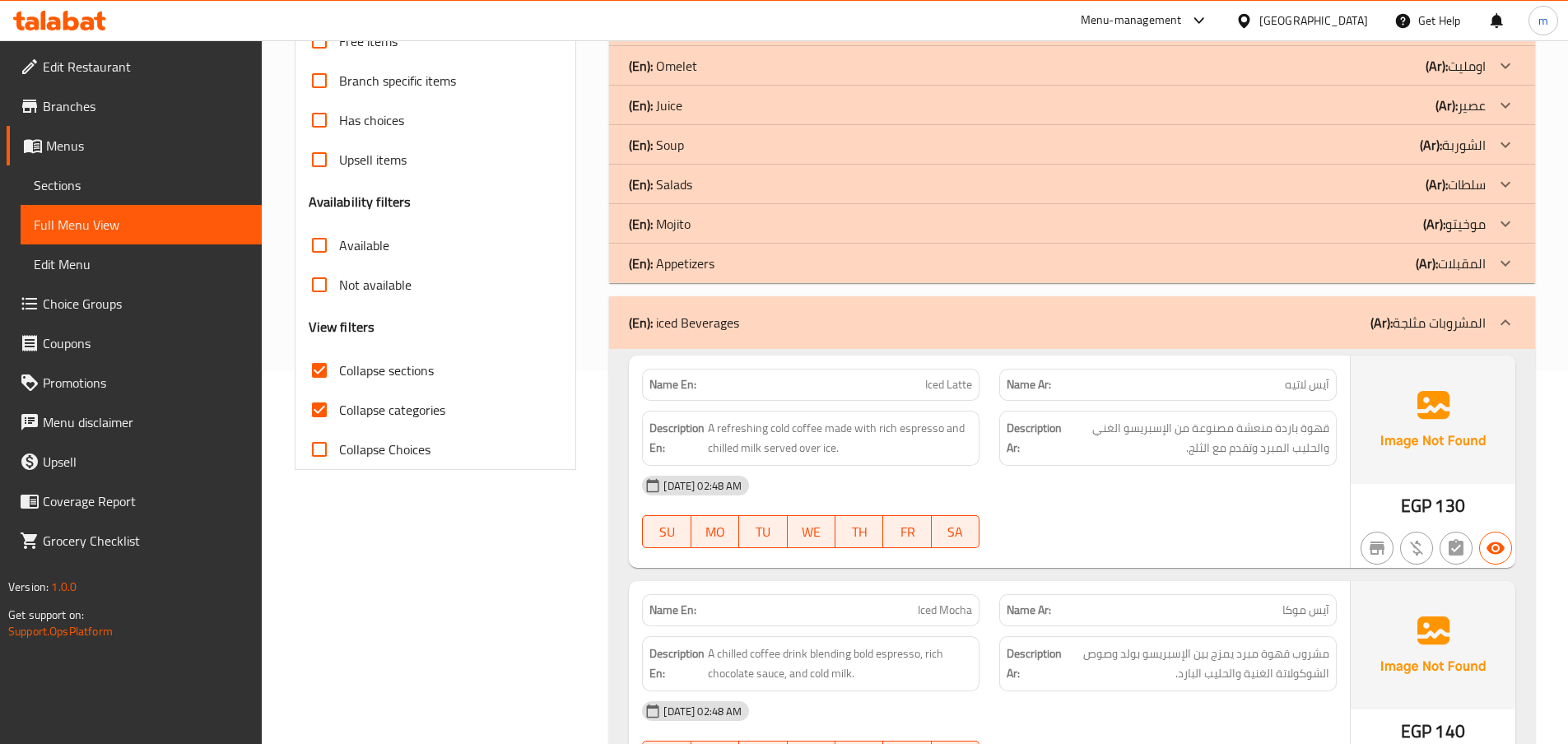
click at [710, 222] on div "(En): Mojito (Ar): موخيتو" at bounding box center [1056, 223] width 857 height 20
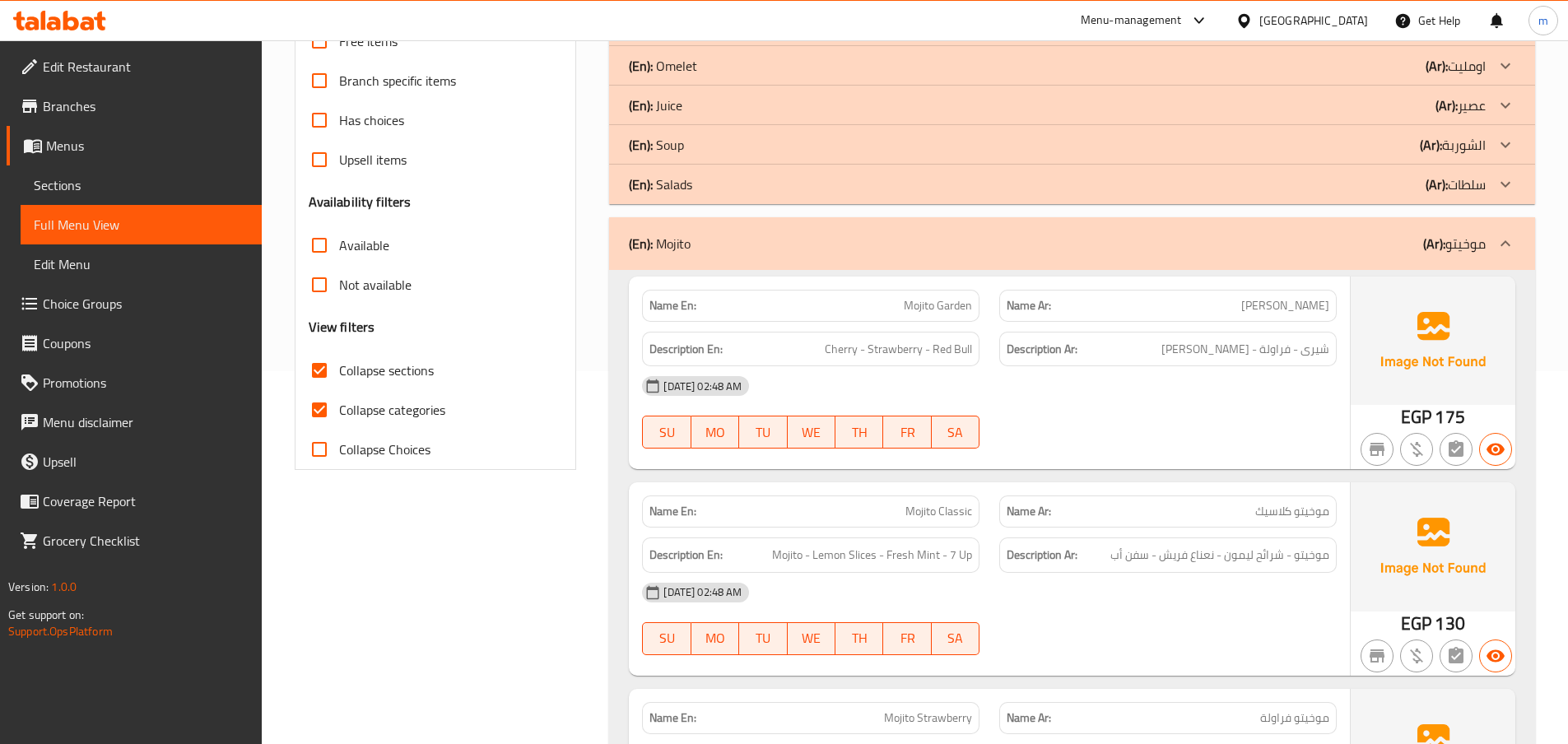
scroll to position [290, 0]
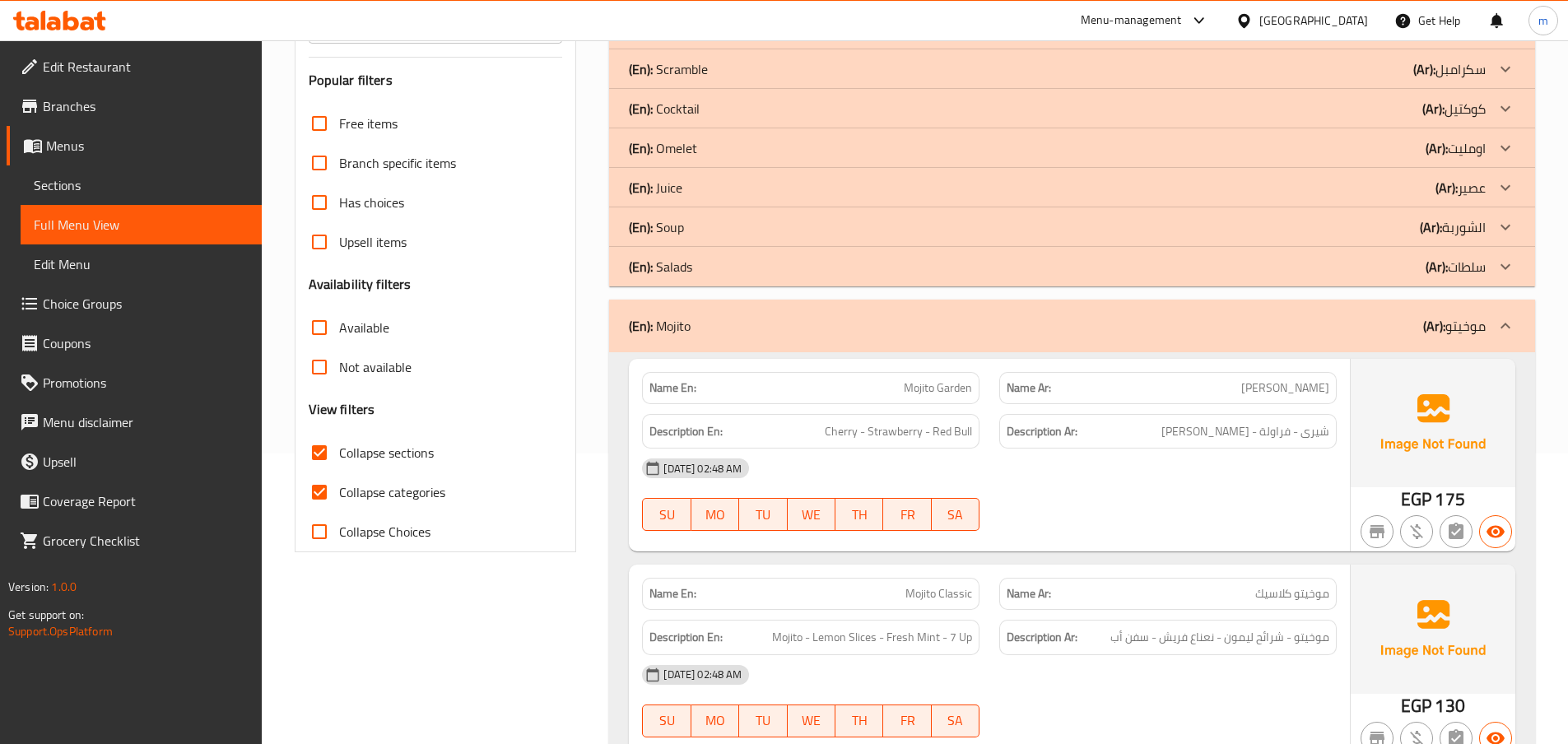
click at [714, 188] on div "(En): Juice (Ar): عصير" at bounding box center [1056, 187] width 857 height 20
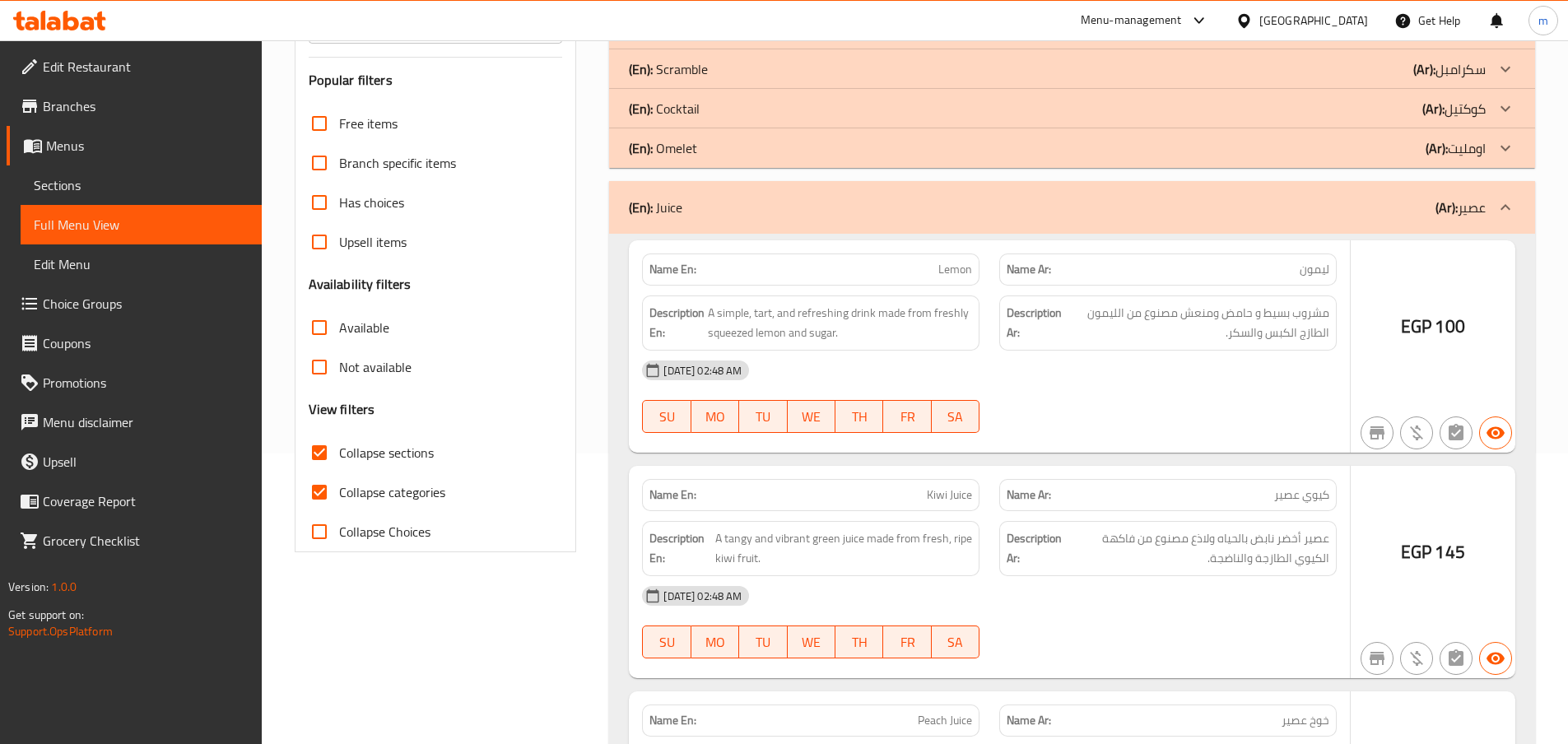
click at [714, 118] on div "(En): Cocktail (Ar): كوكتيل" at bounding box center [1056, 108] width 857 height 20
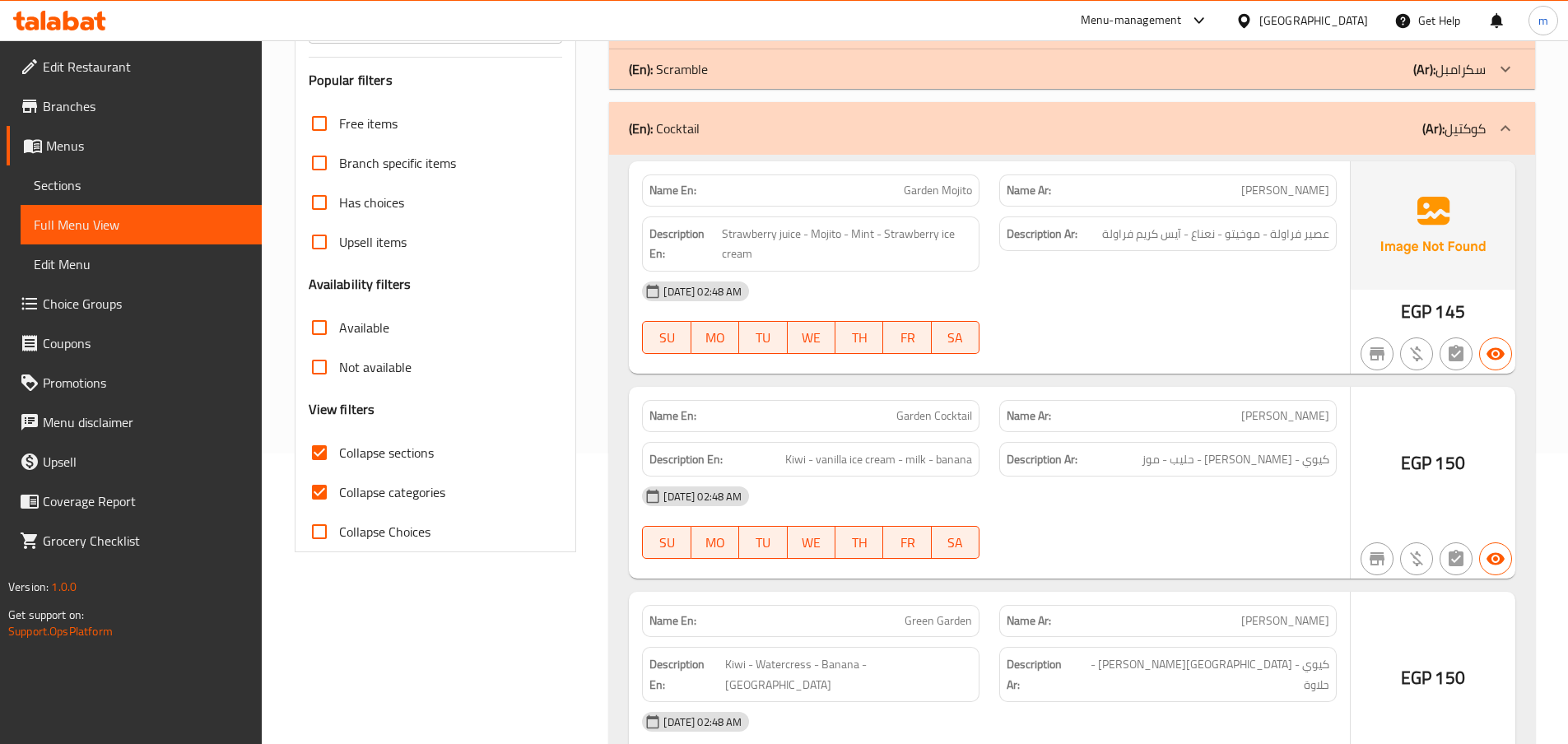
scroll to position [208, 0]
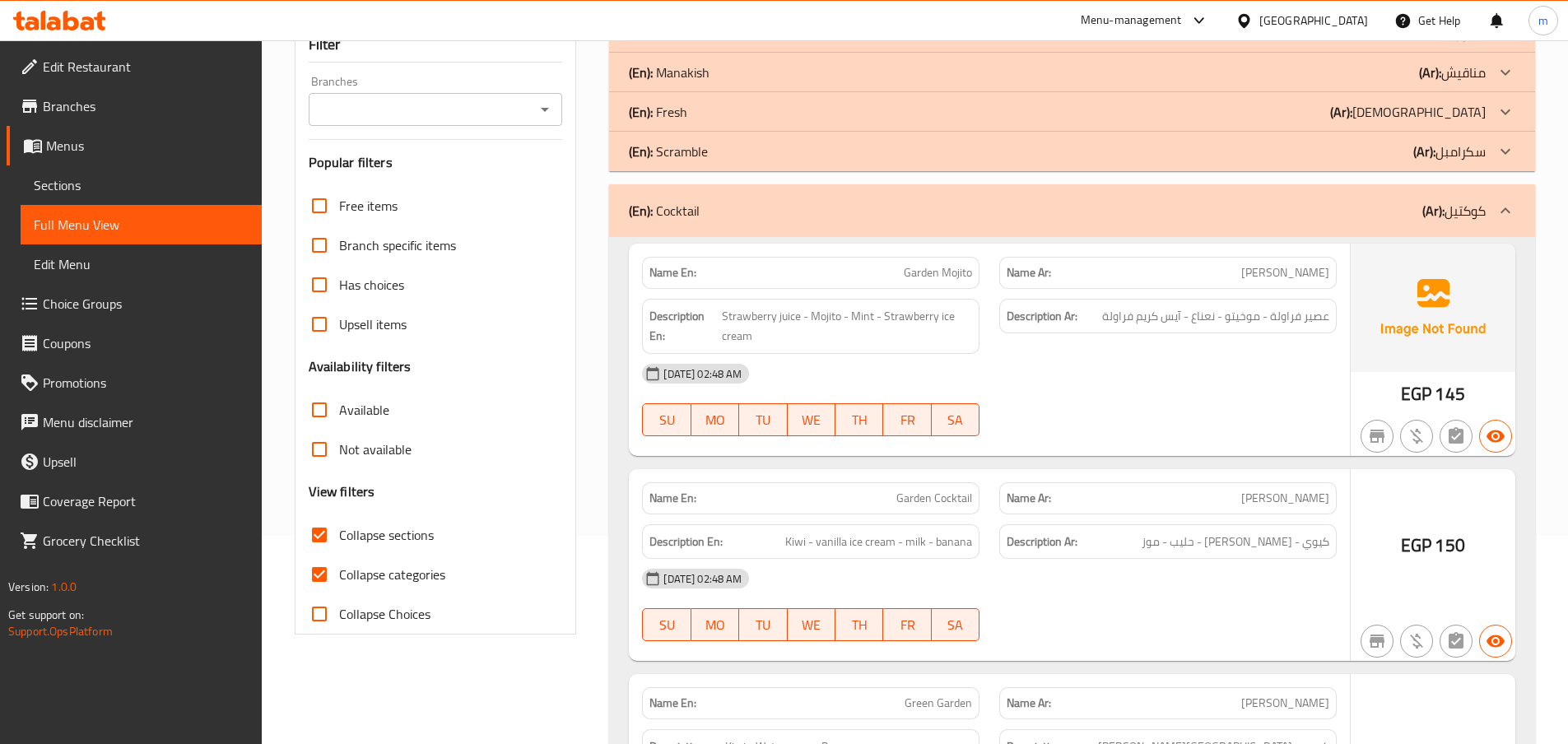
click at [714, 122] on div "(En): Fresh (Ar): فريش" at bounding box center [1056, 112] width 857 height 20
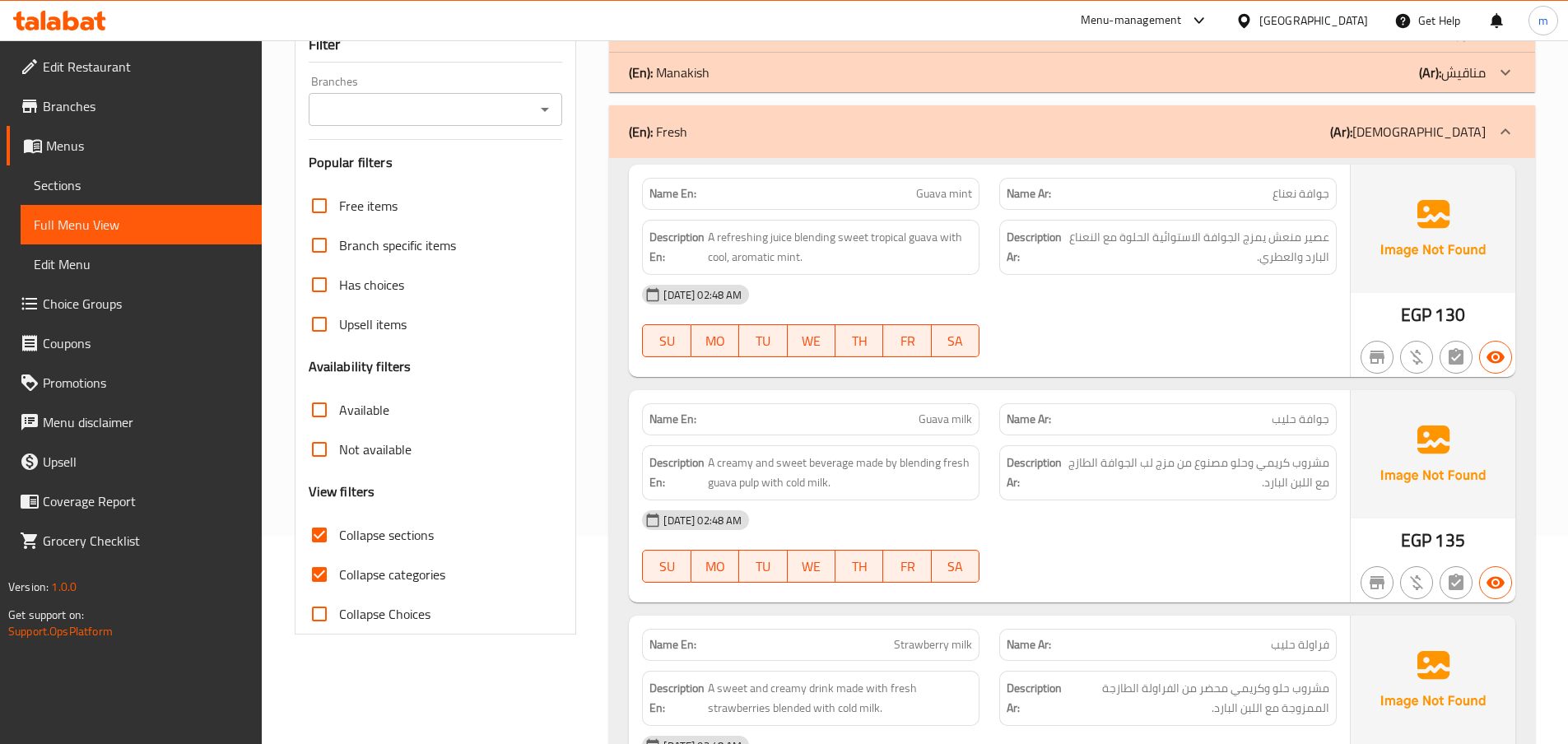
scroll to position [126, 0]
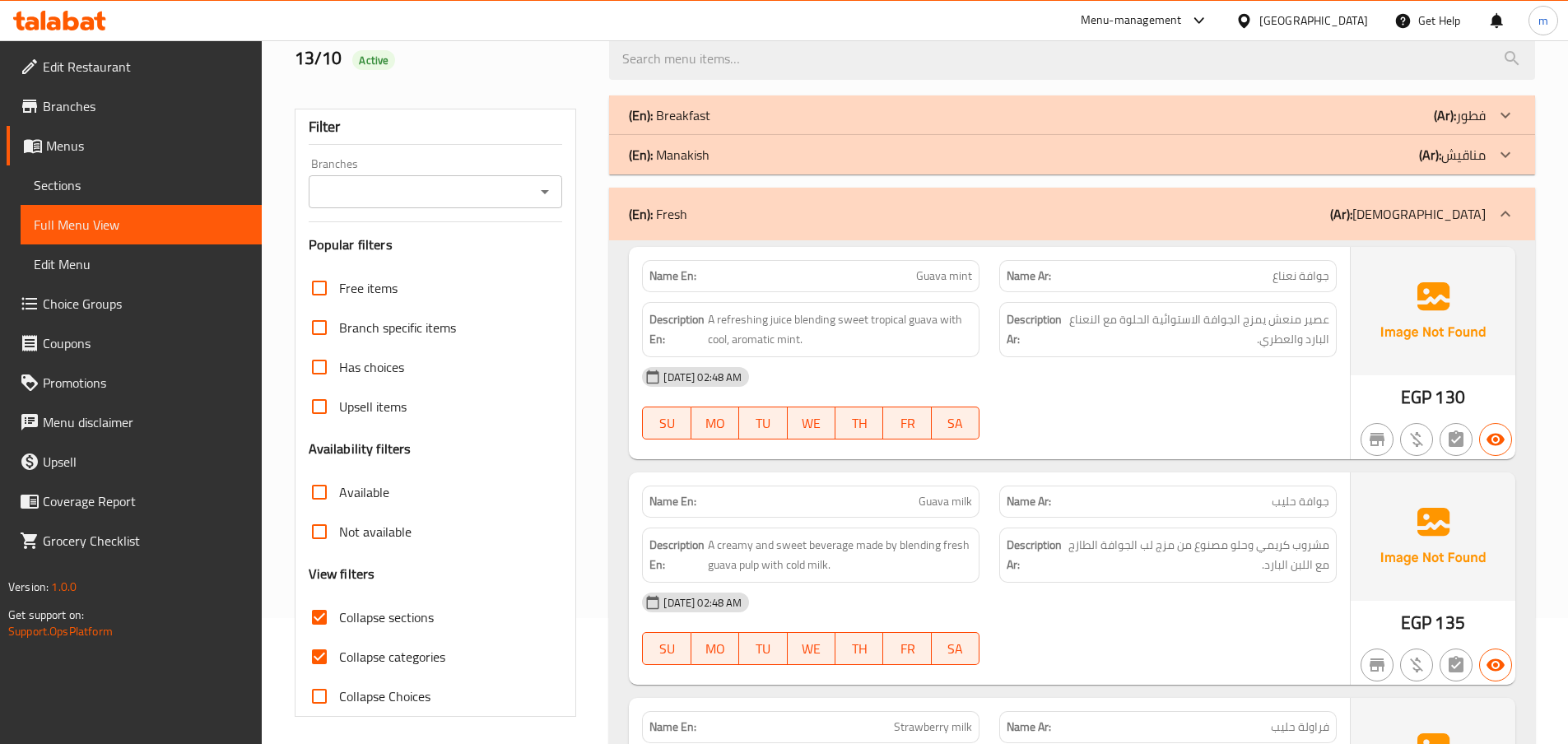
click at [321, 658] on input "Collapse categories" at bounding box center [319, 657] width 39 height 39
checkbox input "false"
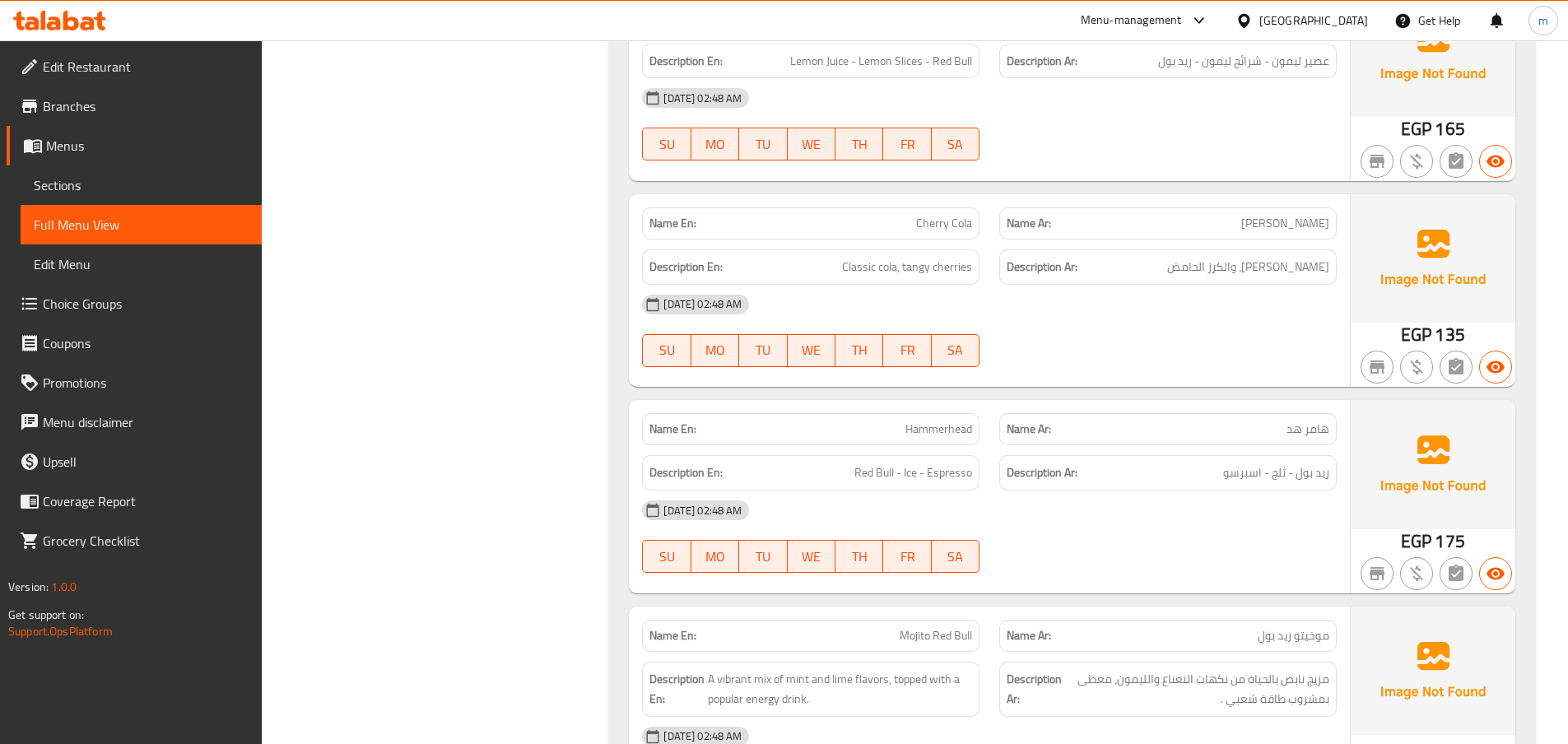
scroll to position [14989, 0]
